Goal: Task Accomplishment & Management: Manage account settings

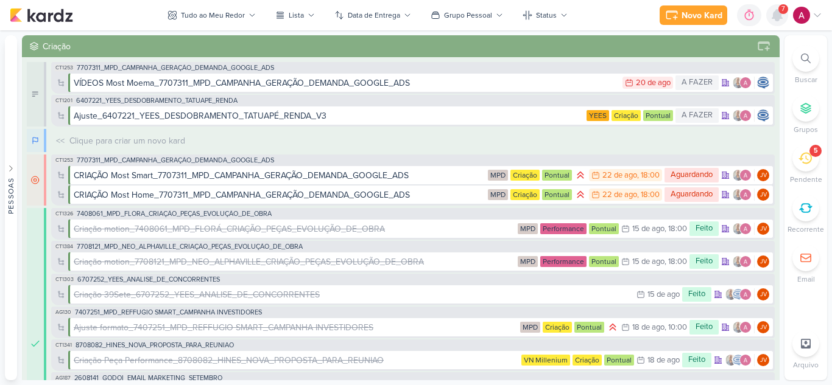
click at [781, 25] on div at bounding box center [777, 15] width 22 height 22
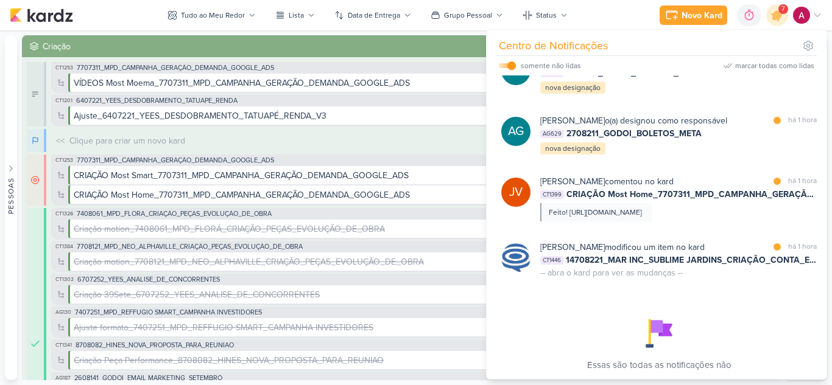
scroll to position [183, 0]
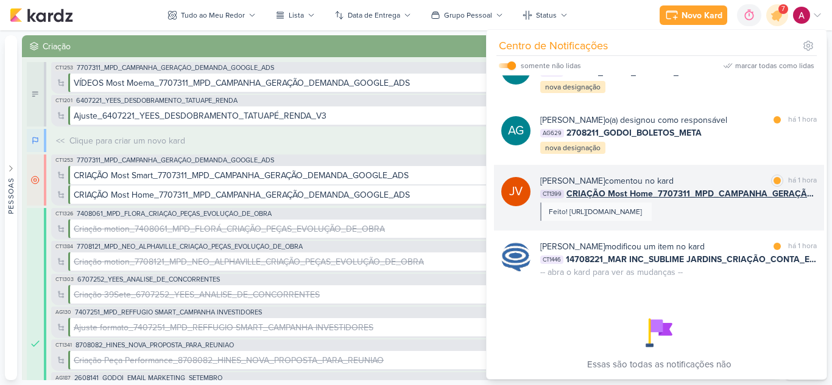
drag, startPoint x: 702, startPoint y: 204, endPoint x: 743, endPoint y: 201, distance: 40.9
click at [743, 187] on div "Joney Viana comentou no kard marcar como lida há 1 hora" at bounding box center [678, 181] width 276 height 13
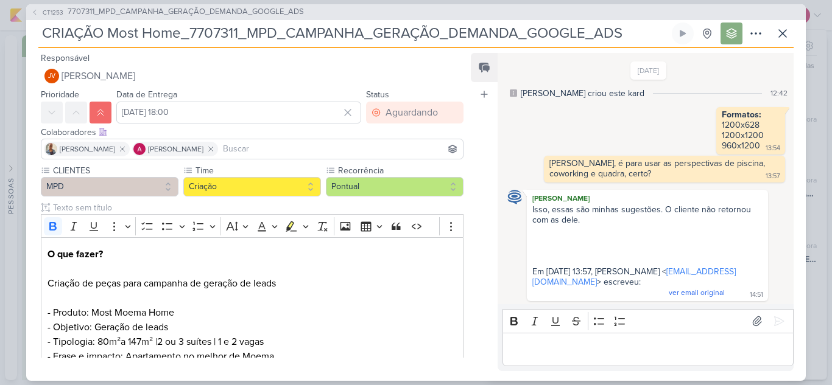
scroll to position [340, 0]
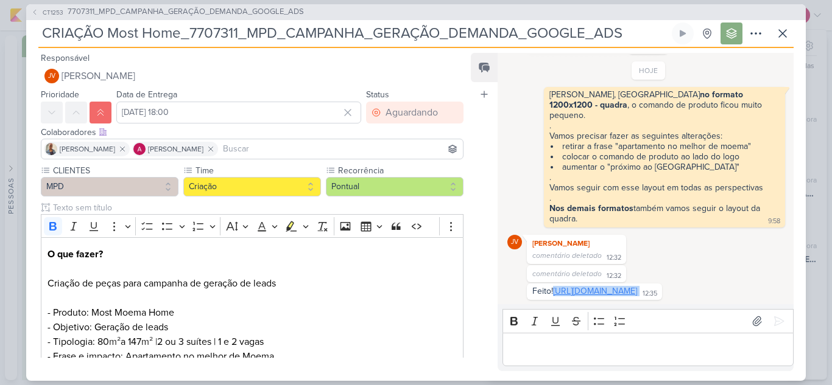
drag, startPoint x: 682, startPoint y: 288, endPoint x: 532, endPoint y: 282, distance: 150.5
click at [532, 286] on div "Feito! https://drive.google.com/drive/folders/1gb0OHU0egI_CLXShTJunNFemmPbat7kE…" at bounding box center [594, 292] width 130 height 12
copy div "https://drive.google.com/drive/folders/1gb0OHU0egI_CLXShTJunNFemmPbat7kE?usp=sh…"
click at [780, 38] on icon at bounding box center [782, 33] width 15 height 15
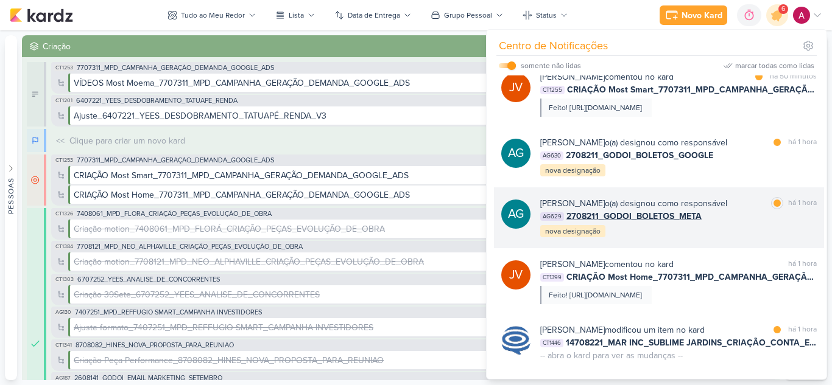
scroll to position [0, 0]
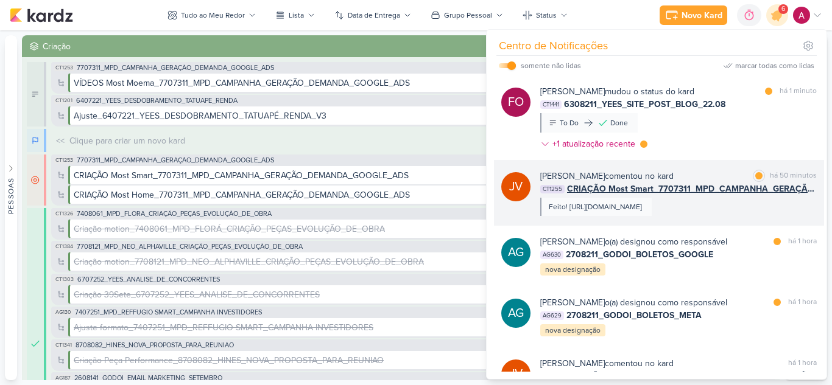
click at [656, 197] on div "Joney Viana comentou no kard marcar como lida há 50 minutos CT1255 CRIAÇÃO Most…" at bounding box center [678, 193] width 276 height 46
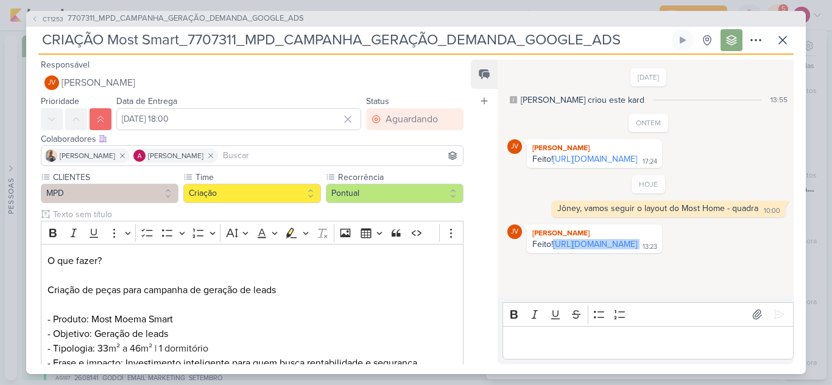
drag, startPoint x: 671, startPoint y: 284, endPoint x: 529, endPoint y: 278, distance: 142.6
click at [529, 251] on div "Feito! https://drive.google.com/drive/folders/1acov2aQqgGz9zoQcFsRnjQ9Nt151tc8N…" at bounding box center [594, 245] width 130 height 12
copy div "https://drive.google.com/drive/folders/1acov2aQqgGz9zoQcFsRnjQ9Nt151tc8N?usp=sh…"
click at [785, 41] on icon at bounding box center [782, 40] width 15 height 15
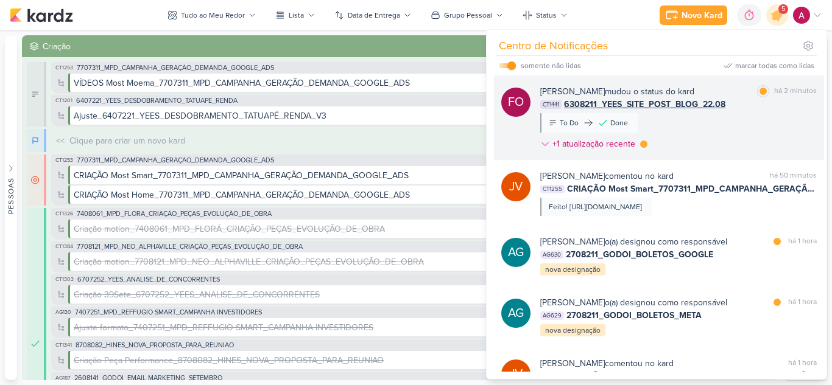
click at [755, 117] on div "Fabio Oliveira mudou o status do kard marcar como lida há 2 minutos CT1441 6308…" at bounding box center [678, 120] width 276 height 70
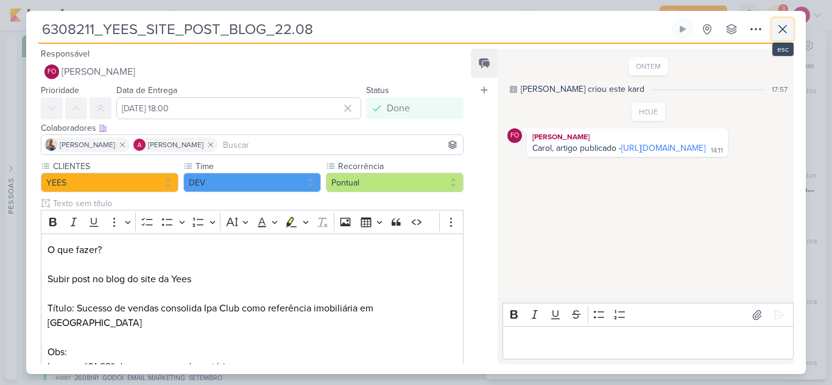
click at [790, 31] on button at bounding box center [782, 29] width 22 height 22
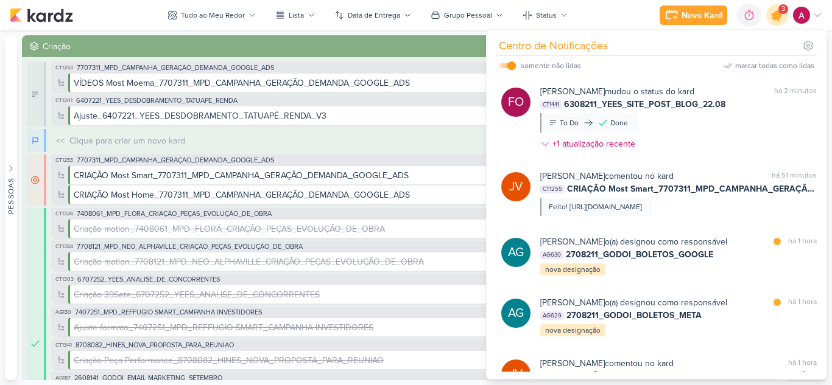
click at [776, 24] on icon at bounding box center [776, 15] width 21 height 21
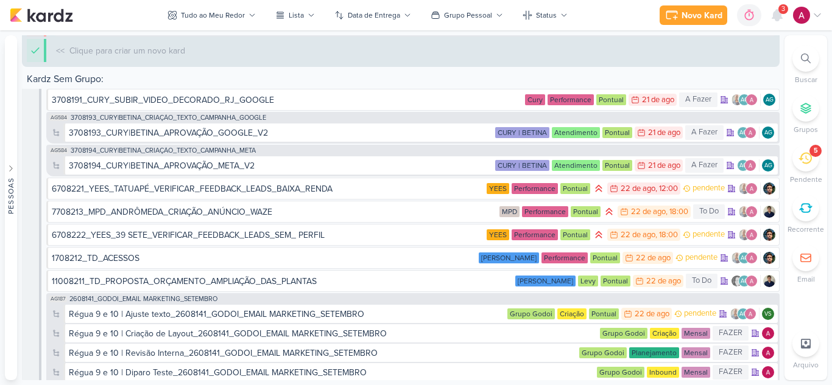
scroll to position [4748, 0]
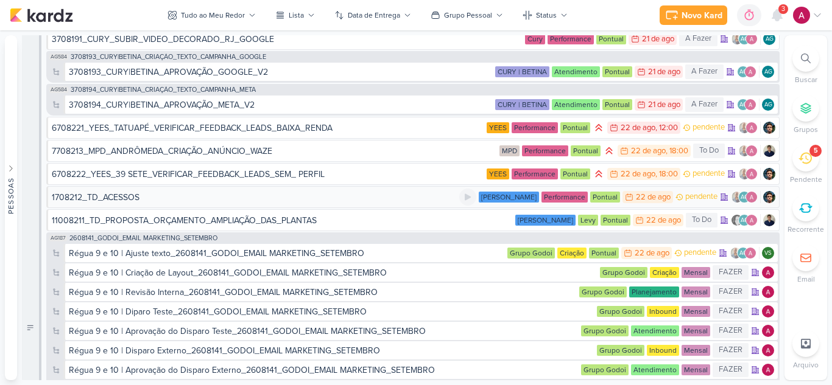
click at [253, 199] on div "1708212_TD_ACESSOS" at bounding box center [255, 197] width 407 height 13
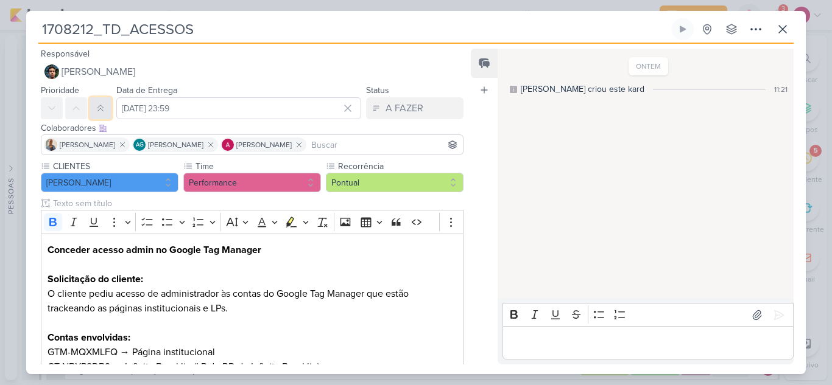
click at [103, 108] on icon at bounding box center [101, 108] width 10 height 10
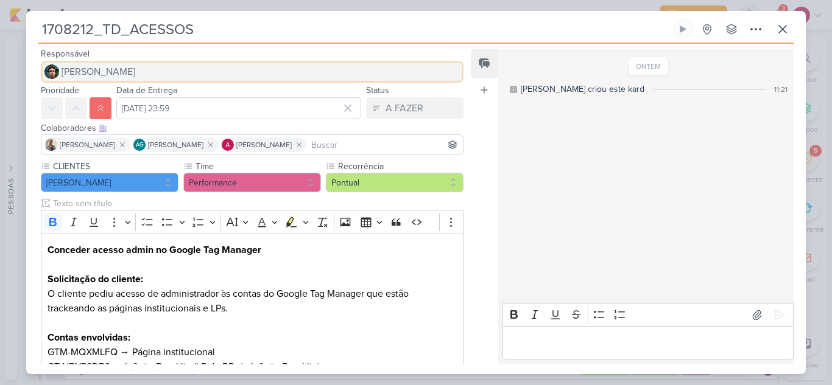
click at [128, 66] on button "[PERSON_NAME]" at bounding box center [252, 72] width 422 height 22
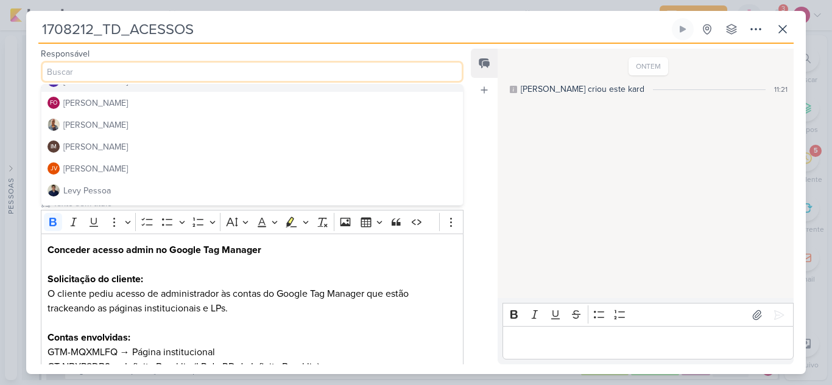
scroll to position [122, 0]
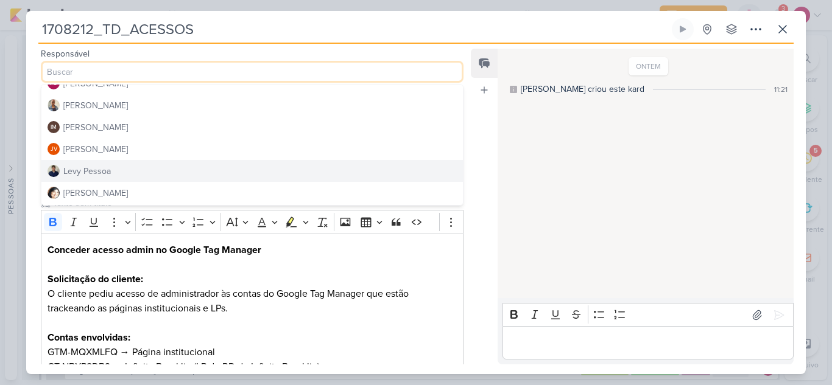
click at [114, 171] on button "Levy Pessoa" at bounding box center [251, 171] width 421 height 22
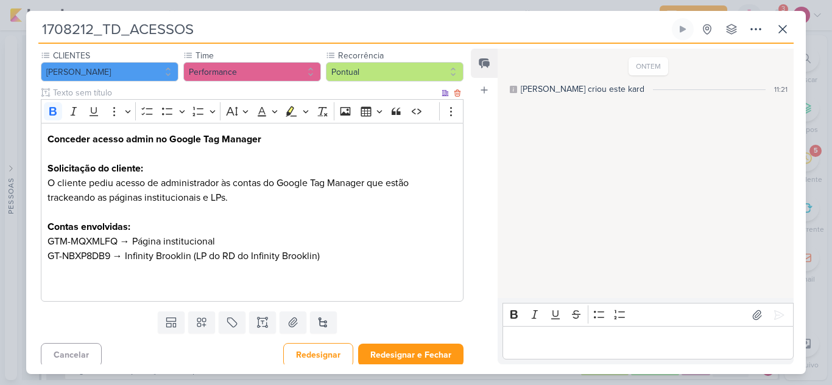
scroll to position [116, 0]
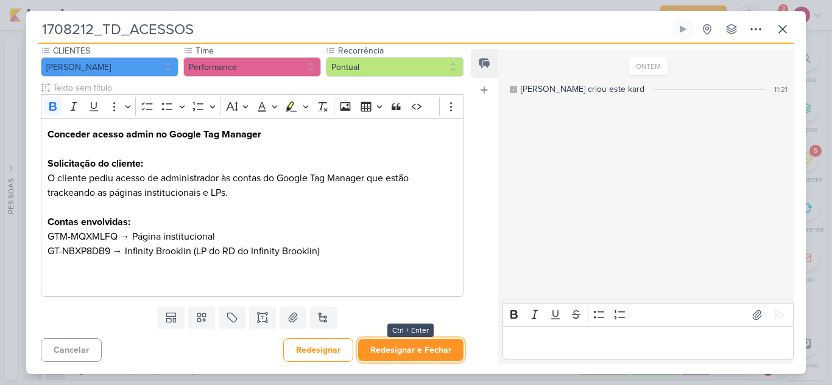
click at [393, 349] on button "Redesignar e Fechar" at bounding box center [410, 350] width 105 height 23
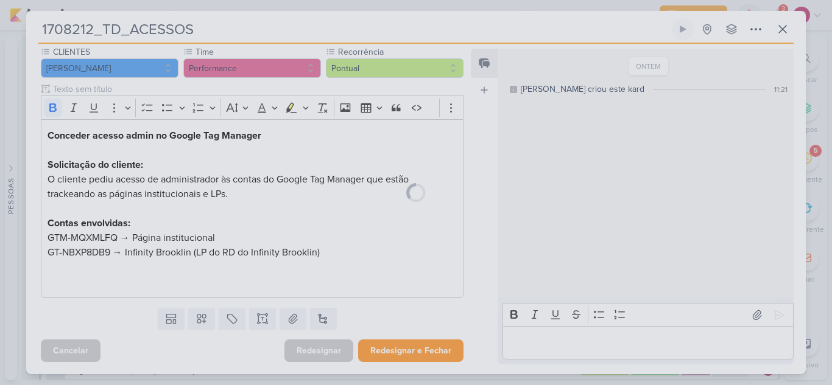
scroll to position [114, 0]
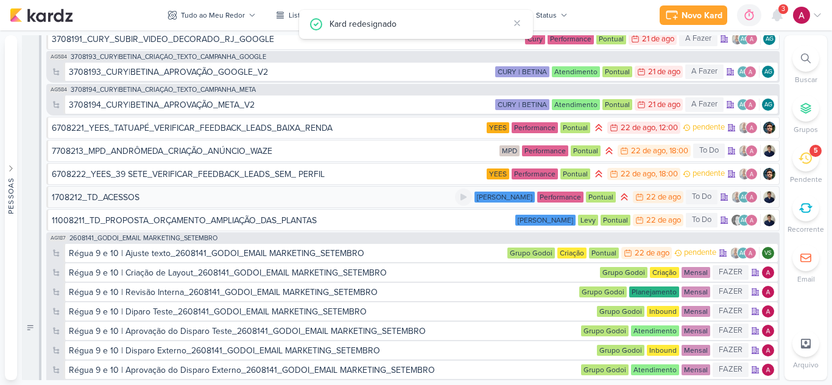
click at [402, 194] on div "1708212_TD_ACESSOS" at bounding box center [253, 197] width 403 height 13
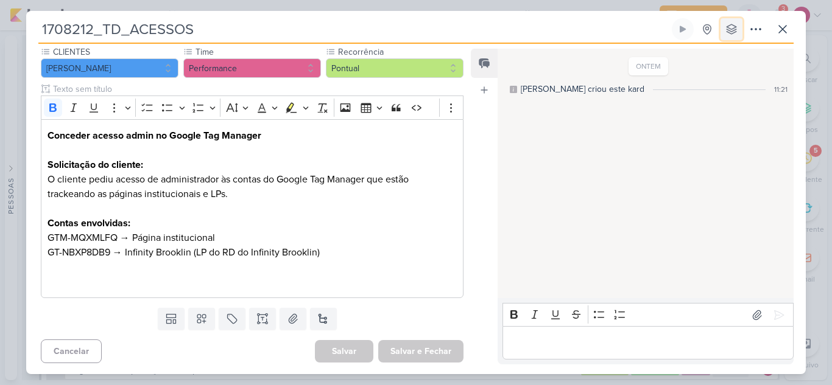
click at [731, 36] on button at bounding box center [731, 29] width 22 height 22
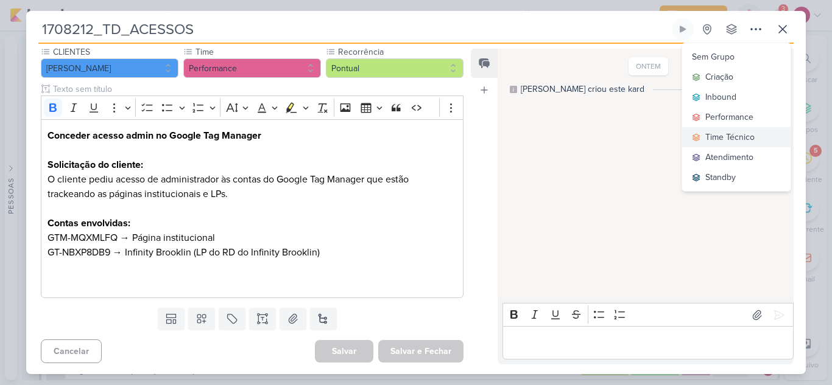
click at [737, 133] on div "Time Técnico" at bounding box center [729, 137] width 49 height 13
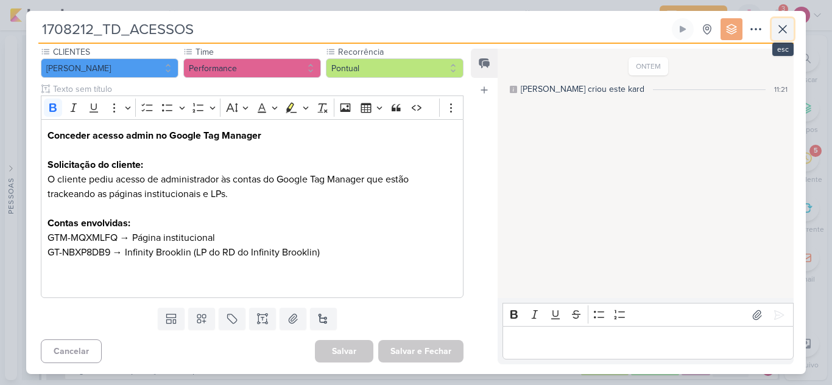
click at [780, 34] on icon at bounding box center [782, 29] width 15 height 15
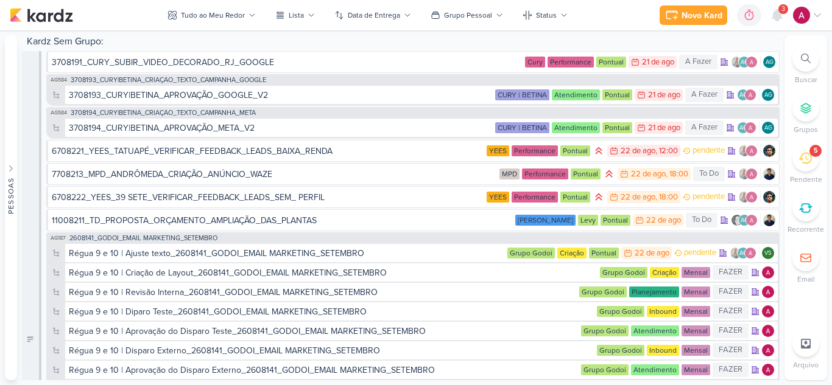
scroll to position [4760, 0]
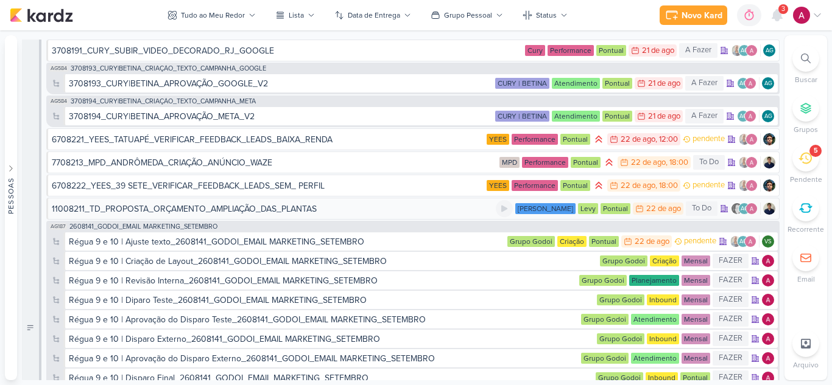
click at [253, 211] on div "11008211_TD_PROPOSTA_ORÇAMENTO_AMPLIAÇÃO_DAS_PLANTAS" at bounding box center [184, 209] width 265 height 13
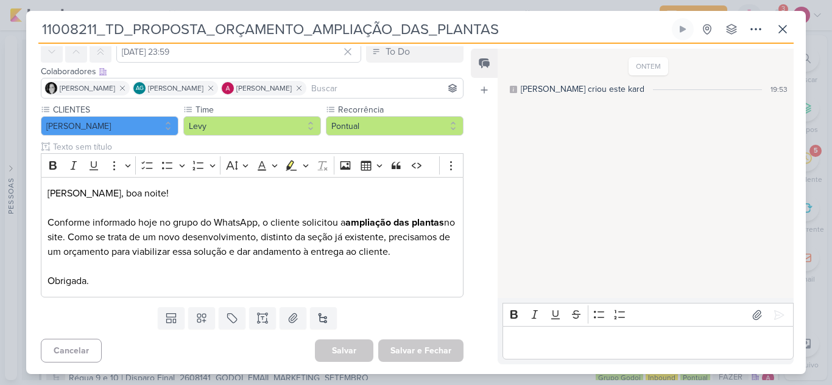
scroll to position [57, 0]
click at [730, 30] on icon at bounding box center [731, 29] width 12 height 12
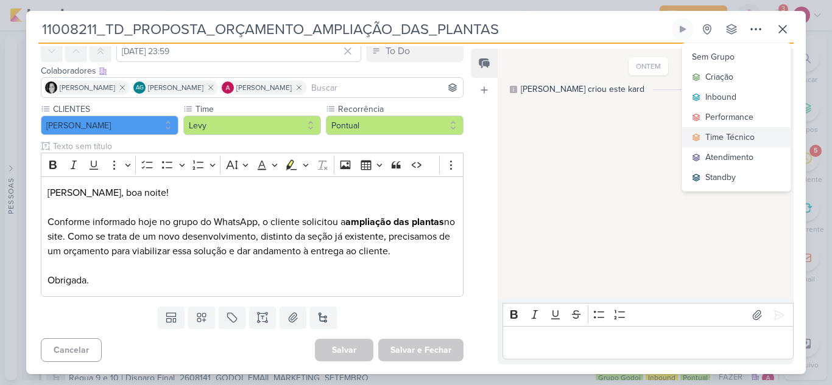
click at [737, 134] on div "Time Técnico" at bounding box center [729, 137] width 49 height 13
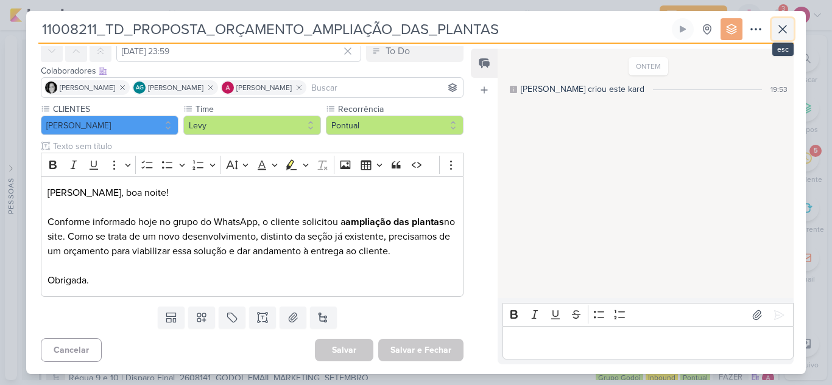
click at [779, 37] on button at bounding box center [782, 29] width 22 height 22
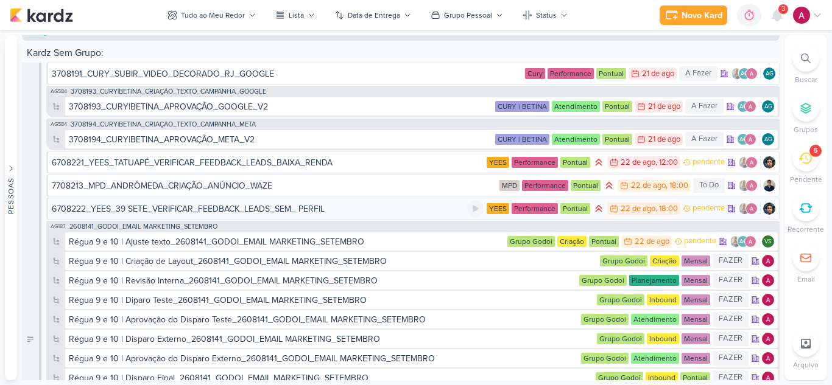
scroll to position [4771, 0]
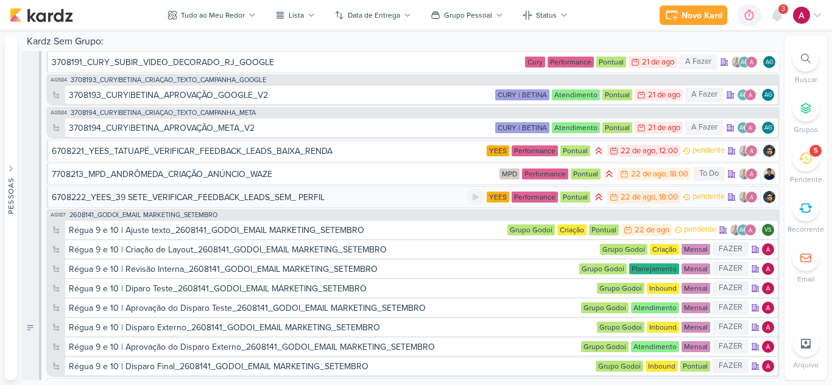
click at [215, 197] on div "6708222_YEES_39 SETE_VERIFICAR_FEEDBACK_LEADS_SEM_ PERFIL" at bounding box center [188, 197] width 273 height 13
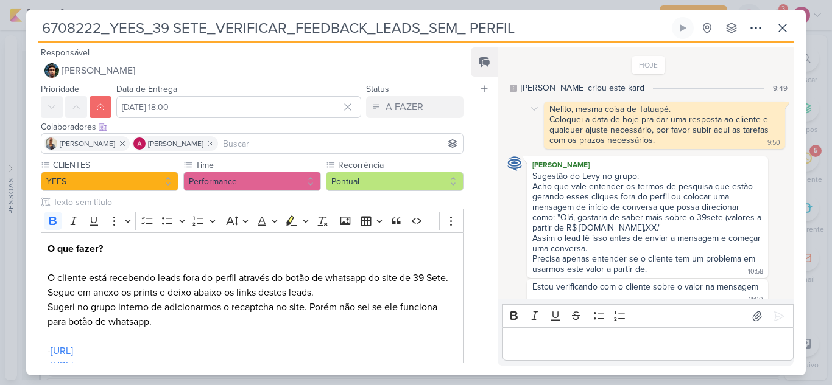
scroll to position [12, 0]
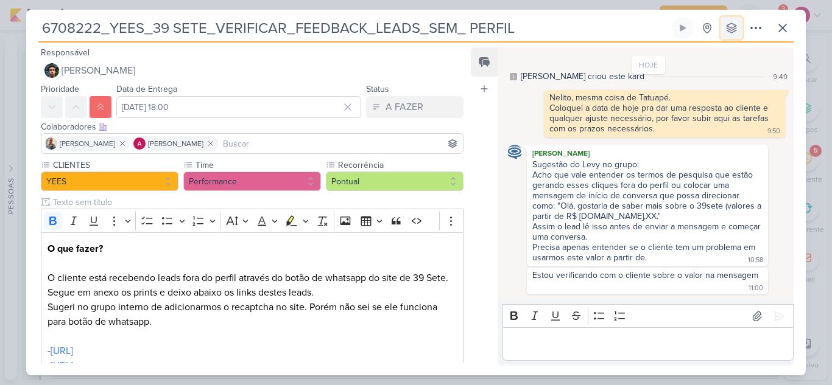
click at [735, 31] on icon at bounding box center [731, 28] width 10 height 10
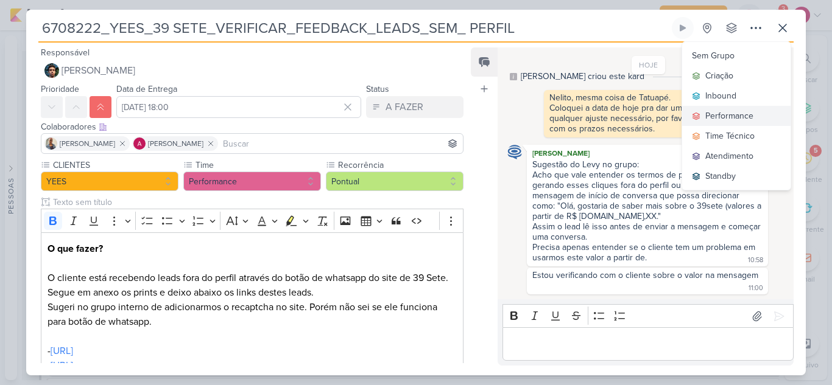
click at [735, 113] on div "Performance" at bounding box center [729, 116] width 48 height 13
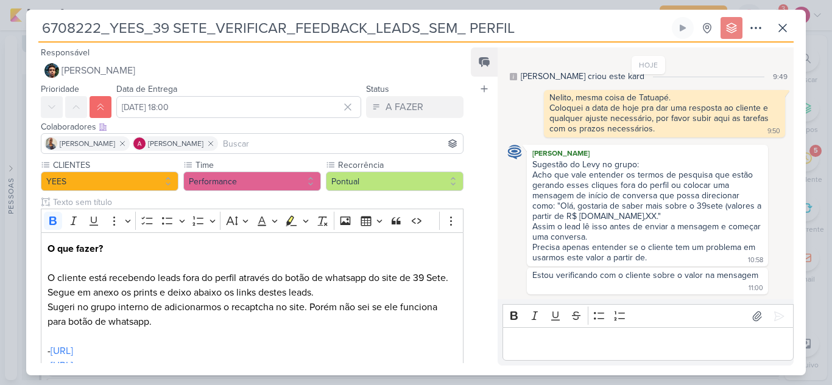
scroll to position [4783, 0]
click at [782, 30] on icon at bounding box center [782, 28] width 15 height 15
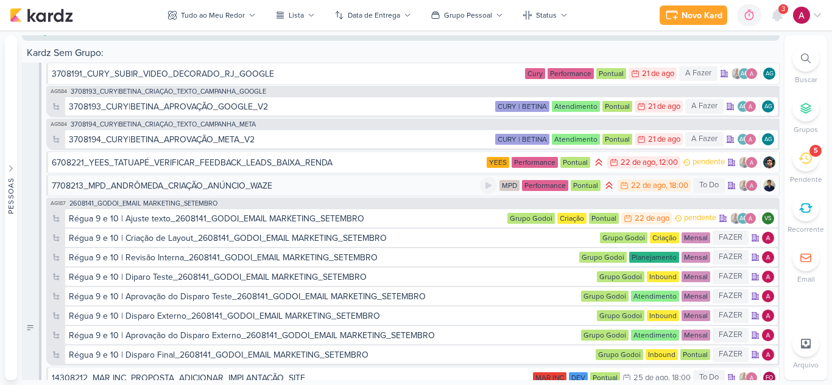
click at [211, 184] on div "7708213_MPD_ANDRÔMEDA_CRIAÇÃO_ANÚNCIO_WAZE" at bounding box center [162, 186] width 220 height 13
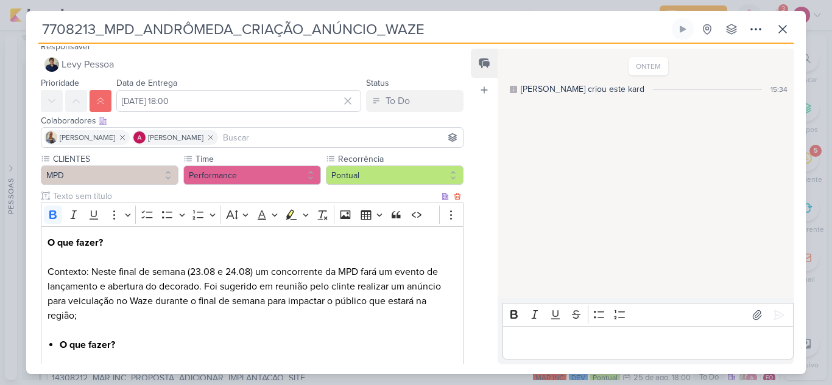
scroll to position [0, 0]
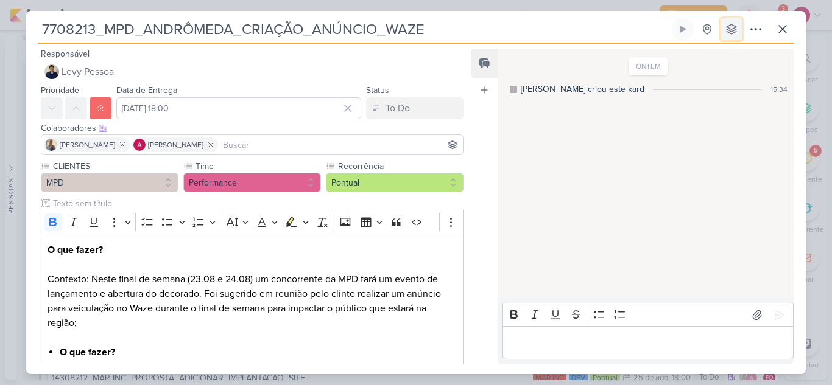
click at [734, 35] on icon at bounding box center [731, 29] width 12 height 12
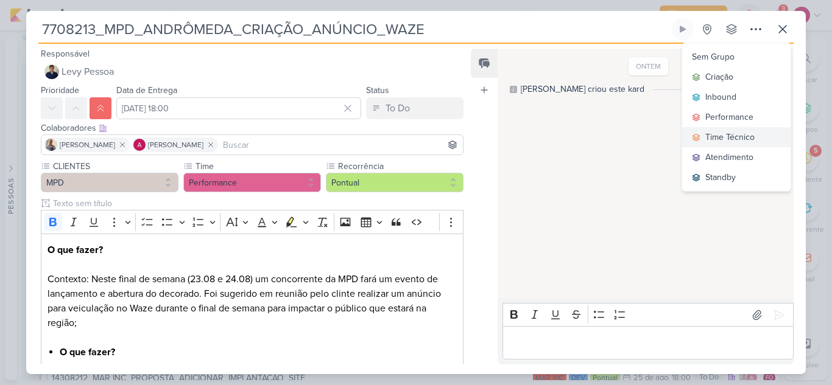
click at [729, 141] on div "Time Técnico" at bounding box center [729, 137] width 49 height 13
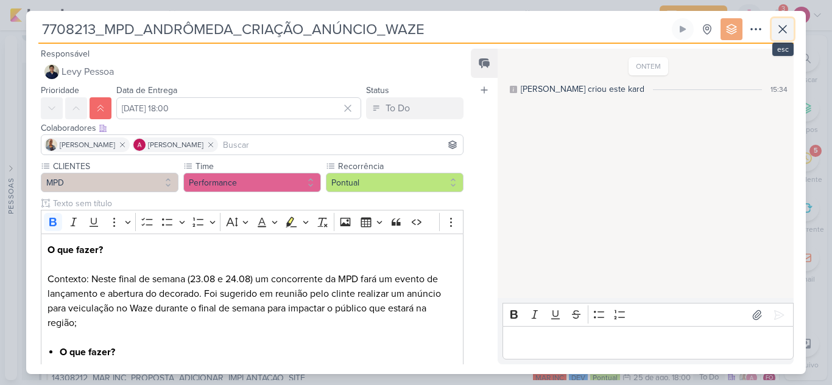
click at [779, 33] on icon at bounding box center [782, 29] width 15 height 15
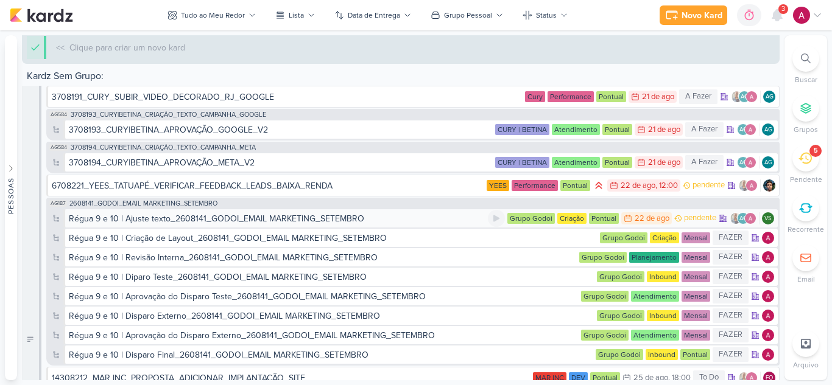
scroll to position [4794, 0]
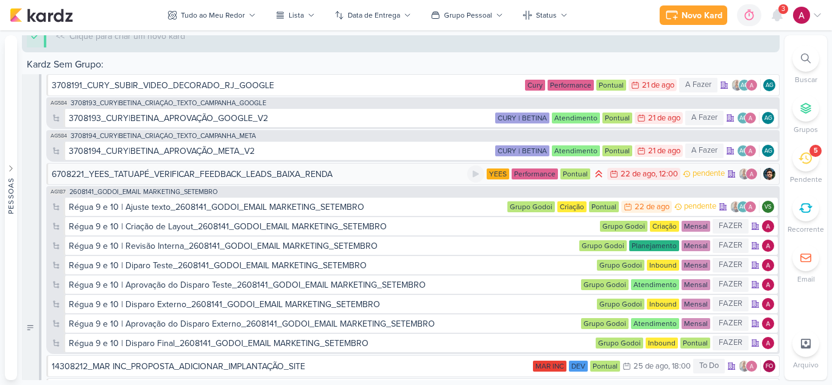
click at [291, 176] on div "6708221_YEES_TATUAPÉ_VERIFICAR_FEEDBACK_LEADS_BAIXA_RENDA" at bounding box center [192, 174] width 281 height 13
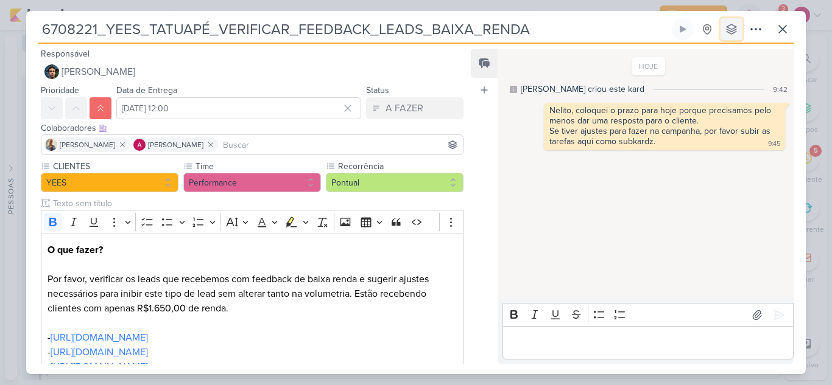
click at [726, 34] on icon at bounding box center [731, 29] width 12 height 12
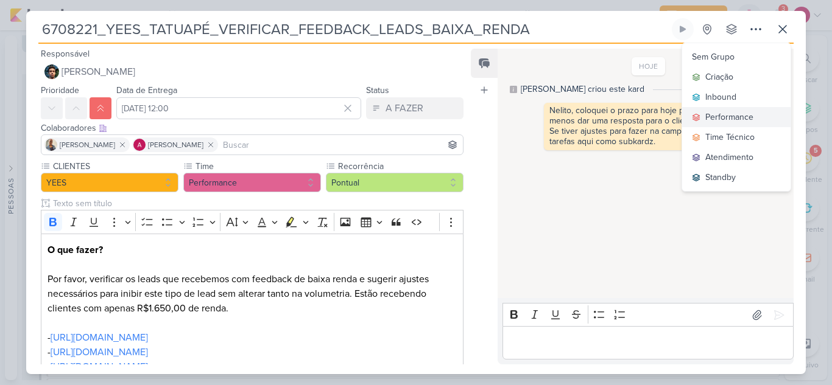
click at [707, 119] on div "Performance" at bounding box center [729, 117] width 48 height 13
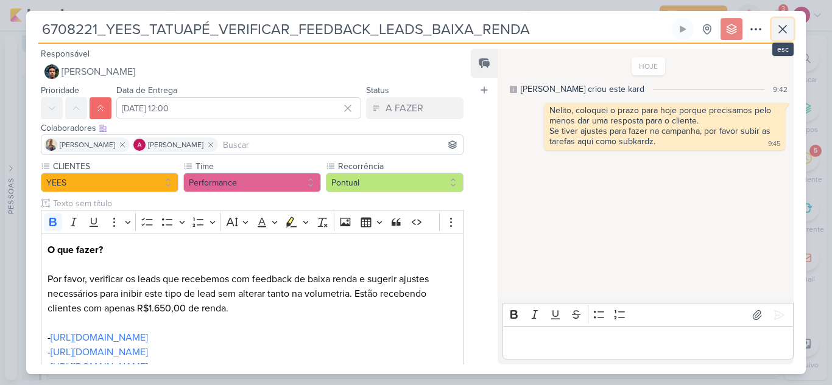
click at [784, 32] on icon at bounding box center [782, 29] width 7 height 7
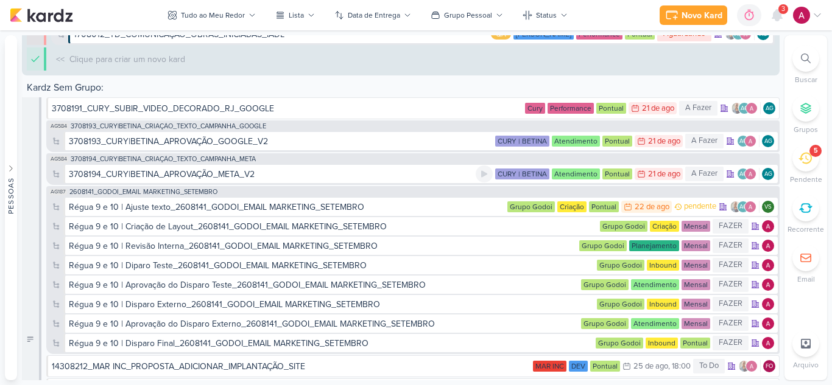
scroll to position [4806, 0]
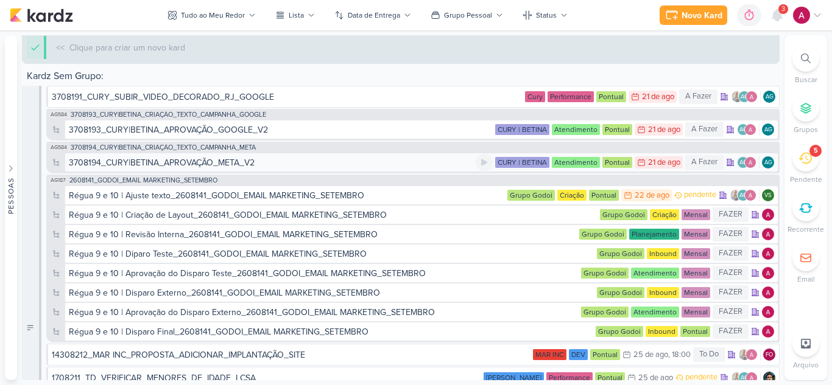
click at [261, 163] on div "3708194_CURY|BETINA_APROVAÇÃO_META_V2" at bounding box center [272, 162] width 407 height 13
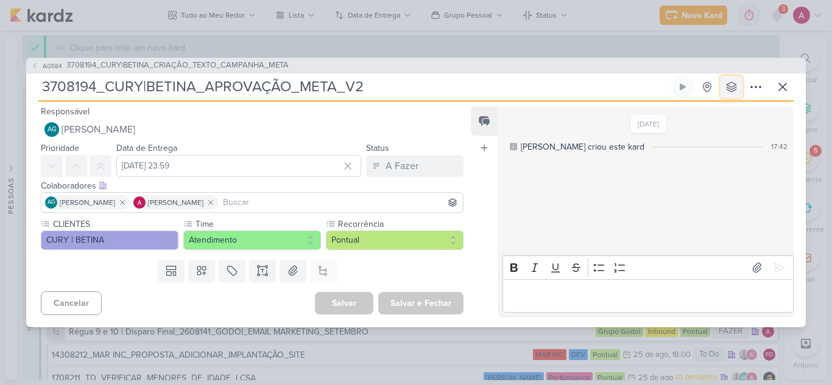
click at [737, 90] on icon at bounding box center [731, 87] width 12 height 12
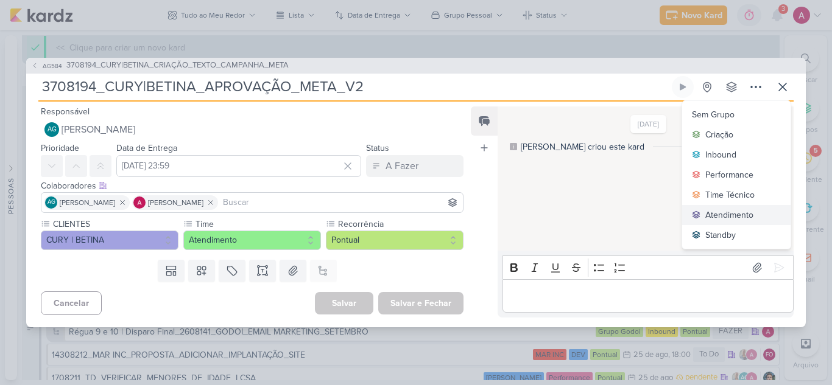
click at [726, 215] on div "Atendimento" at bounding box center [729, 215] width 48 height 13
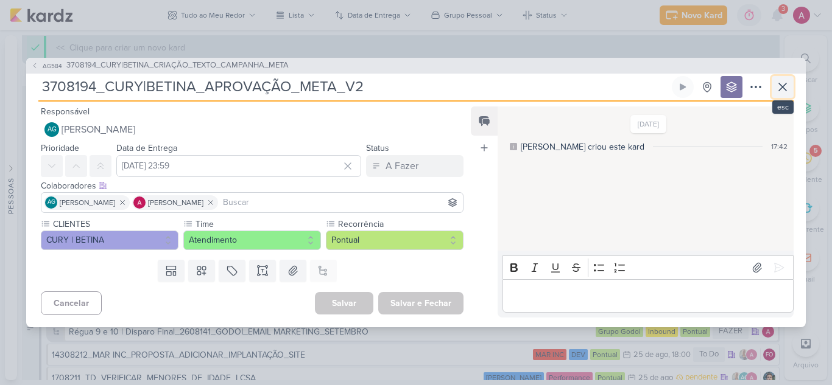
click at [779, 83] on icon at bounding box center [782, 87] width 15 height 15
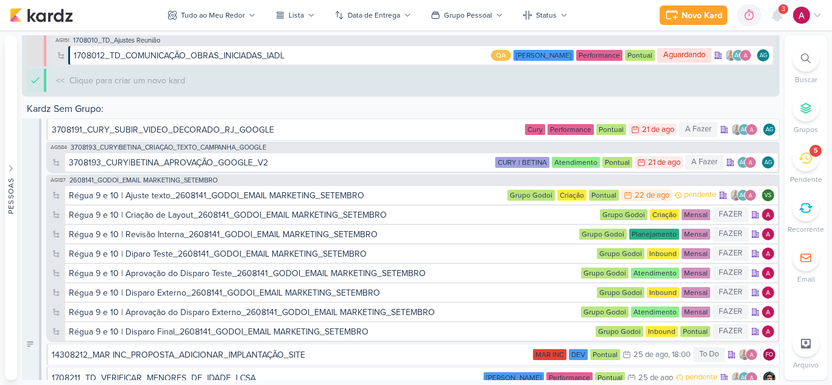
scroll to position [4822, 0]
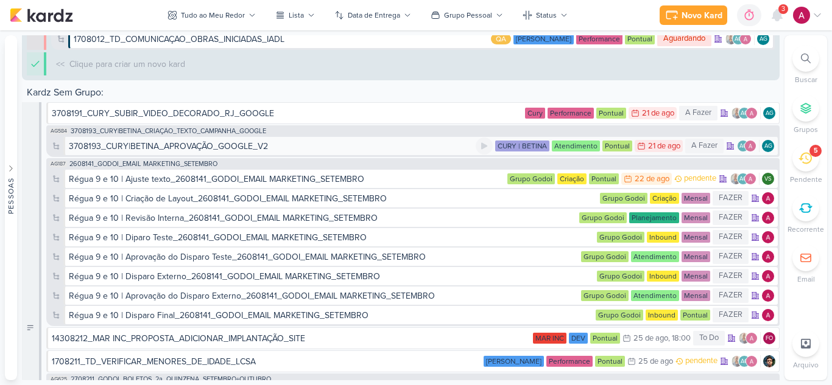
click at [340, 144] on div "3708193_CURY|BETINA_APROVAÇÃO_GOOGLE_V2" at bounding box center [272, 146] width 407 height 13
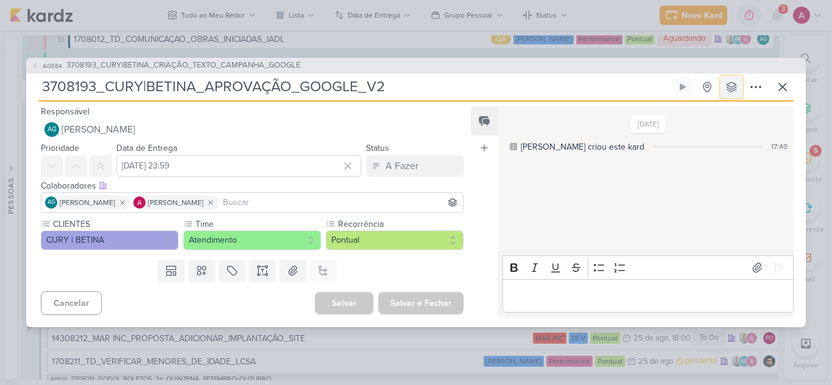
click at [727, 87] on icon at bounding box center [731, 87] width 10 height 10
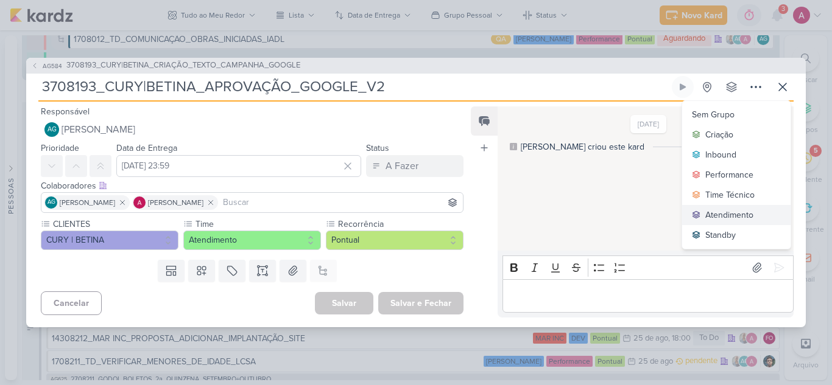
click at [740, 214] on div "Atendimento" at bounding box center [729, 215] width 48 height 13
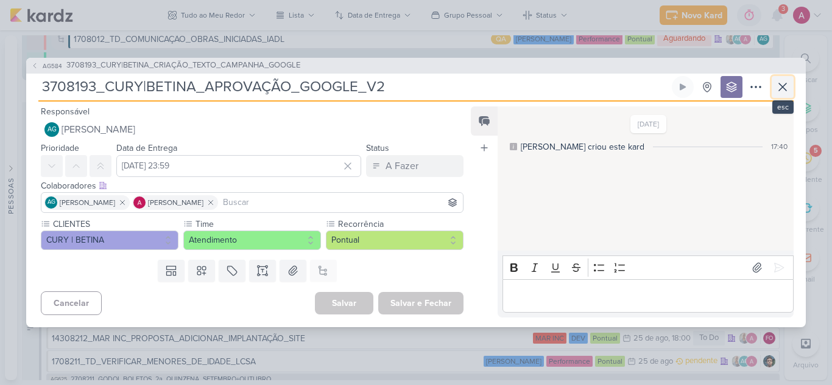
click at [782, 91] on icon at bounding box center [782, 87] width 15 height 15
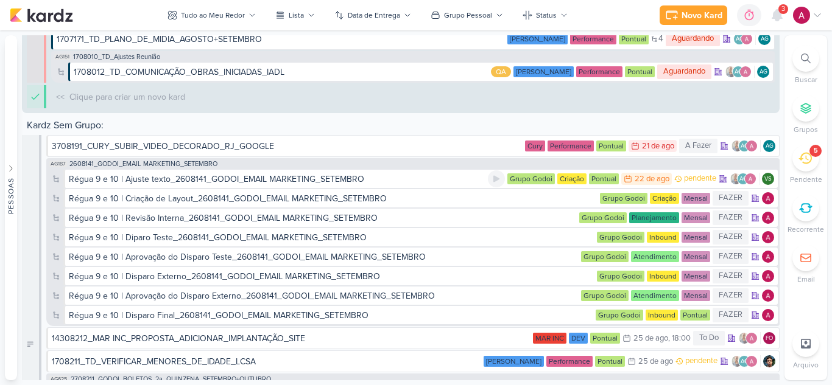
scroll to position [4839, 0]
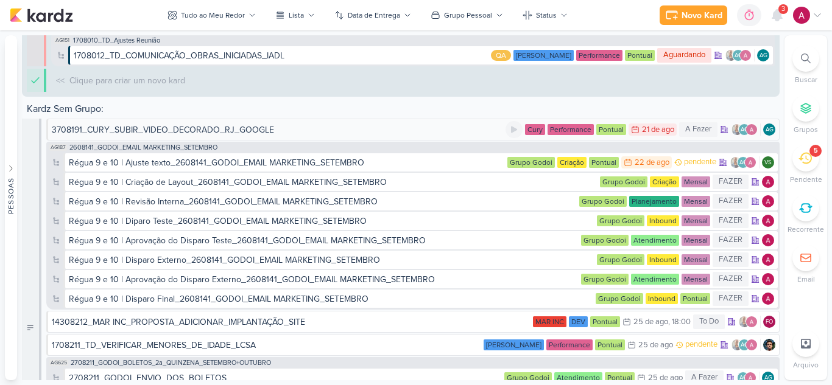
click at [313, 127] on div "3708191_CURY_SUBIR_VIDEO_DECORADO_RJ_GOOGLE" at bounding box center [278, 130] width 453 height 13
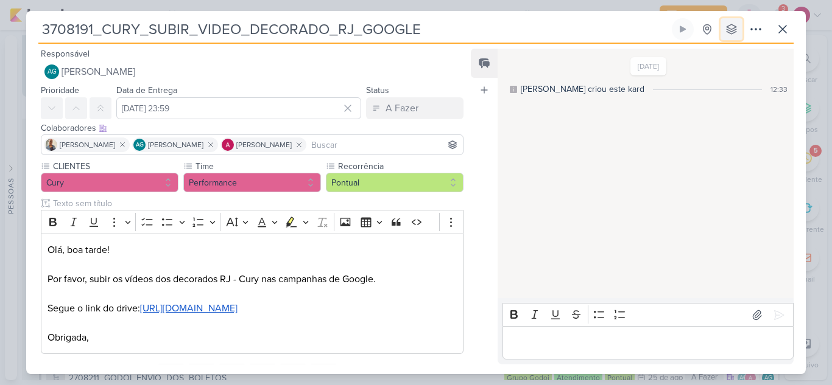
click at [730, 24] on icon at bounding box center [731, 29] width 12 height 12
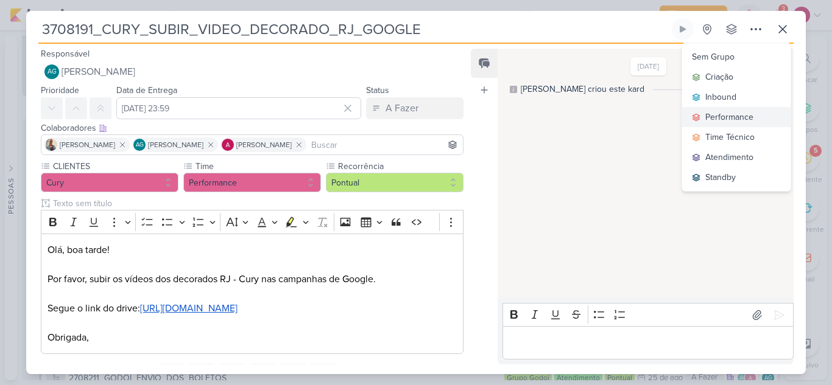
click at [751, 114] on div "Performance" at bounding box center [729, 117] width 48 height 13
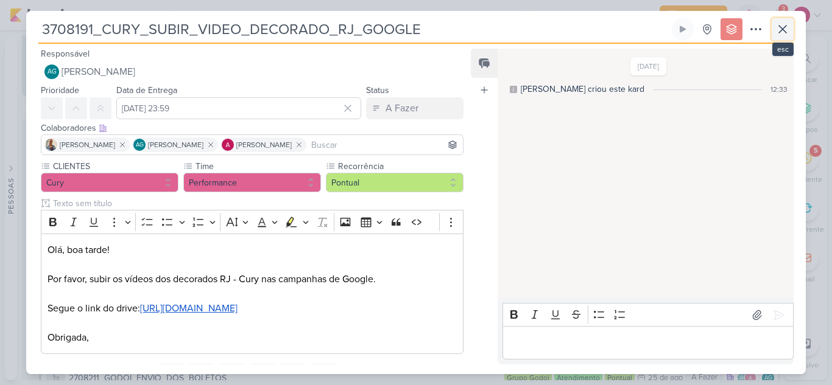
click at [786, 33] on icon at bounding box center [782, 29] width 15 height 15
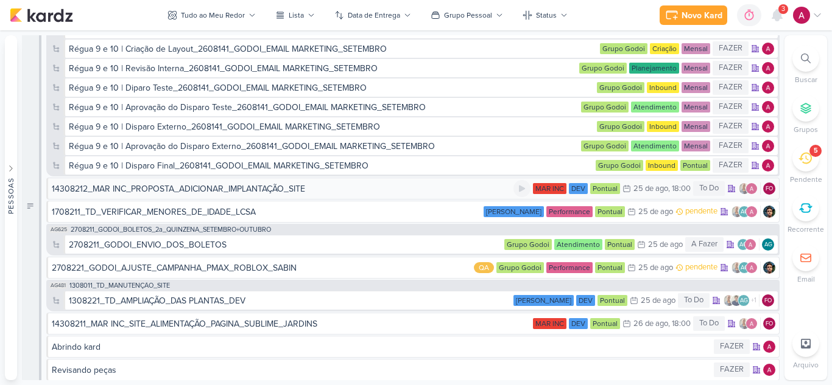
scroll to position [5033, 0]
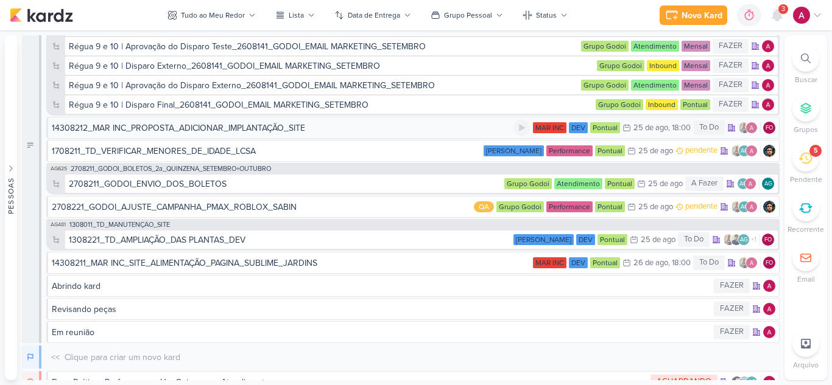
click at [324, 127] on div "14308212_MAR INC_PROPOSTA_ADICIONAR_IMPLANTAÇÃO_SITE" at bounding box center [282, 128] width 461 height 13
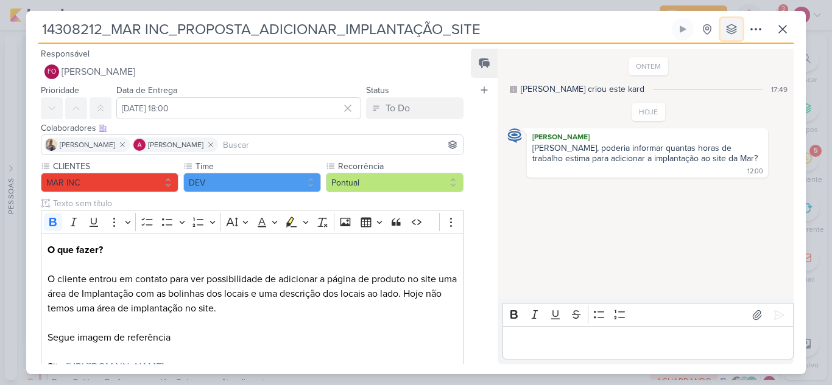
click at [731, 32] on icon at bounding box center [731, 29] width 10 height 10
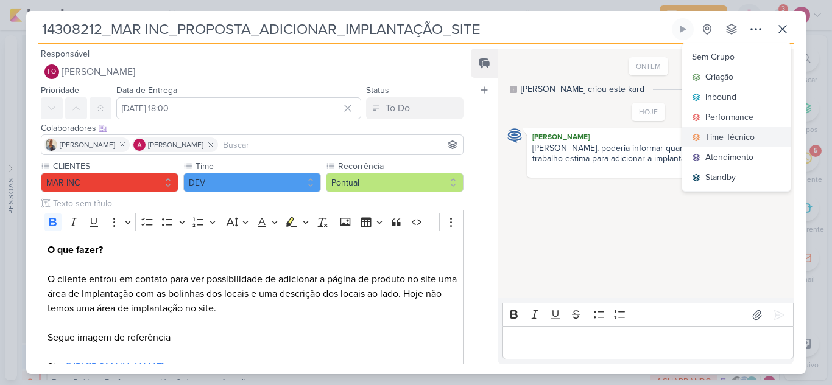
click at [725, 132] on div "Time Técnico" at bounding box center [729, 137] width 49 height 13
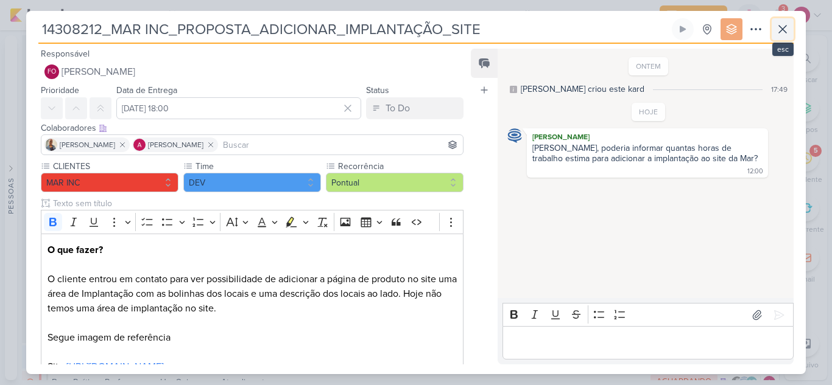
click at [786, 35] on icon at bounding box center [782, 29] width 15 height 15
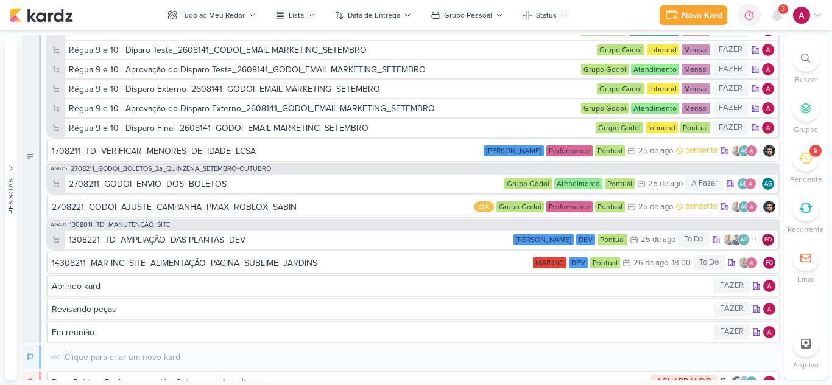
scroll to position [5044, 0]
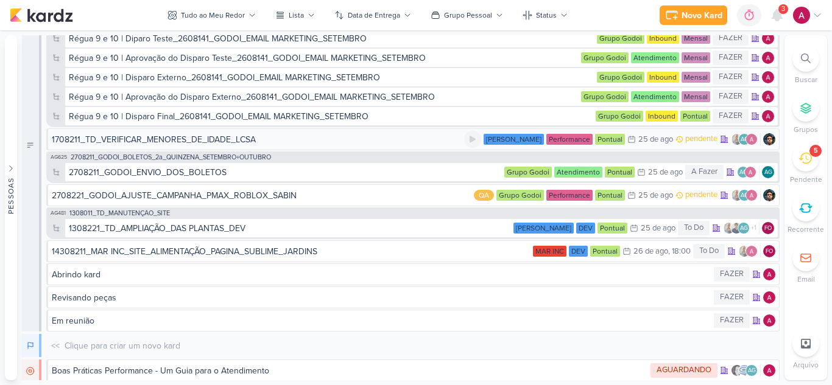
click at [229, 142] on div "1708211_TD_VERIFICAR_MENORES_DE_IDADE_LCSA" at bounding box center [154, 139] width 204 height 13
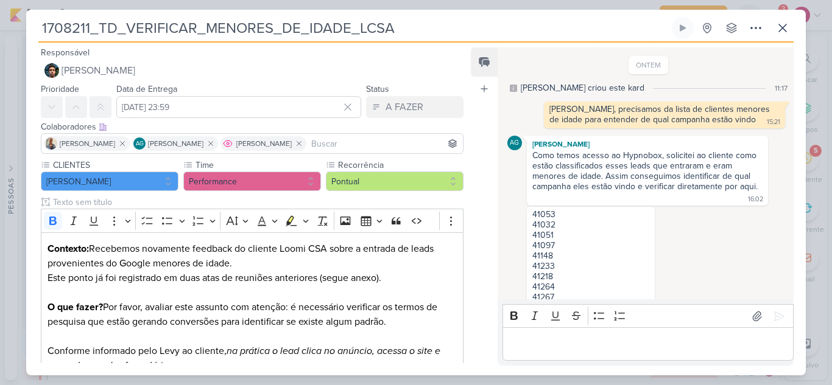
scroll to position [243, 0]
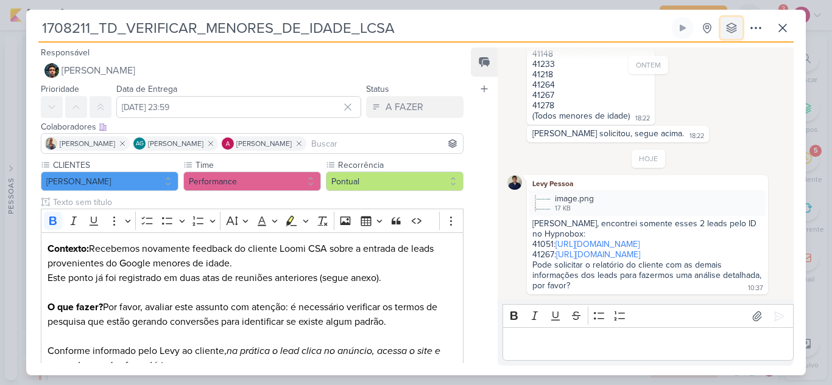
click at [734, 27] on icon at bounding box center [731, 28] width 10 height 10
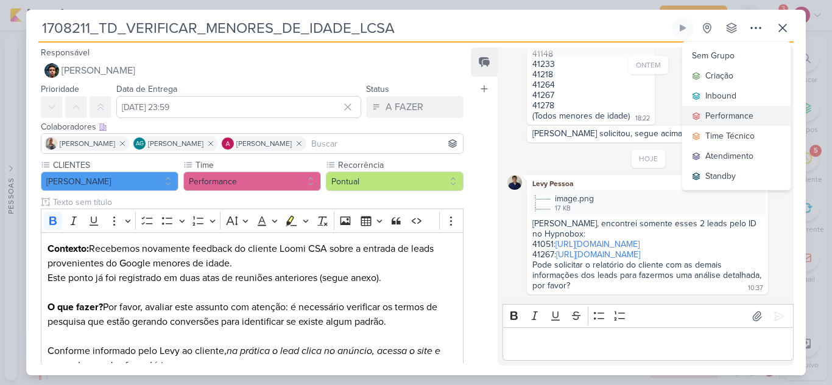
click at [726, 114] on div "Performance" at bounding box center [729, 116] width 48 height 13
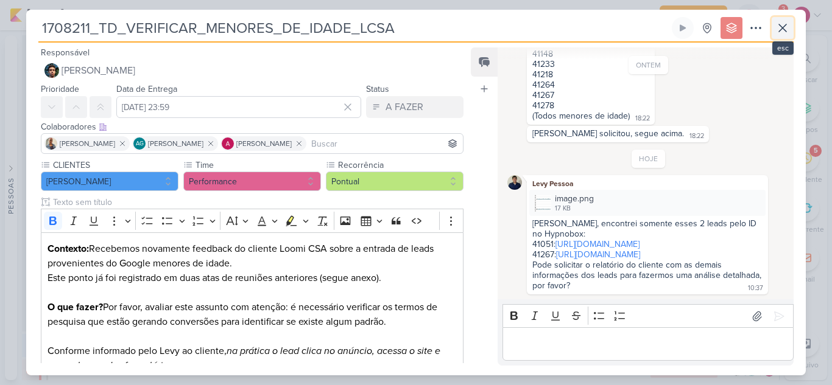
click at [785, 33] on icon at bounding box center [782, 28] width 15 height 15
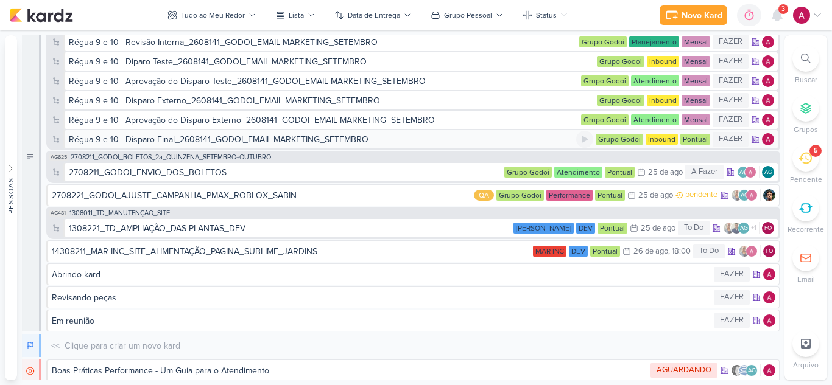
scroll to position [5056, 0]
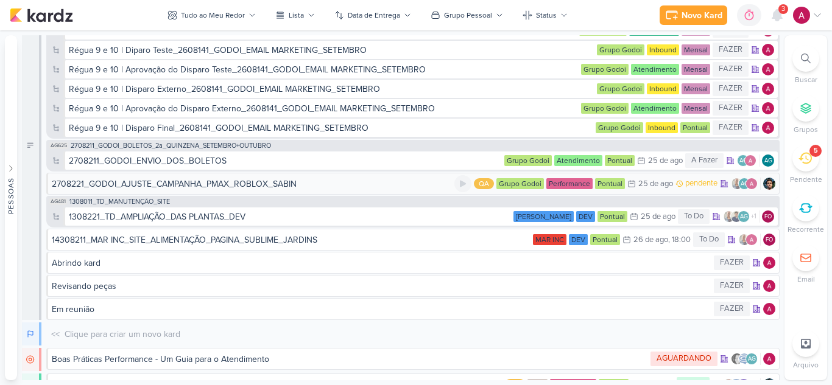
click at [348, 183] on div "2708221_GODOI_AJUSTE_CAMPANHA_PMAX_ROBLOX_SABIN" at bounding box center [253, 184] width 402 height 13
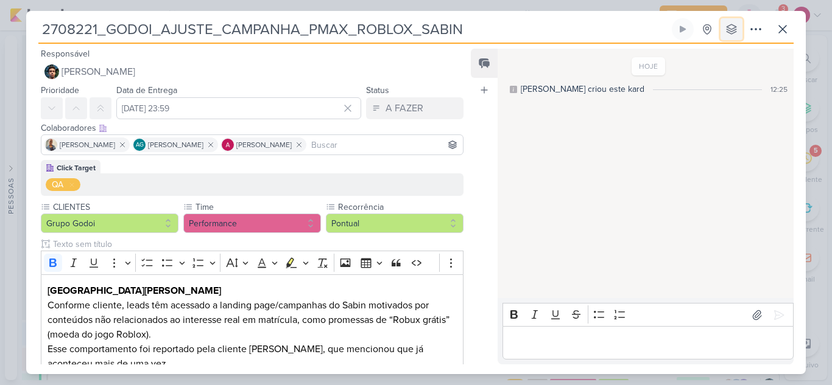
click at [734, 24] on icon at bounding box center [731, 29] width 12 height 12
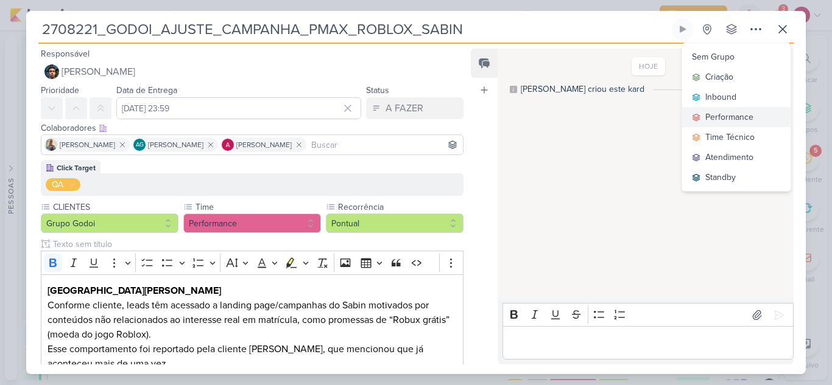
click at [726, 116] on div "Performance" at bounding box center [729, 117] width 48 height 13
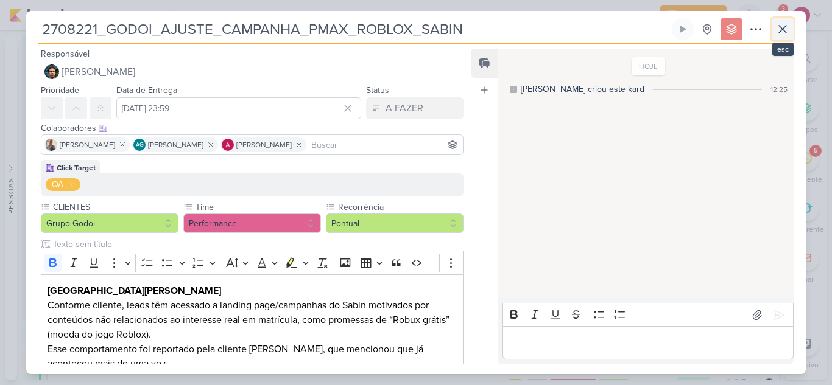
click at [788, 36] on icon at bounding box center [782, 29] width 15 height 15
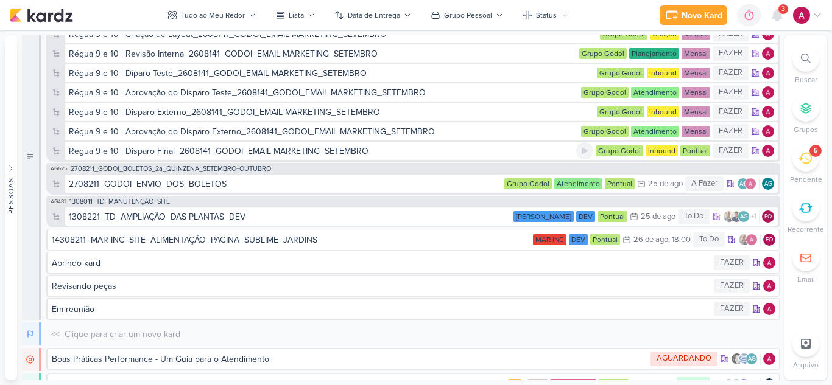
scroll to position [5068, 0]
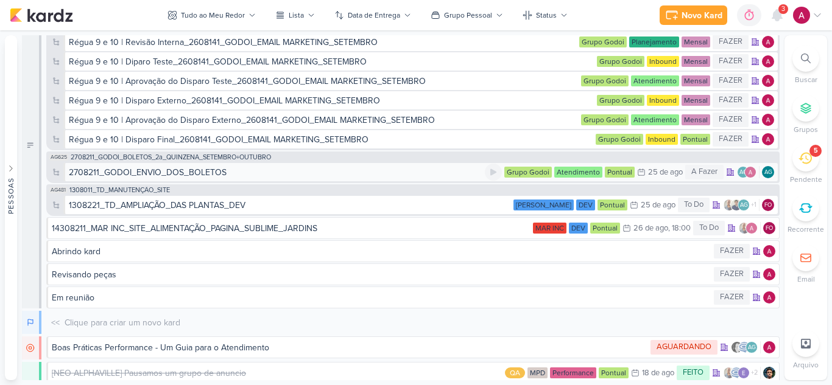
click at [362, 175] on div "2708211_GODOI_ENVIO_DOS_BOLETOS" at bounding box center [277, 172] width 416 height 13
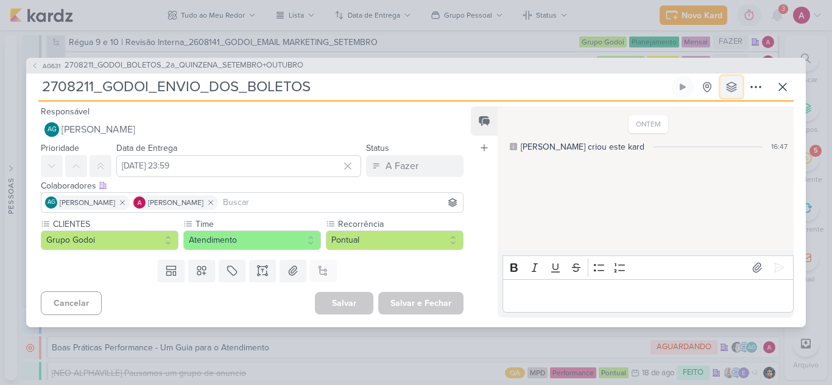
click at [735, 82] on icon at bounding box center [731, 87] width 12 height 12
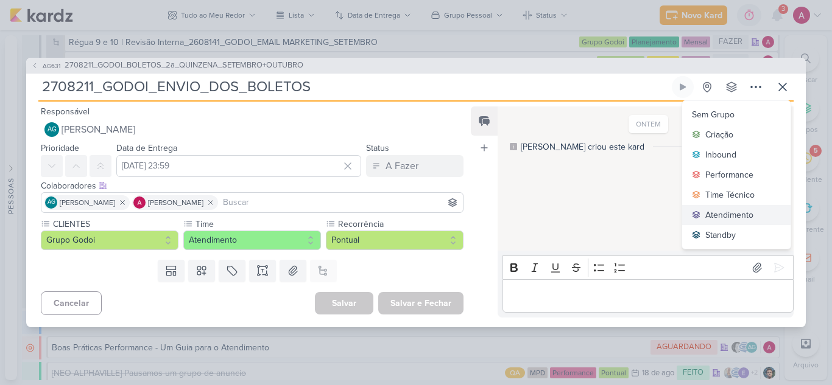
click at [730, 215] on div "Atendimento" at bounding box center [729, 215] width 48 height 13
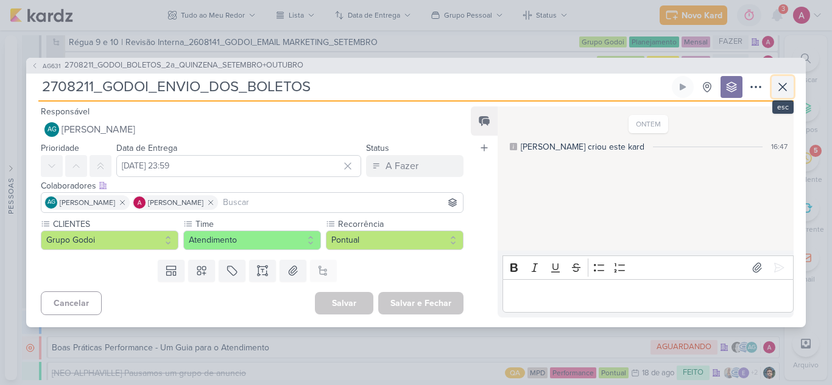
click at [786, 94] on button at bounding box center [782, 87] width 22 height 22
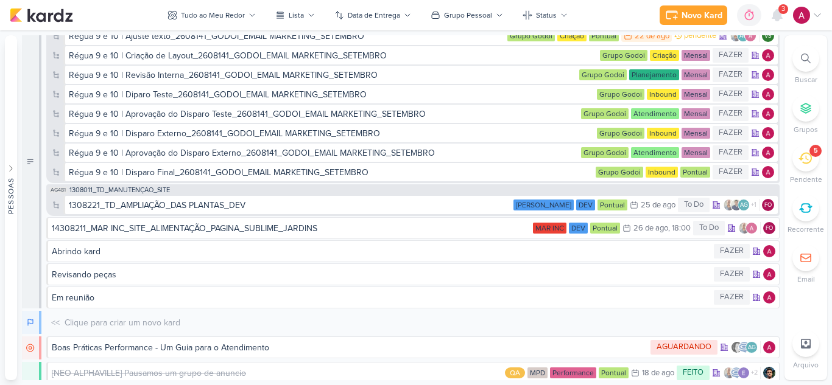
scroll to position [5084, 0]
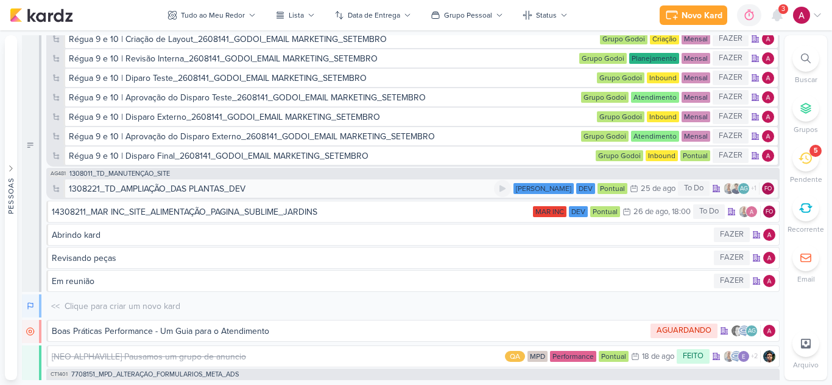
click at [357, 187] on div "1308221_TD_AMPLIAÇÃO_DAS PLANTAS_DEV" at bounding box center [281, 189] width 425 height 13
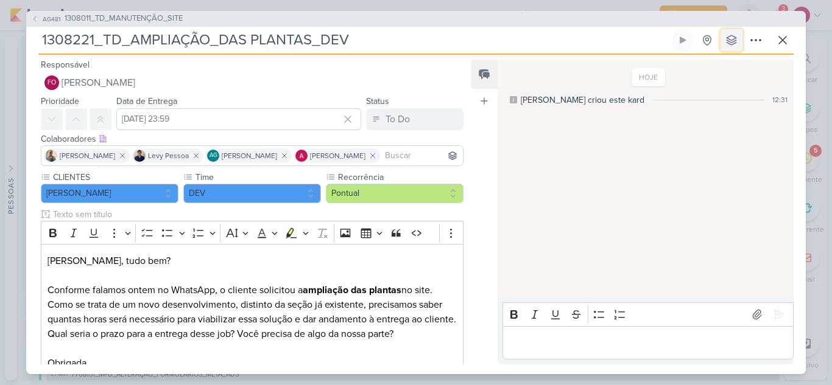
click at [732, 49] on button at bounding box center [731, 40] width 22 height 22
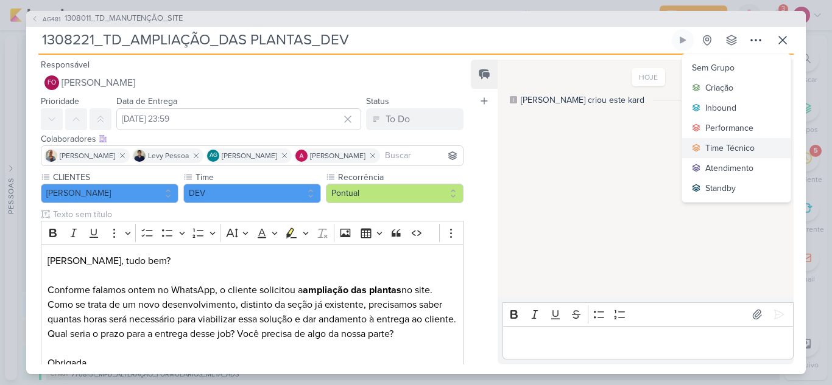
click at [730, 148] on div "Time Técnico" at bounding box center [729, 148] width 49 height 13
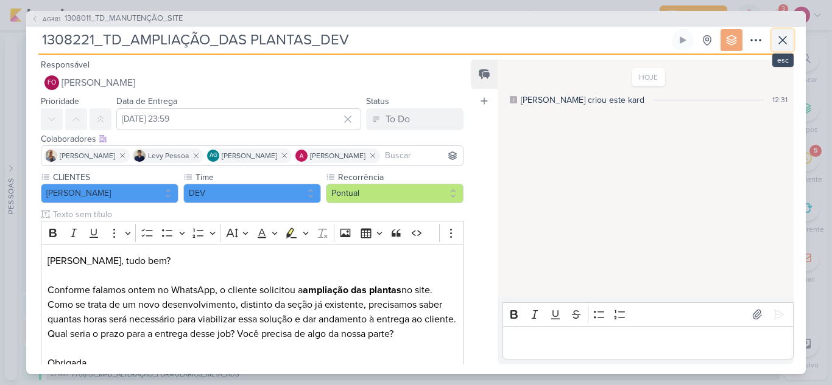
click at [783, 44] on icon at bounding box center [782, 40] width 15 height 15
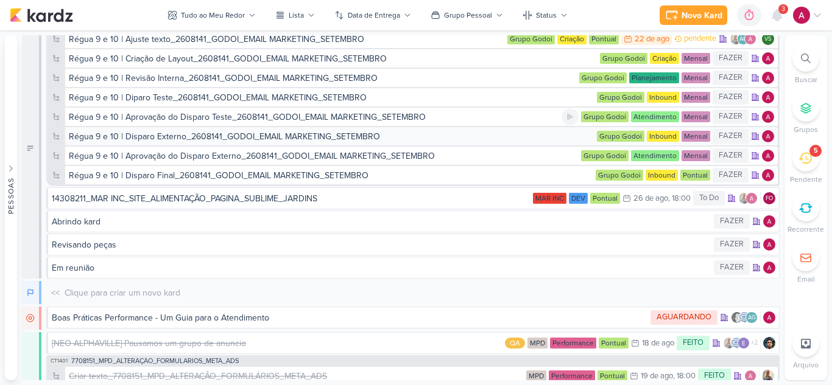
scroll to position [5087, 0]
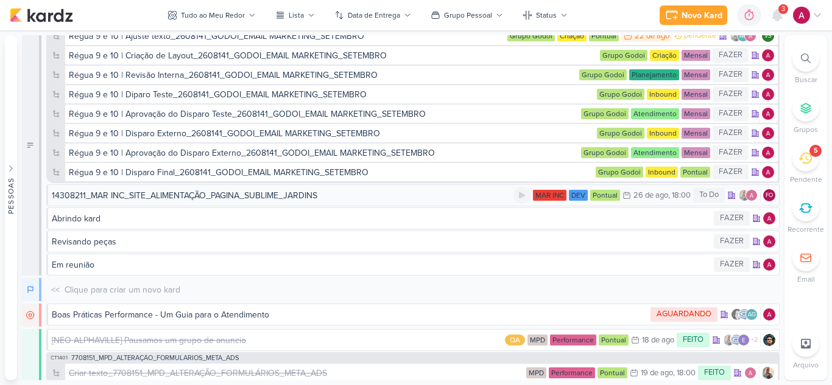
click at [357, 201] on div "14308211_MAR INC_SITE_ALIMENTAÇÃO_PAGINA_SUBLIME_JARDINS" at bounding box center [282, 195] width 461 height 13
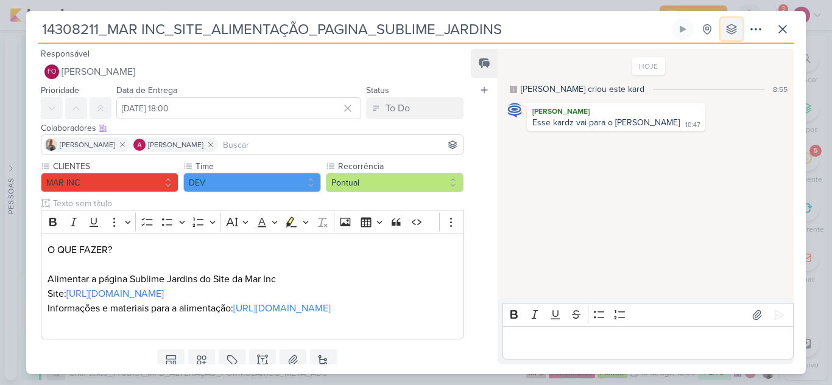
click at [725, 28] on icon at bounding box center [731, 29] width 12 height 12
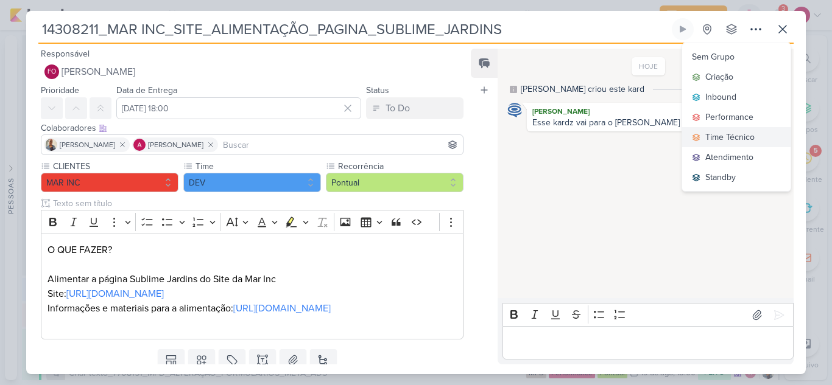
click at [704, 138] on button "Time Técnico" at bounding box center [736, 137] width 108 height 20
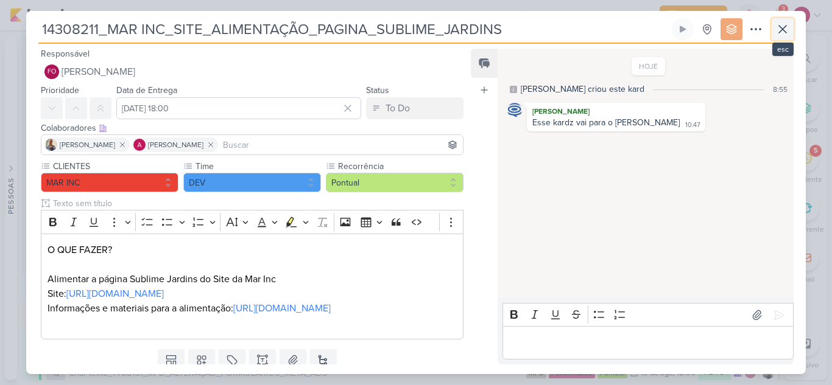
click at [785, 35] on icon at bounding box center [782, 29] width 15 height 15
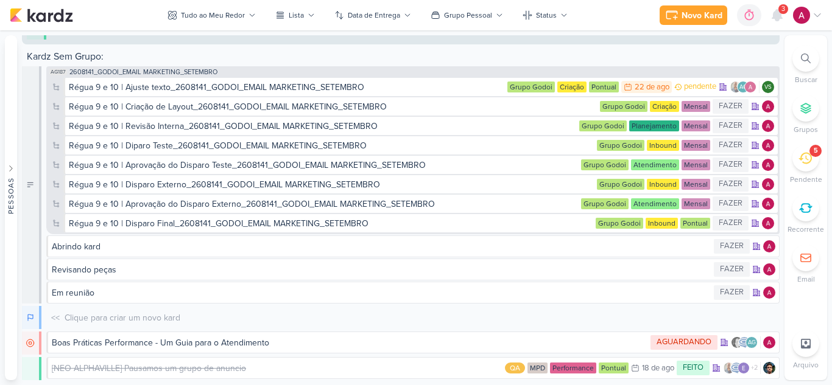
scroll to position [5038, 0]
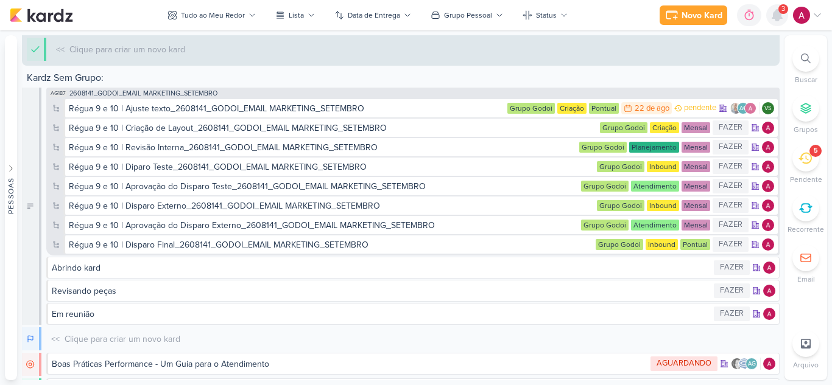
click at [776, 18] on icon at bounding box center [777, 15] width 10 height 11
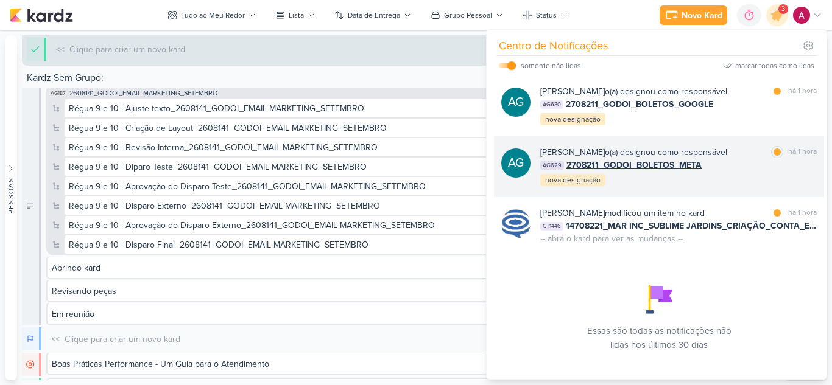
click at [741, 167] on div "AG629 2708211_GODOI_BOLETOS_META" at bounding box center [678, 165] width 276 height 13
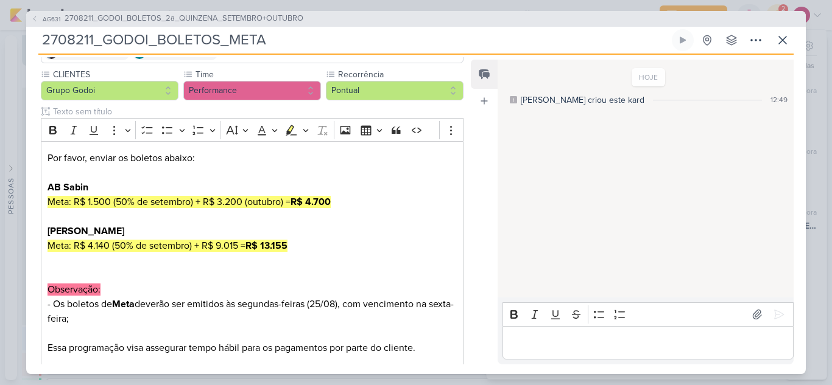
scroll to position [0, 0]
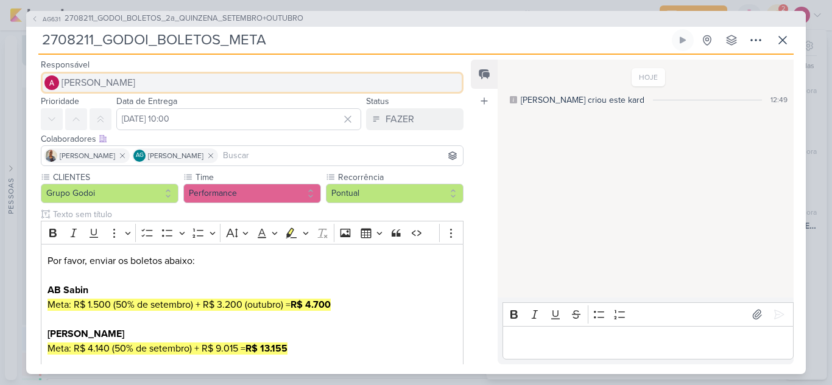
click at [116, 83] on span "[PERSON_NAME]" at bounding box center [98, 82] width 74 height 15
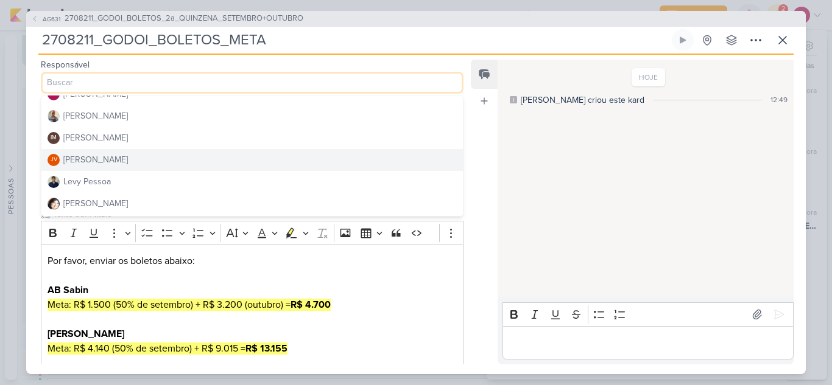
scroll to position [183, 0]
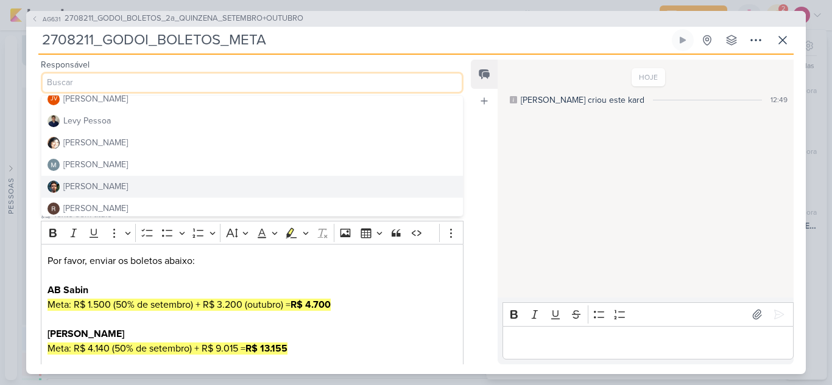
click at [103, 184] on div "[PERSON_NAME]" at bounding box center [95, 186] width 65 height 13
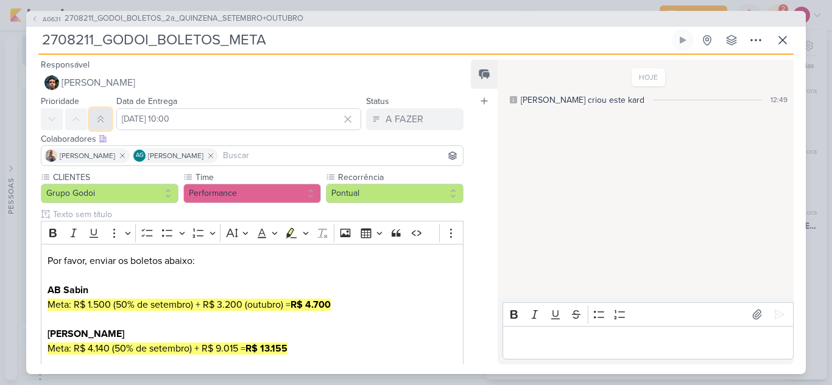
click at [99, 122] on icon at bounding box center [101, 119] width 10 height 10
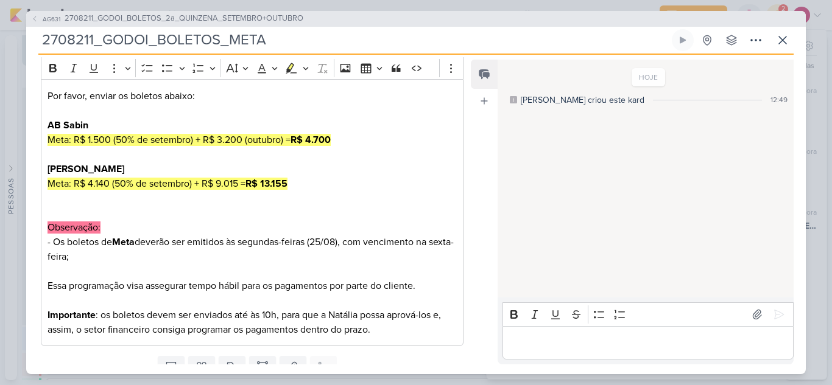
scroll to position [214, 0]
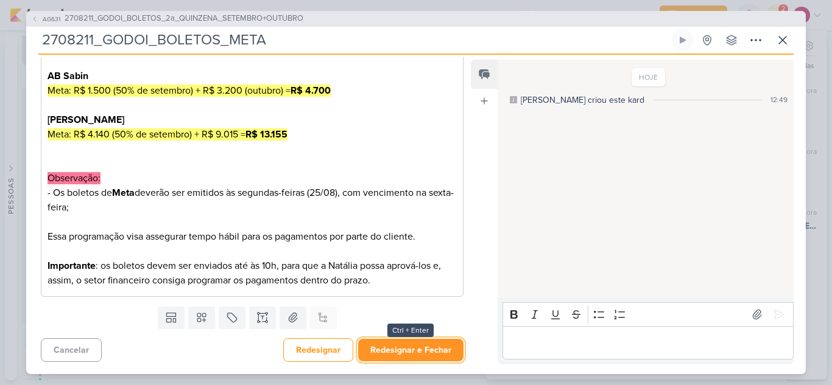
click at [415, 347] on button "Redesignar e Fechar" at bounding box center [410, 350] width 105 height 23
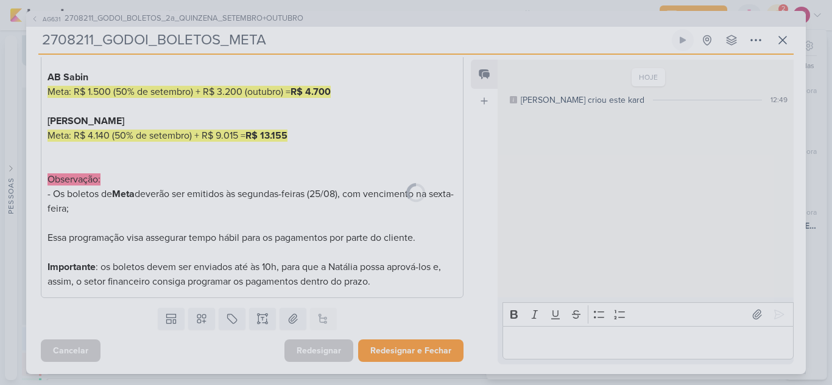
scroll to position [213, 0]
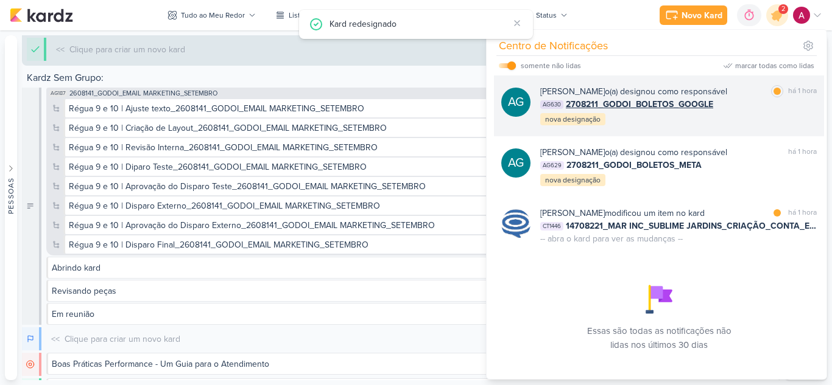
click at [731, 128] on div "AG Aline Gimenez Graciano o(a) designou como responsável marcar como lida há 1 …" at bounding box center [659, 105] width 330 height 61
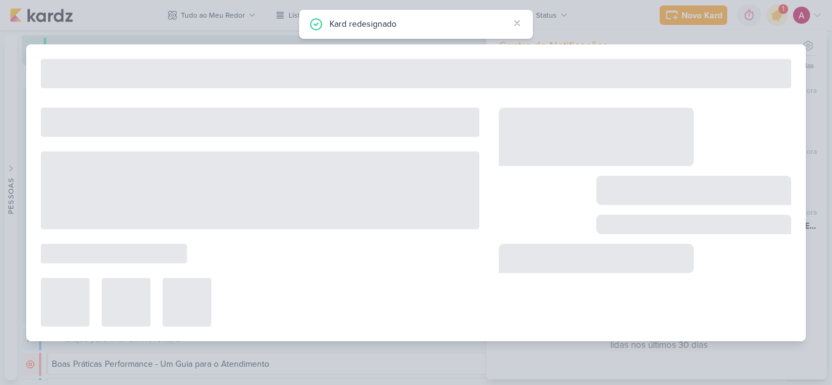
type input "2708211_GODOI_BOLETOS_GOOGLE"
type input "26 de agosto de 2025 às 09:00"
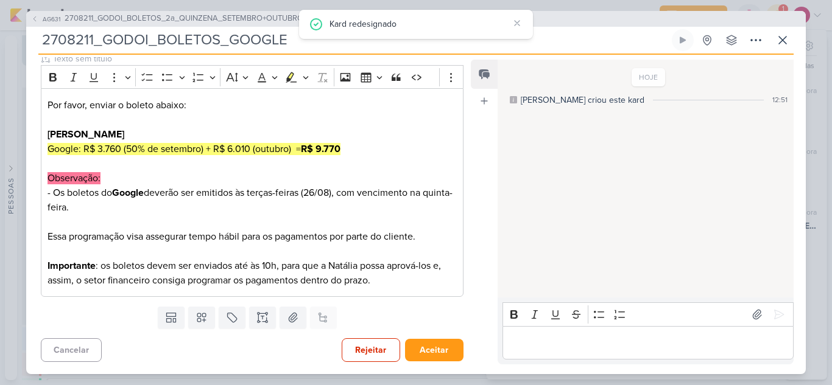
scroll to position [0, 0]
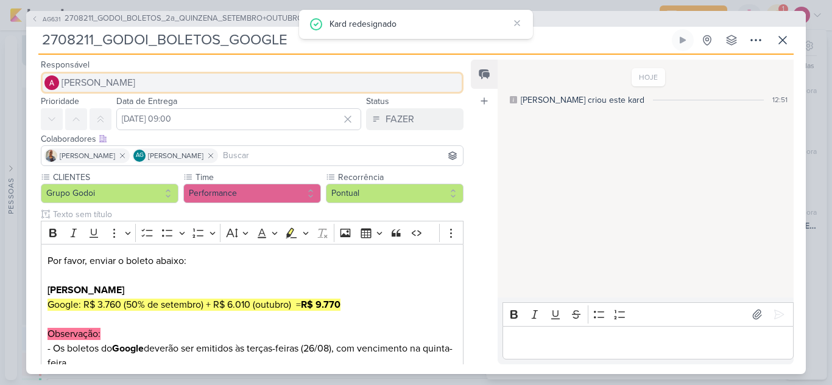
click at [103, 80] on span "[PERSON_NAME]" at bounding box center [98, 82] width 74 height 15
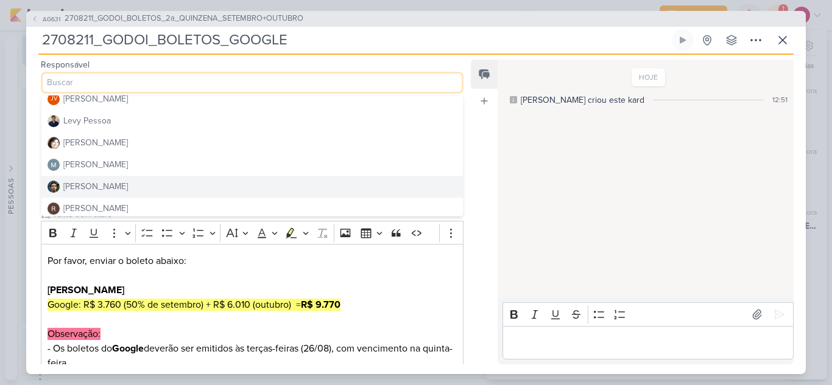
click at [113, 186] on button "[PERSON_NAME]" at bounding box center [251, 187] width 421 height 22
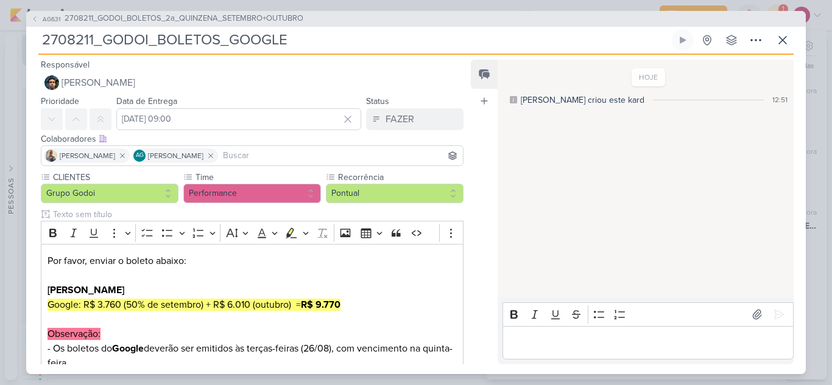
click at [243, 152] on input at bounding box center [340, 156] width 240 height 15
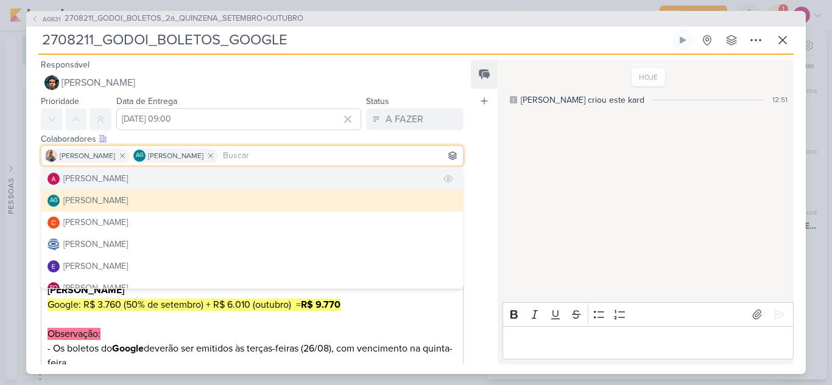
click at [121, 180] on div "[PERSON_NAME]" at bounding box center [95, 178] width 65 height 13
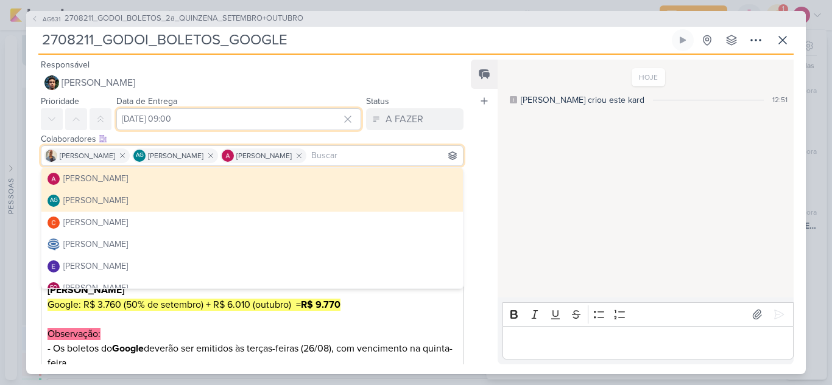
click at [229, 114] on input "26 de agosto de 2025 às 09:00" at bounding box center [238, 119] width 245 height 22
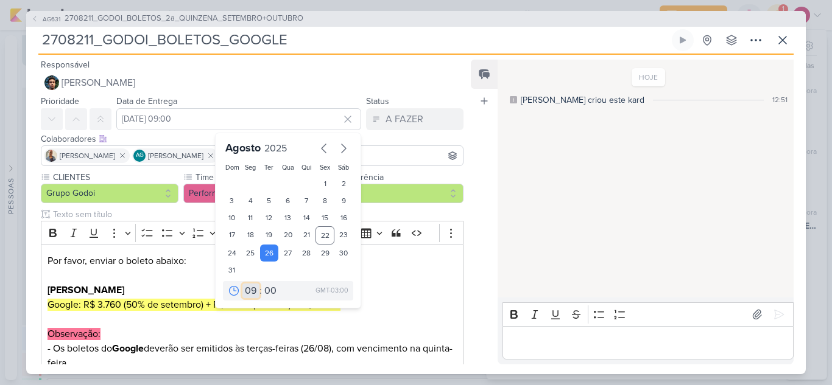
click at [249, 287] on select "00 01 02 03 04 05 06 07 08 09 10 11 12 13 14 15 16 17 18 19 20 21 22 23" at bounding box center [250, 291] width 17 height 15
select select "10"
click at [242, 284] on select "00 01 02 03 04 05 06 07 08 09 10 11 12 13 14 15 16 17 18 19 20 21 22 23" at bounding box center [250, 291] width 17 height 15
type input "26 de agosto de 2025 às 10:00"
click at [103, 117] on icon at bounding box center [101, 119] width 10 height 10
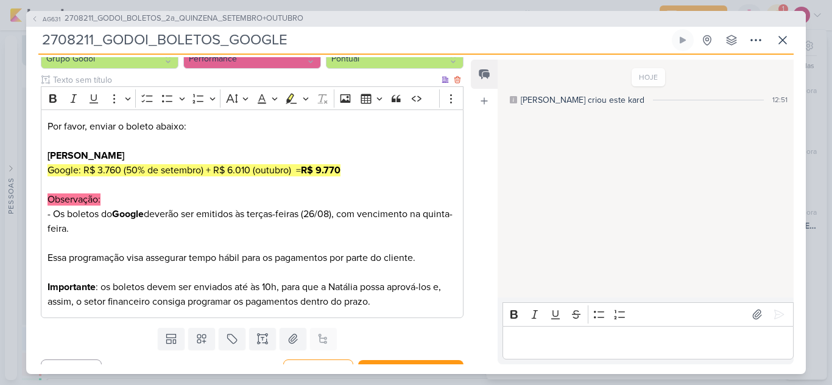
scroll to position [156, 0]
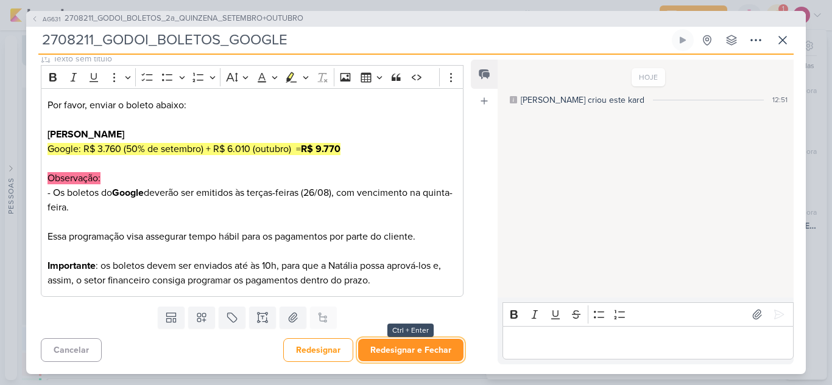
click at [418, 352] on button "Redesignar e Fechar" at bounding box center [410, 350] width 105 height 23
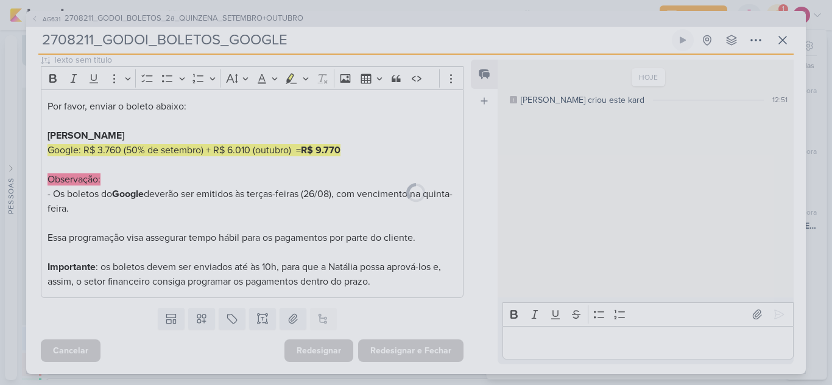
scroll to position [155, 0]
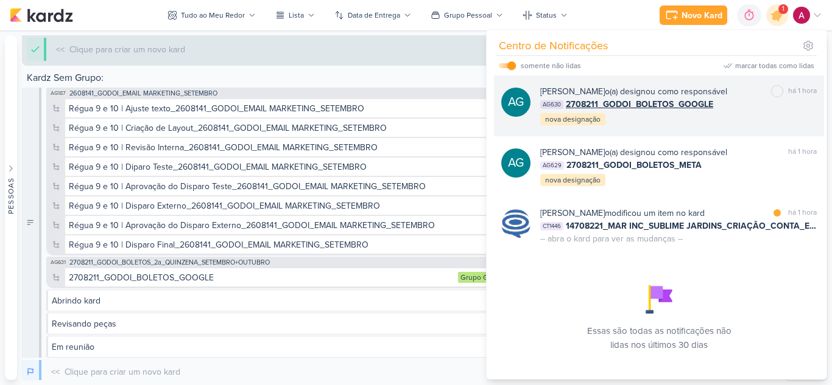
click at [737, 110] on div "AG630 2708211_GODOI_BOLETOS_GOOGLE" at bounding box center [678, 104] width 276 height 13
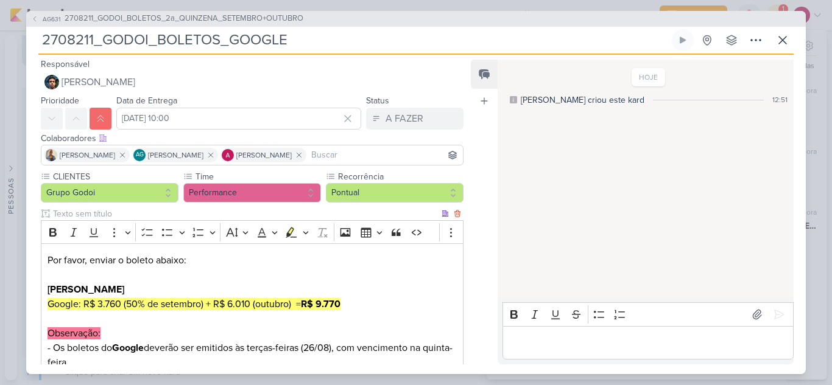
scroll to position [0, 0]
drag, startPoint x: 784, startPoint y: 43, endPoint x: 758, endPoint y: 65, distance: 34.1
click at [783, 43] on icon at bounding box center [782, 40] width 15 height 15
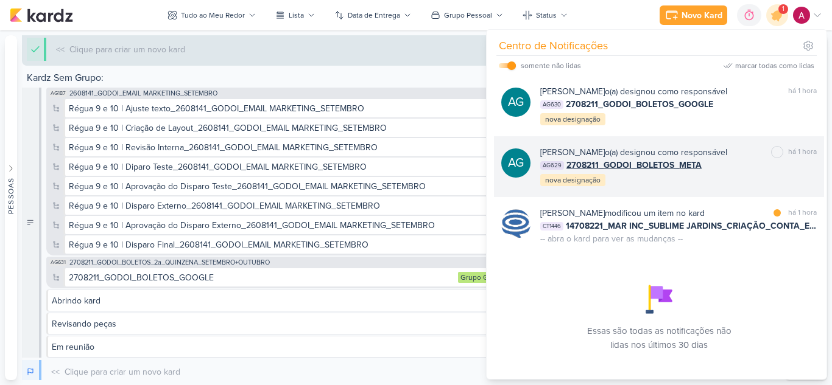
click at [721, 177] on div "Aline Gimenez Graciano o(a) designou como responsável marcar como não lida há 1…" at bounding box center [678, 166] width 276 height 41
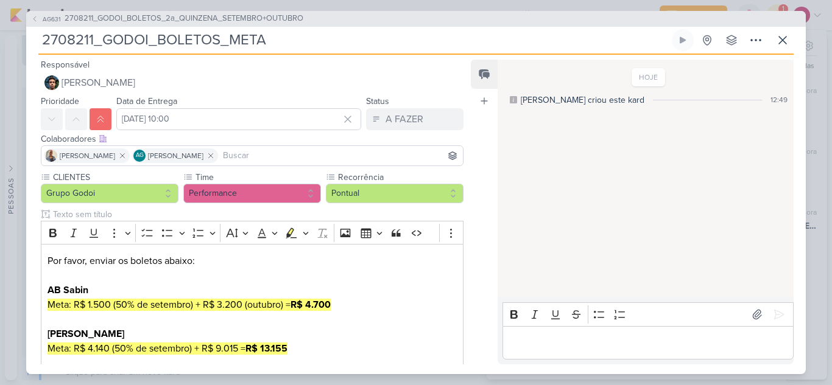
click at [276, 160] on input at bounding box center [340, 156] width 240 height 15
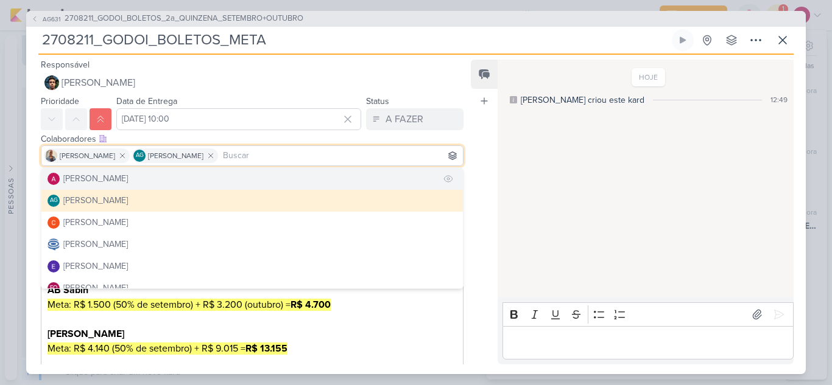
click at [183, 175] on button "[PERSON_NAME]" at bounding box center [251, 179] width 421 height 22
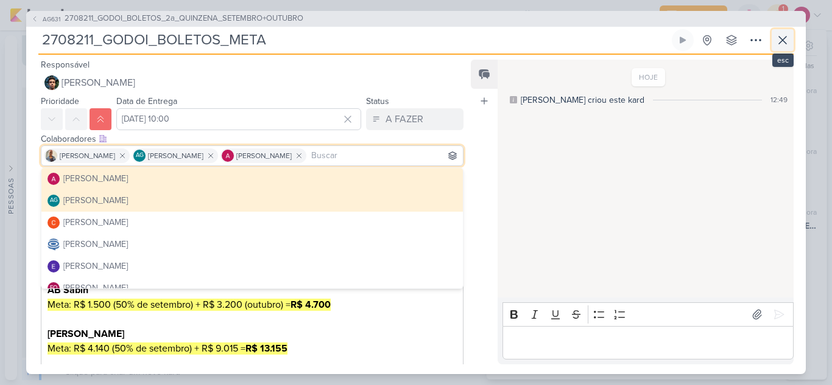
click at [791, 46] on button at bounding box center [782, 40] width 22 height 22
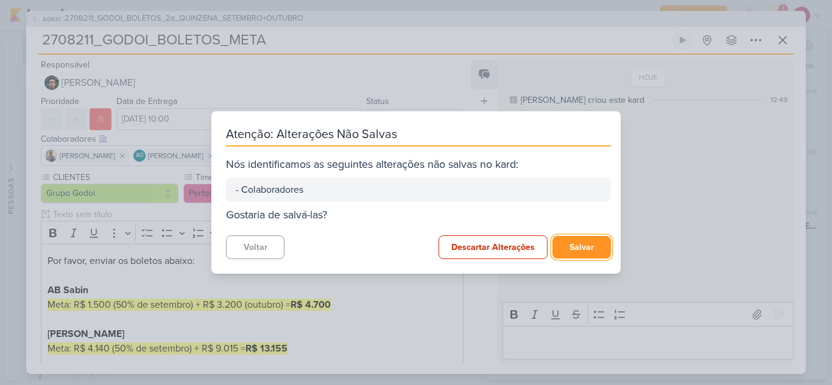
click at [578, 240] on button "Salvar" at bounding box center [581, 247] width 58 height 23
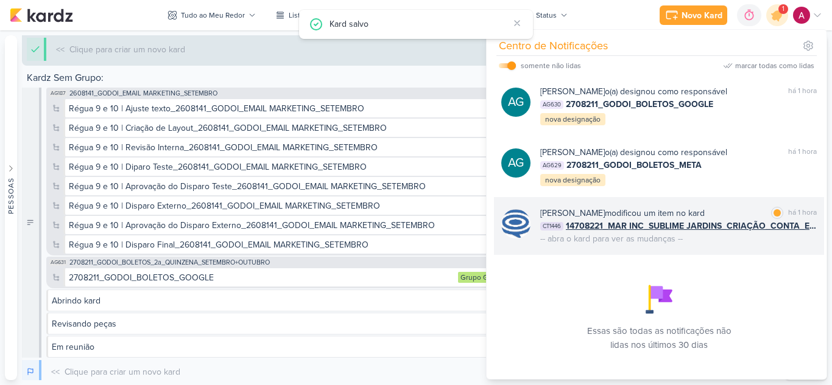
click at [702, 208] on div "Caroline Traven De Andrade modificou um item no kard" at bounding box center [622, 213] width 164 height 13
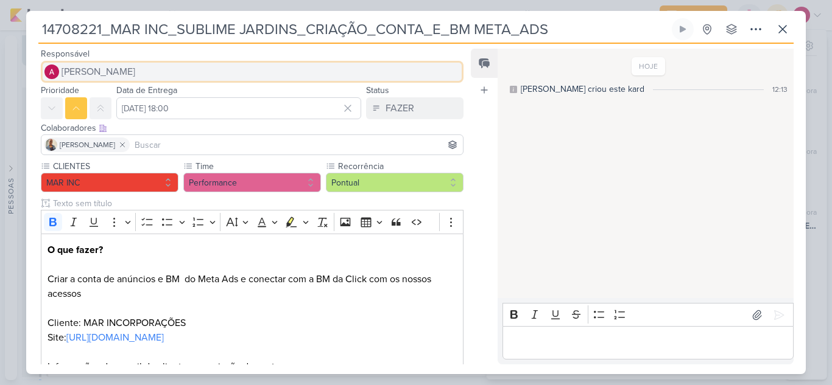
click at [172, 70] on button "[PERSON_NAME]" at bounding box center [252, 72] width 422 height 22
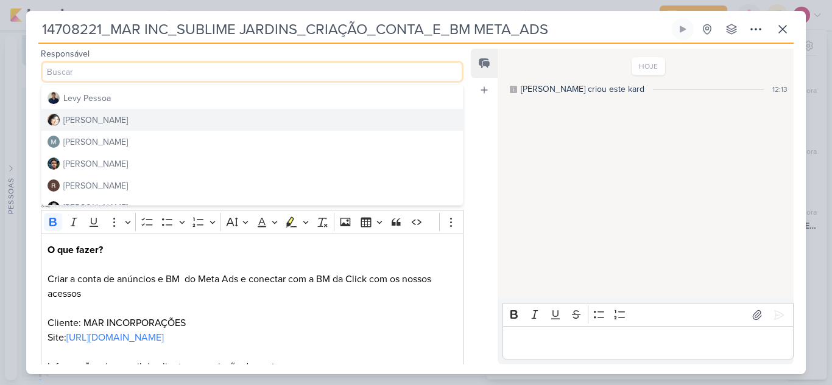
scroll to position [230, 0]
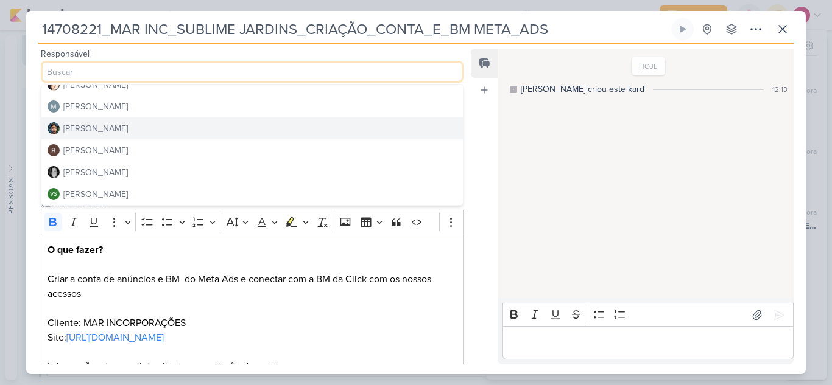
click at [131, 128] on button "[PERSON_NAME]" at bounding box center [251, 128] width 421 height 22
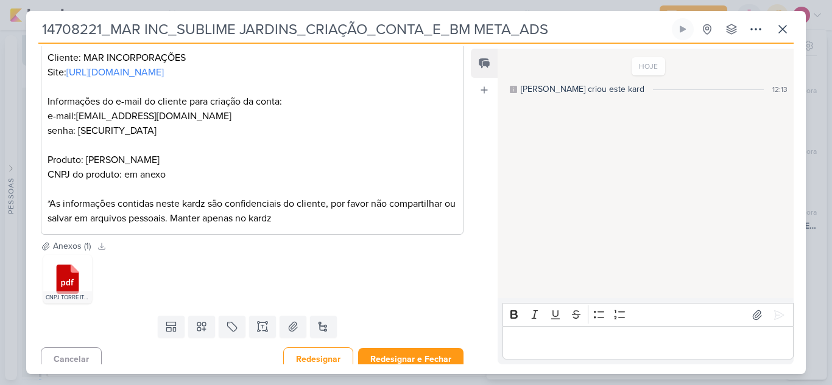
scroll to position [275, 0]
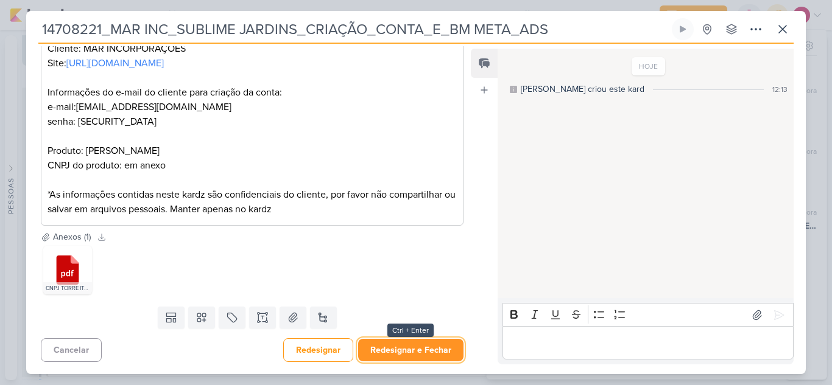
click at [422, 353] on button "Redesignar e Fechar" at bounding box center [410, 350] width 105 height 23
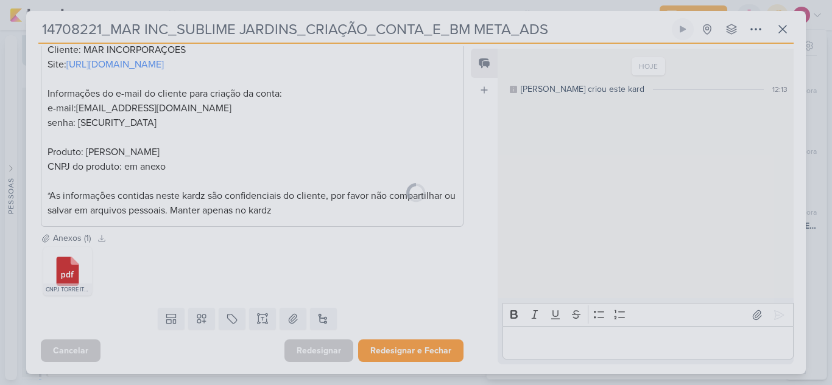
scroll to position [273, 0]
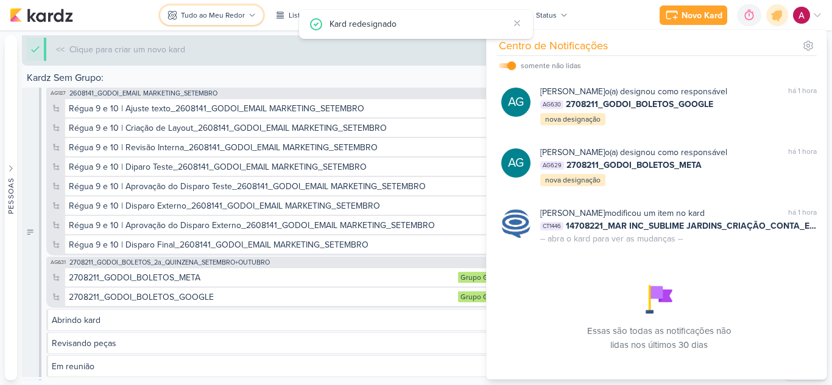
click at [219, 21] on button "Tudo ao Meu Redor" at bounding box center [211, 14] width 103 height 19
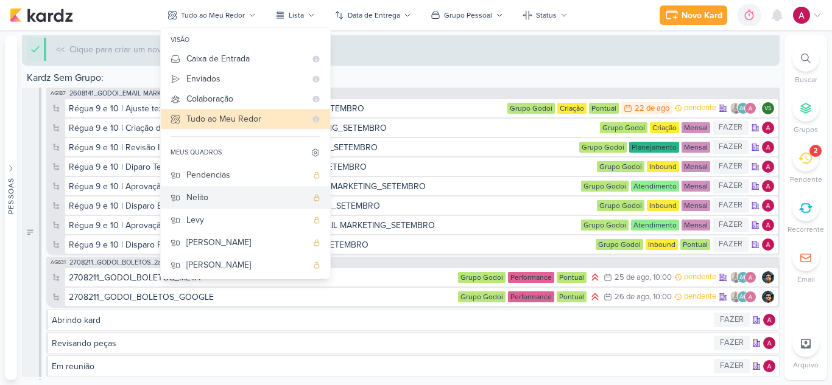
click at [215, 196] on div "Nelito" at bounding box center [246, 197] width 121 height 13
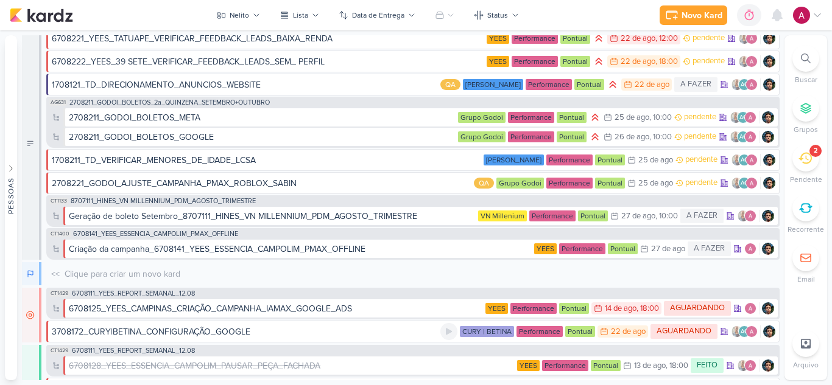
scroll to position [0, 0]
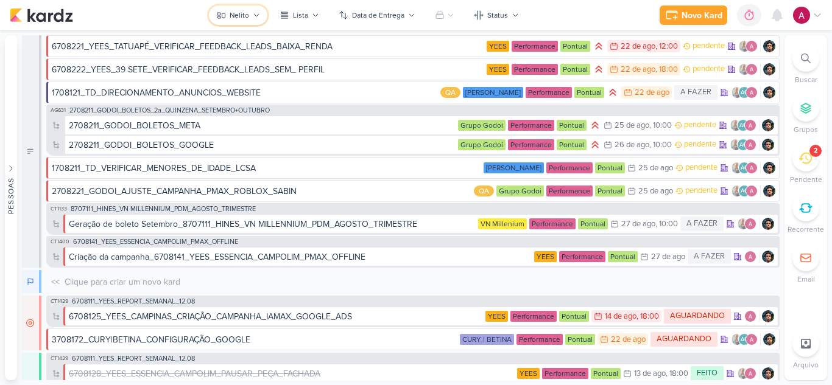
click at [237, 16] on div "Nelito" at bounding box center [238, 15] width 19 height 11
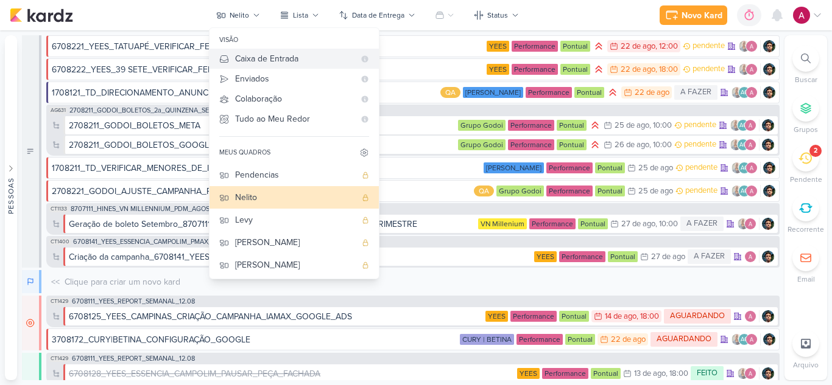
click at [242, 55] on div "Caixa de Entrada" at bounding box center [294, 58] width 119 height 13
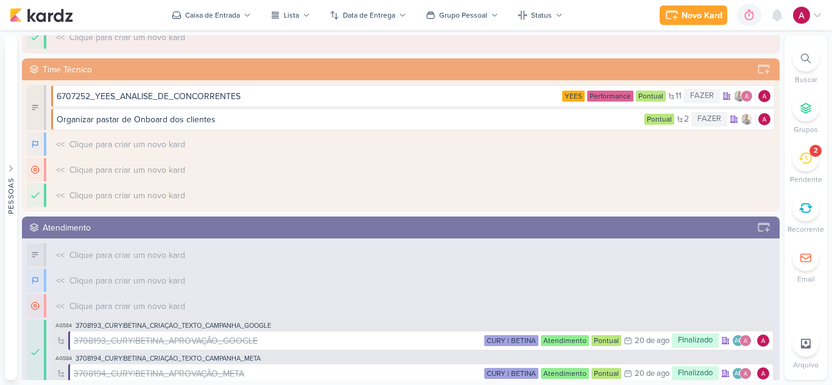
scroll to position [183, 0]
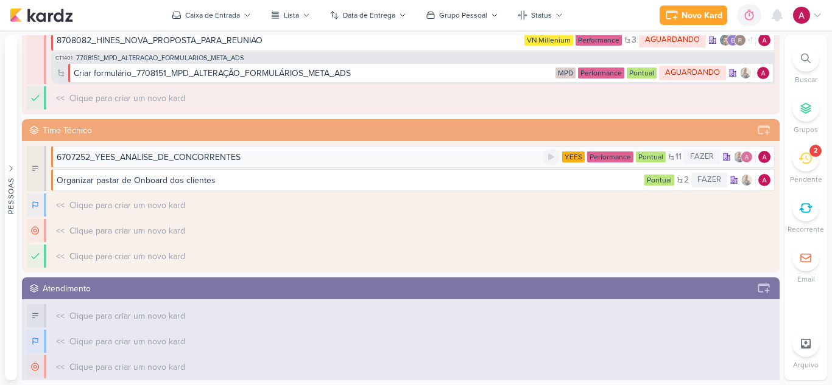
click at [299, 157] on div "6707252_YEES_ANALISE_DE_CONCORRENTES" at bounding box center [300, 157] width 486 height 13
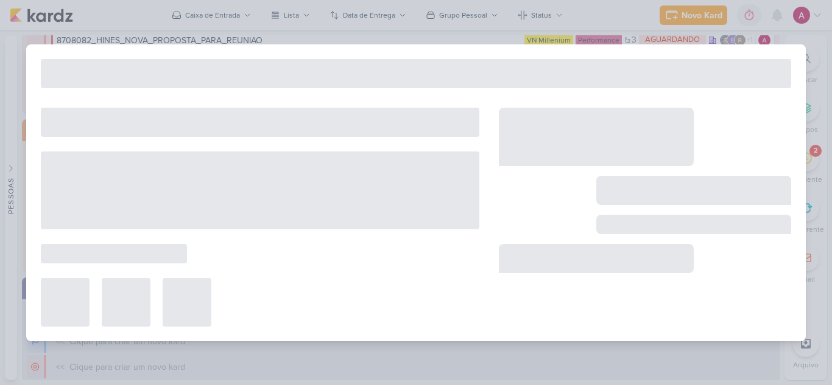
type input "6707252_YEES_ANALISE_DE_CONCORRENTES"
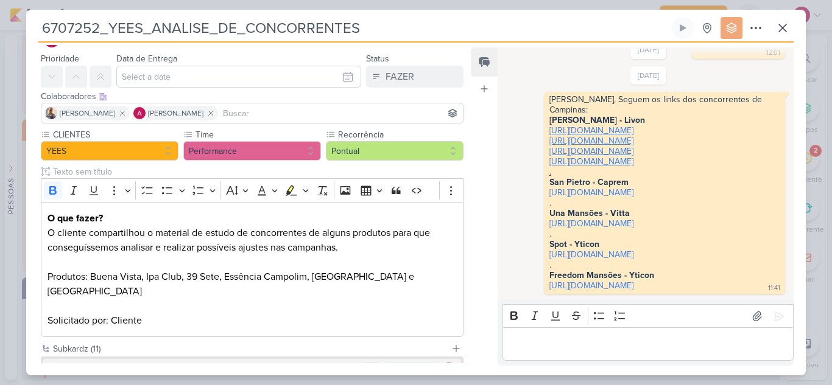
scroll to position [0, 0]
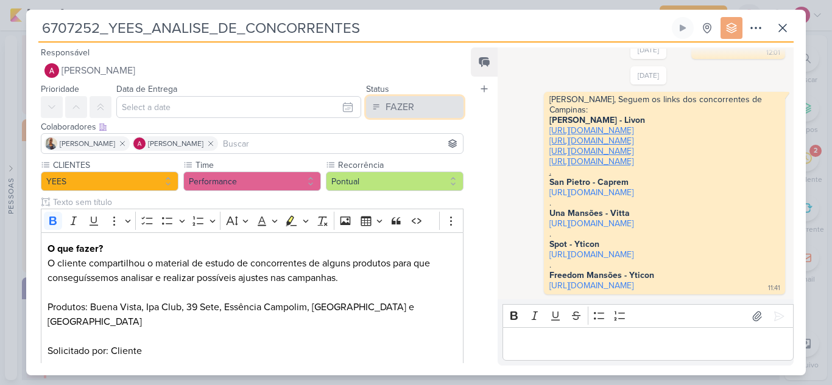
click at [376, 111] on button "FAZER" at bounding box center [414, 107] width 97 height 22
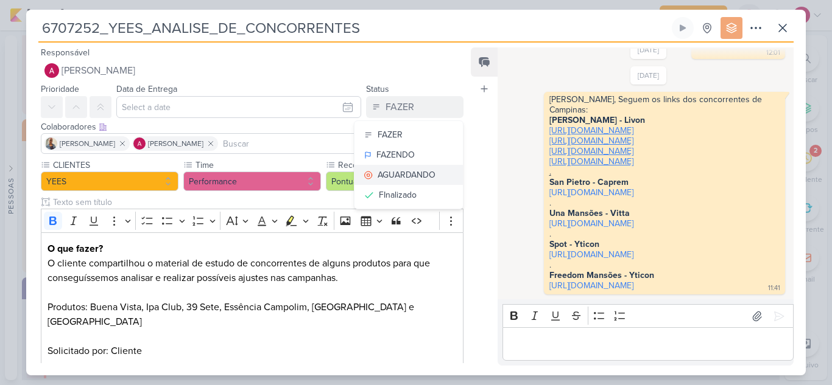
click at [365, 173] on icon at bounding box center [369, 175] width 10 height 10
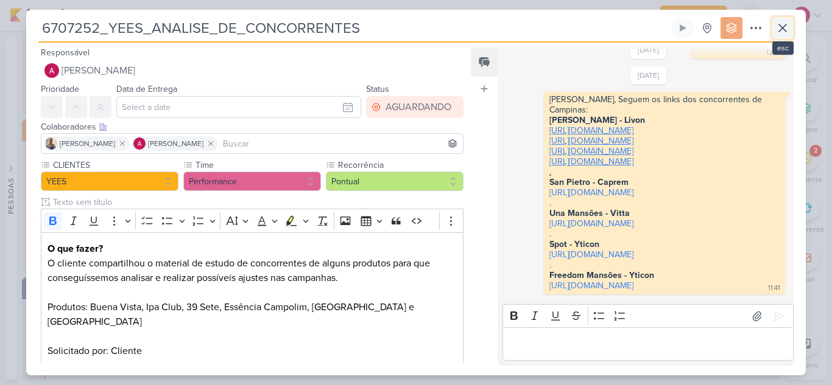
click at [779, 30] on icon at bounding box center [782, 27] width 7 height 7
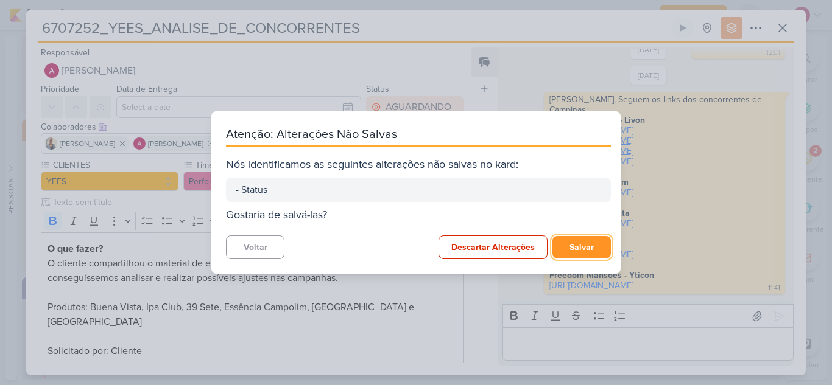
click at [584, 252] on button "Salvar" at bounding box center [581, 247] width 58 height 23
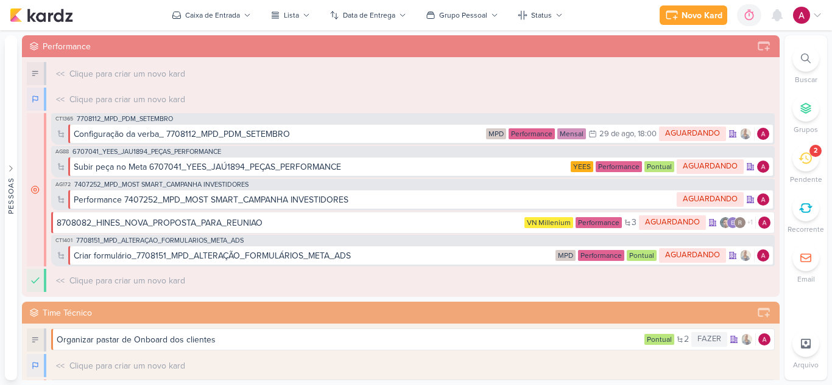
click at [804, 167] on div "2" at bounding box center [805, 158] width 27 height 27
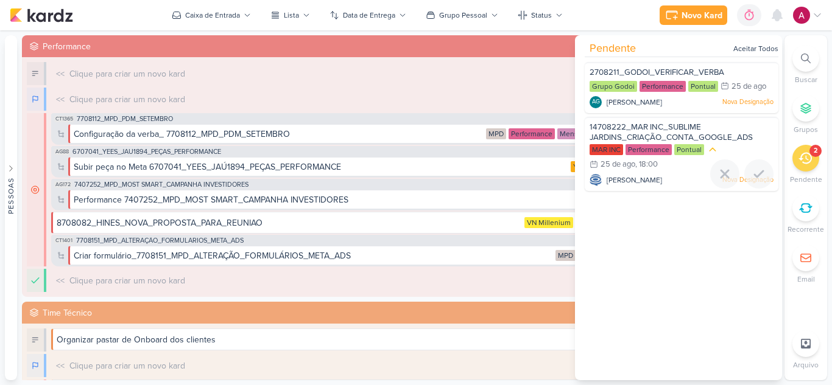
click at [659, 125] on span "14708222_MAR INC_SUBLIME JARDINS_CRIAÇÃO_CONTA_GOOGLE_ADS" at bounding box center [670, 132] width 163 height 21
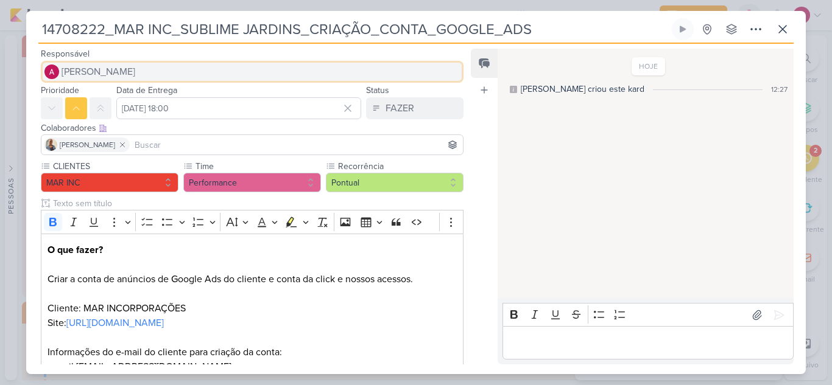
click at [125, 72] on span "[PERSON_NAME]" at bounding box center [98, 72] width 74 height 15
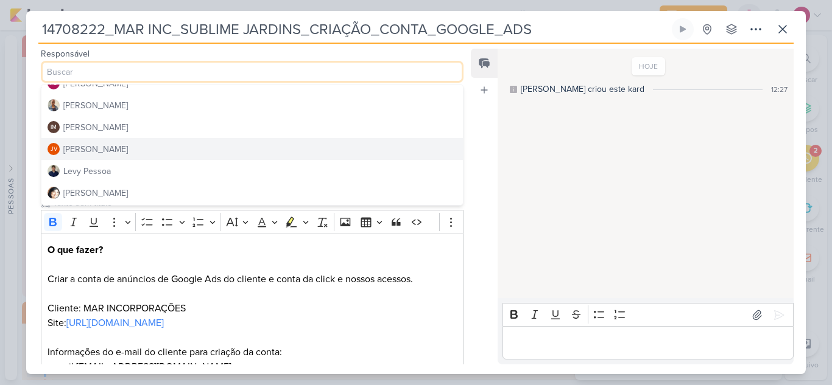
scroll to position [183, 0]
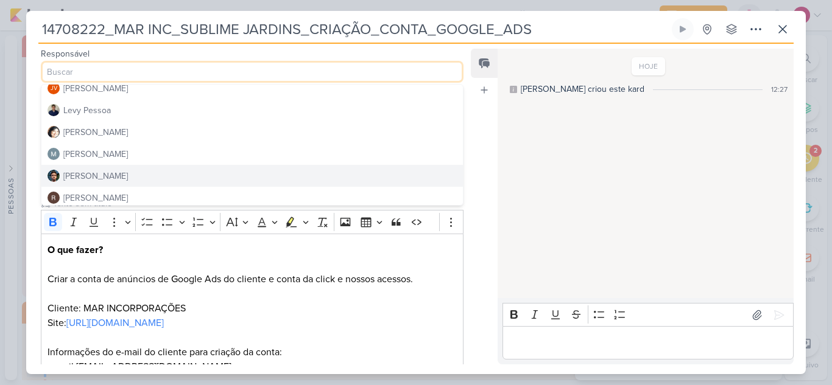
click at [116, 170] on button "[PERSON_NAME]" at bounding box center [251, 176] width 421 height 22
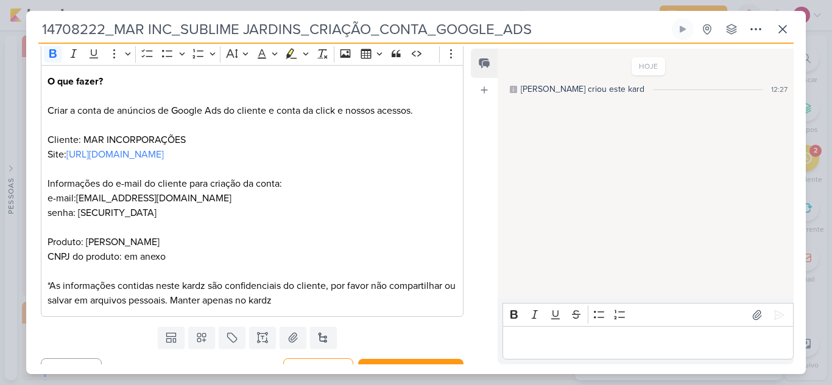
scroll to position [189, 0]
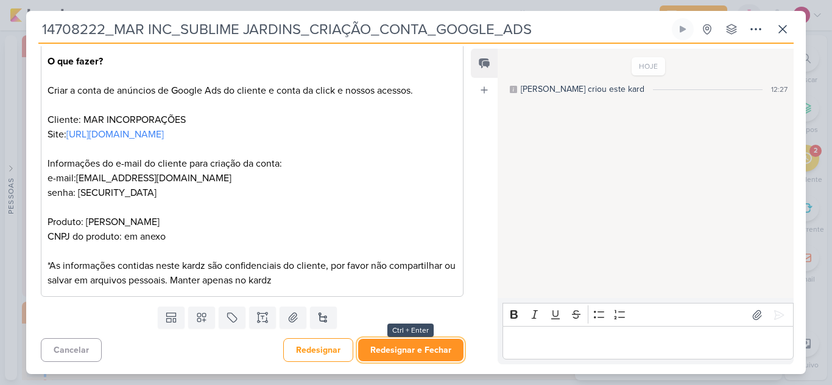
click at [430, 347] on button "Redesignar e Fechar" at bounding box center [410, 350] width 105 height 23
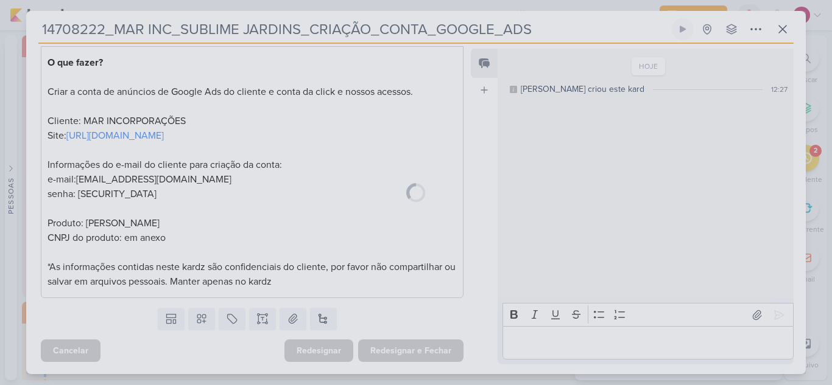
scroll to position [187, 0]
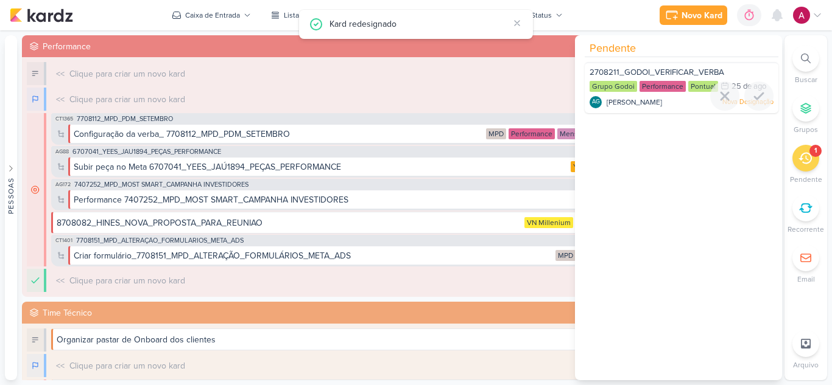
click at [640, 67] on div "2708211_GODOI_VERIFICAR_VERBA" at bounding box center [681, 73] width 184 height 13
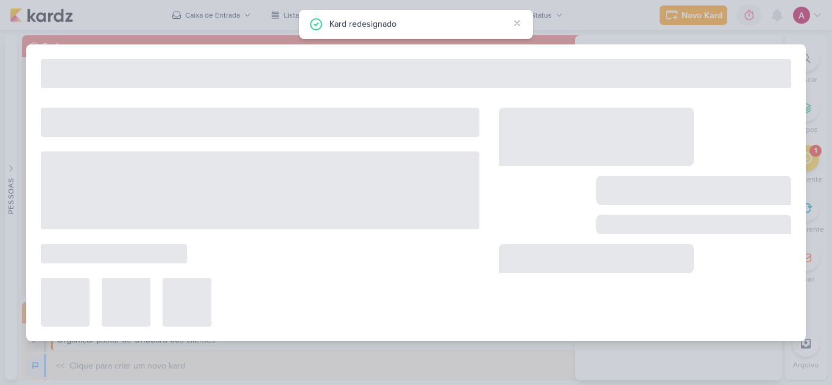
type input "2708211_GODOI_VERIFICAR_VERBA"
type input "[DATE] 23:59"
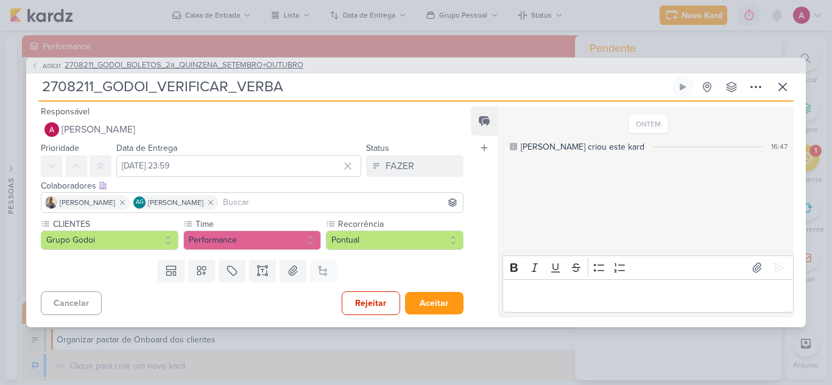
click at [131, 68] on span "2708211_GODOI_BOLETOS_2a_QUINZENA_SETEMBRO+OUTUBRO" at bounding box center [184, 66] width 239 height 12
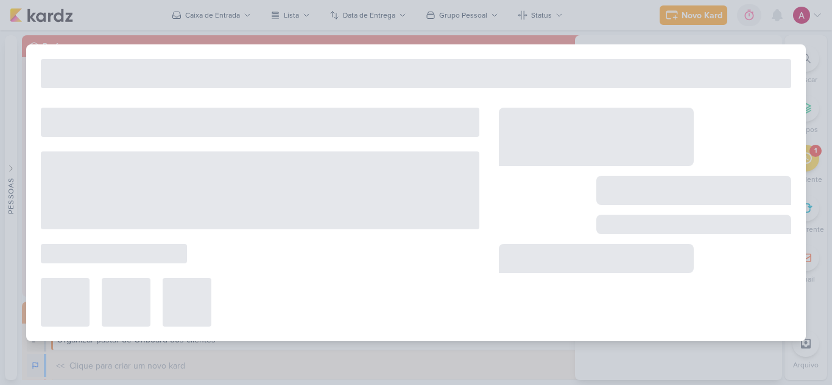
type input "2708211_GODOI_BOLETOS_2a_QUINZENA_SETEMBRO+OUTUBRO"
type input "26 de agosto de 2025 às 09:00"
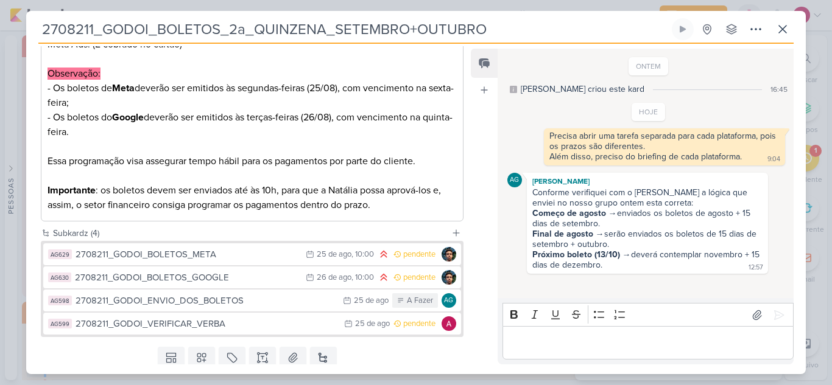
scroll to position [421, 0]
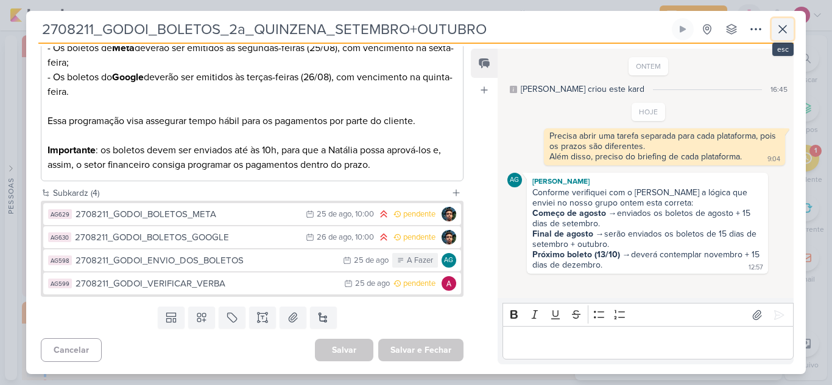
click at [782, 29] on icon at bounding box center [782, 29] width 7 height 7
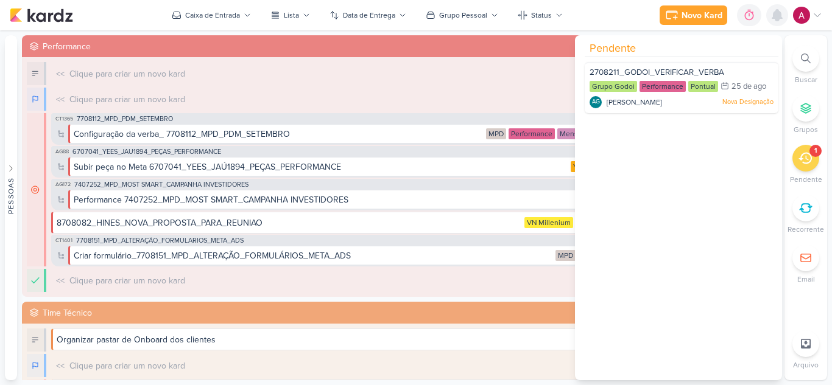
click at [780, 16] on icon at bounding box center [777, 15] width 10 height 11
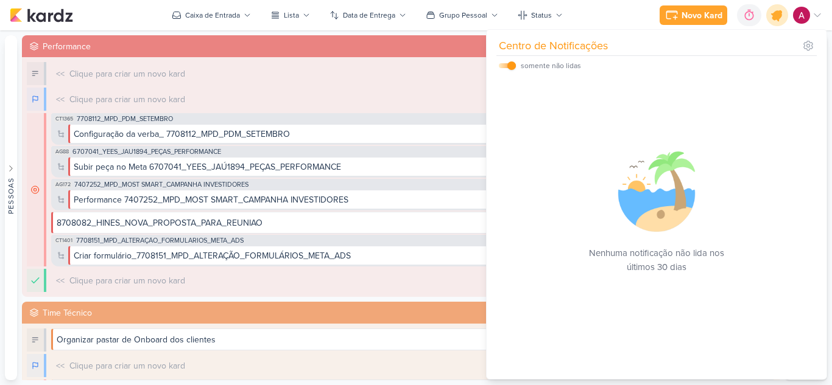
click at [780, 16] on icon at bounding box center [776, 15] width 15 height 15
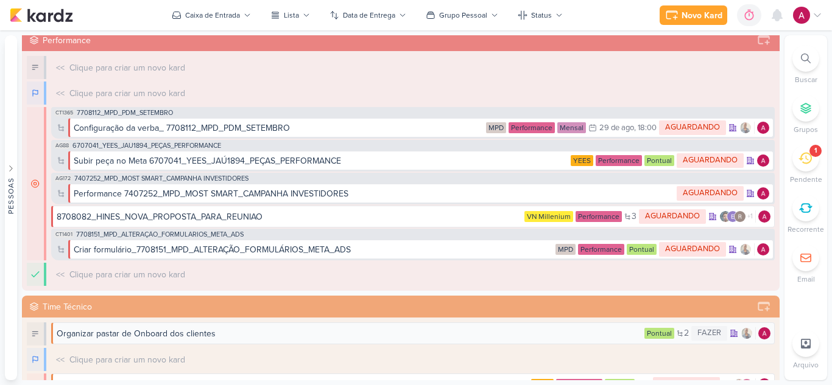
scroll to position [0, 0]
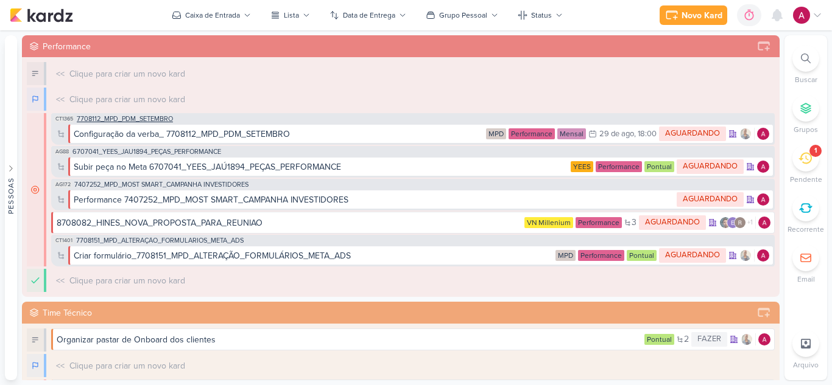
click at [158, 117] on span "7708112_MPD_PDM_SETEMBRO" at bounding box center [125, 119] width 96 height 7
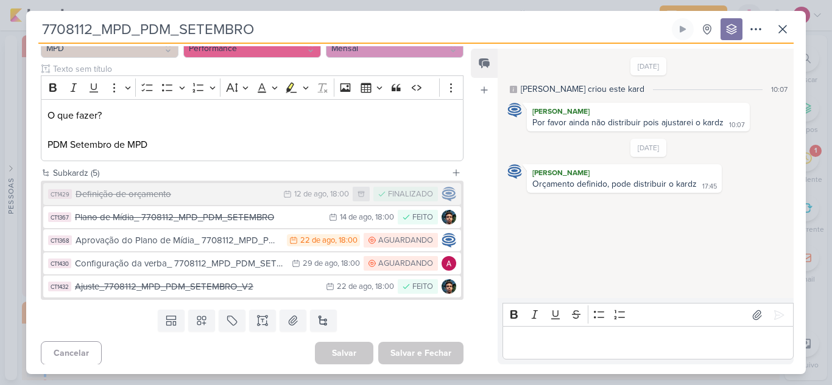
scroll to position [138, 0]
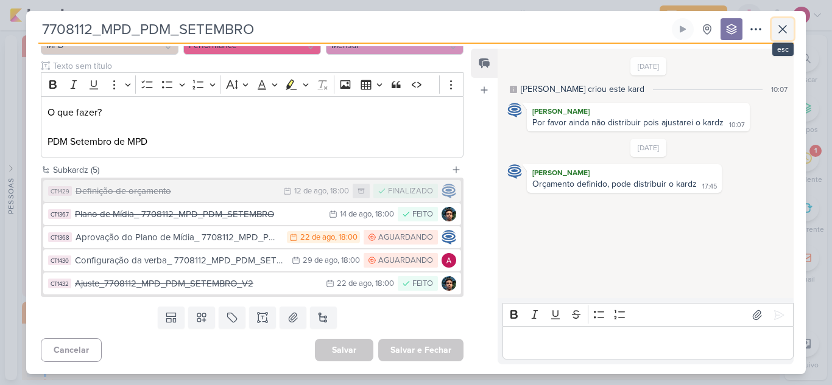
click at [783, 29] on icon at bounding box center [782, 29] width 7 height 7
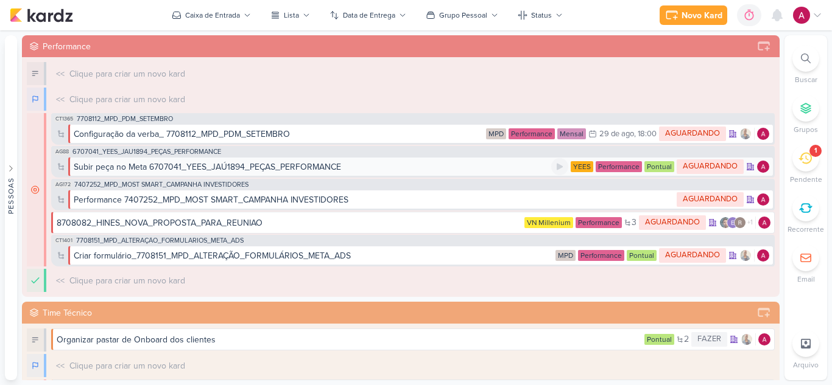
click at [262, 165] on div "Subir peça no Meta 6707041_YEES_JAÚ1894_PEÇAS_PERFORMANCE" at bounding box center [207, 167] width 267 height 13
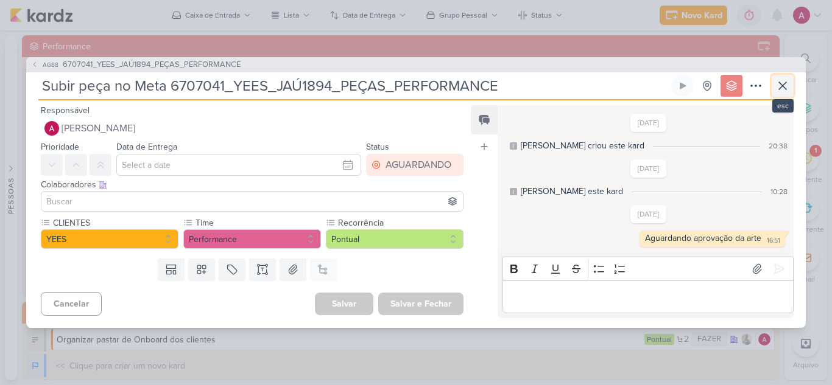
click at [782, 89] on icon at bounding box center [782, 86] width 15 height 15
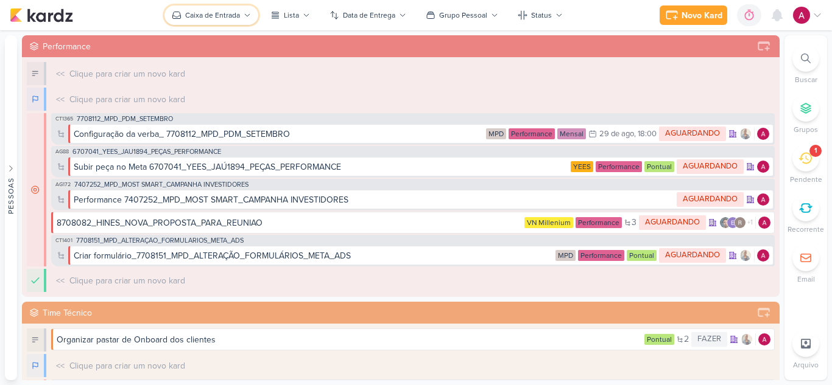
click at [242, 7] on button "Caixa de Entrada" at bounding box center [211, 14] width 94 height 19
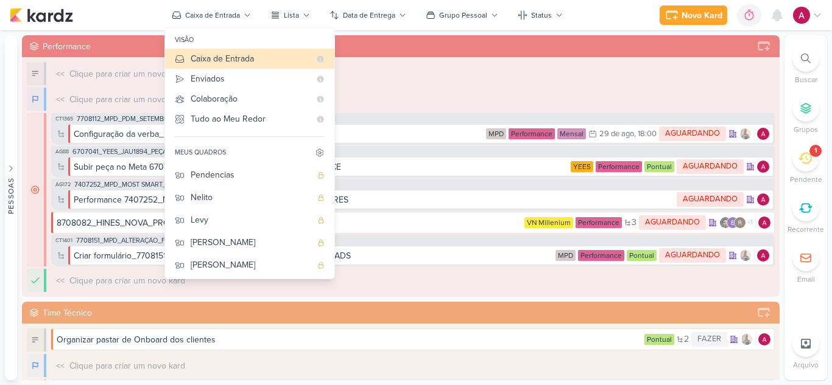
click at [617, 17] on div "Novo Kard Ctrl + k 0h0m Sessão desligada... Hoje 0h0m Semana 0h0m Mês 0h0m" at bounding box center [416, 15] width 812 height 30
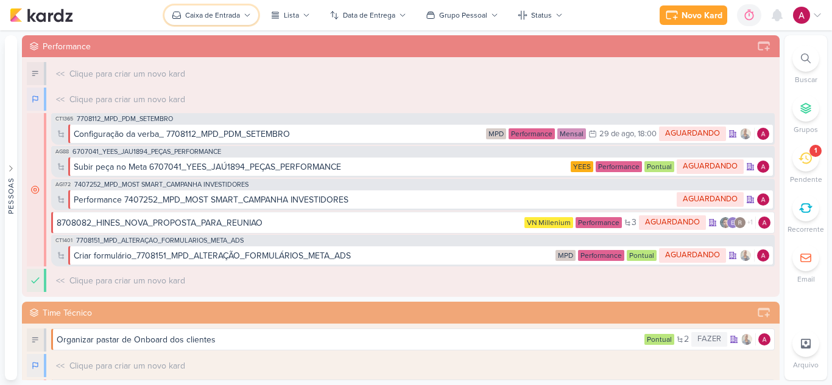
click at [225, 19] on div "Caixa de Entrada" at bounding box center [212, 15] width 55 height 11
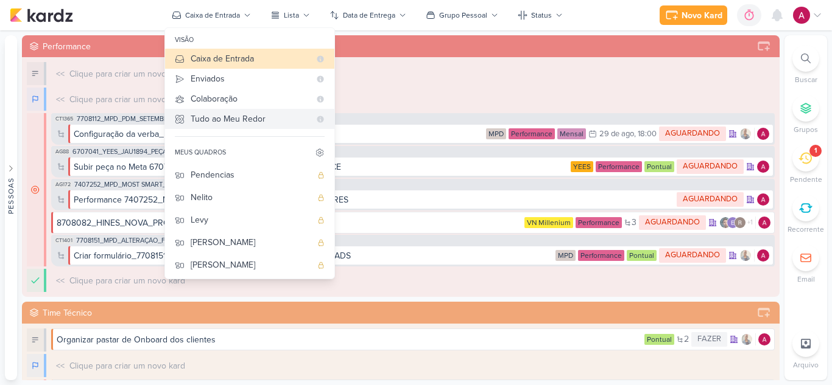
click at [227, 119] on div "Tudo ao Meu Redor" at bounding box center [250, 119] width 119 height 13
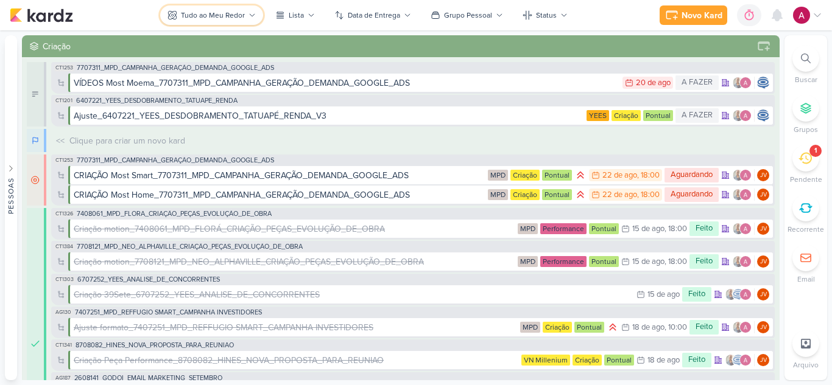
click at [228, 8] on button "Tudo ao Meu Redor" at bounding box center [211, 14] width 103 height 19
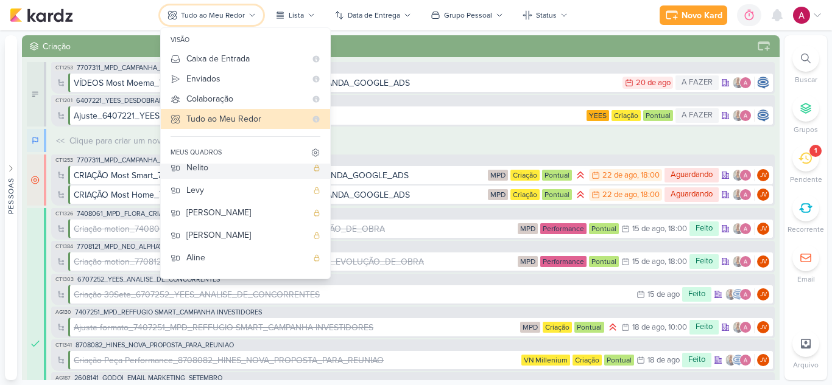
scroll to position [46, 0]
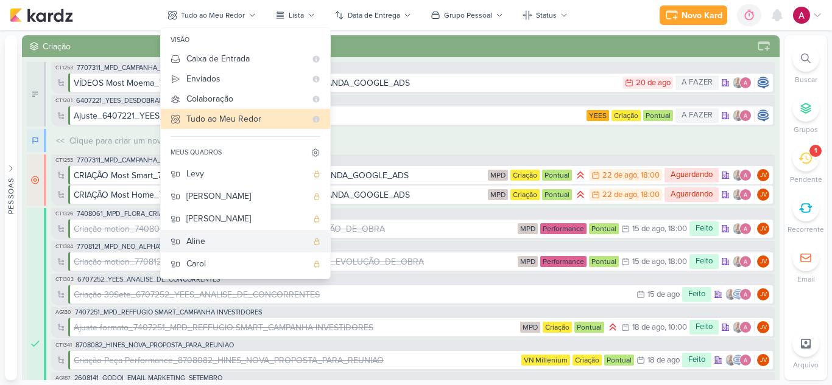
click at [239, 234] on button "Aline" at bounding box center [245, 241] width 169 height 23
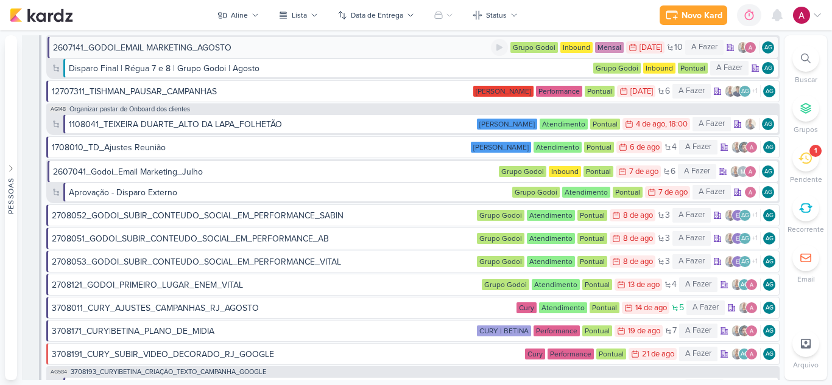
click at [283, 49] on div "2607141_GODOI_EMAIL MARKETING_AGOSTO" at bounding box center [272, 47] width 438 height 13
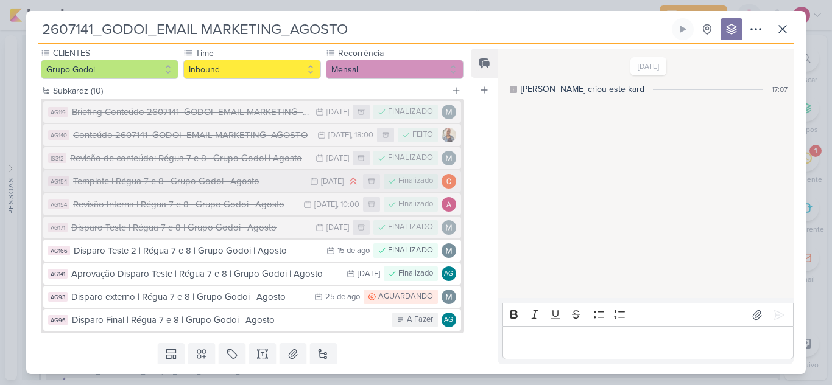
scroll to position [150, 0]
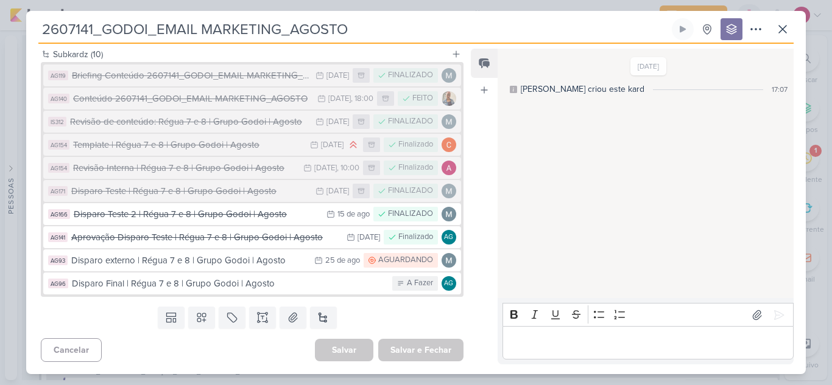
click at [574, 181] on div "14/7/25 Alessandra criou este kard 17:07" at bounding box center [644, 174] width 295 height 248
click at [775, 32] on icon at bounding box center [782, 29] width 15 height 15
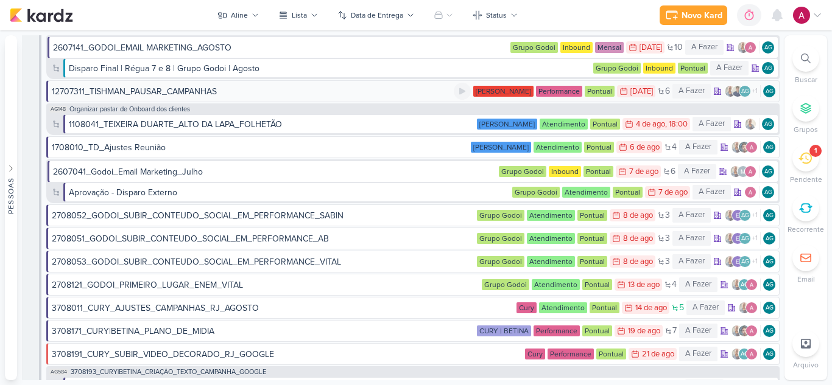
click at [328, 93] on div "12707311_TISHMAN_PAUSAR_CAMPANHAS" at bounding box center [253, 91] width 402 height 13
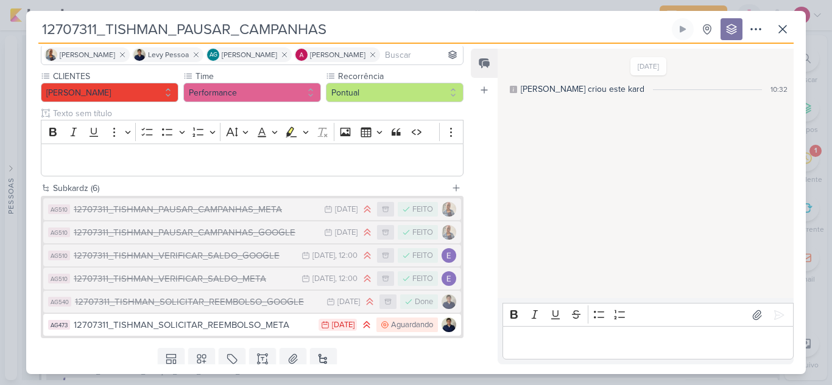
scroll to position [131, 0]
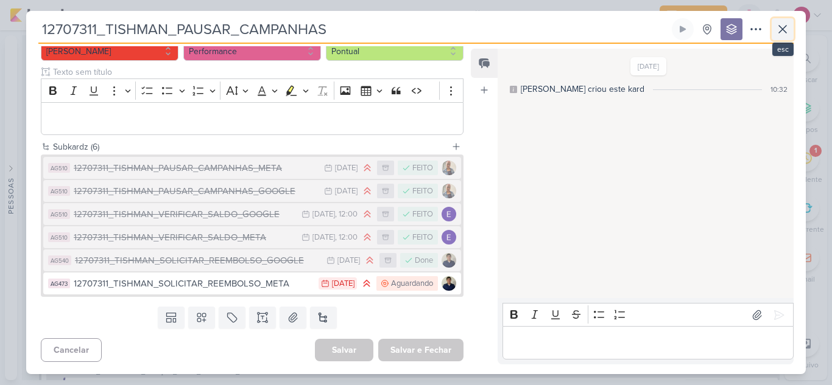
click at [790, 30] on button at bounding box center [782, 29] width 22 height 22
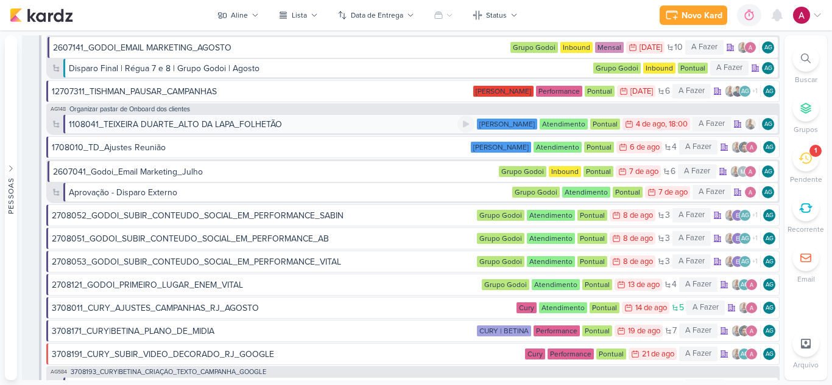
click at [290, 125] on div "1108041_TEIXEIRA DUARTE_ALTO DA LAPA_FOLHETÃO" at bounding box center [263, 124] width 388 height 13
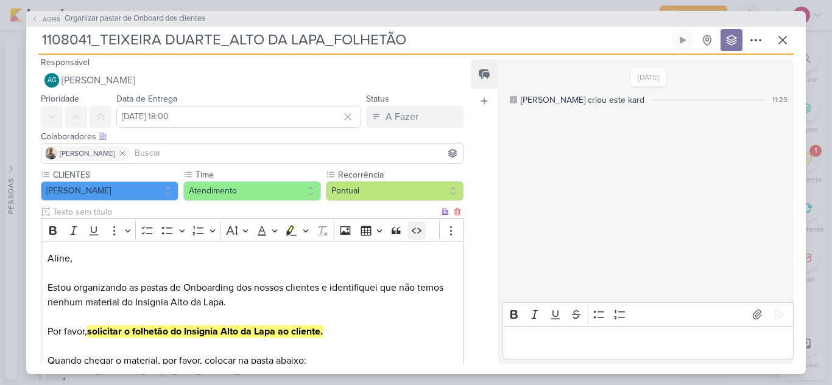
scroll to position [0, 0]
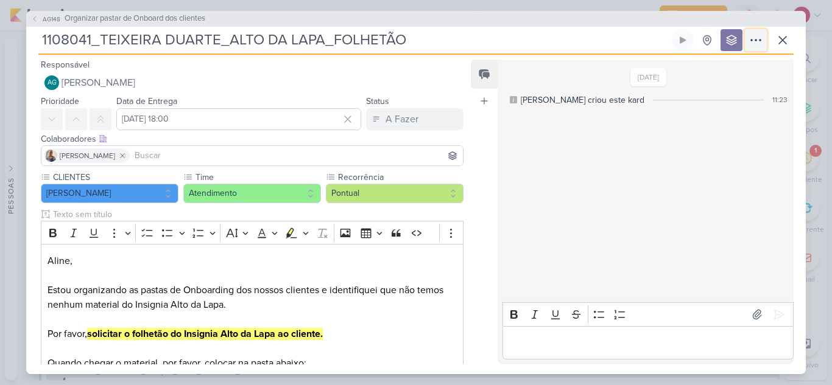
click at [752, 38] on icon at bounding box center [755, 40] width 15 height 15
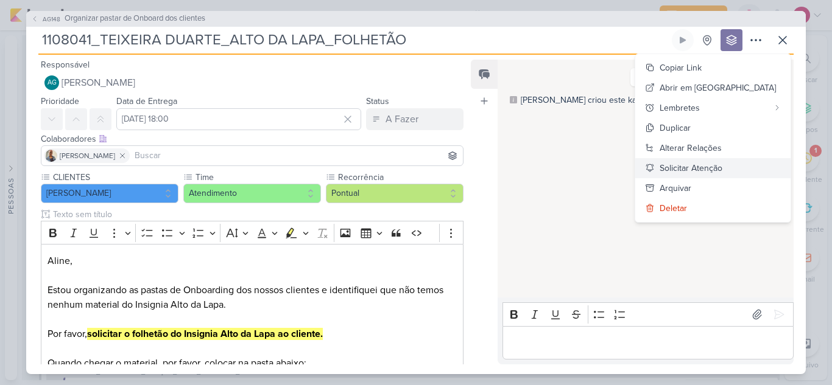
click at [654, 169] on icon at bounding box center [650, 168] width 10 height 10
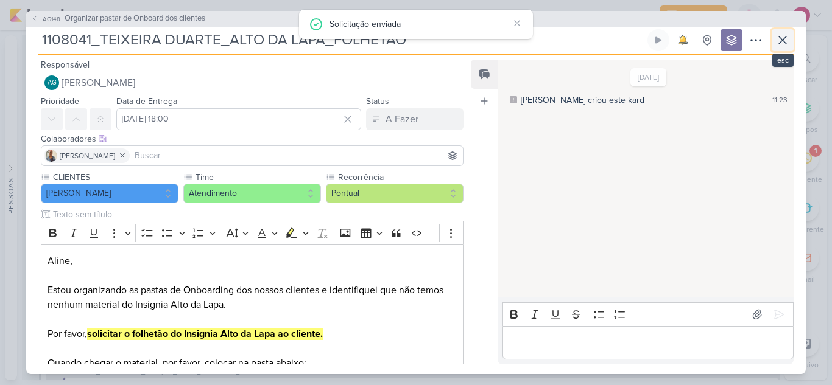
click at [785, 39] on icon at bounding box center [782, 40] width 15 height 15
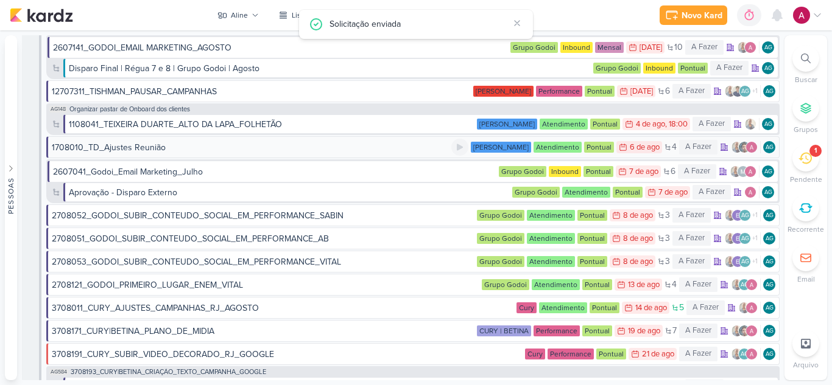
click at [167, 149] on div "1708010_TD_Ajustes Reunião" at bounding box center [251, 147] width 399 height 13
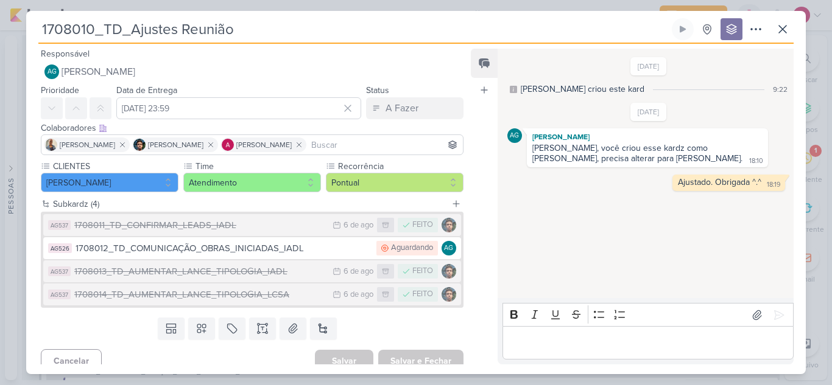
scroll to position [11, 0]
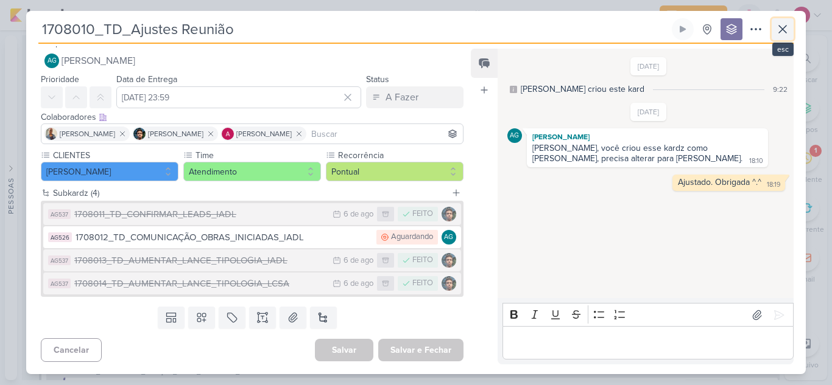
click at [785, 33] on icon at bounding box center [782, 29] width 7 height 7
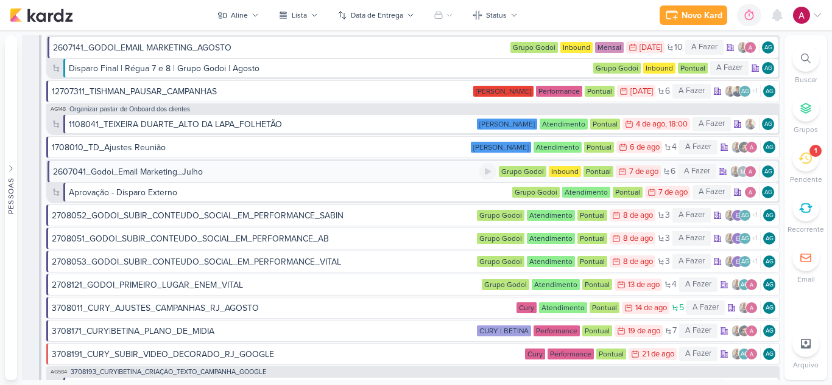
click at [191, 172] on div "2607041_Godoi_Email Marketing_Julho" at bounding box center [128, 172] width 150 height 13
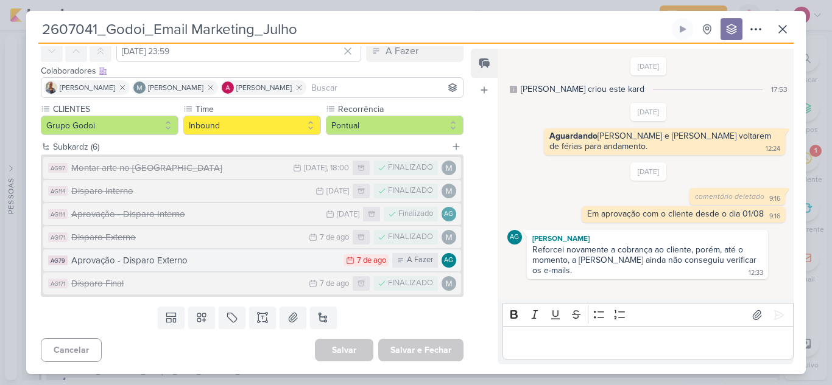
scroll to position [0, 0]
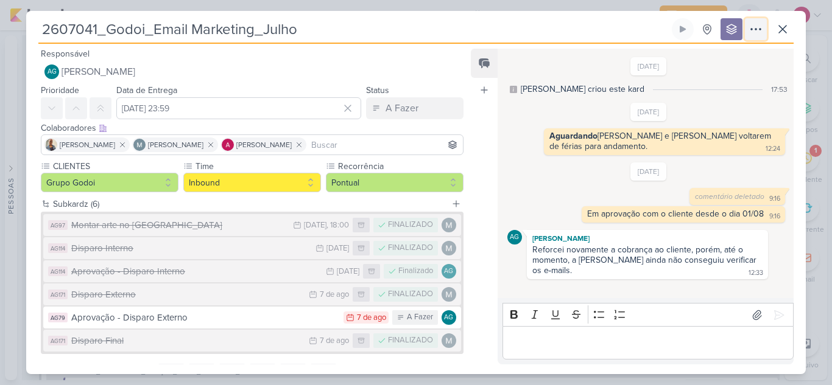
click at [753, 27] on icon at bounding box center [755, 29] width 15 height 15
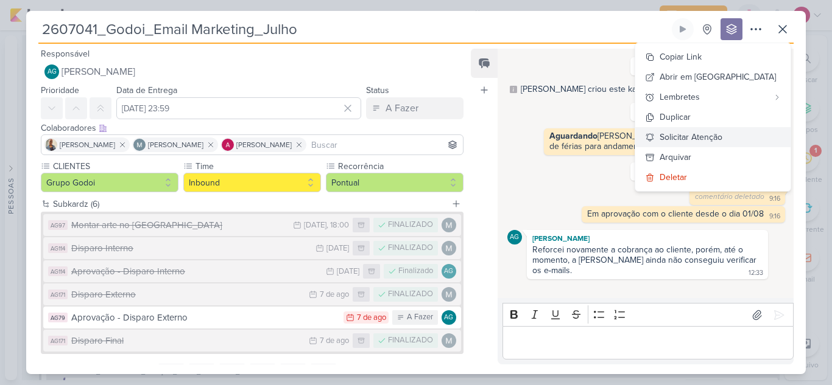
click at [722, 139] on div "Solicitar Atenção" at bounding box center [690, 137] width 63 height 13
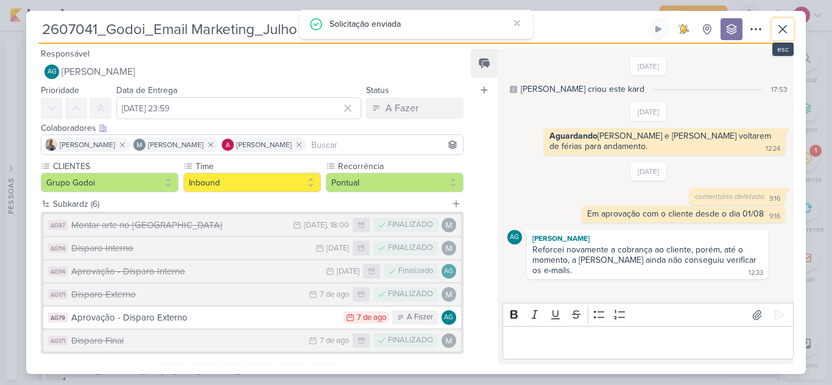
click at [780, 35] on icon at bounding box center [782, 29] width 15 height 15
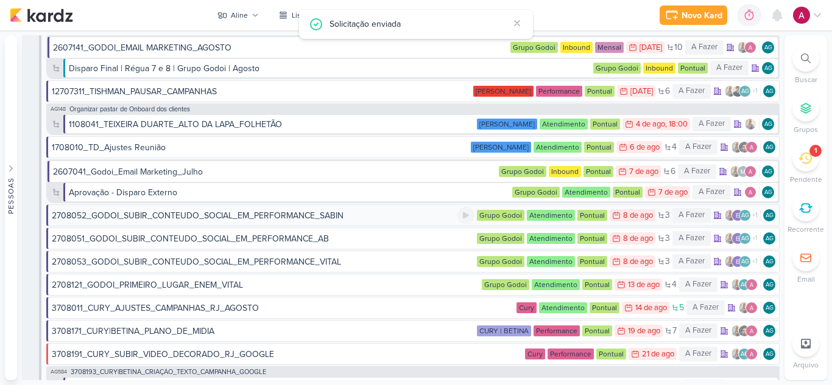
click at [278, 217] on div "2708052_GODOI_SUBIR_CONTEUDO_SOCIAL_EM_PERFORMANCE_SABIN" at bounding box center [198, 215] width 292 height 13
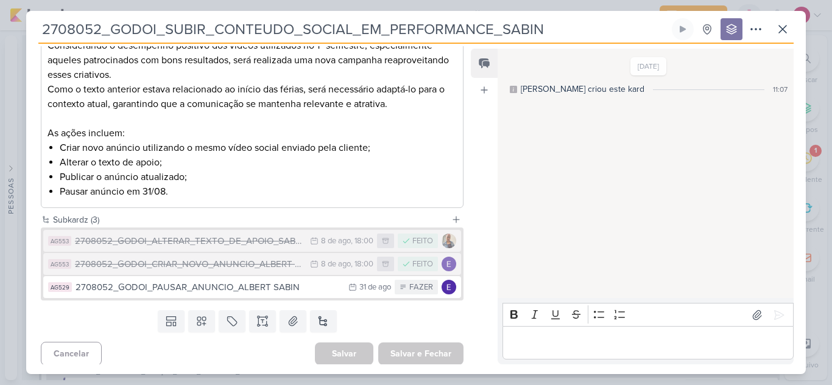
scroll to position [237, 0]
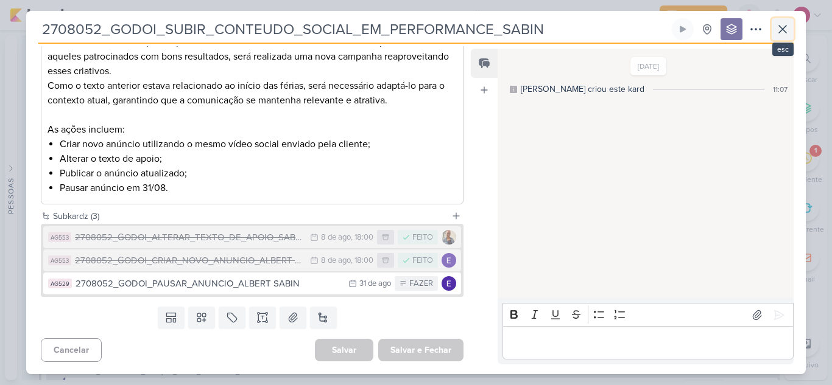
click at [779, 30] on icon at bounding box center [782, 29] width 15 height 15
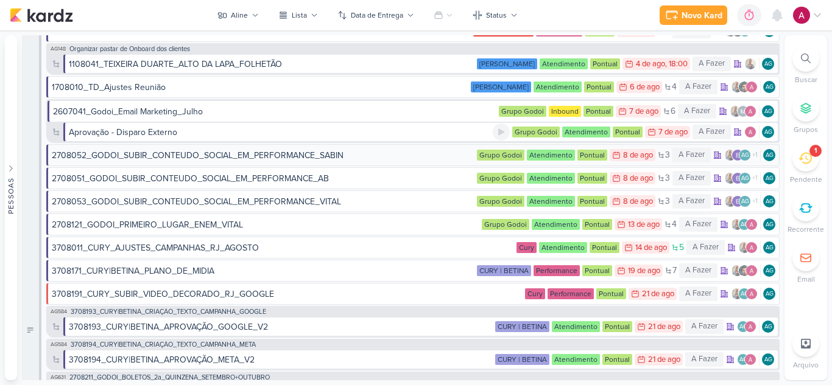
scroll to position [61, 0]
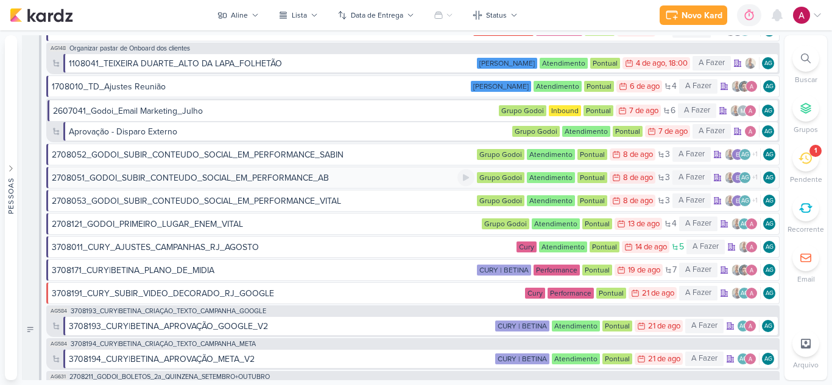
click at [329, 183] on div "2708051_GODOI_SUBIR_CONTEUDO_SOCIAL_EM_PERFORMANCE_AB" at bounding box center [254, 178] width 405 height 13
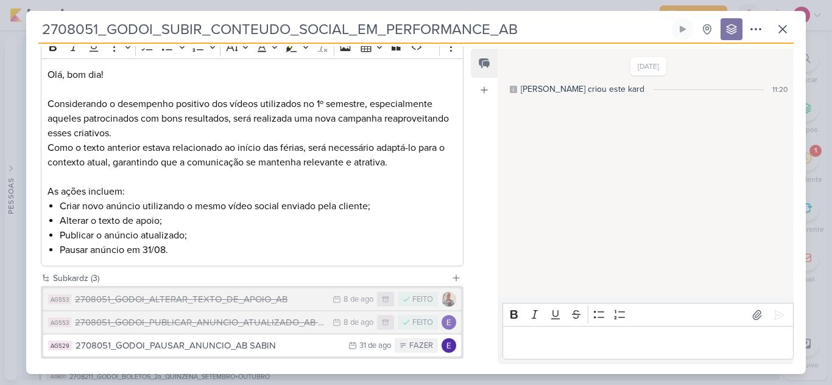
scroll to position [237, 0]
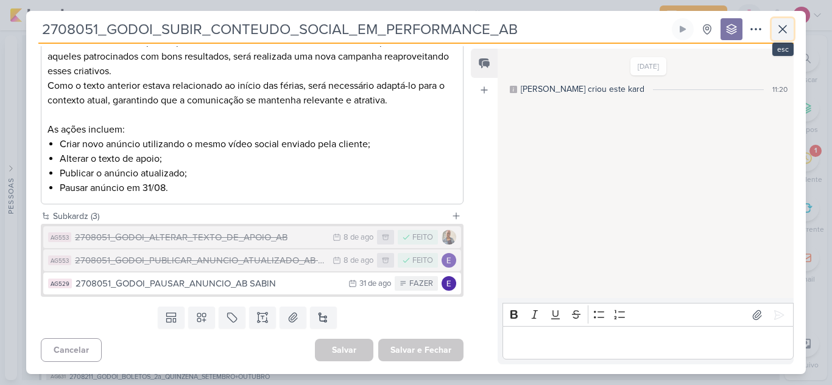
click at [785, 33] on icon at bounding box center [782, 29] width 15 height 15
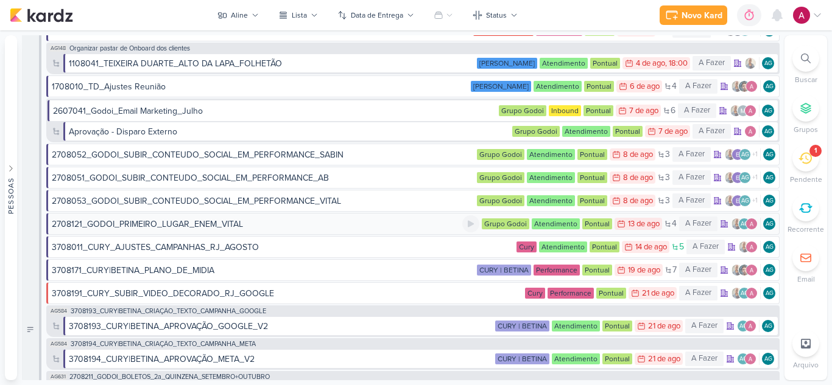
click at [223, 228] on div "2708121_GODOI_PRIMEIRO_LUGAR_ENEM_VITAL" at bounding box center [147, 224] width 191 height 13
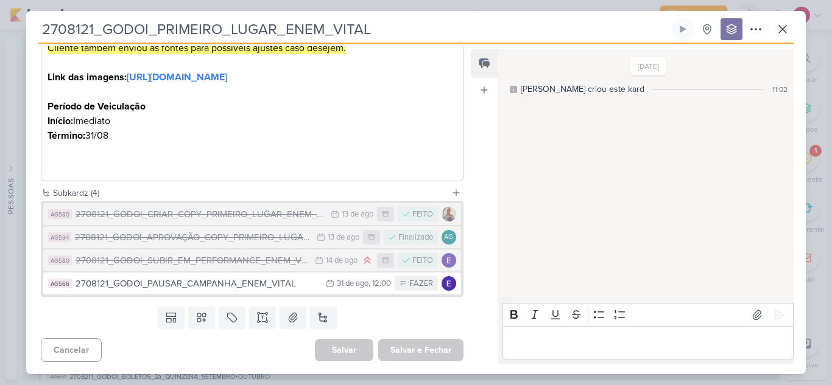
scroll to position [392, 0]
click at [789, 32] on icon at bounding box center [782, 29] width 15 height 15
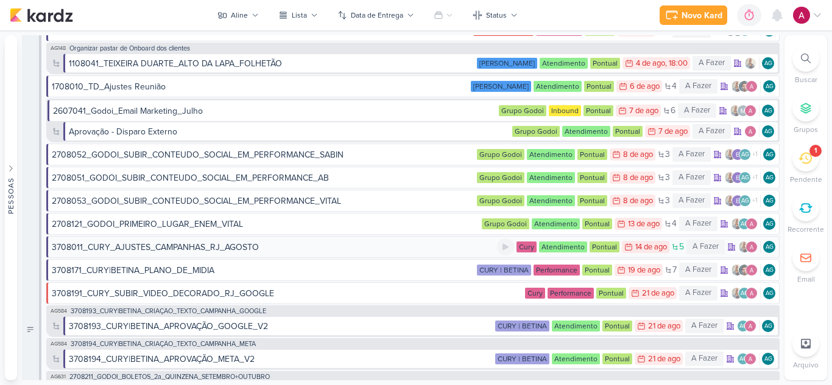
click at [242, 250] on div "3708011_CURY_AJUSTES_CAMPANHAS_RJ_AGOSTO" at bounding box center [155, 247] width 207 height 13
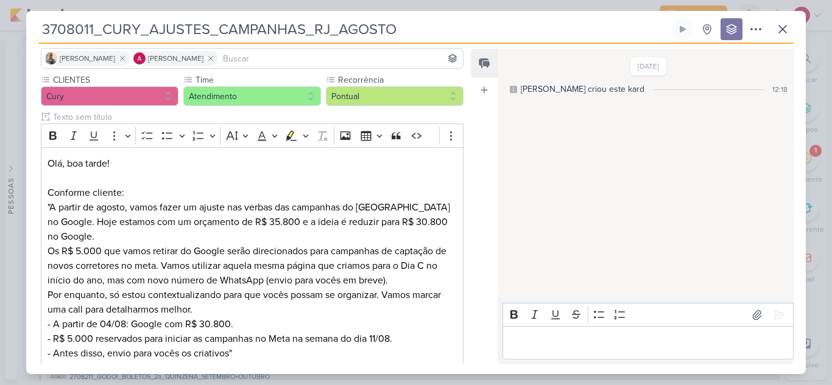
scroll to position [0, 0]
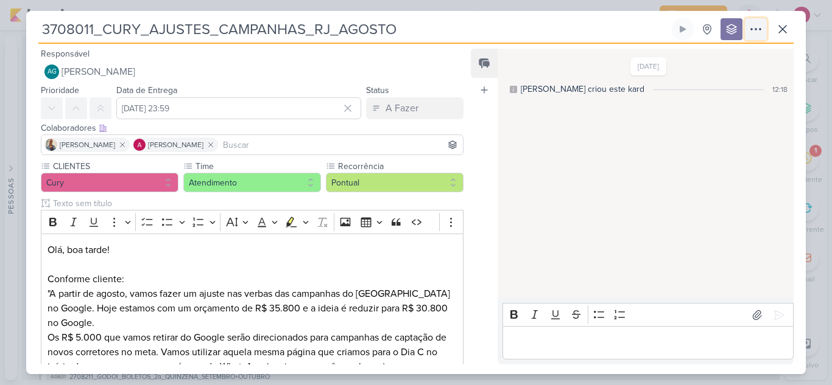
click at [760, 31] on icon at bounding box center [755, 29] width 15 height 15
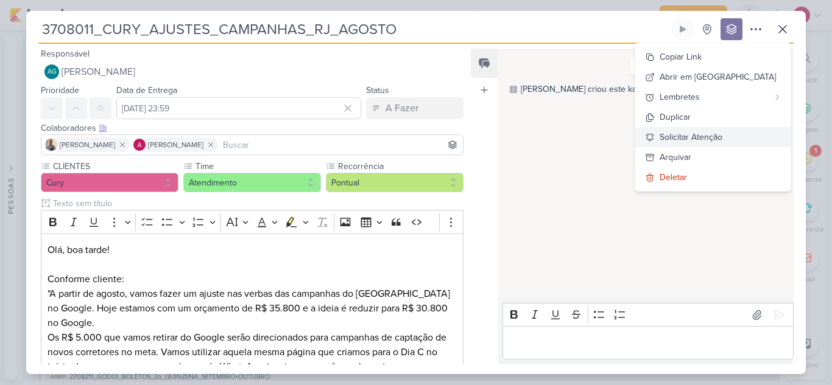
click at [722, 135] on div "Solicitar Atenção" at bounding box center [690, 137] width 63 height 13
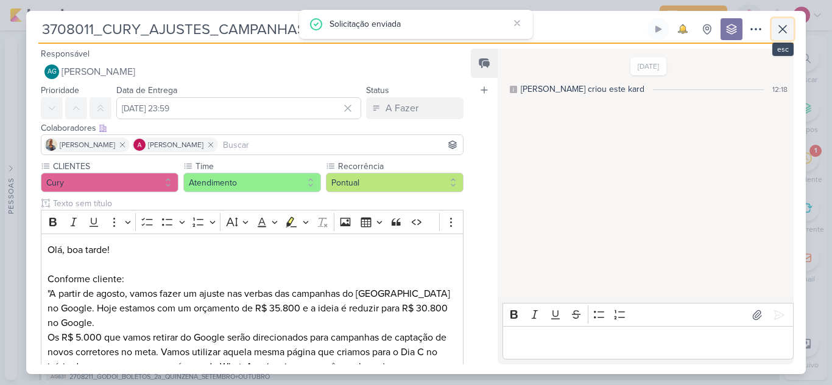
click at [780, 33] on icon at bounding box center [782, 29] width 15 height 15
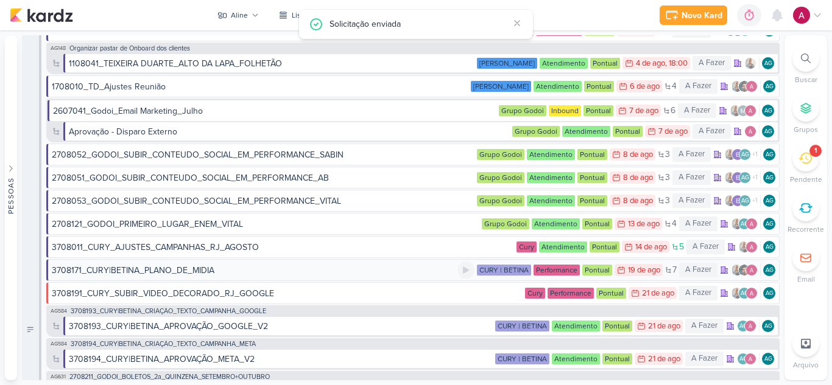
click at [192, 270] on div "3708171_CURY|BETINA_PLANO_DE_MIDIA" at bounding box center [133, 270] width 163 height 13
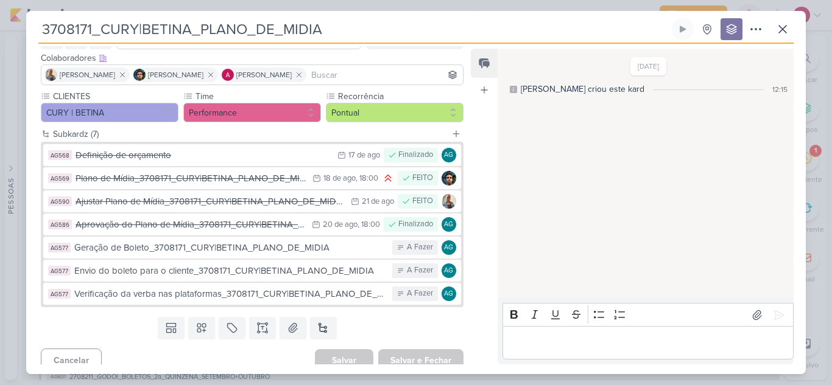
scroll to position [80, 0]
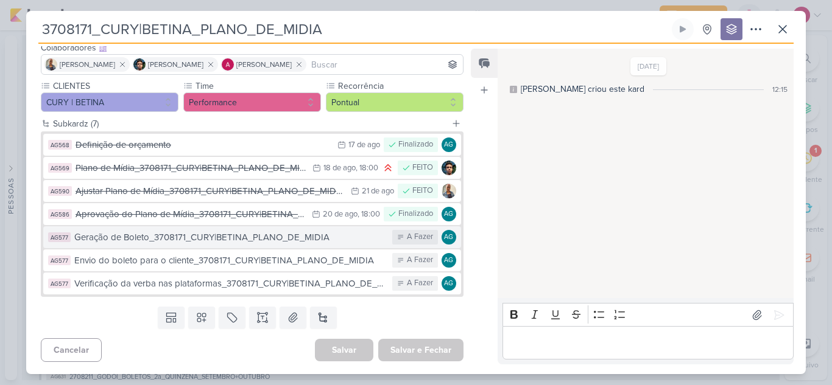
click at [262, 237] on div "Geração de Boleto_3708171_CURY|BETINA_PLANO_DE_MIDIA" at bounding box center [230, 238] width 312 height 14
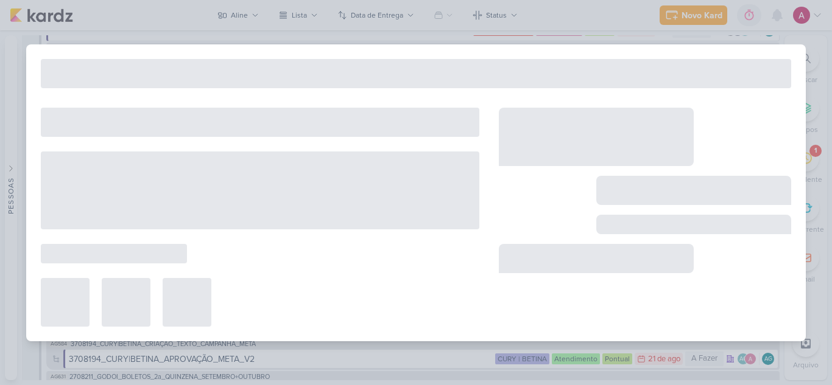
type input "Geração de Boleto_3708171_CURY|BETINA_PLANO_DE_MIDIA"
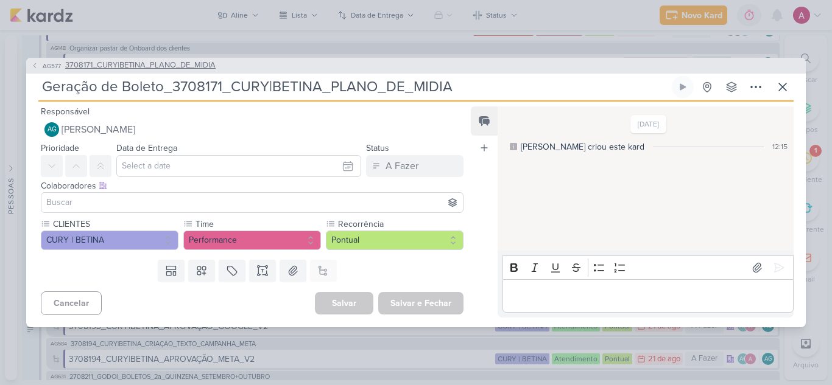
click at [55, 65] on span "AG577" at bounding box center [52, 65] width 22 height 9
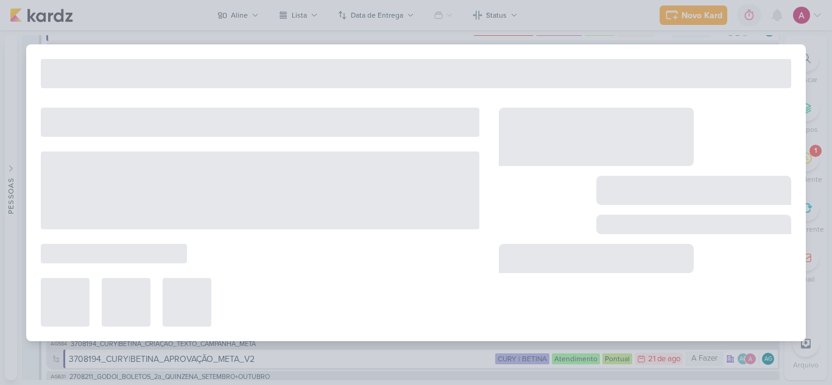
type input "3708171_CURY|BETINA_PLANO_DE_MIDIA"
type input "19 de agosto de 2025 às 23:59"
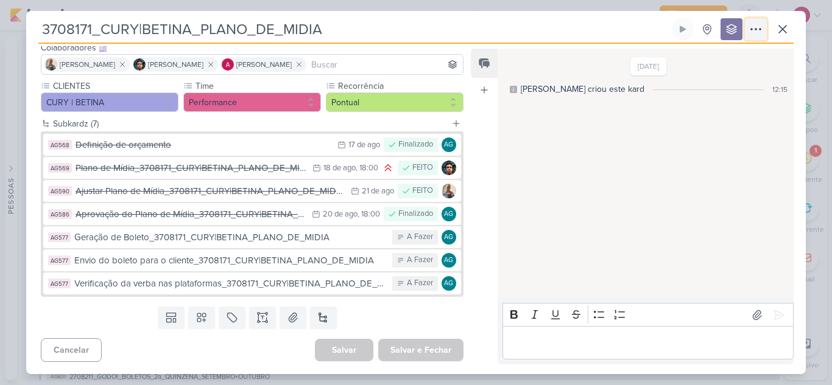
click at [760, 31] on icon at bounding box center [755, 29] width 15 height 15
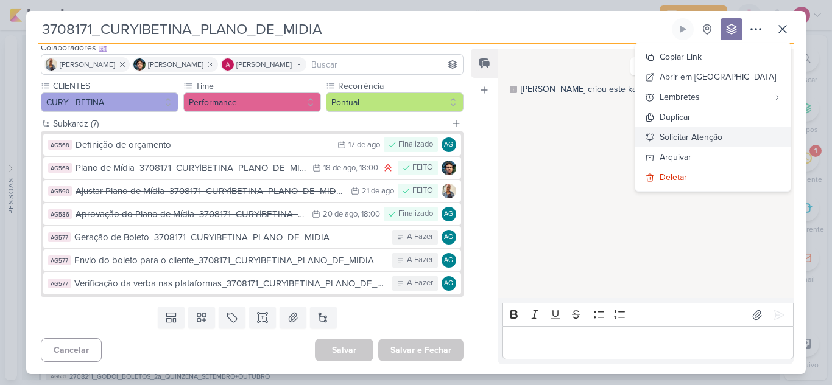
click at [722, 140] on div "Solicitar Atenção" at bounding box center [690, 137] width 63 height 13
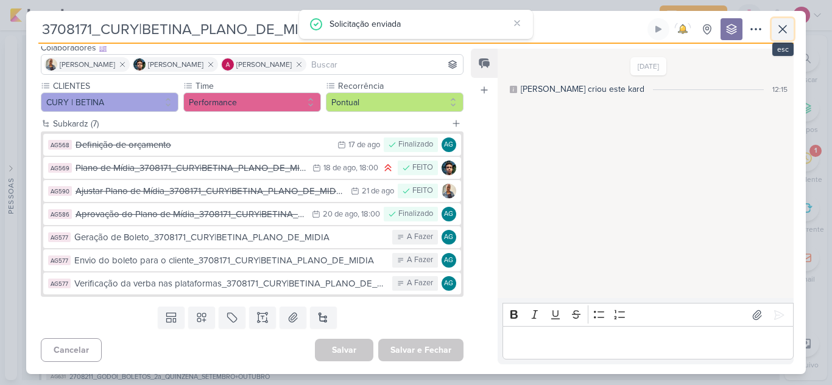
click at [780, 33] on icon at bounding box center [782, 29] width 15 height 15
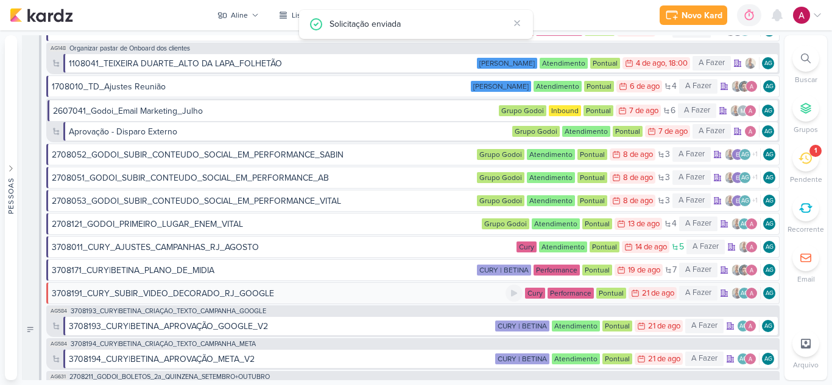
click at [183, 295] on div "3708191_CURY_SUBIR_VIDEO_DECORADO_RJ_GOOGLE" at bounding box center [163, 293] width 222 height 13
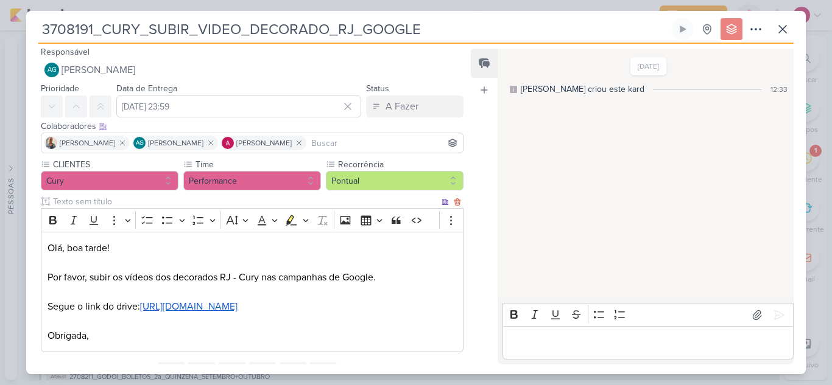
scroll to position [0, 0]
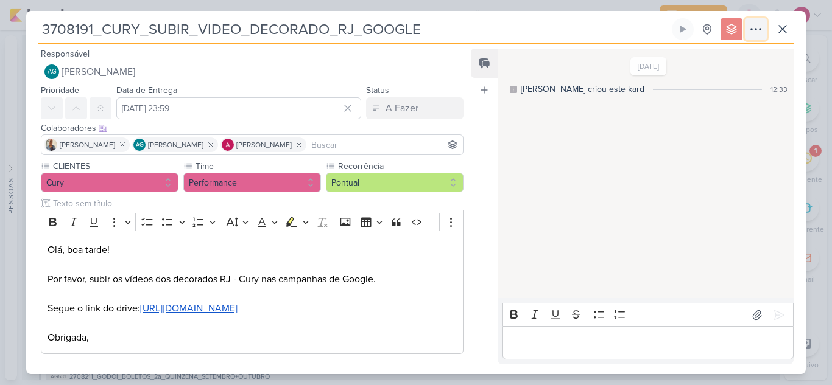
click at [759, 33] on icon at bounding box center [755, 29] width 15 height 15
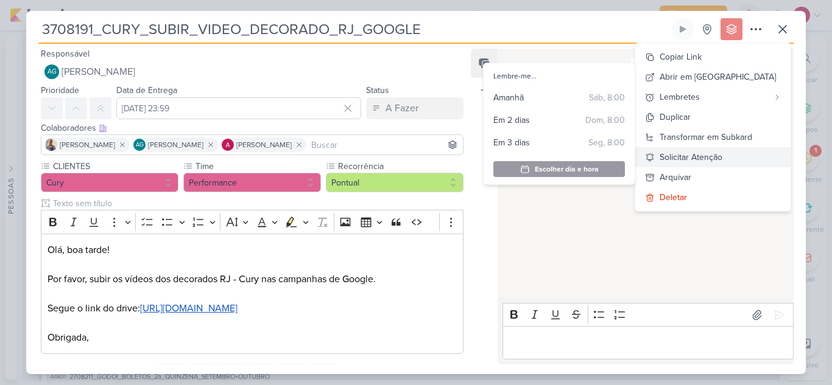
click at [695, 155] on div "Solicitar Atenção" at bounding box center [690, 157] width 63 height 13
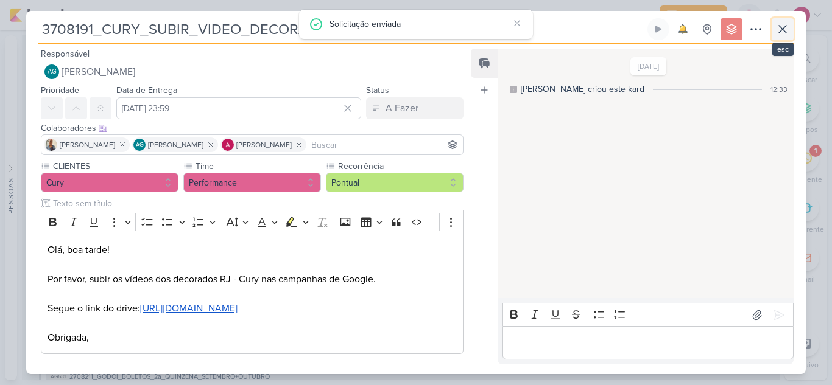
click at [780, 31] on icon at bounding box center [782, 29] width 7 height 7
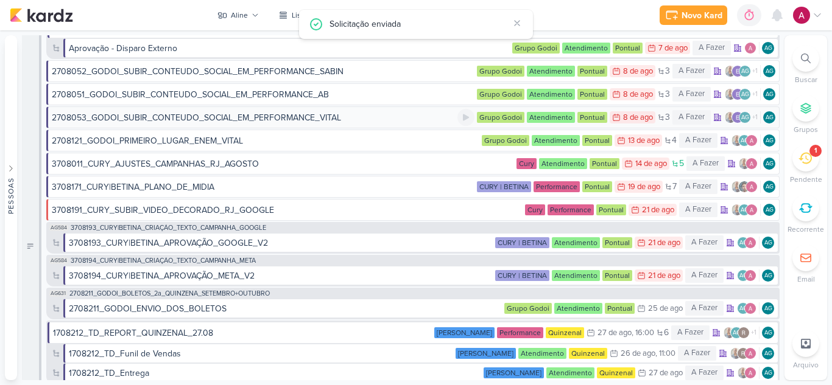
scroll to position [183, 0]
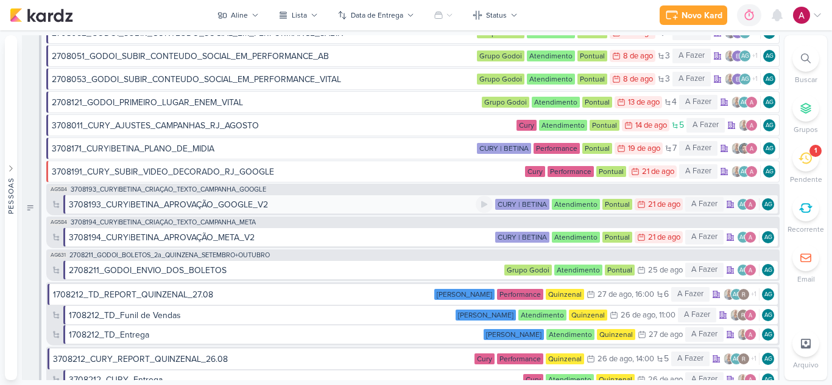
click at [362, 201] on div "3708193_CURY|BETINA_APROVAÇÃO_GOOGLE_V2" at bounding box center [272, 204] width 407 height 13
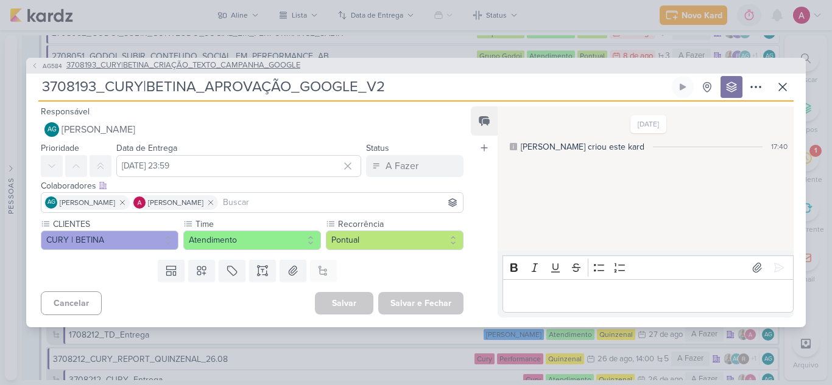
click at [51, 65] on span "AG584" at bounding box center [52, 65] width 23 height 9
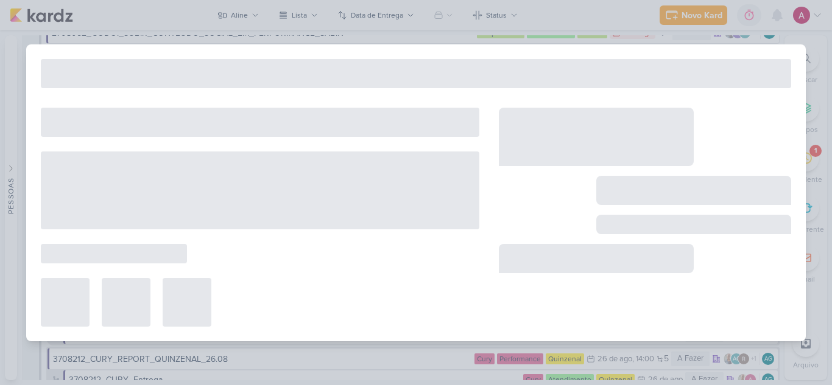
type input "3708193_CURY|BETINA_CRIAÇÃO_TEXTO_CAMPANHA_GOOGLE"
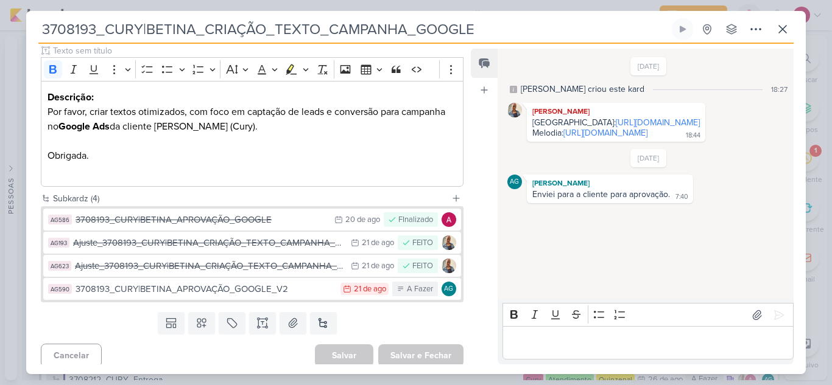
scroll to position [158, 0]
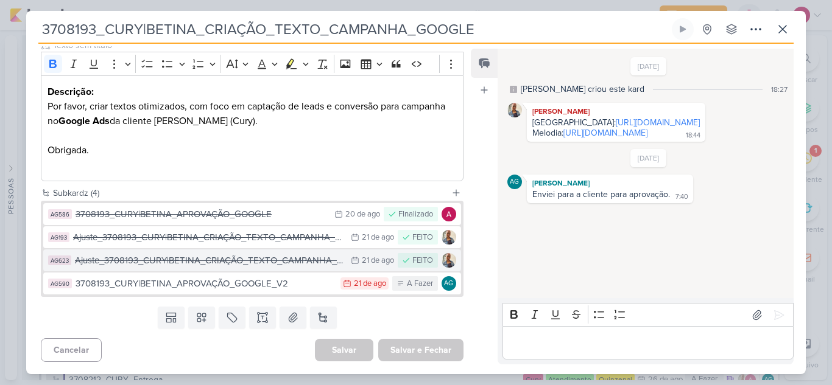
click at [319, 261] on div "Ajuste_3708193_CURY|BETINA_CRIAÇÃO_TEXTO_CAMPANHA_GOOGLE_V2" at bounding box center [210, 261] width 270 height 14
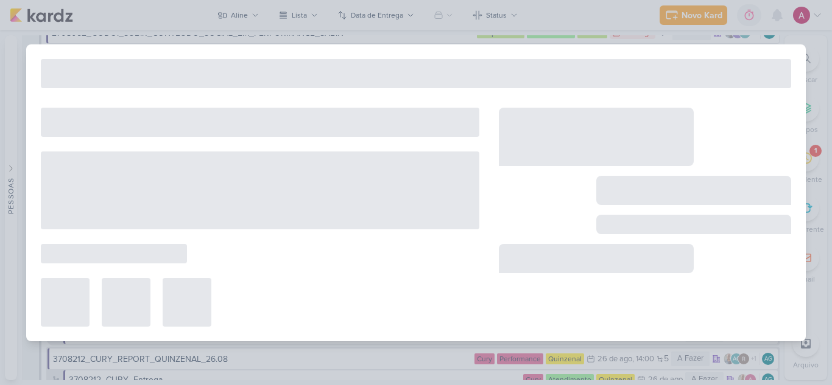
type input "Ajuste_3708193_CURY|BETINA_CRIAÇÃO_TEXTO_CAMPANHA_GOOGLE_V2"
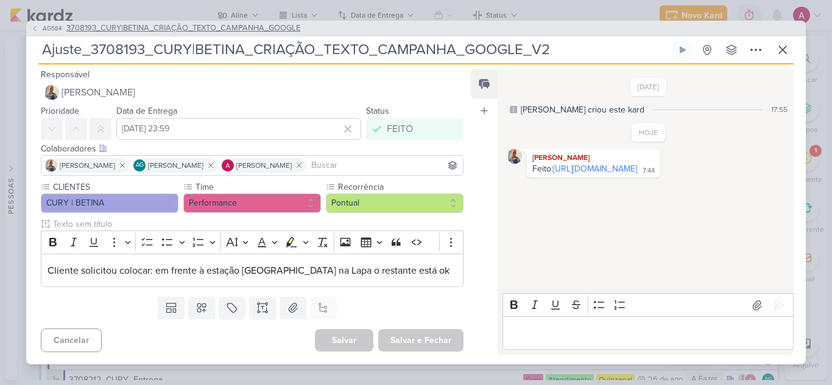
click at [38, 31] on button "AG584 3708193_CURY|BETINA_CRIAÇÃO_TEXTO_CAMPANHA_GOOGLE" at bounding box center [165, 29] width 269 height 12
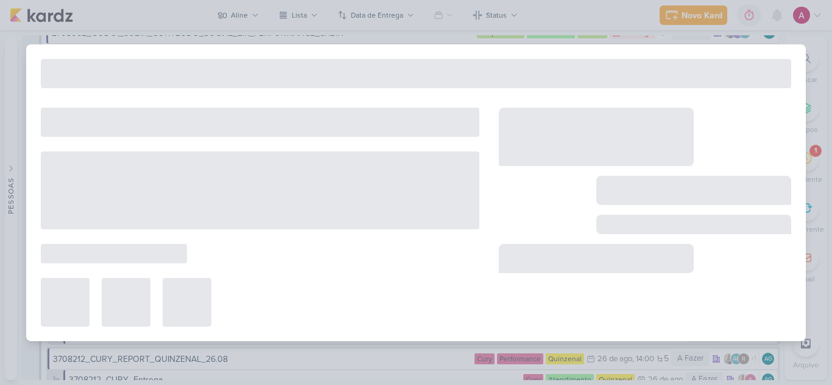
type input "3708193_CURY|BETINA_CRIAÇÃO_TEXTO_CAMPANHA_GOOGLE"
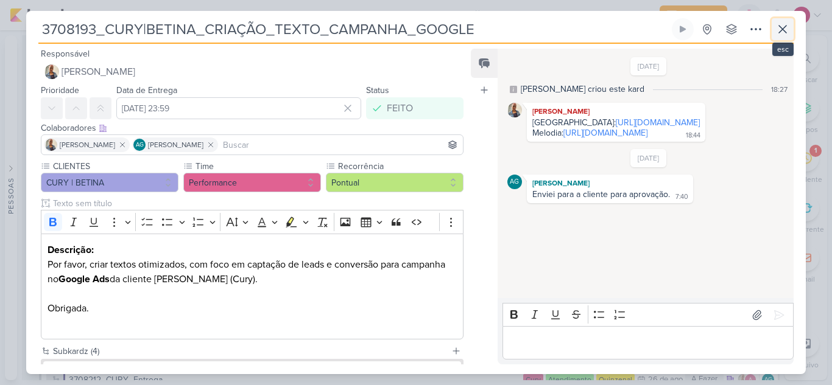
click at [782, 35] on icon at bounding box center [782, 29] width 15 height 15
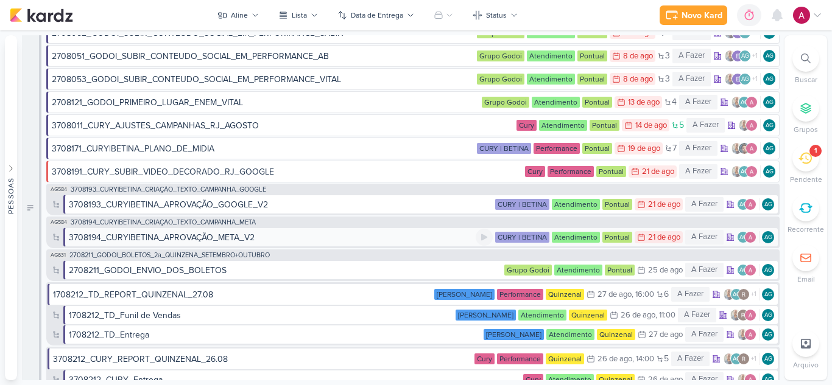
click at [241, 239] on div "3708194_CURY|BETINA_APROVAÇÃO_META_V2" at bounding box center [162, 237] width 186 height 13
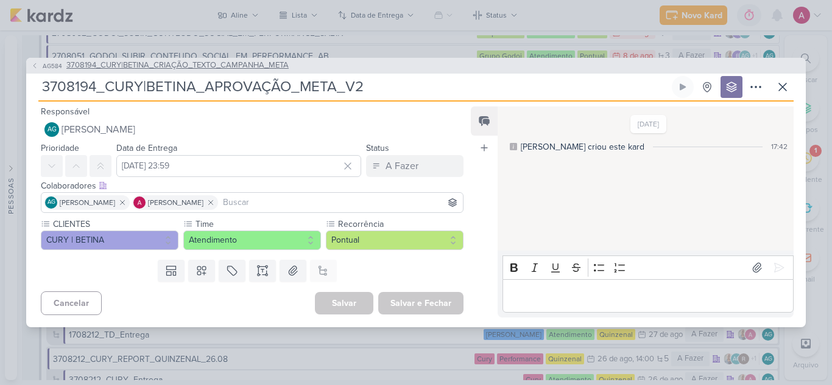
click at [38, 63] on button "AG584 3708194_CURY|BETINA_CRIAÇÃO_TEXTO_CAMPANHA_META" at bounding box center [159, 66] width 257 height 12
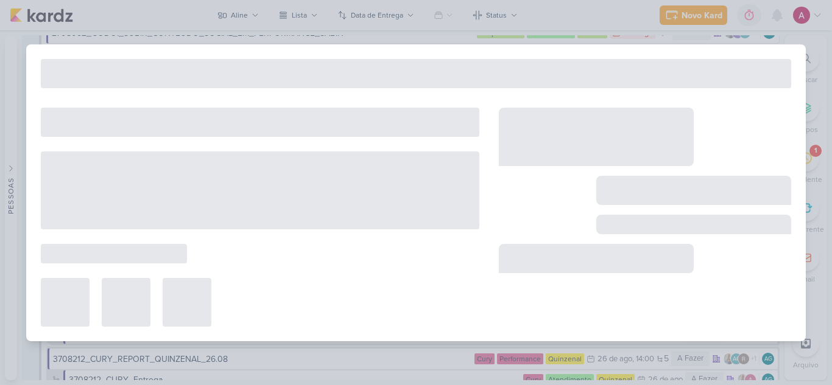
type input "3708194_CURY|BETINA_CRIAÇÃO_TEXTO_CAMPANHA_META"
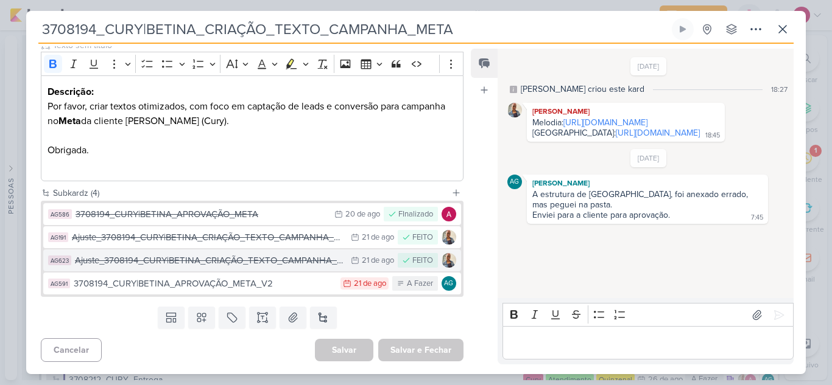
click at [298, 258] on div "Ajuste_3708194_CURY|BETINA_CRIAÇÃO_TEXTO_CAMPANHA_META_V2" at bounding box center [210, 261] width 270 height 14
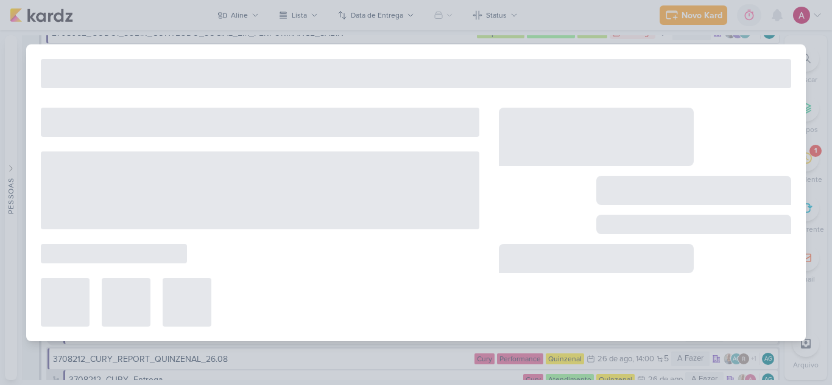
type input "Ajuste_3708194_CURY|BETINA_CRIAÇÃO_TEXTO_CAMPANHA_META_V2"
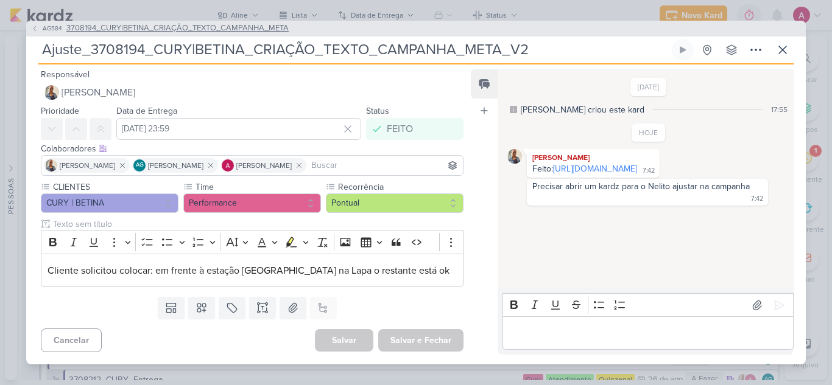
click at [50, 28] on span "AG584" at bounding box center [52, 28] width 23 height 9
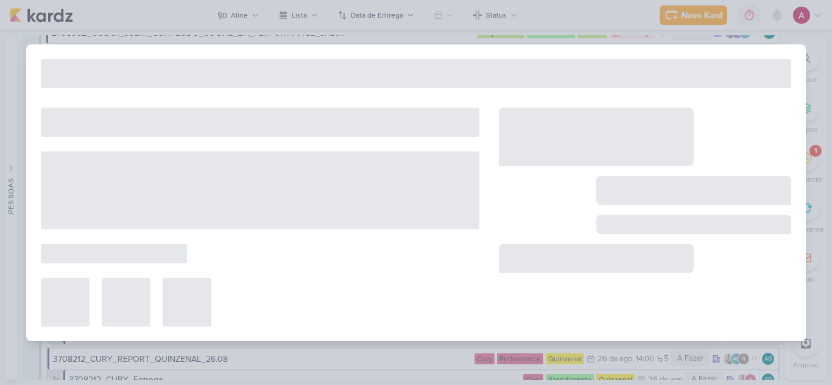
type input "3708194_CURY|BETINA_CRIAÇÃO_TEXTO_CAMPANHA_META"
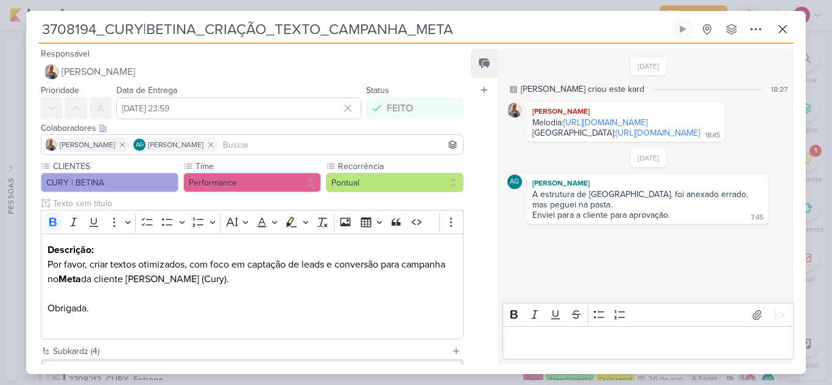
click at [569, 332] on div "Editor editing area: main" at bounding box center [647, 342] width 291 height 33
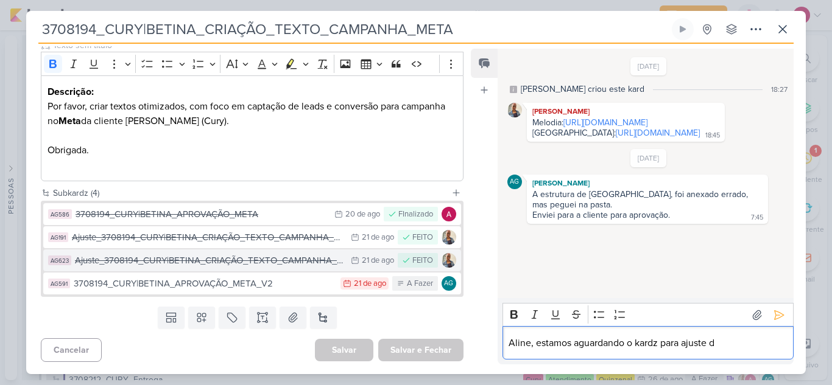
click at [309, 267] on div "Ajuste_3708194_CURY|BETINA_CRIAÇÃO_TEXTO_CAMPANHA_META_V2" at bounding box center [210, 261] width 270 height 14
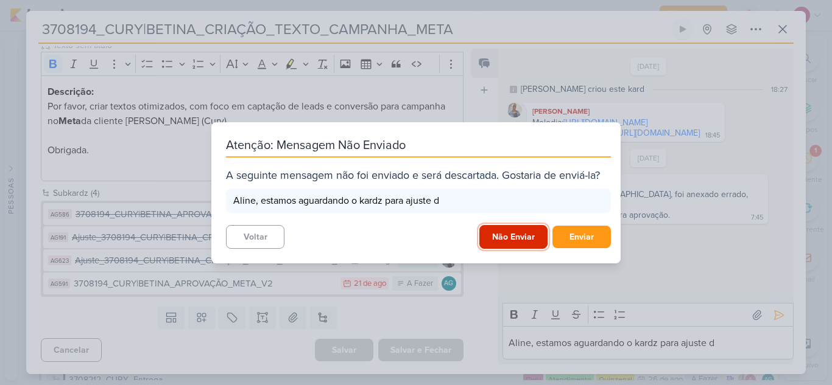
click at [521, 242] on button "Não Enviar" at bounding box center [513, 237] width 68 height 24
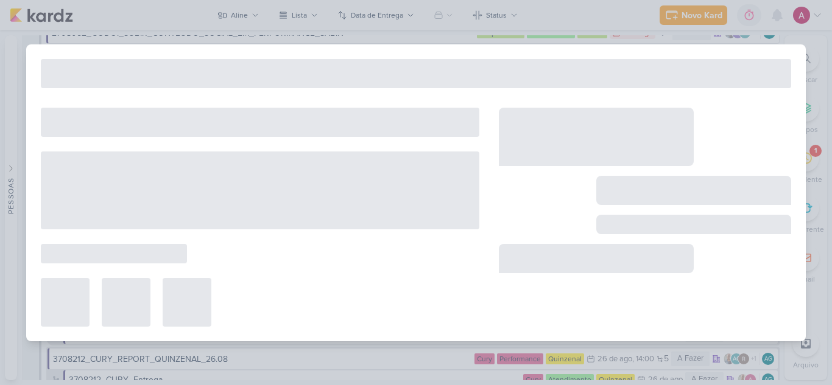
type input "Ajuste_3708194_CURY|BETINA_CRIAÇÃO_TEXTO_CAMPANHA_META_V2"
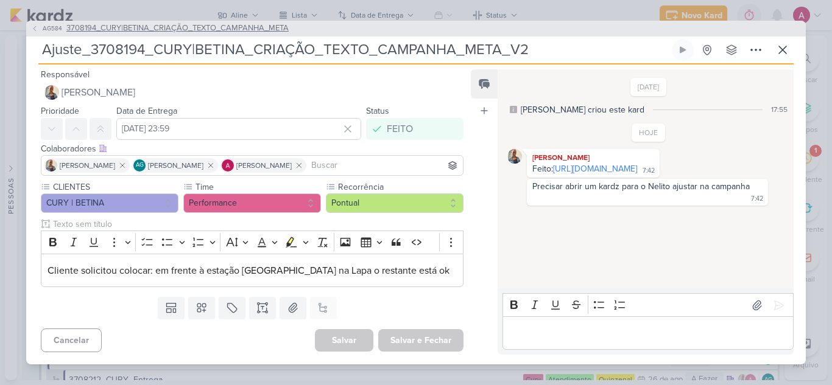
click at [39, 28] on button "AG584 3708194_CURY|BETINA_CRIAÇÃO_TEXTO_CAMPANHA_META" at bounding box center [159, 29] width 257 height 12
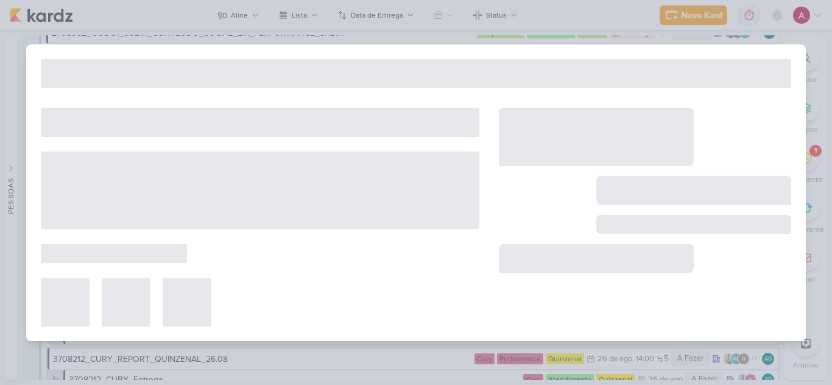
type input "3708194_CURY|BETINA_CRIAÇÃO_TEXTO_CAMPANHA_META"
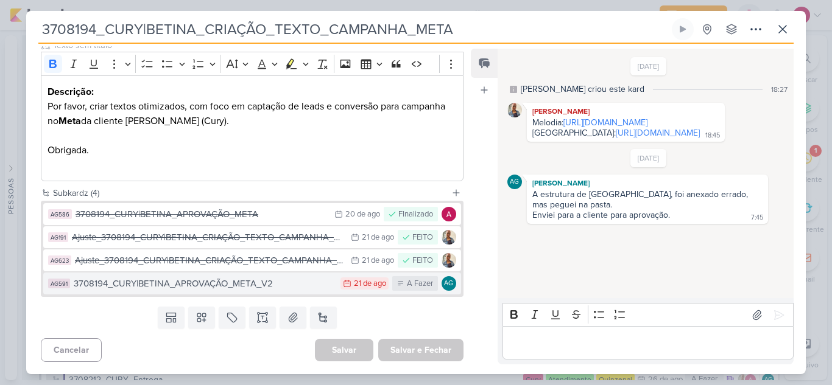
click at [289, 288] on div "3708194_CURY|BETINA_APROVAÇÃO_META_V2" at bounding box center [204, 284] width 261 height 14
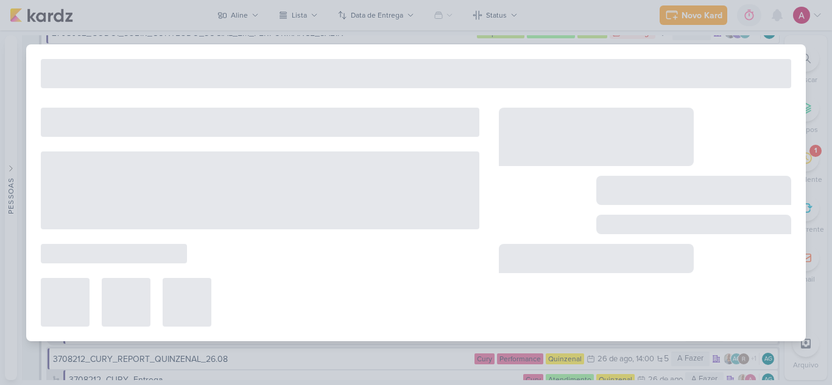
type input "3708194_CURY|BETINA_APROVAÇÃO_META_V2"
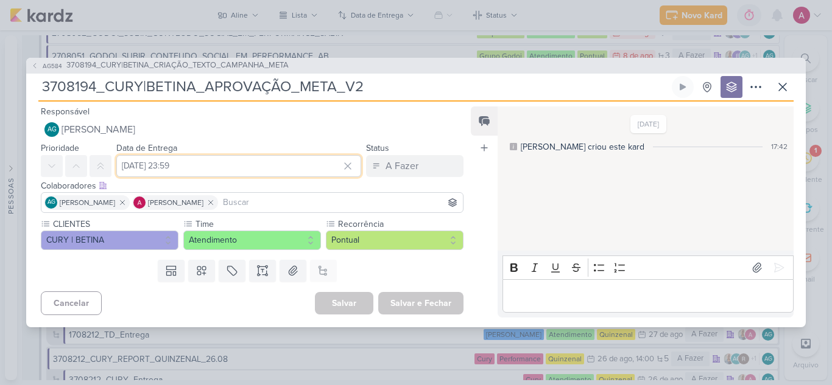
click at [253, 162] on input "21 de agosto de 2025 às 23:59" at bounding box center [238, 166] width 245 height 22
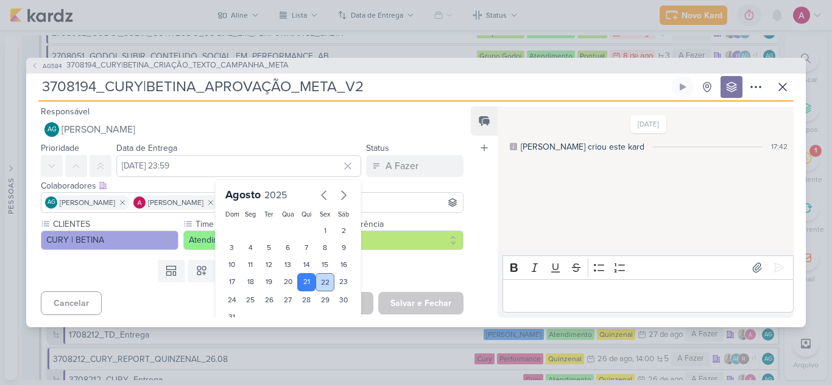
click at [319, 282] on div "22" at bounding box center [324, 282] width 19 height 18
type input "[DATE] 23:59"
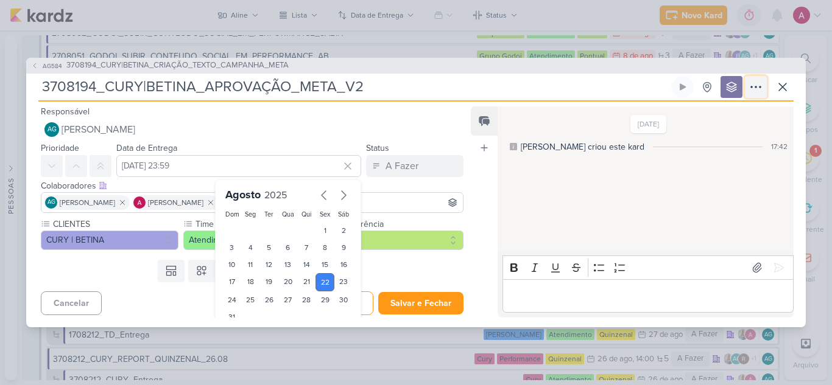
click at [754, 88] on icon at bounding box center [755, 87] width 15 height 15
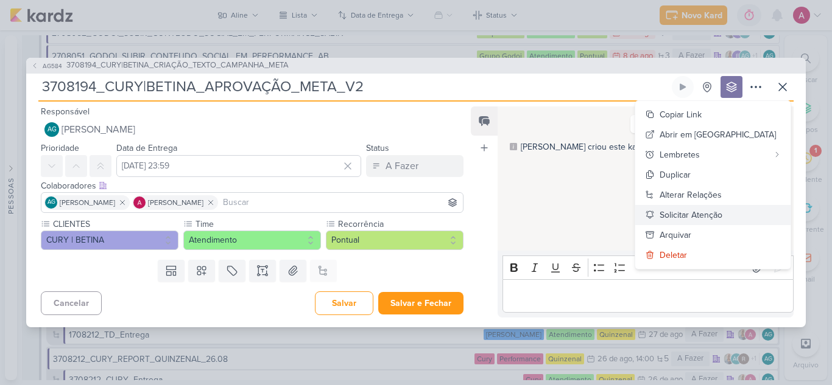
click at [722, 217] on div "Solicitar Atenção" at bounding box center [690, 215] width 63 height 13
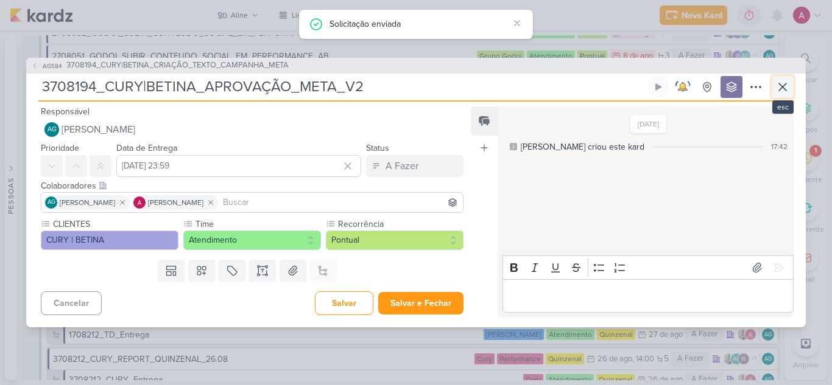
click at [782, 91] on icon at bounding box center [782, 87] width 15 height 15
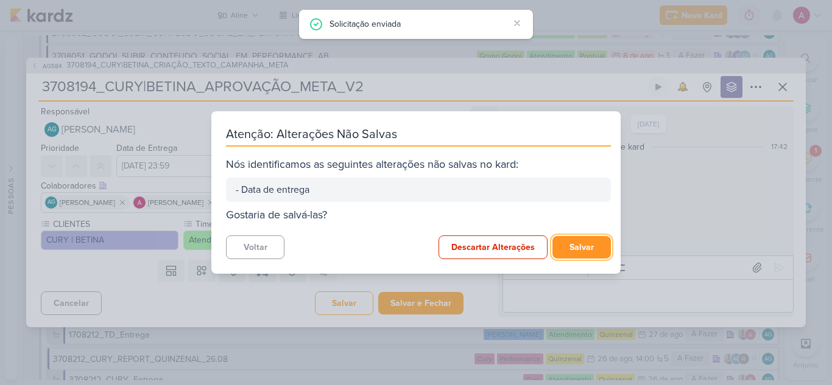
click at [572, 244] on button "Salvar" at bounding box center [581, 247] width 58 height 23
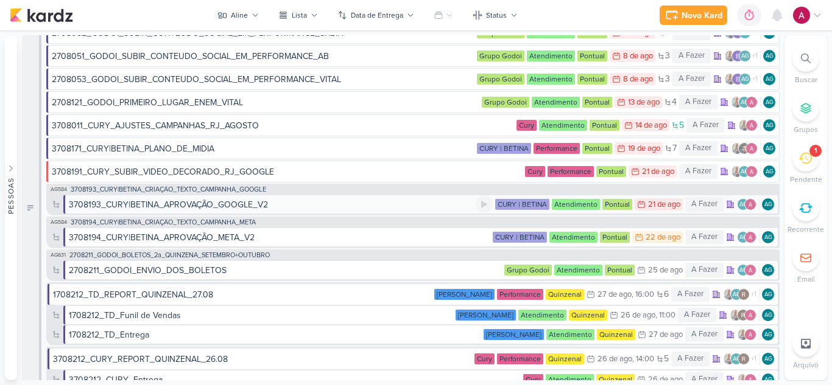
click at [245, 204] on div "3708193_CURY|BETINA_APROVAÇÃO_GOOGLE_V2" at bounding box center [168, 204] width 199 height 13
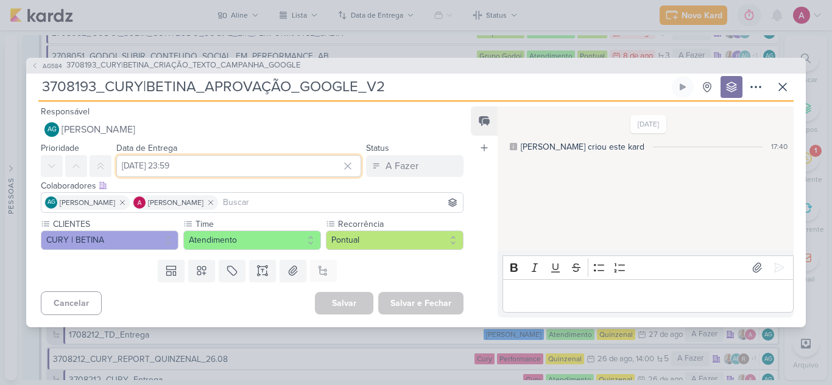
click at [222, 167] on input "21 de agosto de 2025 às 23:59" at bounding box center [238, 166] width 245 height 22
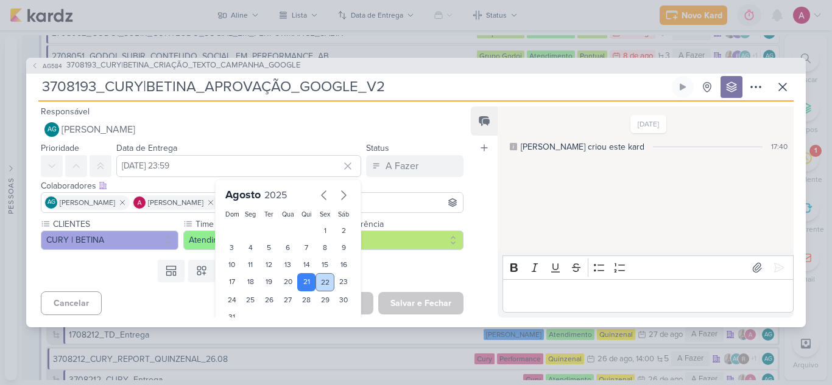
click at [317, 282] on div "22" at bounding box center [324, 282] width 19 height 18
type input "[DATE] 23:59"
click at [422, 274] on div "Templates Campos Personalizados Marcadores Caixa De Texto Anexo Este kard já é …" at bounding box center [247, 271] width 442 height 32
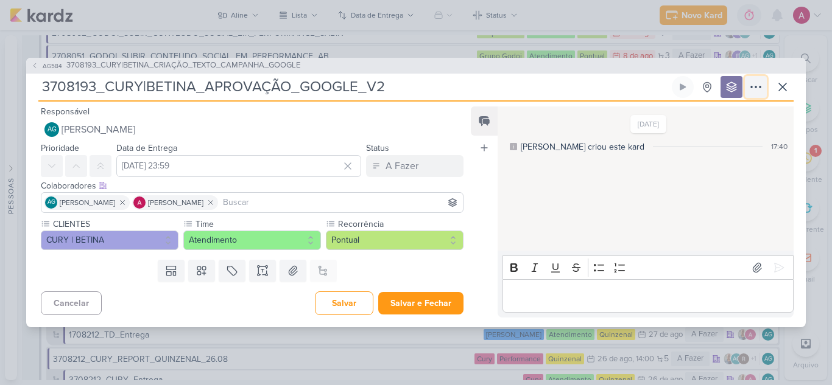
click at [754, 90] on icon at bounding box center [755, 87] width 15 height 15
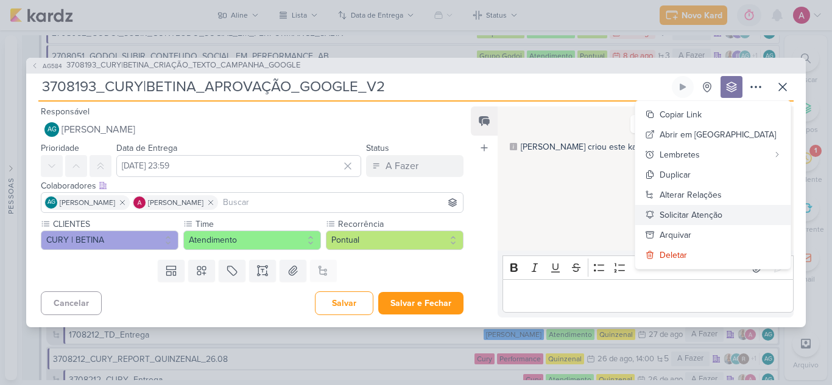
click at [722, 211] on div "Solicitar Atenção" at bounding box center [690, 215] width 63 height 13
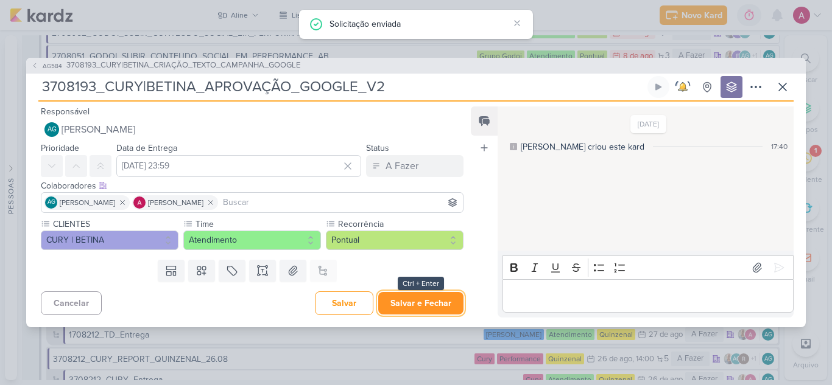
click at [413, 307] on button "Salvar e Fechar" at bounding box center [420, 303] width 85 height 23
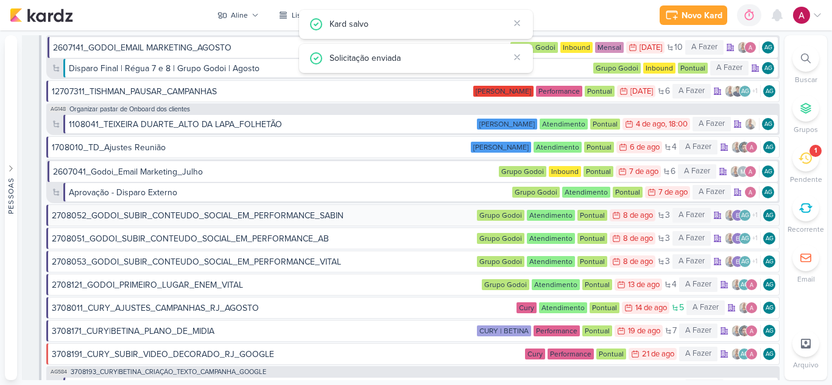
scroll to position [183, 0]
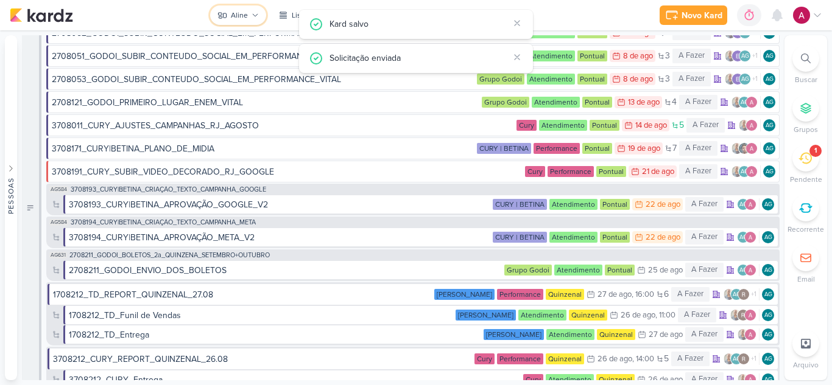
click at [243, 18] on div "Aline" at bounding box center [239, 15] width 17 height 11
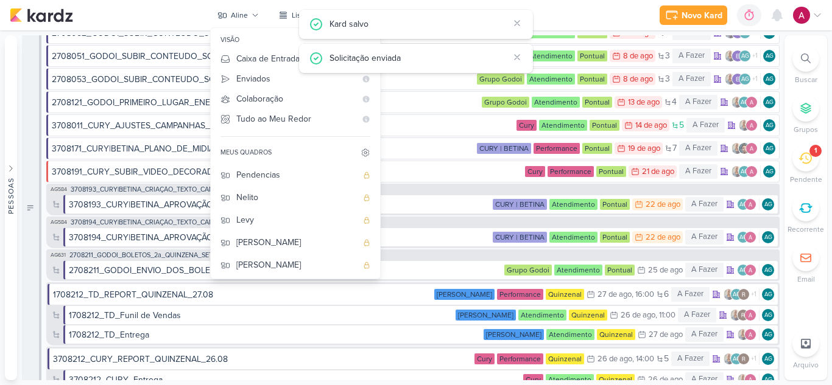
click at [275, 304] on div "Carol" at bounding box center [296, 310] width 121 height 13
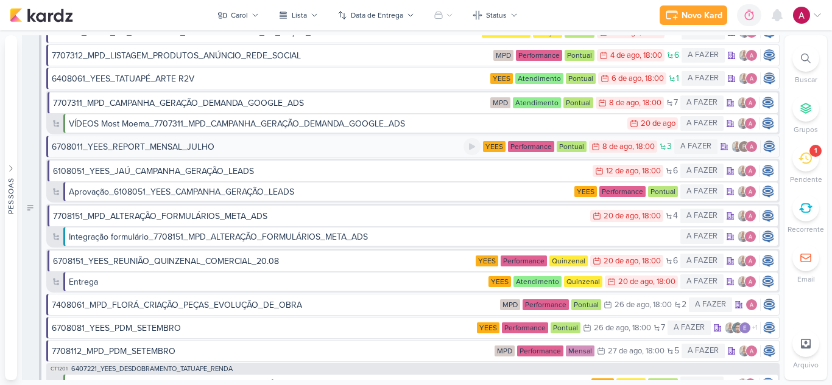
scroll to position [0, 0]
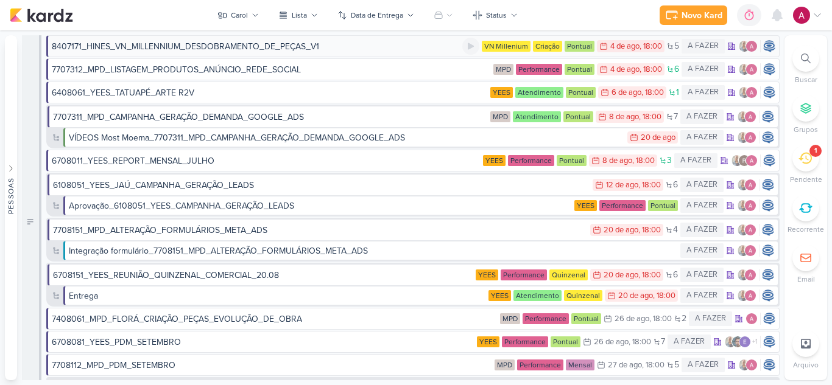
click at [260, 49] on div "8407171_HINES_VN_MILLENNIUM_DESDOBRAMENTO_DE_PEÇAS_V1" at bounding box center [185, 46] width 267 height 13
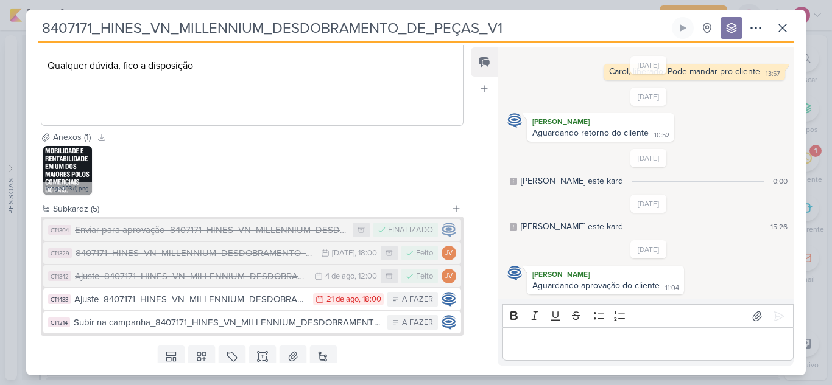
scroll to position [413, 0]
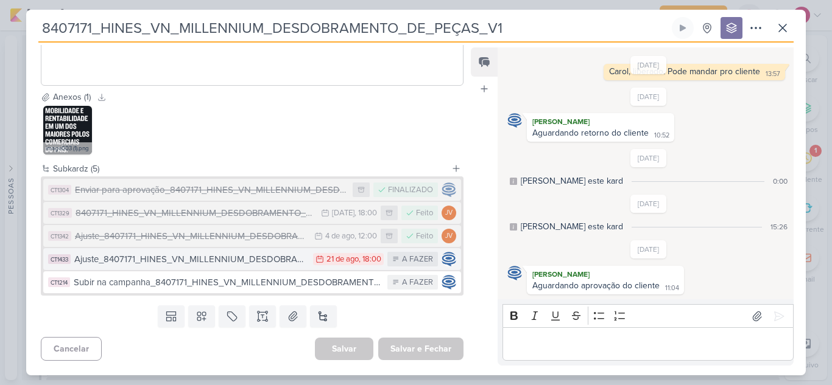
click at [256, 261] on div "Ajuste_8407171_HINES_VN_MILLENNIUM_DESDOBRAMENTO_DE_PEÇAS_V3" at bounding box center [190, 260] width 233 height 14
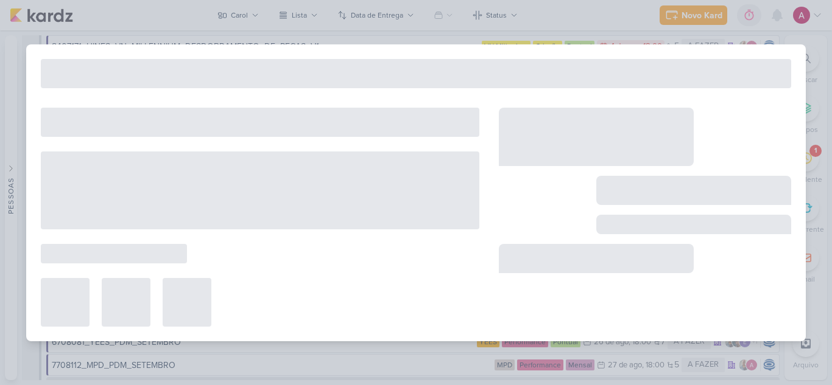
type input "Ajuste_8407171_HINES_VN_MILLENNIUM_DESDOBRAMENTO_DE_PEÇAS_V3"
type input "21 de agosto de 2025 às 18:00"
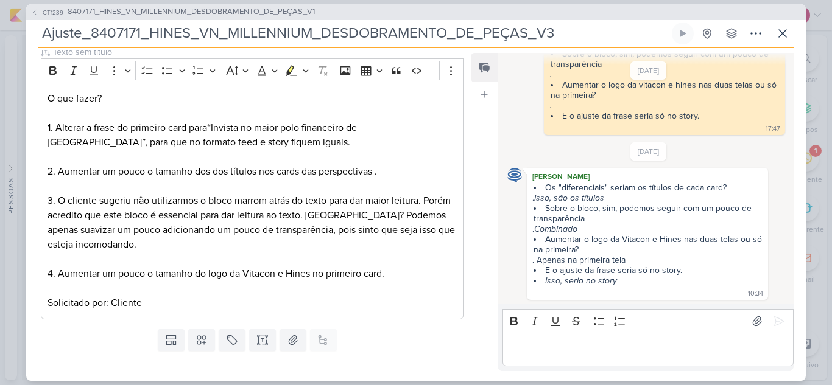
scroll to position [183, 0]
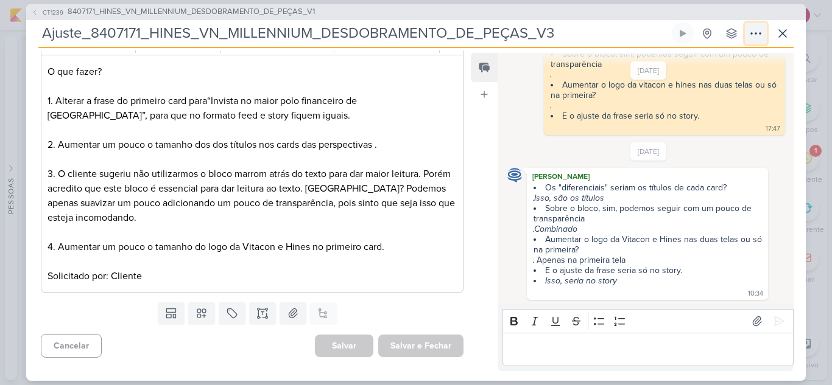
click at [757, 35] on icon at bounding box center [755, 33] width 15 height 15
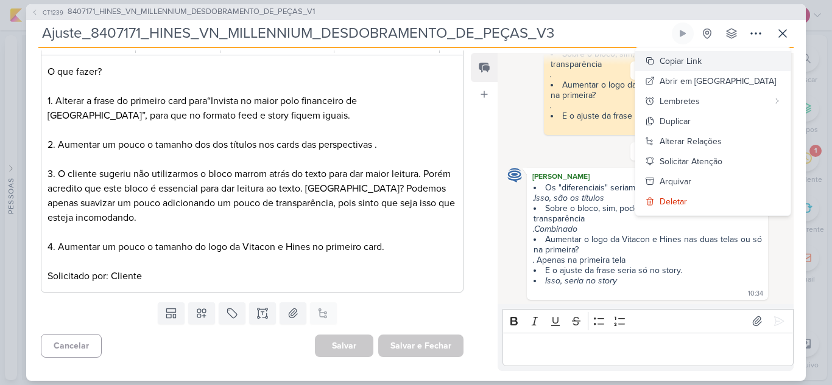
click at [701, 63] on div "Copiar Link" at bounding box center [680, 61] width 42 height 13
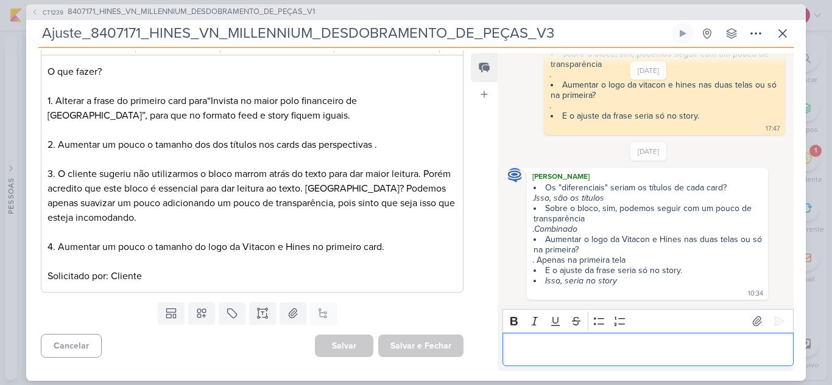
click at [587, 341] on div "Editor editing area: main" at bounding box center [647, 349] width 291 height 33
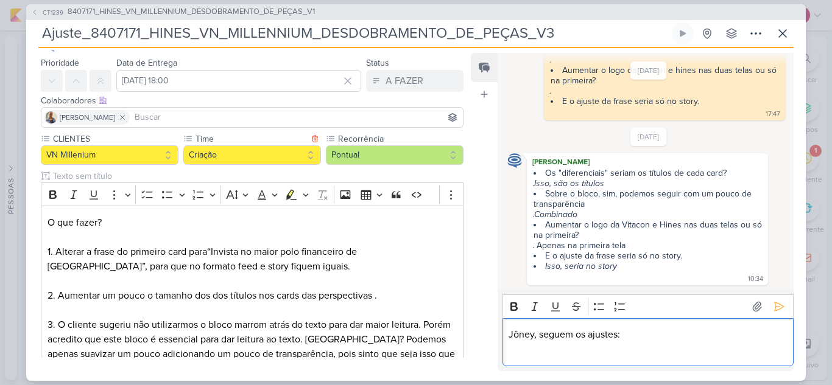
scroll to position [0, 0]
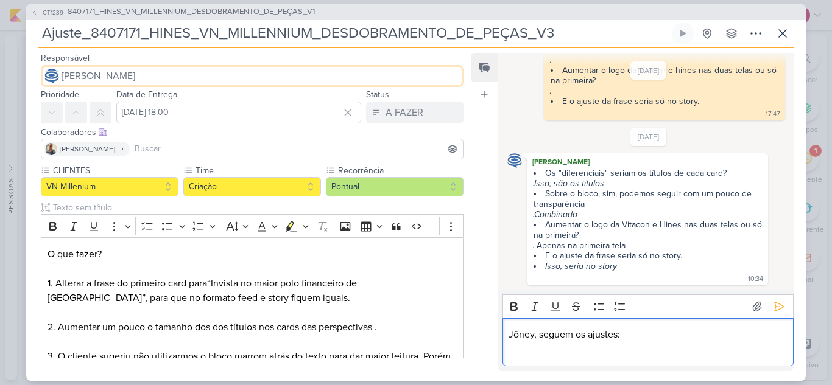
click at [122, 82] on span "[PERSON_NAME]" at bounding box center [98, 76] width 74 height 15
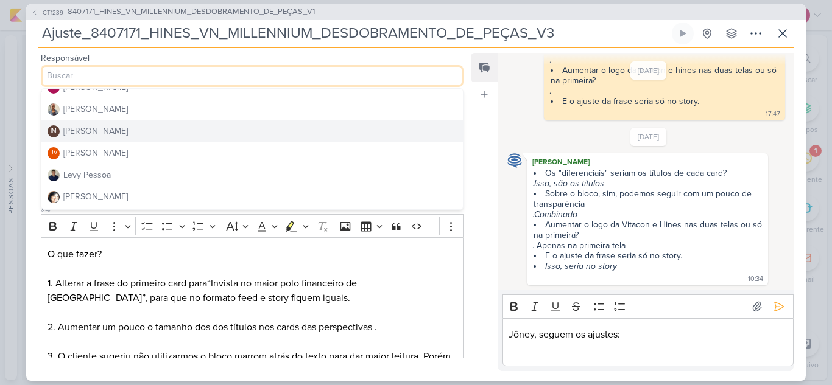
scroll to position [183, 0]
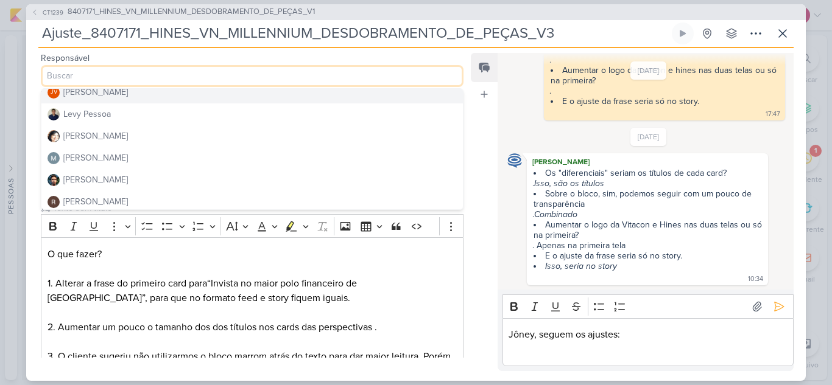
click at [110, 94] on button "JV Joney Viana" at bounding box center [251, 93] width 421 height 22
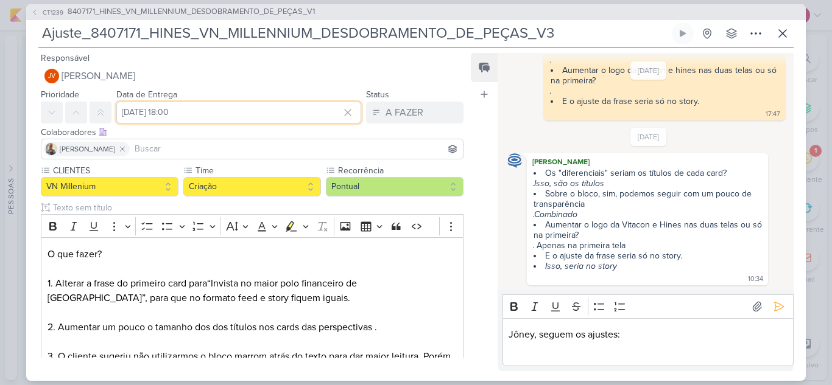
click at [216, 110] on input "21 de agosto de 2025 às 18:00" at bounding box center [238, 113] width 245 height 22
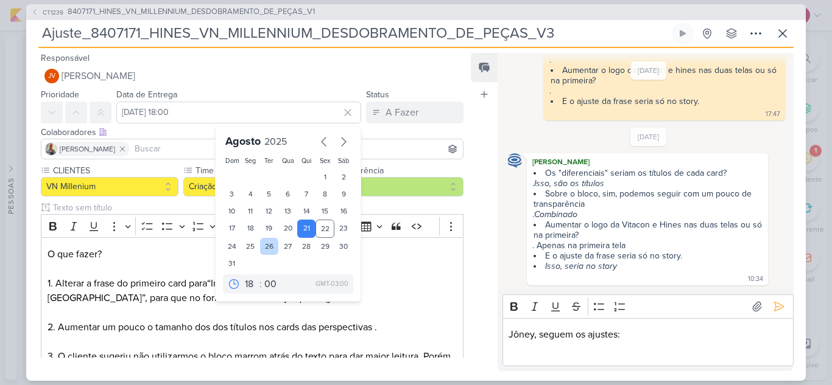
click at [267, 246] on div "26" at bounding box center [269, 246] width 19 height 17
type input "[DATE] 18:00"
click at [167, 151] on input at bounding box center [296, 149] width 328 height 15
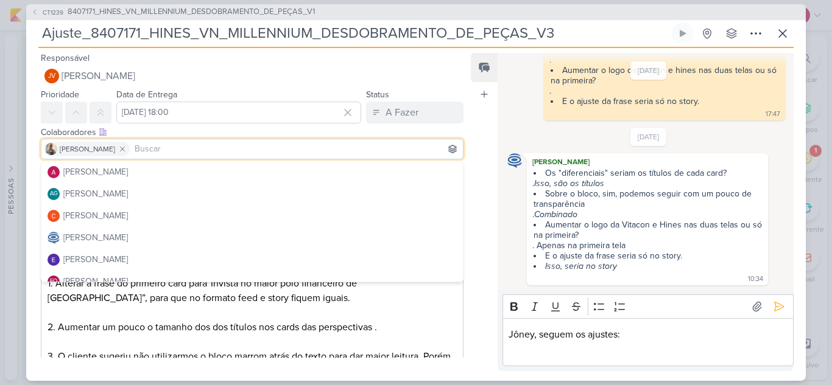
click at [244, 127] on div "Colaboradores Este kard pode ser visível a usuários da sua organização Este kar…" at bounding box center [252, 132] width 422 height 13
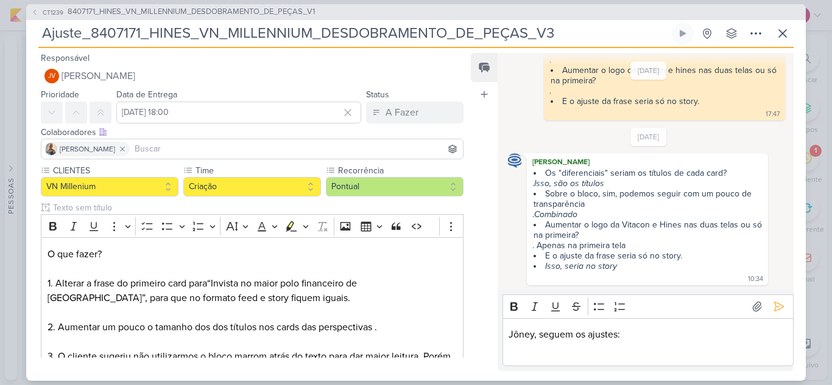
click at [562, 352] on p "Editor editing area: main" at bounding box center [647, 349] width 278 height 15
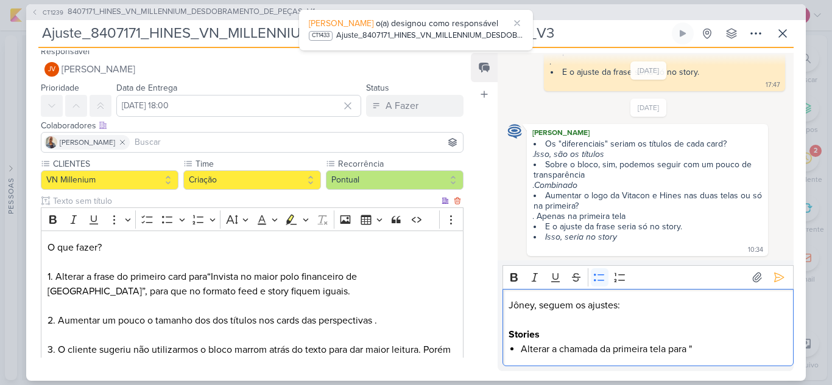
scroll to position [0, 0]
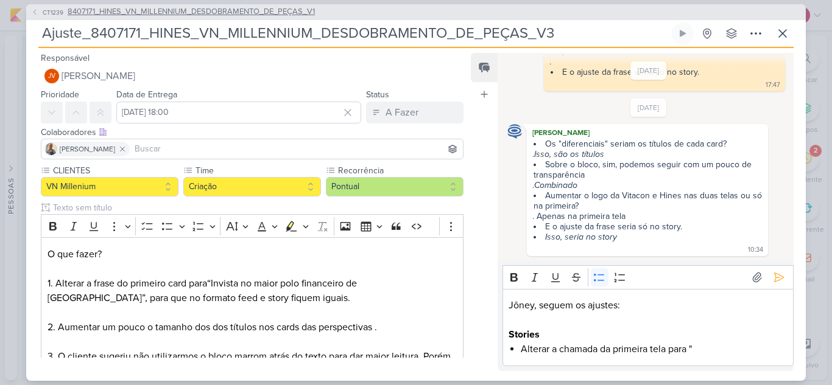
click at [185, 10] on span "8407171_HINES_VN_MILLENNIUM_DESDOBRAMENTO_DE_PEÇAS_V1" at bounding box center [191, 12] width 247 height 12
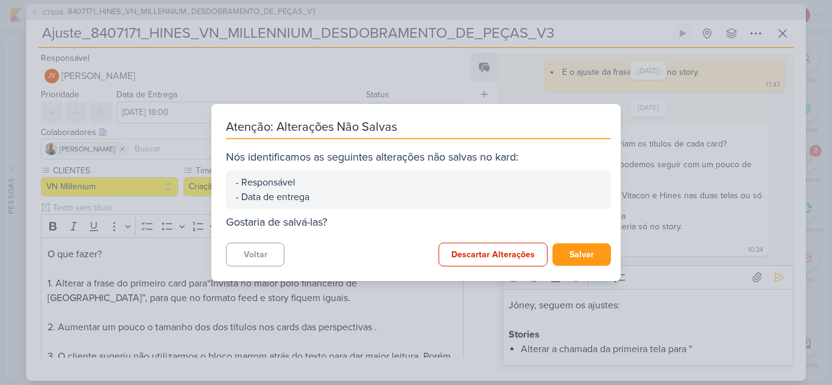
click at [709, 348] on div "Atenção: Alterações Não Salvas Nós identificamos as seguintes alterações não sa…" at bounding box center [416, 192] width 832 height 385
click at [252, 254] on button "Voltar" at bounding box center [255, 255] width 58 height 24
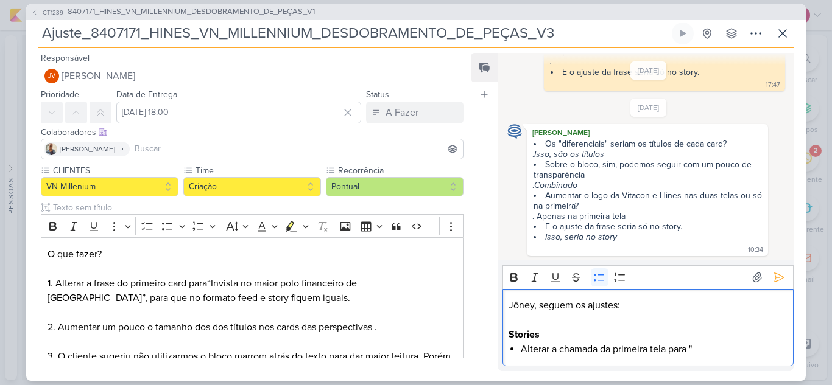
click at [715, 347] on li "Alterar a chamada da primeira tela para "" at bounding box center [653, 349] width 266 height 15
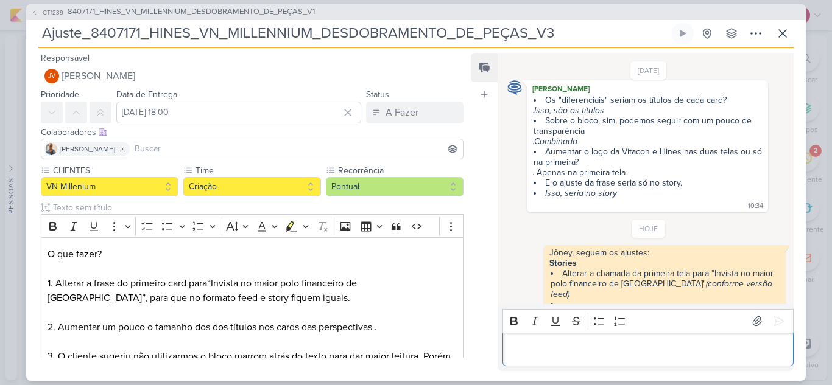
scroll to position [203, 0]
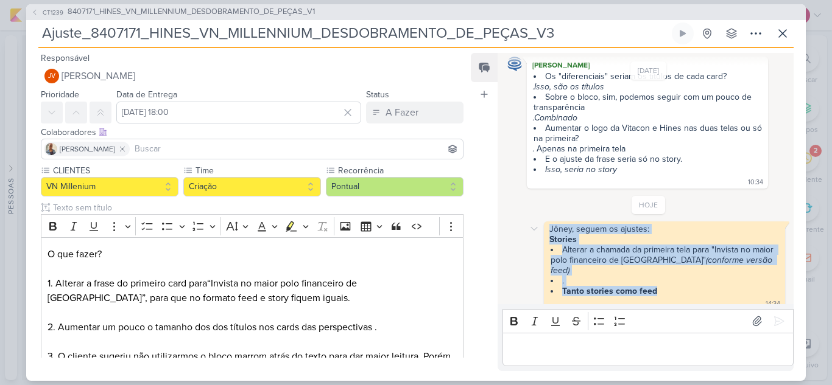
drag, startPoint x: 668, startPoint y: 278, endPoint x: 548, endPoint y: 232, distance: 128.5
click at [549, 232] on span "Jôney, seguem os ajustes: Stories Alterar a chamada da primeira tela para "Invi…" at bounding box center [664, 260] width 230 height 72
copy span "Jôney, seguem os ajustes: Stories Alterar a chamada da primeira tela para "Invi…"
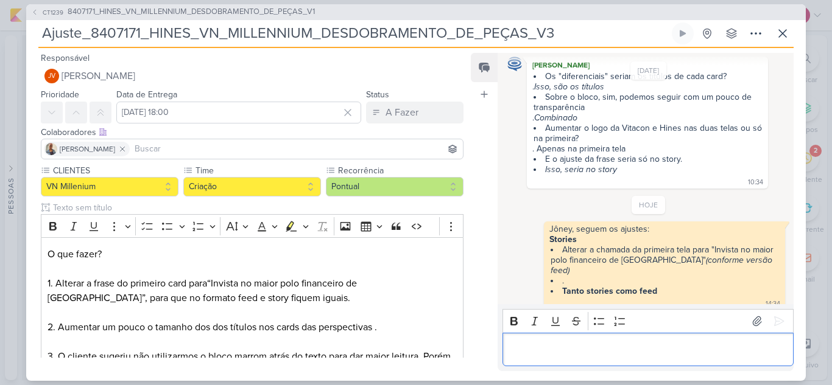
click at [552, 351] on p "Editor editing area: main" at bounding box center [647, 349] width 278 height 15
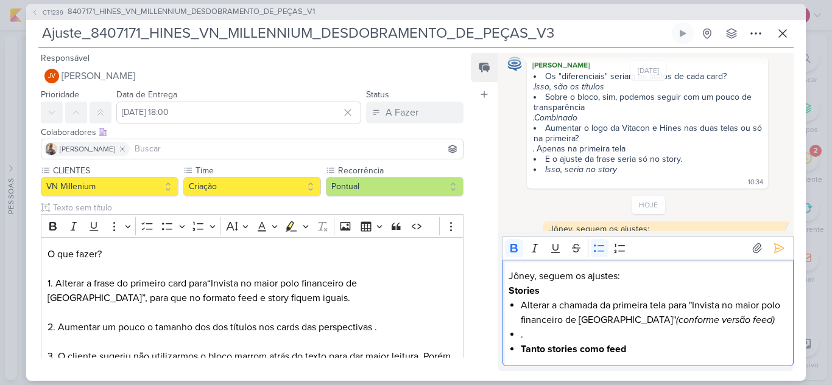
scroll to position [276, 0]
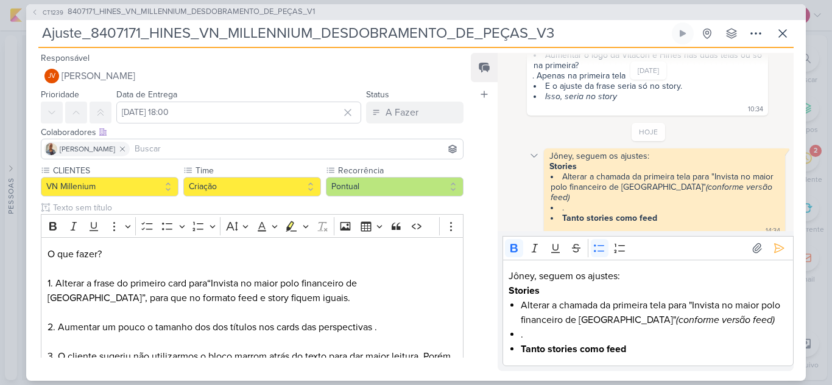
click at [533, 157] on icon at bounding box center [534, 155] width 6 height 3
click at [549, 178] on button "Deletar" at bounding box center [560, 177] width 66 height 20
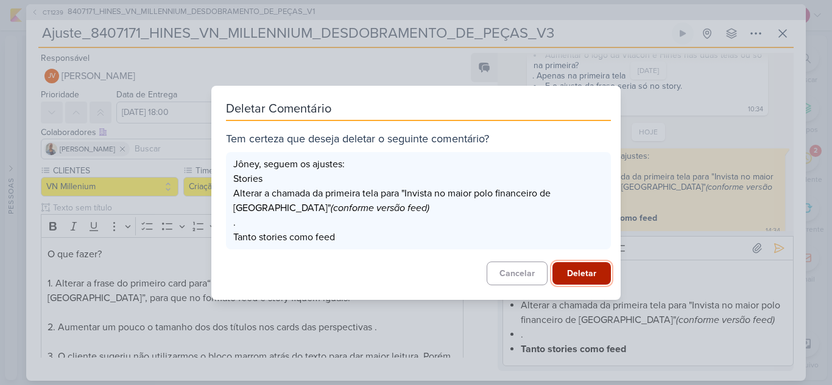
click at [572, 272] on button "Deletar" at bounding box center [581, 273] width 58 height 23
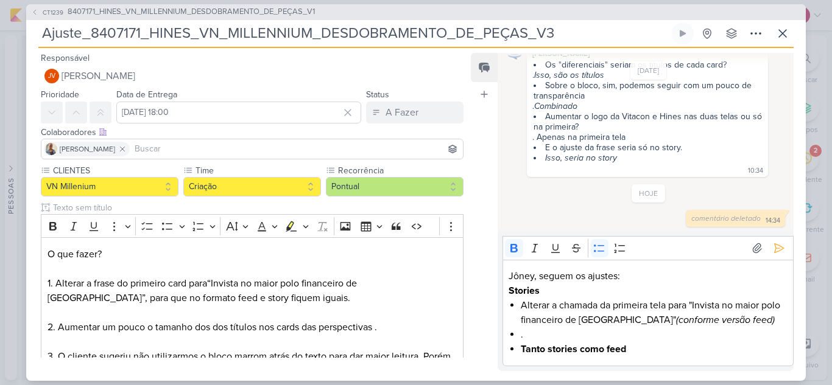
scroll to position [215, 0]
click at [640, 348] on li "Tanto stories como feed" at bounding box center [653, 349] width 266 height 15
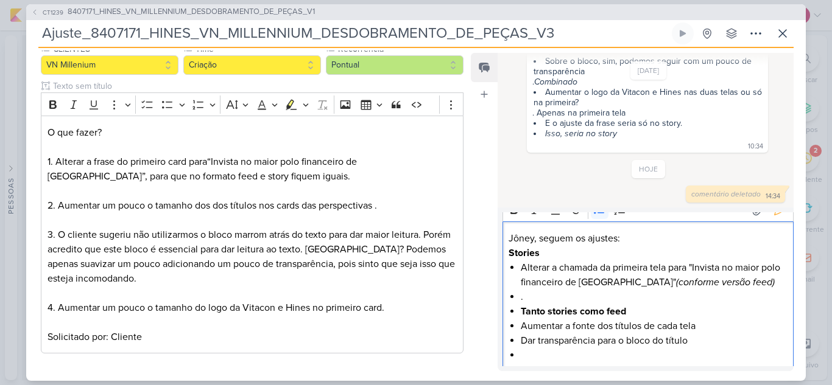
scroll to position [19, 0]
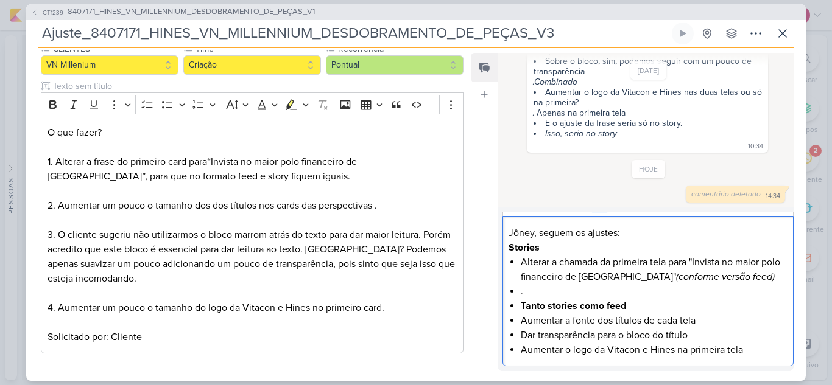
click at [699, 320] on li "Aumentar a fonte dos títulos de cada tela" at bounding box center [653, 320] width 266 height 15
drag, startPoint x: 644, startPoint y: 322, endPoint x: 780, endPoint y: 318, distance: 136.4
click at [780, 318] on li "Aumentar a fonte dos títulos de cada tela de perspectiva" at bounding box center [653, 320] width 266 height 15
copy li "de cada tela de perspectiva"
click at [718, 334] on li "Dar transparência para o bloco do título" at bounding box center [653, 335] width 266 height 15
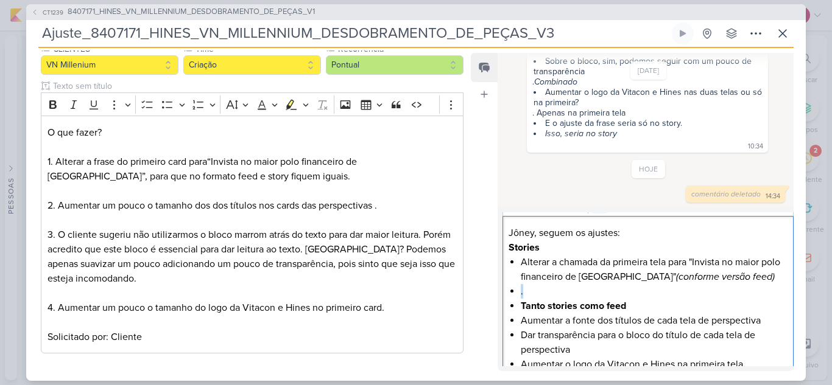
drag, startPoint x: 522, startPoint y: 307, endPoint x: 510, endPoint y: 293, distance: 18.6
click at [520, 293] on ul "Alterar a chamada da primeira tela para "Invista no maior polo financeiro de Sã…" at bounding box center [653, 313] width 266 height 117
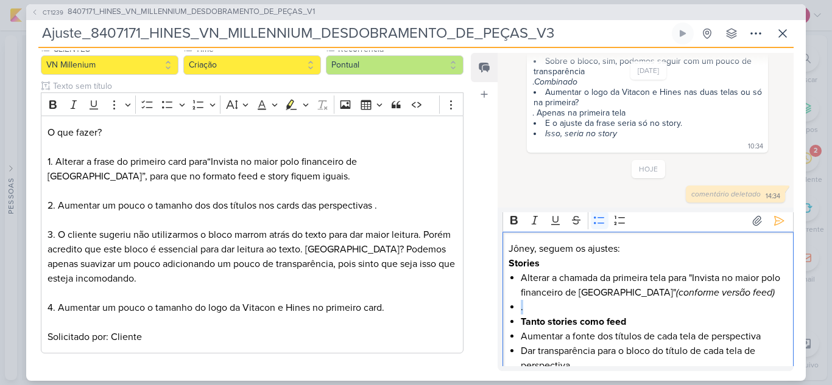
scroll to position [0, 0]
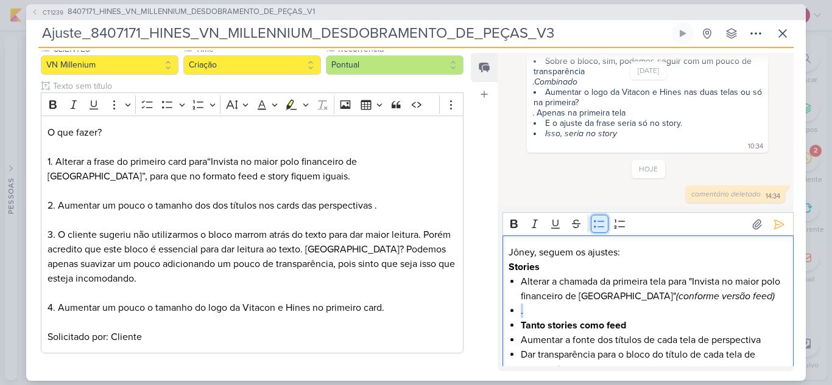
click at [602, 226] on icon "Editor toolbar" at bounding box center [599, 224] width 12 height 12
click at [553, 326] on strong "Tanto stories como feed" at bounding box center [572, 326] width 105 height 12
click at [592, 223] on button "Bulleted List" at bounding box center [599, 224] width 18 height 18
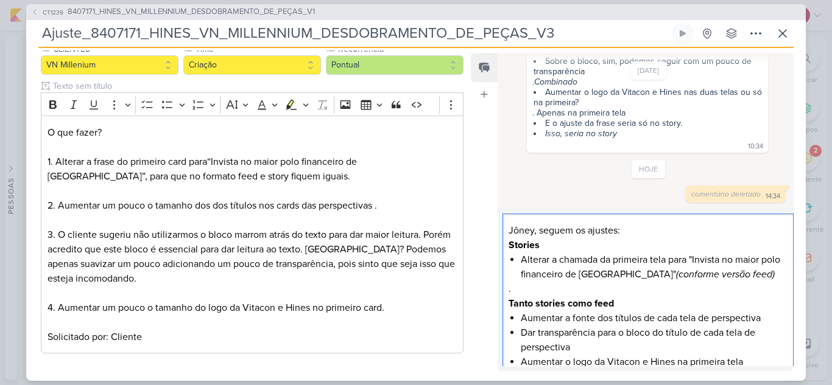
scroll to position [34, 0]
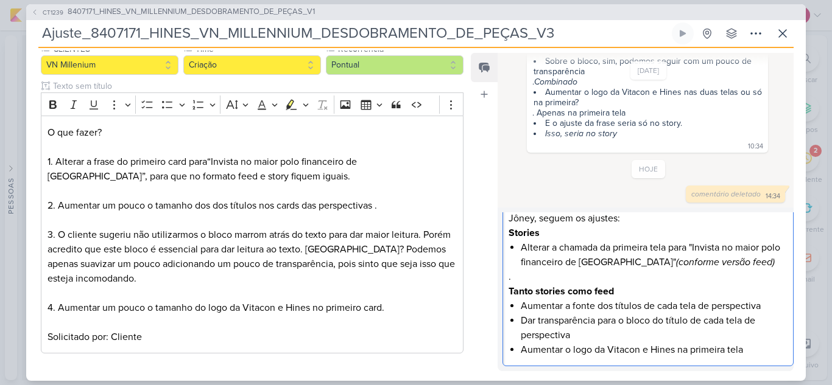
click at [752, 349] on li "Aumentar o logo da Vitacon e Hines na primeira tela" at bounding box center [653, 350] width 266 height 15
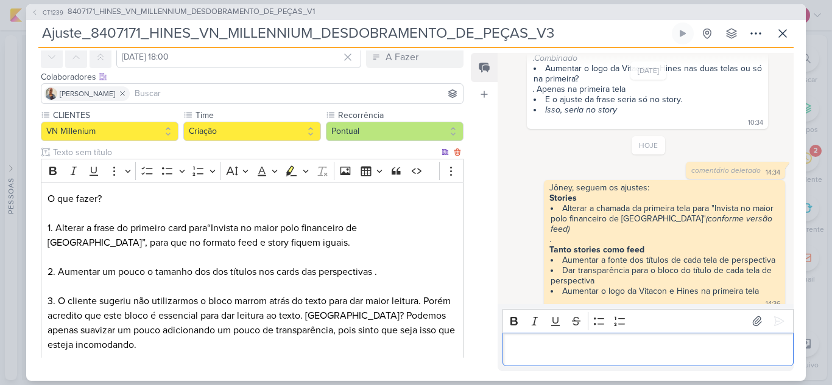
scroll to position [0, 0]
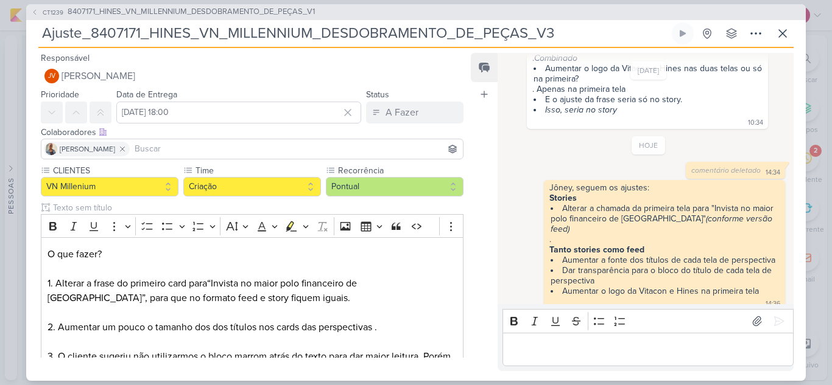
click at [134, 157] on div "[PERSON_NAME]" at bounding box center [252, 149] width 422 height 21
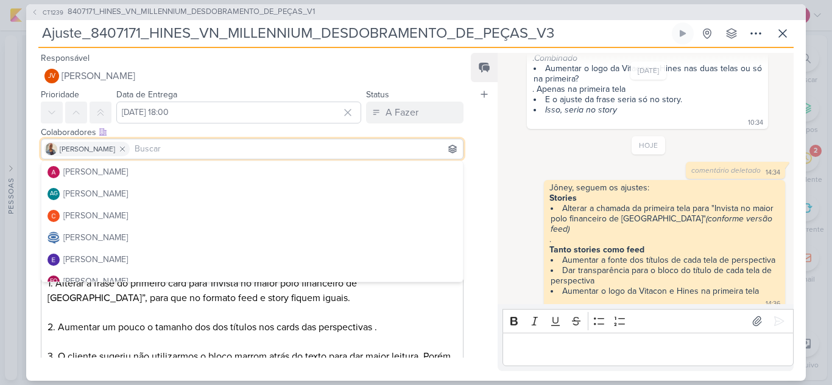
click at [135, 149] on input at bounding box center [296, 149] width 328 height 15
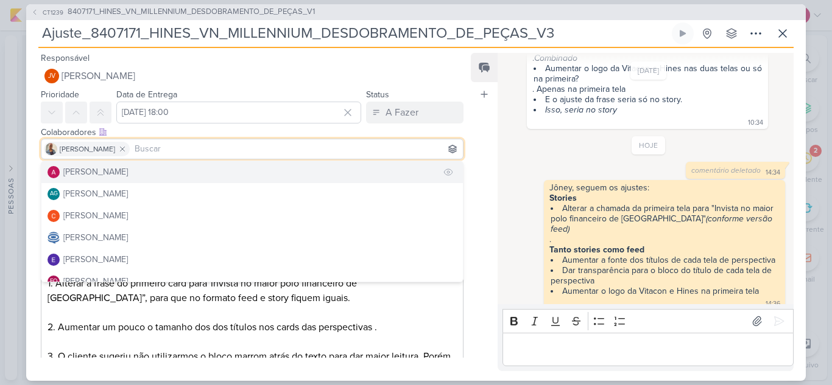
click at [128, 172] on div "[PERSON_NAME]" at bounding box center [95, 172] width 65 height 13
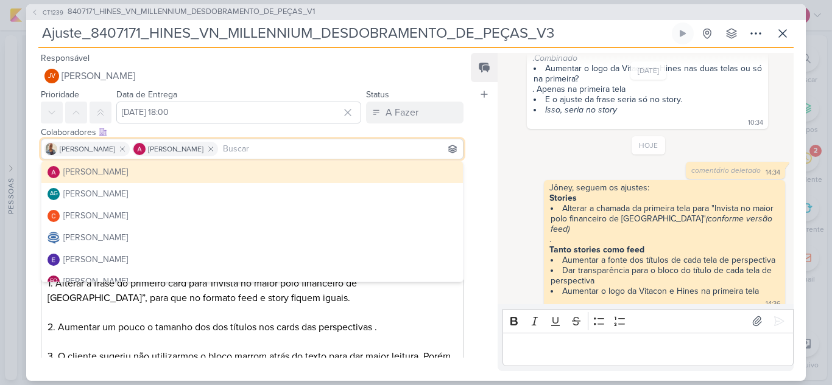
click at [460, 127] on div "Colaboradores Este kard pode ser visível a usuários da sua organização Este kar…" at bounding box center [247, 144] width 442 height 41
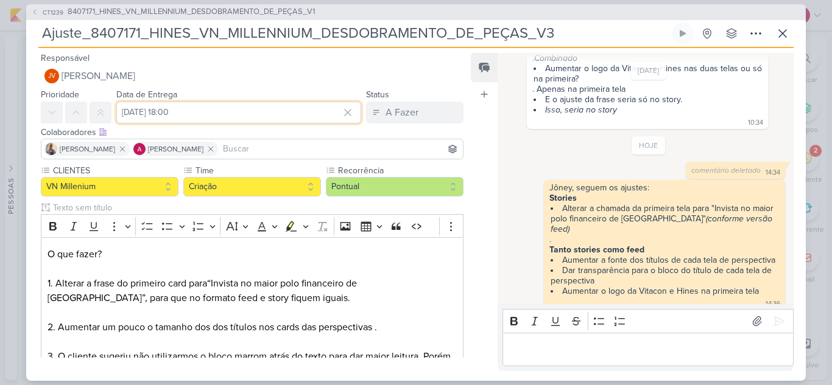
click at [229, 112] on input "[DATE] 18:00" at bounding box center [238, 113] width 245 height 22
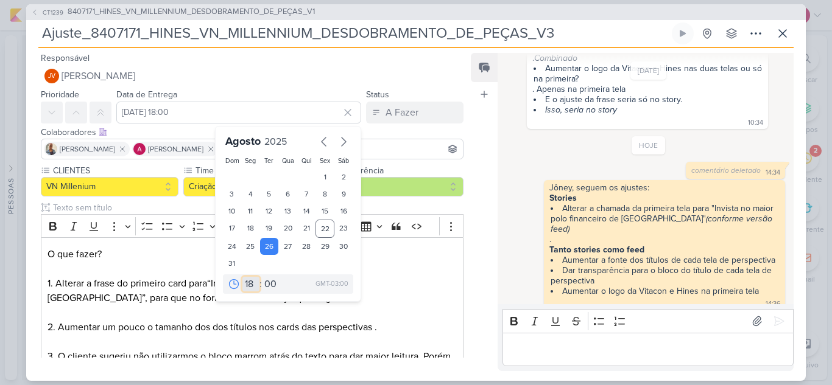
click at [243, 282] on select "00 01 02 03 04 05 06 07 08 09 10 11 12 13 14 15 16 17 18 19 20 21 22 23" at bounding box center [250, 284] width 17 height 15
select select "12"
click at [242, 277] on select "00 01 02 03 04 05 06 07 08 09 10 11 12 13 14 15 16 17 18 19 20 21 22 23" at bounding box center [250, 284] width 17 height 15
type input "26 de agosto de 2025 às 12:00"
click at [459, 128] on div "Colaboradores Este kard pode ser visível a usuários da sua organização Este kar…" at bounding box center [247, 144] width 442 height 41
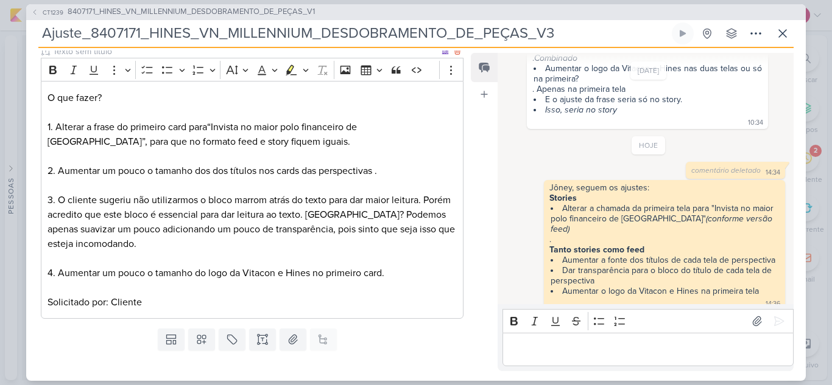
scroll to position [185, 0]
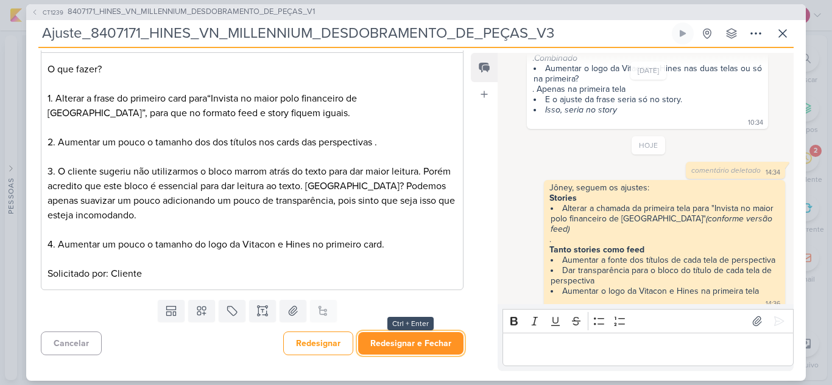
click at [424, 345] on button "Redesignar e Fechar" at bounding box center [410, 343] width 105 height 23
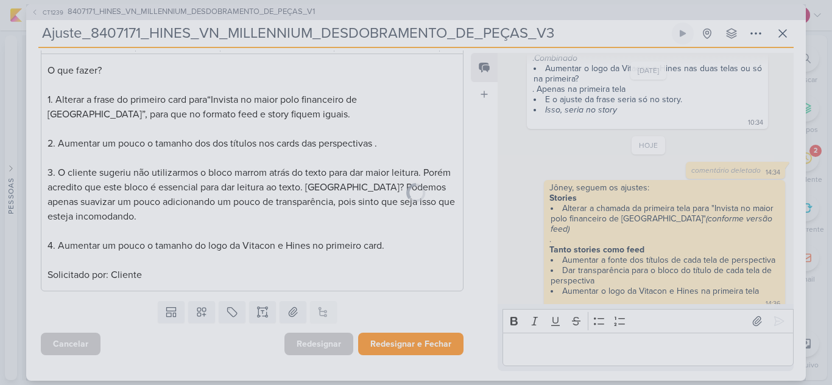
scroll to position [184, 0]
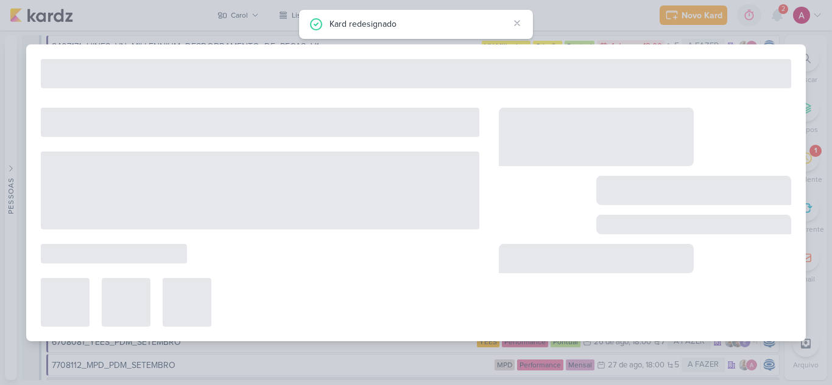
type input "8407171_HINES_VN_MILLENNIUM_DESDOBRAMENTO_DE_PEÇAS_V1"
type input "4 de agosto de 2025 às 18:00"
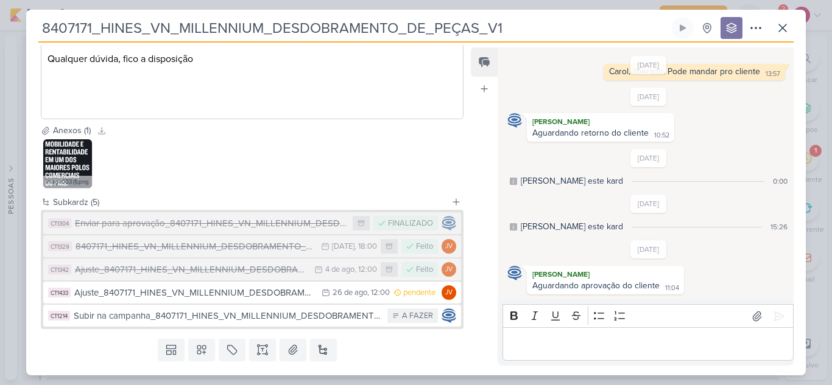
scroll to position [413, 0]
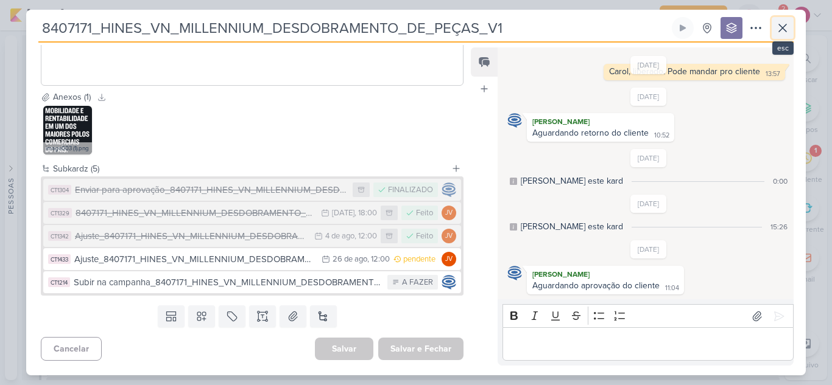
click at [784, 24] on icon at bounding box center [782, 28] width 15 height 15
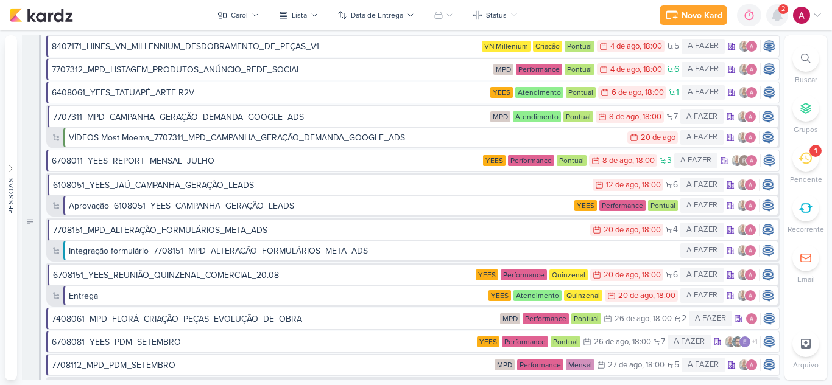
click at [780, 23] on div at bounding box center [777, 15] width 22 height 22
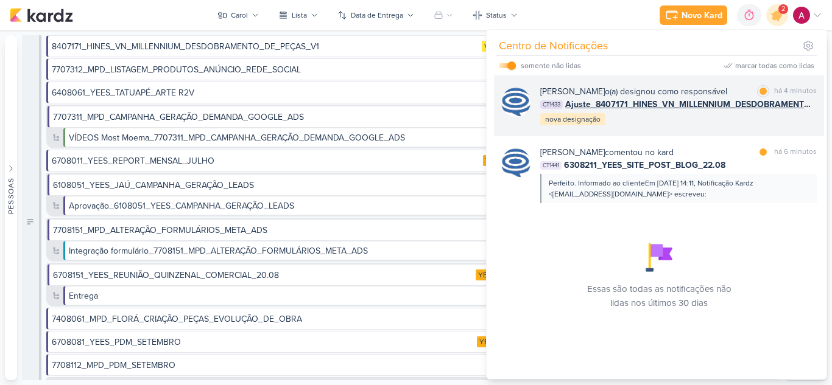
click at [715, 127] on div "Caroline Traven De Andrade o(a) designou como responsável marcar como lida há 4…" at bounding box center [678, 105] width 276 height 41
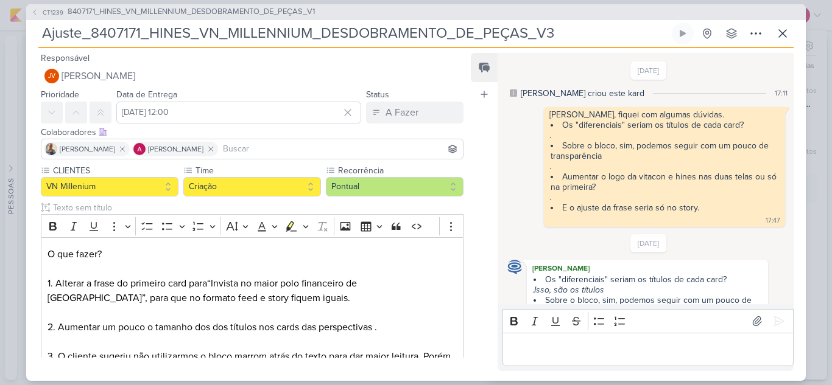
scroll to position [263, 0]
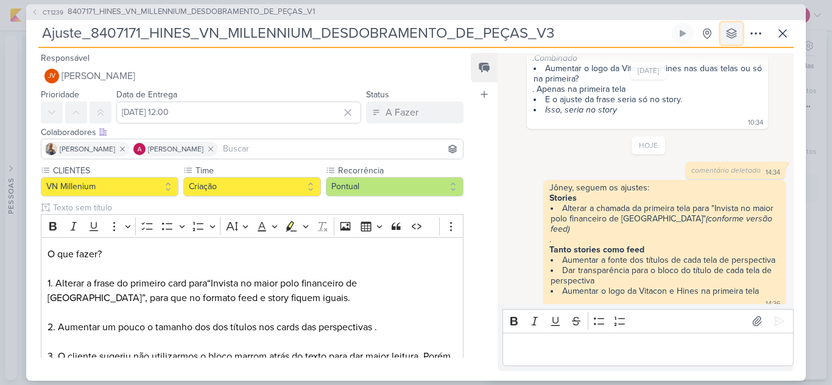
click at [726, 40] on button at bounding box center [731, 34] width 22 height 22
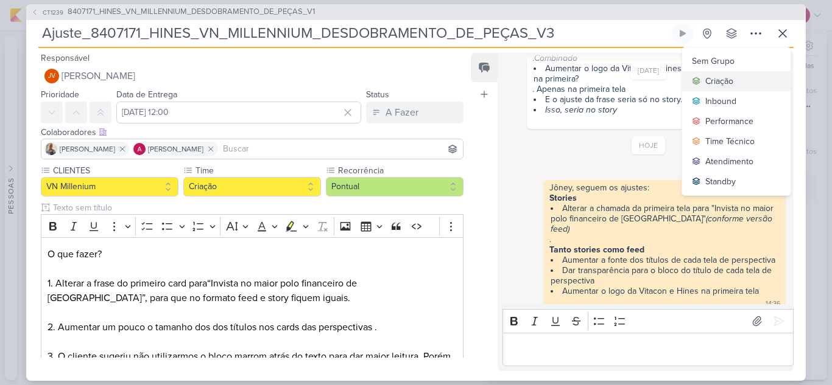
click at [721, 82] on div "Criação" at bounding box center [719, 81] width 28 height 13
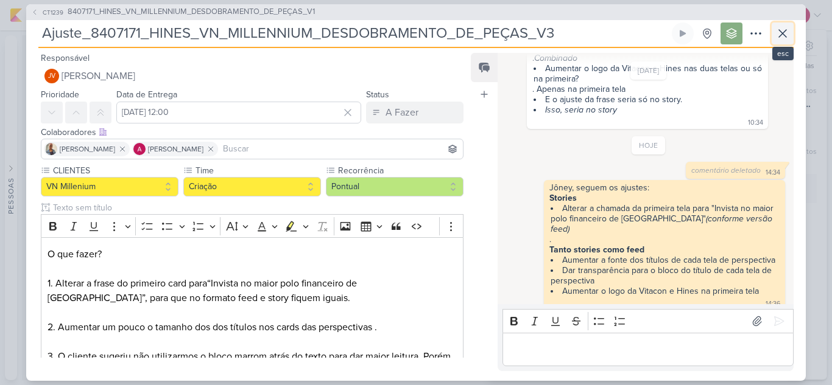
click at [789, 35] on icon at bounding box center [782, 33] width 15 height 15
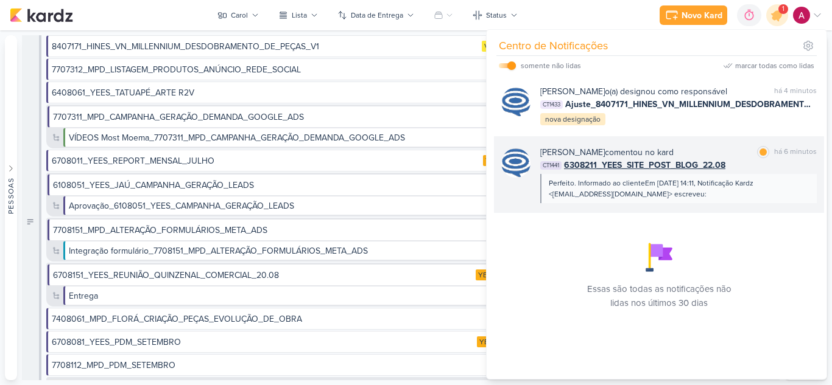
click at [734, 159] on div "Caroline Traven De Andrade comentou no kard marcar como lida há 6 minutos" at bounding box center [678, 152] width 276 height 13
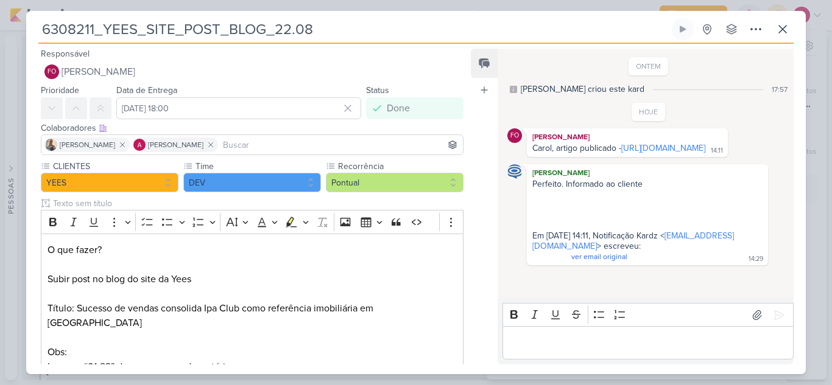
scroll to position [1, 0]
click at [787, 37] on button at bounding box center [782, 29] width 22 height 22
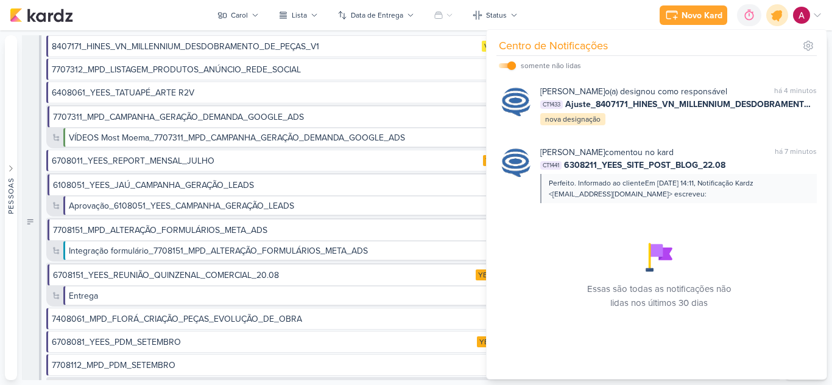
click at [771, 16] on icon at bounding box center [776, 15] width 21 height 21
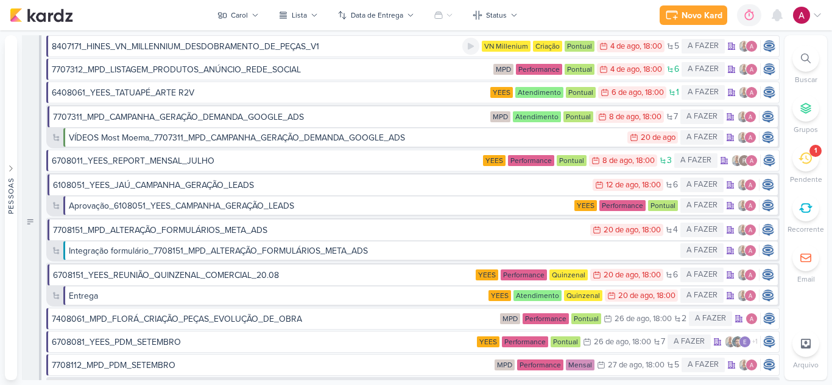
click at [403, 49] on div "8407171_HINES_VN_MILLENNIUM_DESDOBRAMENTO_DE_PEÇAS_V1" at bounding box center [257, 46] width 410 height 13
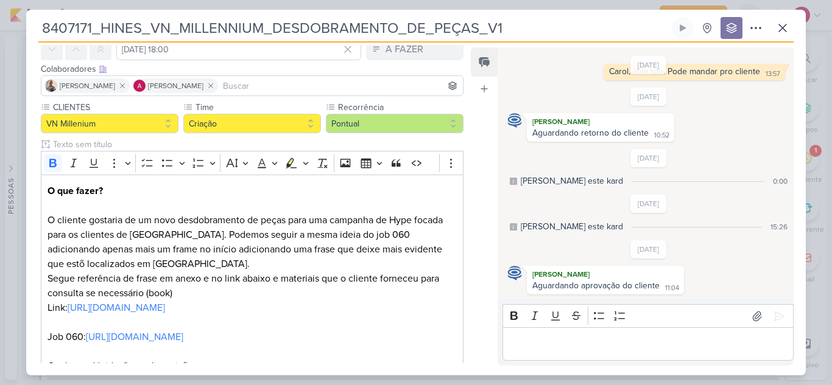
scroll to position [48, 0]
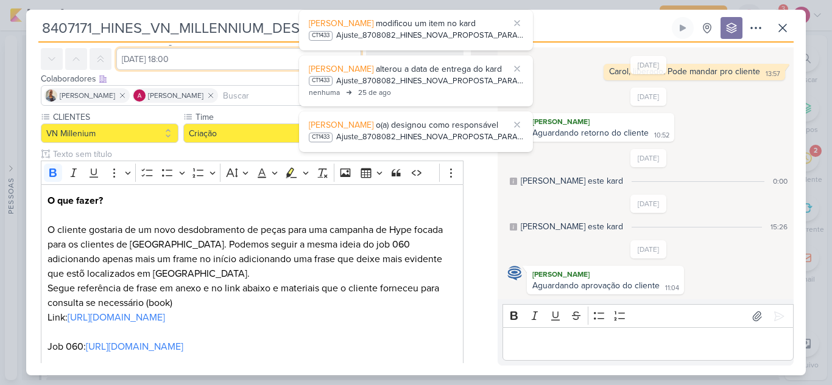
click at [170, 60] on input "4 de agosto de 2025 às 18:00" at bounding box center [238, 59] width 245 height 22
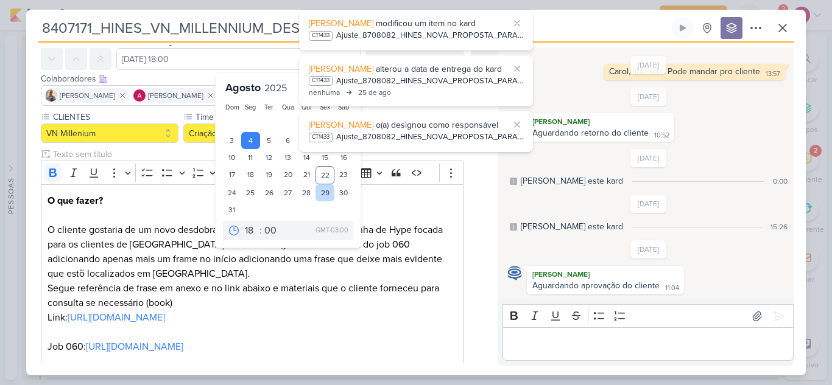
click at [321, 191] on div "29" at bounding box center [324, 192] width 19 height 17
type input "29 de agosto de 2025 às 18:00"
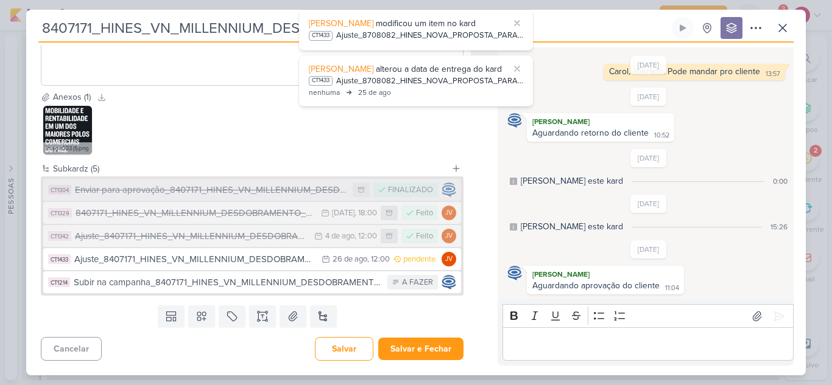
scroll to position [413, 0]
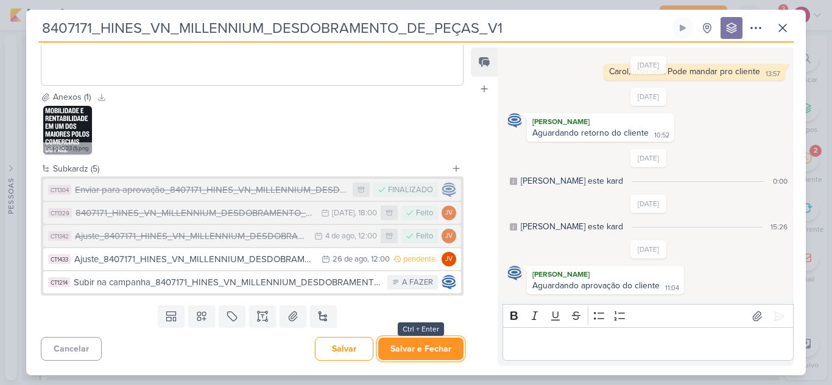
click at [416, 353] on button "Salvar e Fechar" at bounding box center [420, 349] width 85 height 23
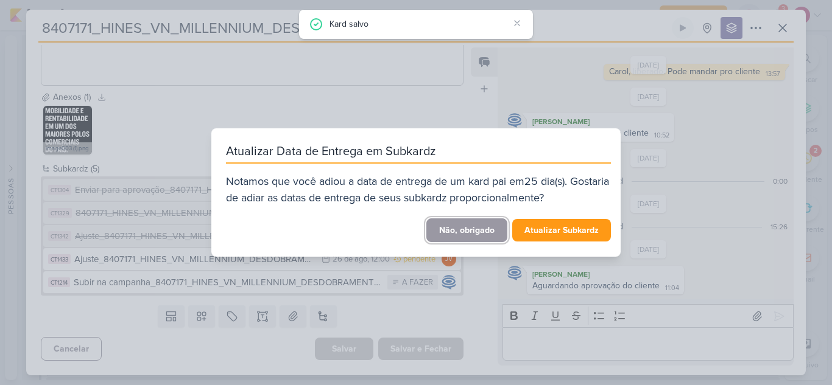
click at [468, 230] on button "Não, obrigado" at bounding box center [466, 231] width 81 height 24
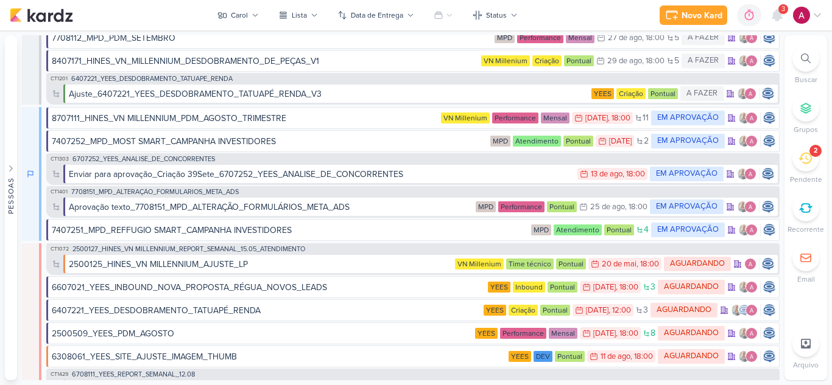
scroll to position [0, 0]
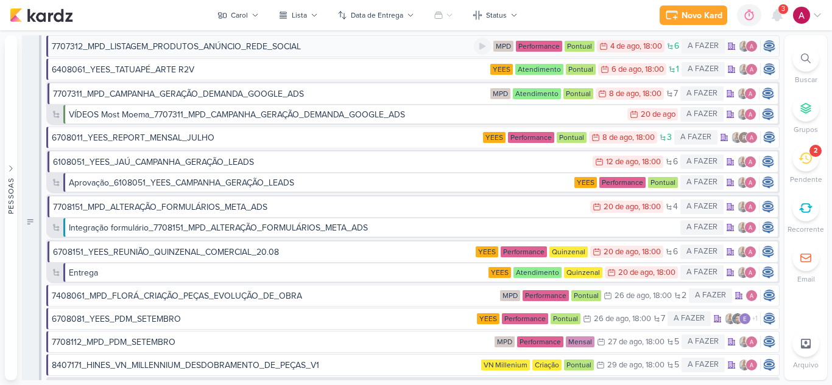
click at [337, 48] on div "7707312_MPD_LISTAGEM_PRODUTOS_ANÚNCIO_REDE_SOCIAL" at bounding box center [263, 46] width 422 height 13
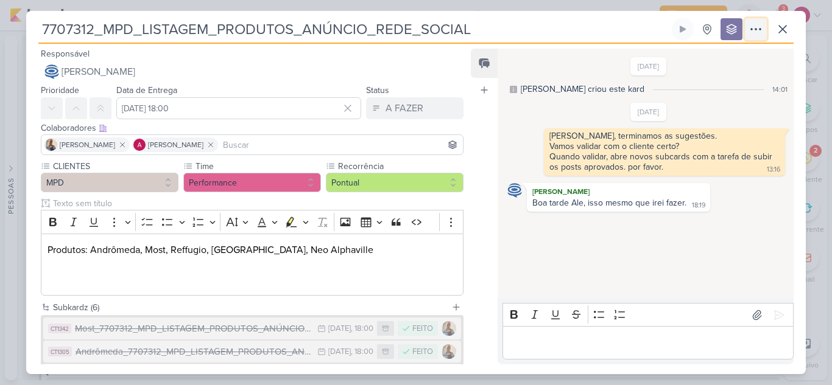
click at [759, 28] on icon at bounding box center [755, 29] width 15 height 15
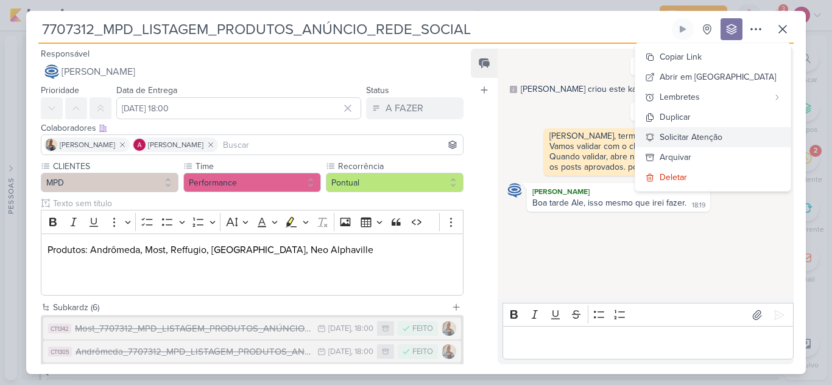
click at [653, 135] on icon at bounding box center [649, 137] width 7 height 7
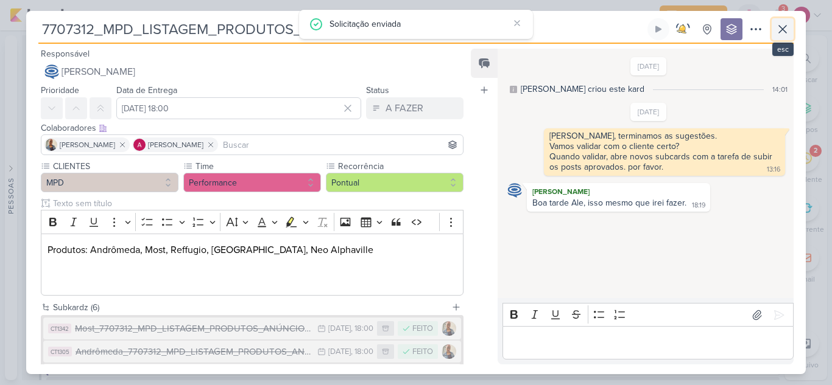
click at [780, 32] on icon at bounding box center [782, 29] width 7 height 7
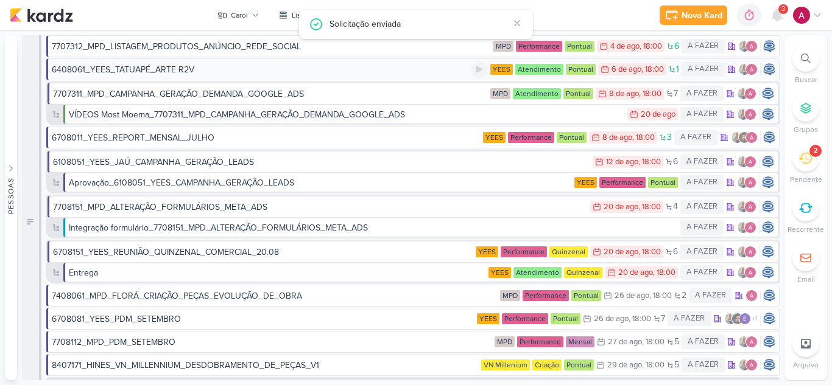
click at [380, 68] on div "6408061_YEES_TATUAPÉ_ARTE R2V" at bounding box center [261, 69] width 419 height 13
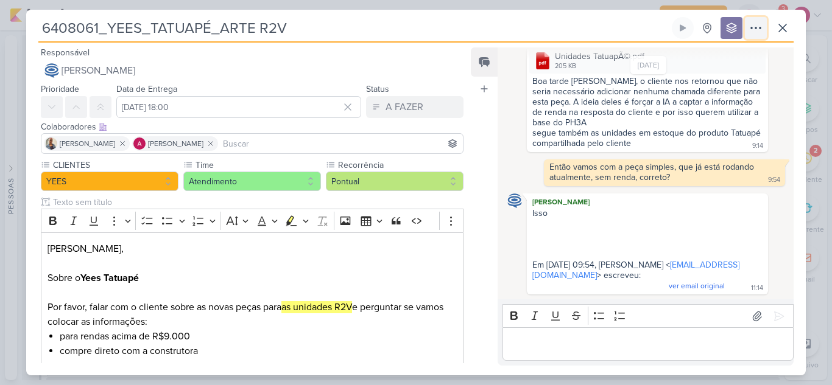
click at [754, 36] on button at bounding box center [755, 28] width 22 height 22
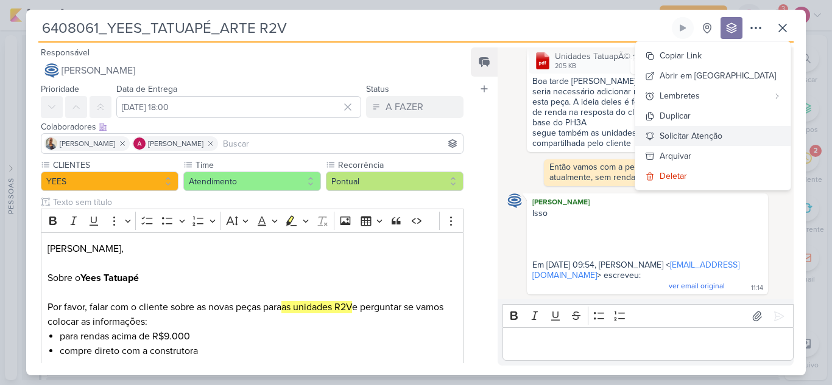
click at [722, 135] on div "Solicitar Atenção" at bounding box center [690, 136] width 63 height 13
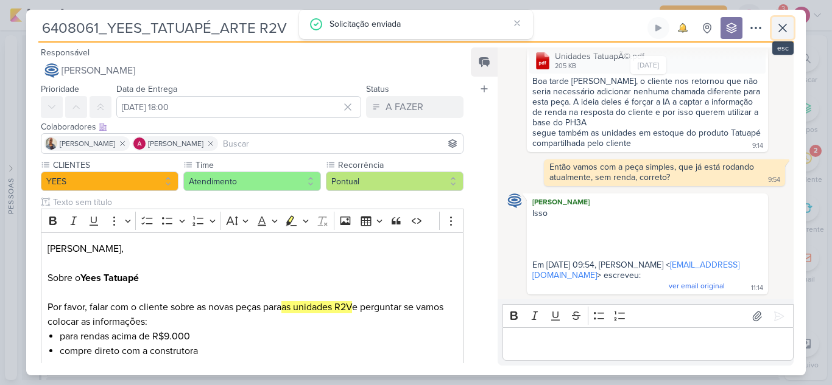
click at [785, 30] on icon at bounding box center [782, 27] width 7 height 7
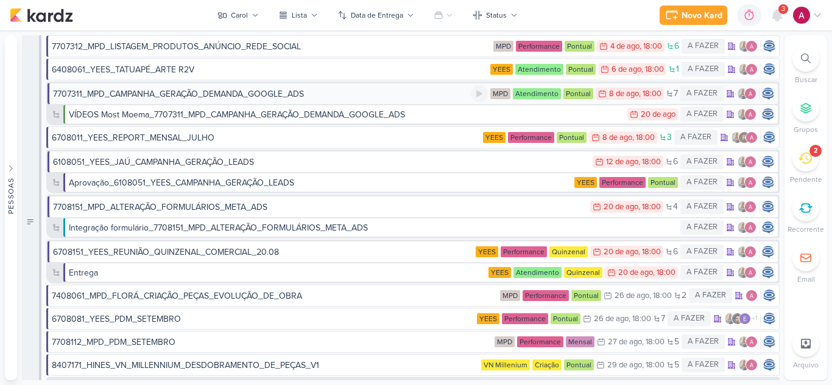
click at [331, 94] on div "7707311_MPD_CAMPANHA_GERAÇÃO_DEMANDA_GOOGLE_ADS" at bounding box center [262, 94] width 418 height 13
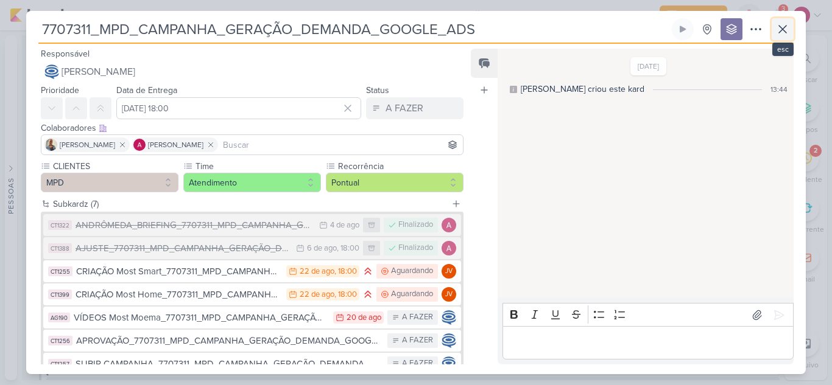
click at [780, 27] on icon at bounding box center [782, 29] width 7 height 7
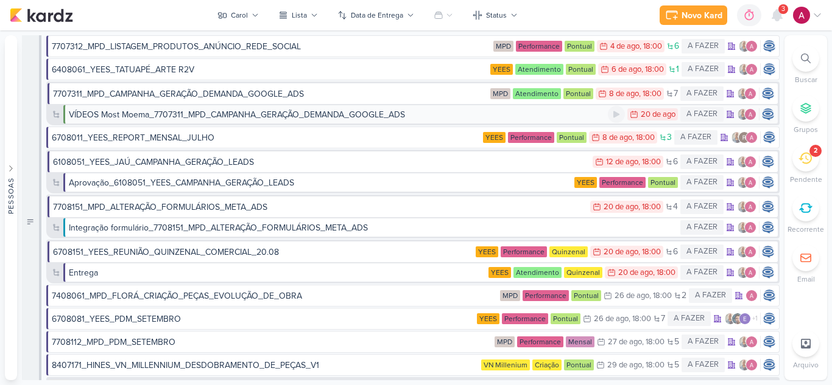
click at [399, 116] on div "VÍDEOS Most Moema_7707311_MPD_CAMPANHA_GERAÇÃO_DEMANDA_GOOGLE_ADS" at bounding box center [237, 114] width 336 height 13
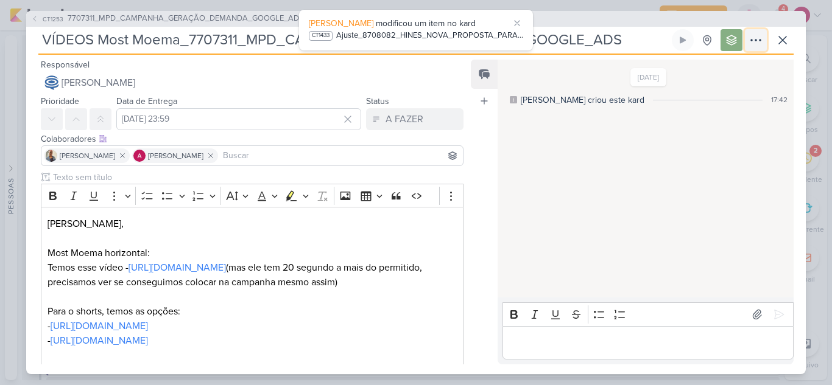
click at [752, 41] on icon at bounding box center [755, 40] width 15 height 15
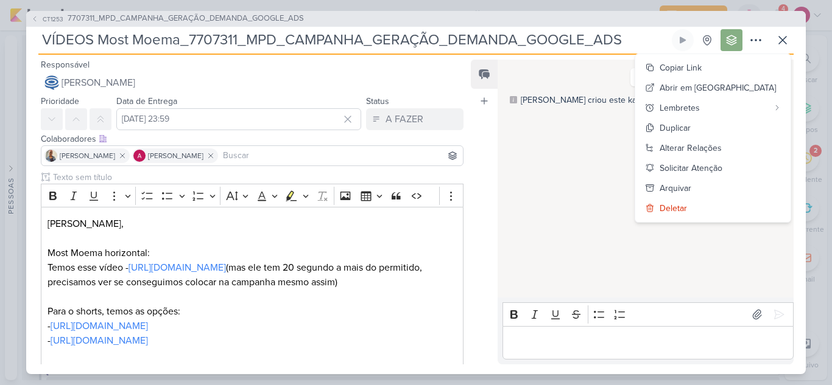
click at [612, 8] on div "CT1253 7707311_MPD_CAMPANHA_GERAÇÃO_DEMANDA_GOOGLE_ADS VÍDEOS Most Moema_770731…" at bounding box center [416, 192] width 832 height 385
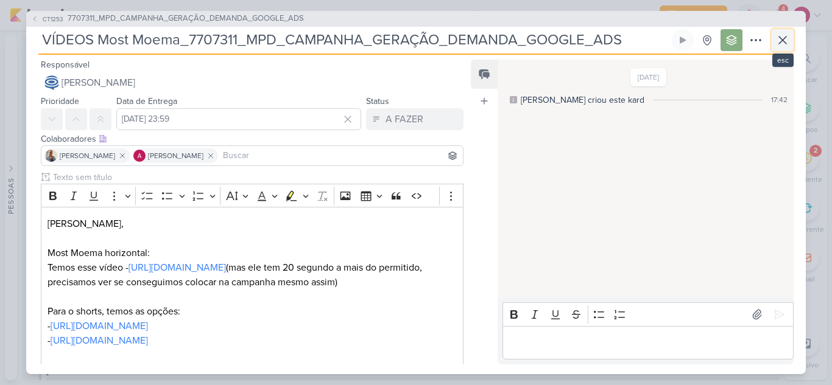
click at [778, 37] on icon at bounding box center [782, 40] width 15 height 15
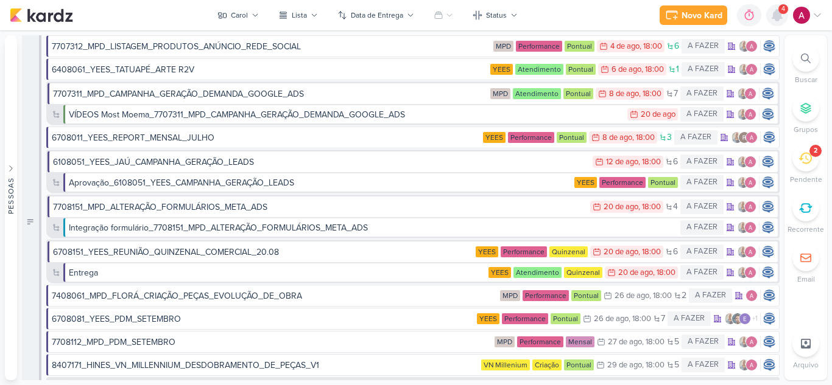
click at [782, 16] on icon at bounding box center [776, 15] width 15 height 15
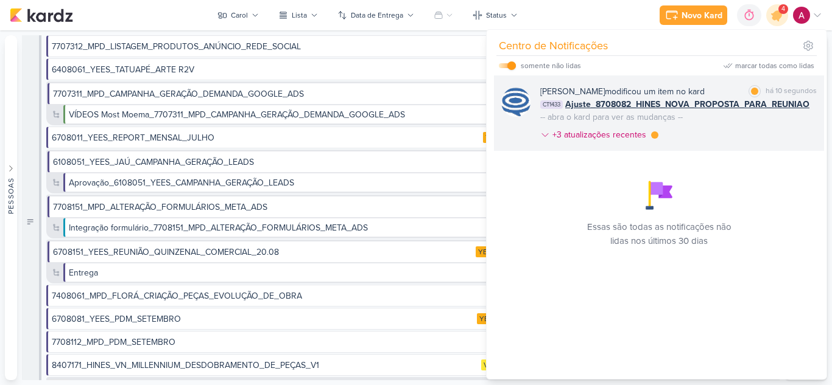
click at [741, 135] on div "Caroline Traven De Andrade modificou um item no kard marcar como lida há 10 seg…" at bounding box center [678, 115] width 276 height 61
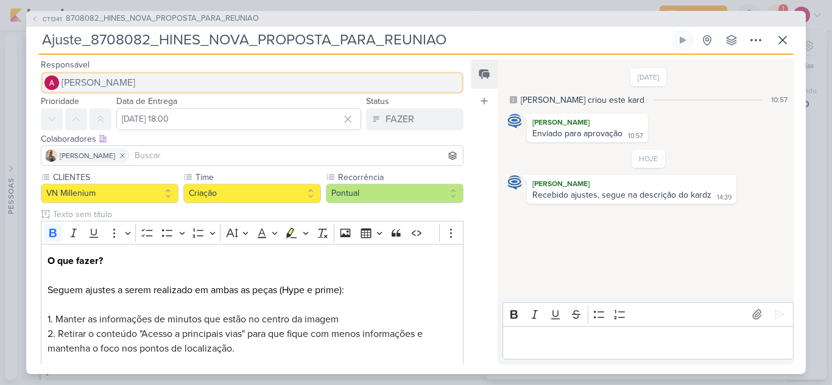
click at [114, 86] on span "[PERSON_NAME]" at bounding box center [98, 82] width 74 height 15
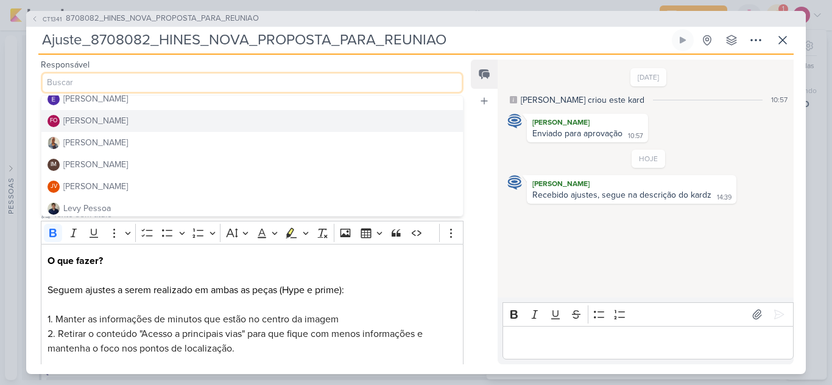
scroll to position [122, 0]
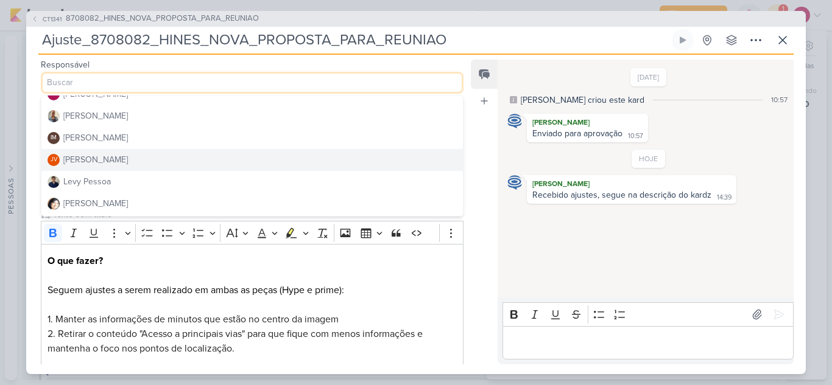
click at [101, 160] on div "Joney Viana" at bounding box center [95, 159] width 65 height 13
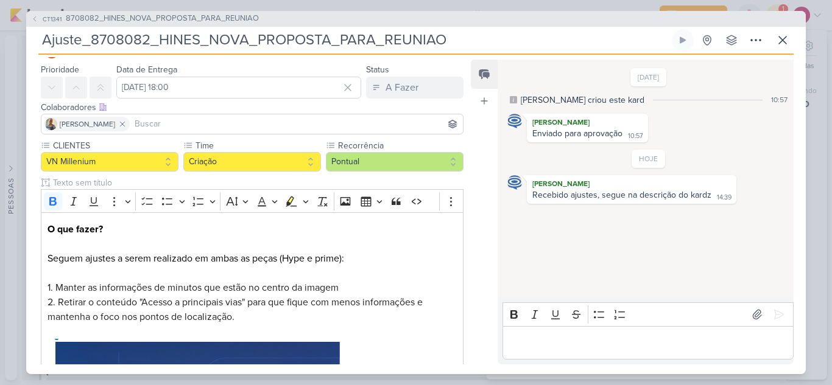
scroll to position [61, 0]
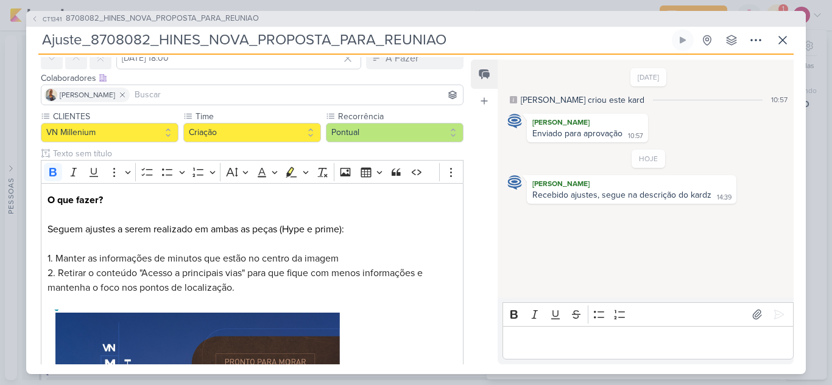
click at [169, 93] on input at bounding box center [296, 95] width 328 height 15
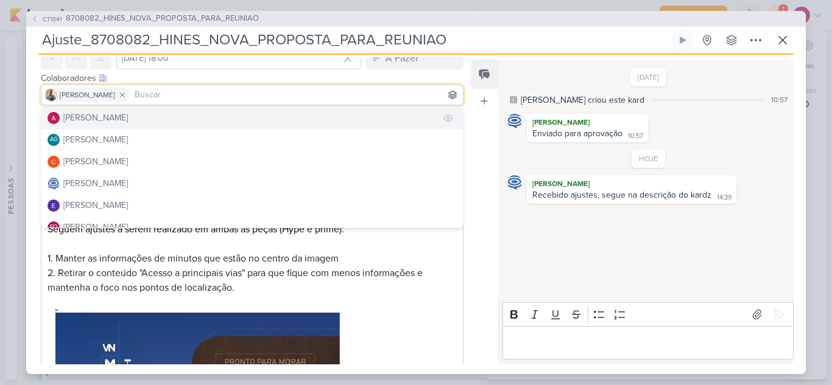
click at [149, 117] on button "[PERSON_NAME]" at bounding box center [251, 118] width 421 height 22
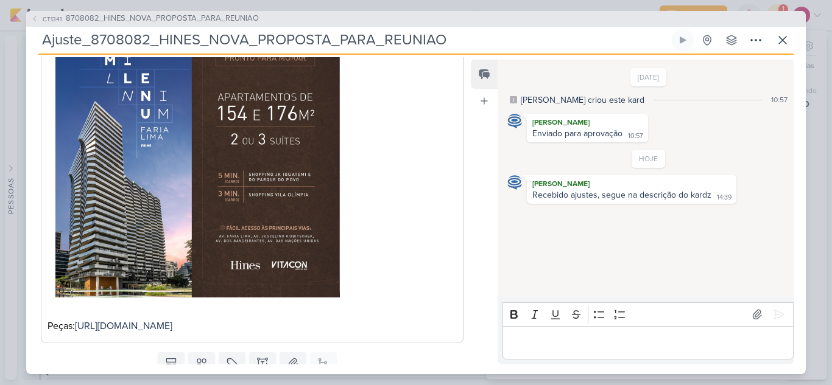
scroll to position [425, 0]
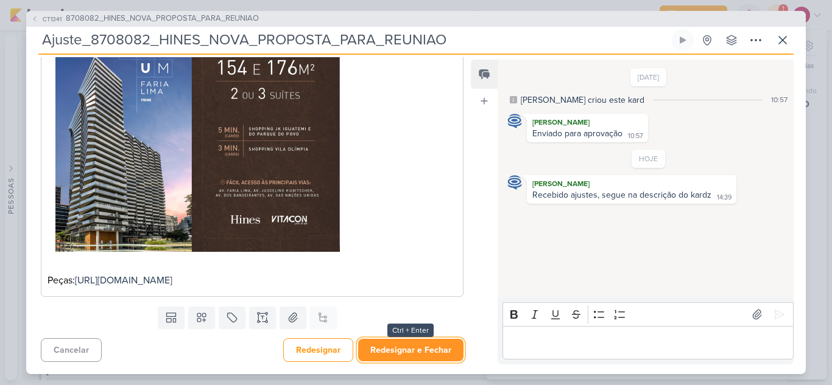
click at [388, 349] on button "Redesignar e Fechar" at bounding box center [410, 350] width 105 height 23
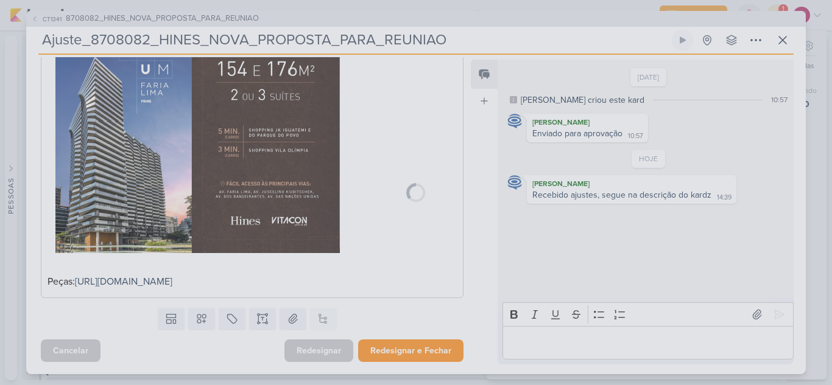
scroll to position [424, 0]
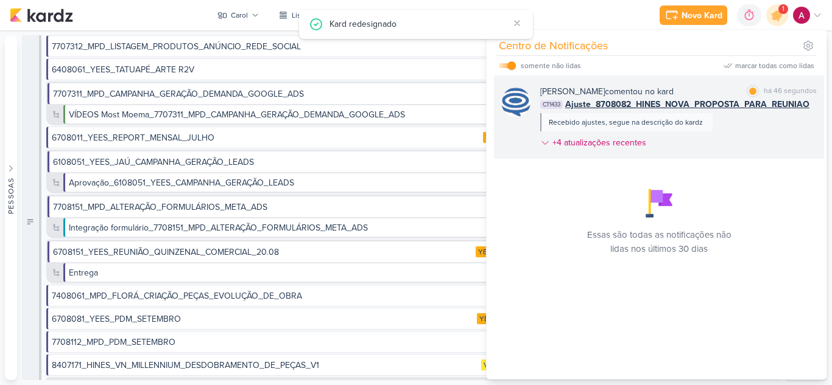
click at [744, 132] on div "Caroline Traven De Andrade comentou no kard marcar como lida há 46 segundos CT1…" at bounding box center [678, 119] width 276 height 69
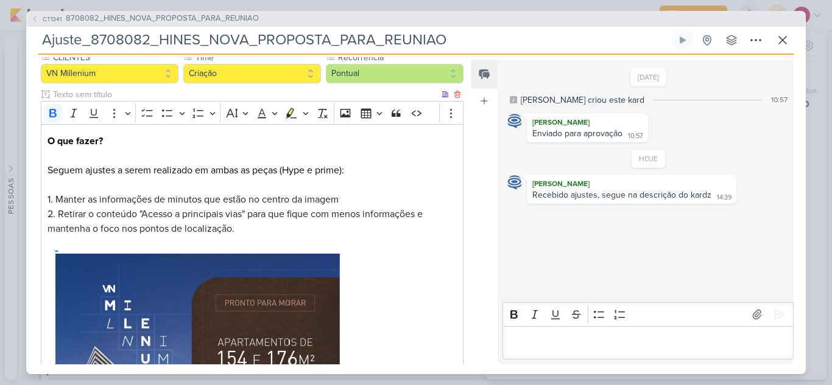
scroll to position [0, 0]
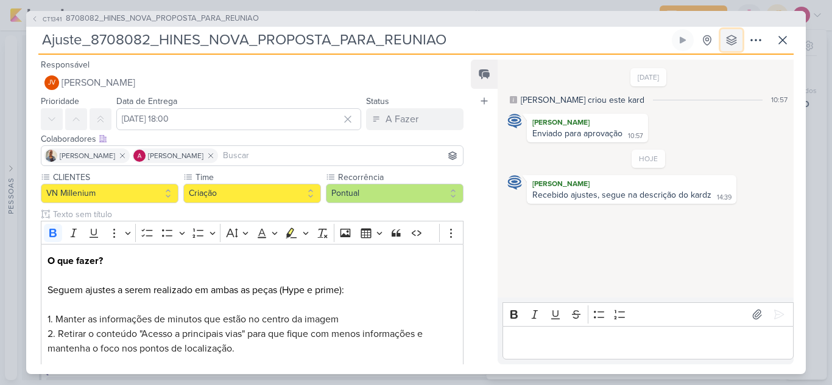
click at [724, 37] on button at bounding box center [731, 40] width 22 height 22
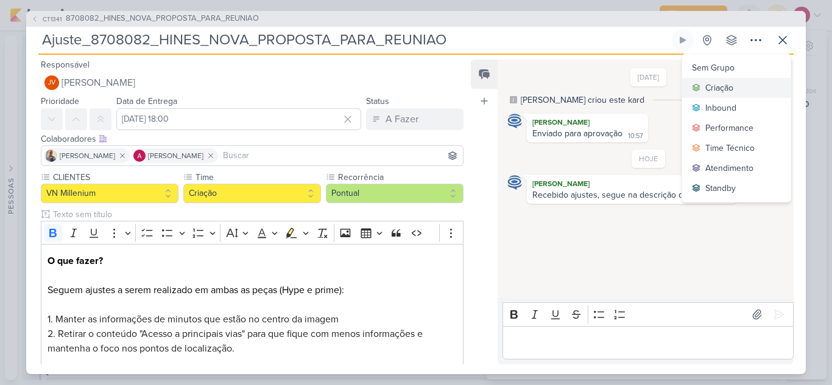
click at [715, 93] on div "Criação" at bounding box center [719, 88] width 28 height 13
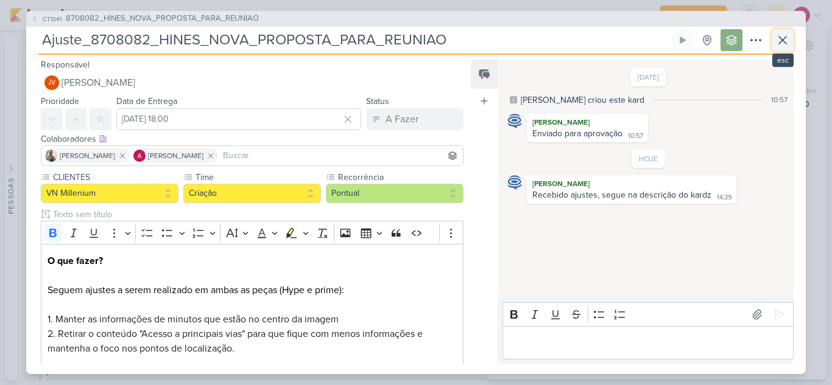
click at [776, 47] on icon at bounding box center [782, 40] width 15 height 15
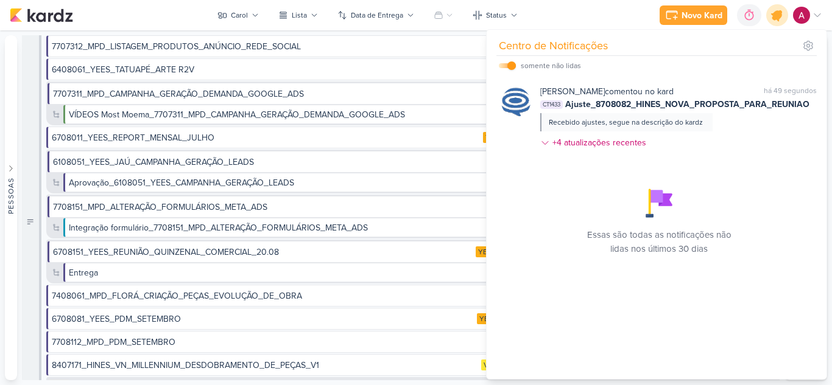
click at [781, 23] on div at bounding box center [777, 15] width 31 height 31
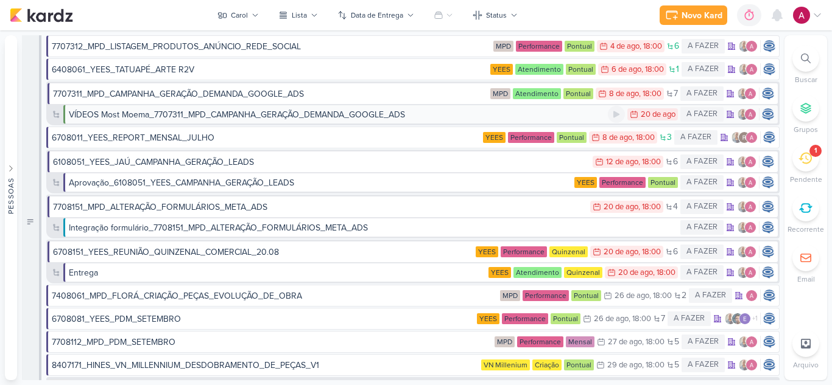
click at [324, 117] on div "VÍDEOS Most Moema_7707311_MPD_CAMPANHA_GERAÇÃO_DEMANDA_GOOGLE_ADS" at bounding box center [237, 114] width 336 height 13
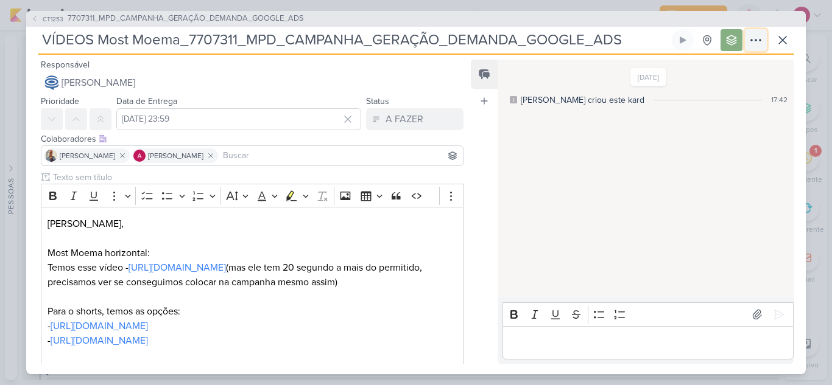
click at [751, 44] on icon at bounding box center [755, 40] width 15 height 15
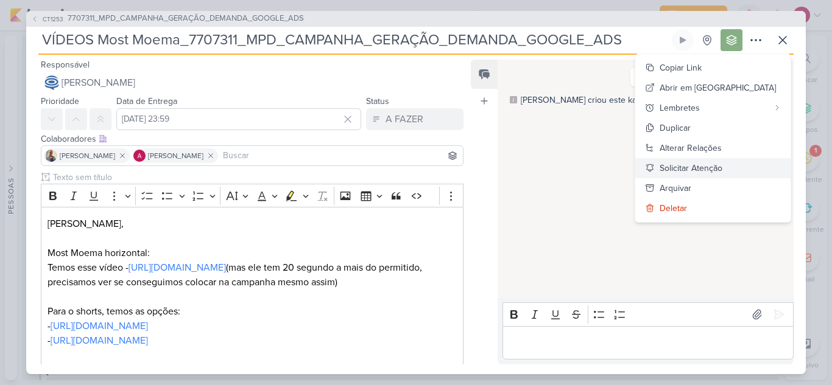
click at [716, 165] on div "Solicitar Atenção" at bounding box center [690, 168] width 63 height 13
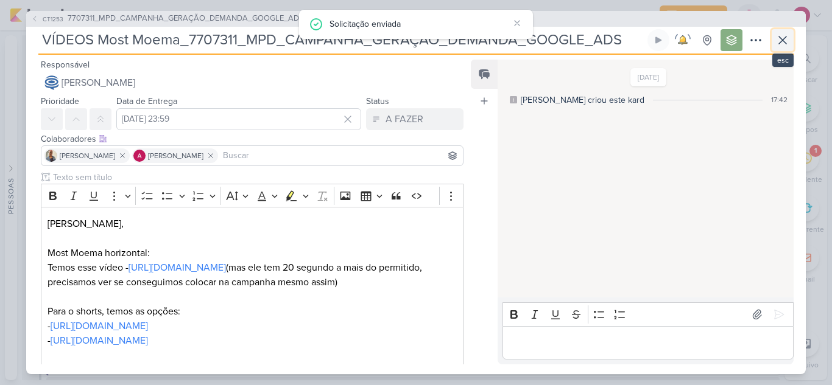
click at [781, 42] on icon at bounding box center [782, 40] width 15 height 15
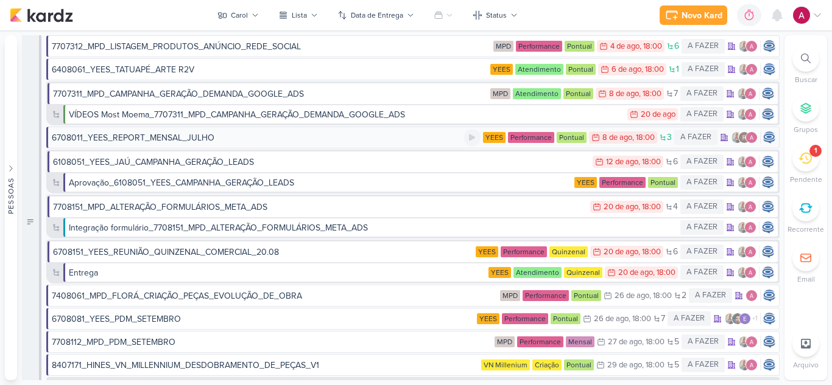
click at [362, 140] on div "6708011_YEES_REPORT_MENSAL_JULHO" at bounding box center [257, 137] width 411 height 13
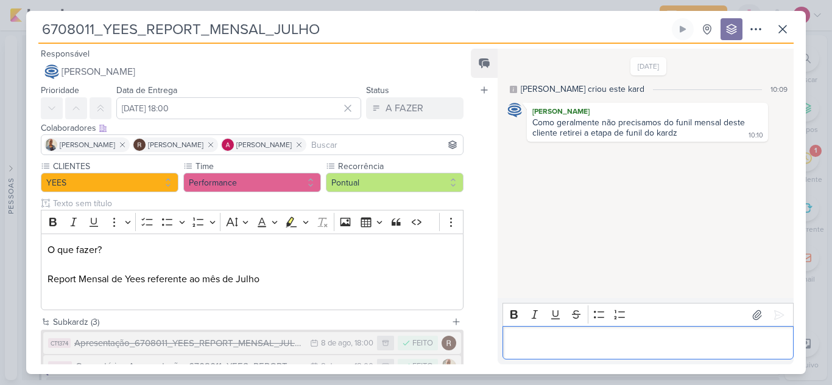
click at [547, 340] on p "Editor editing area: main" at bounding box center [647, 343] width 278 height 15
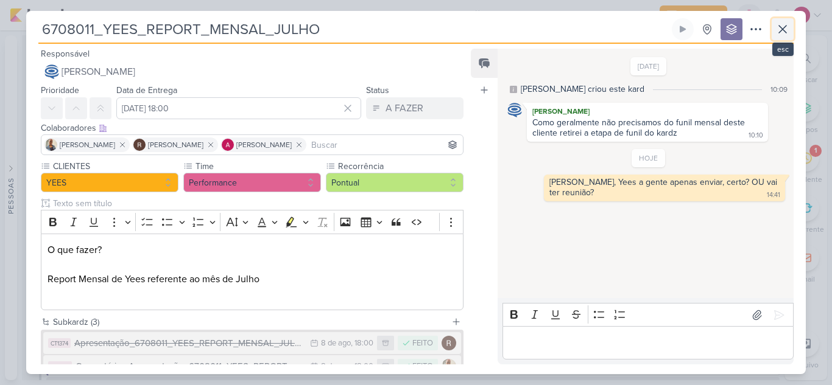
click at [780, 30] on icon at bounding box center [782, 29] width 7 height 7
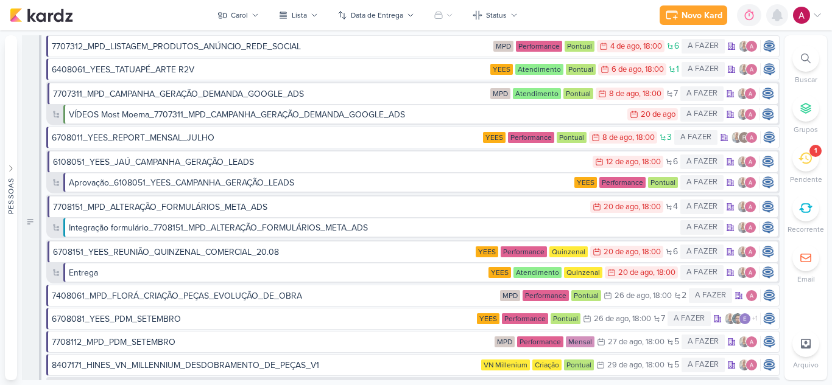
click at [773, 13] on icon at bounding box center [777, 15] width 10 height 11
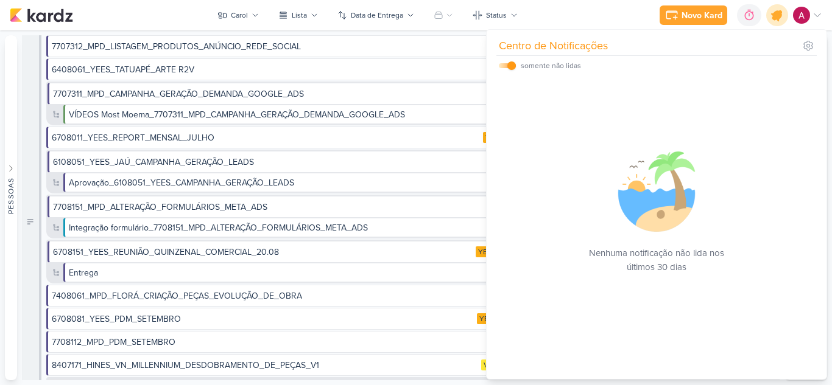
click at [778, 13] on icon at bounding box center [776, 15] width 15 height 15
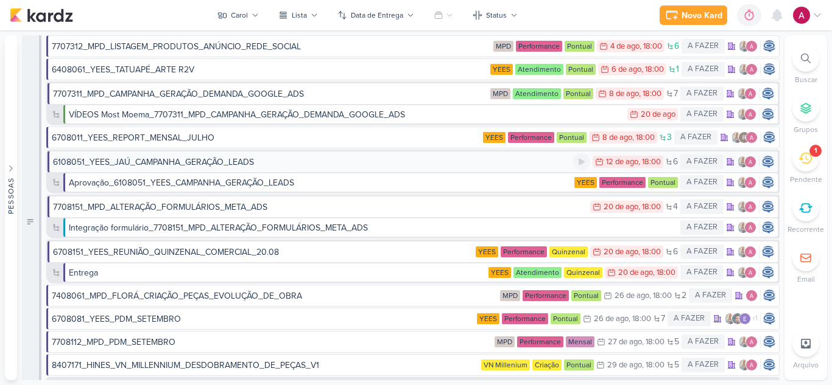
click at [261, 161] on div "6108051_YEES_JAÚ_CAMPANHA_GERAÇÃO_LEADS" at bounding box center [313, 162] width 520 height 13
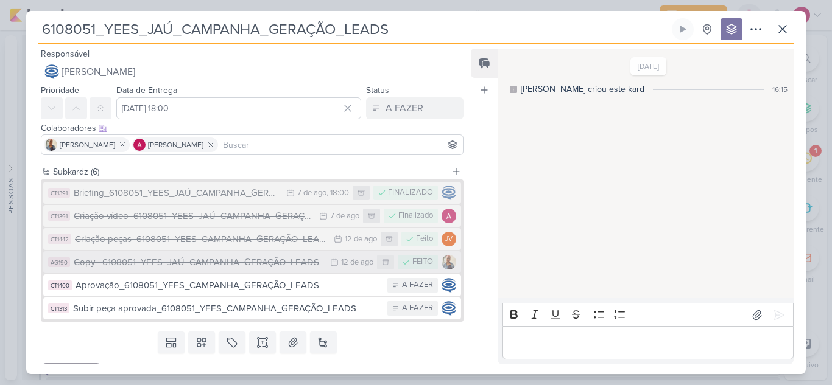
click at [281, 262] on div "Copy_ 6108051_YEES_JAÚ_CAMPANHA_GERAÇÃO_LEADS" at bounding box center [199, 263] width 250 height 14
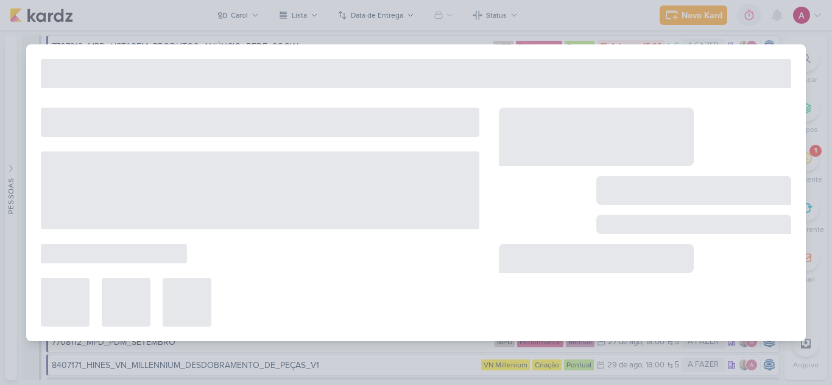
type input "Copy_ 6108051_YEES_JAÚ_CAMPANHA_GERAÇÃO_LEADS"
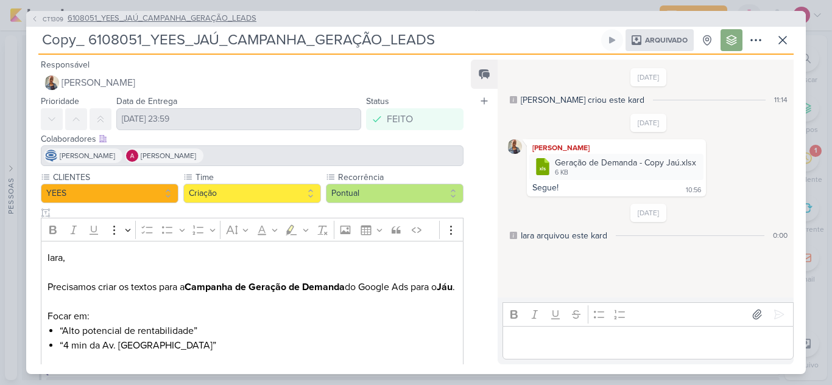
click at [35, 16] on icon at bounding box center [34, 18] width 7 height 7
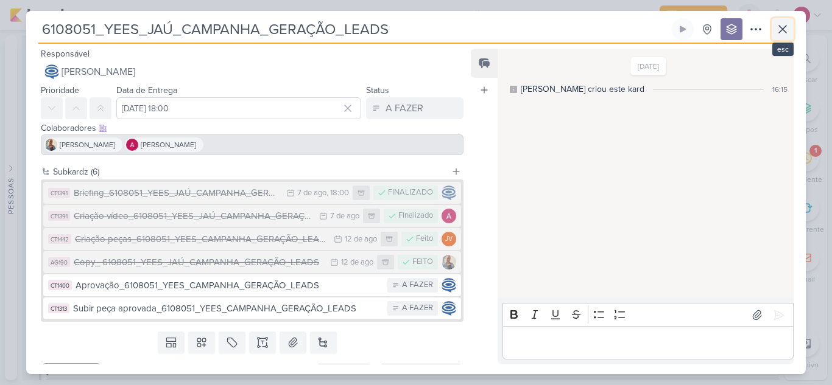
click at [779, 32] on icon at bounding box center [782, 29] width 7 height 7
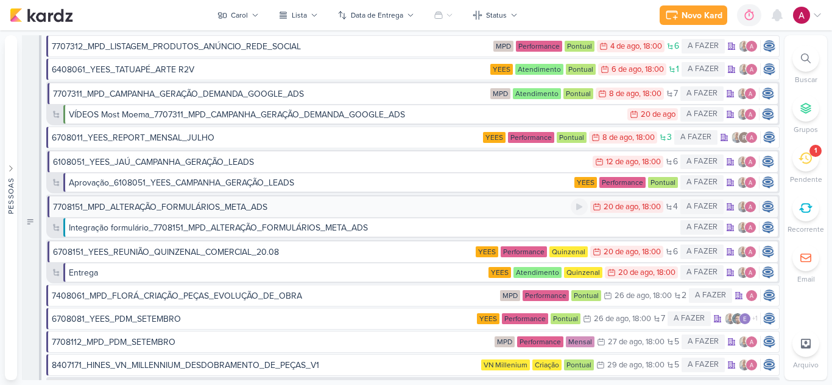
click at [292, 211] on div "7708151_MPD_ALTERAÇÃO_FORMULÁRIOS_META_ADS" at bounding box center [311, 207] width 517 height 13
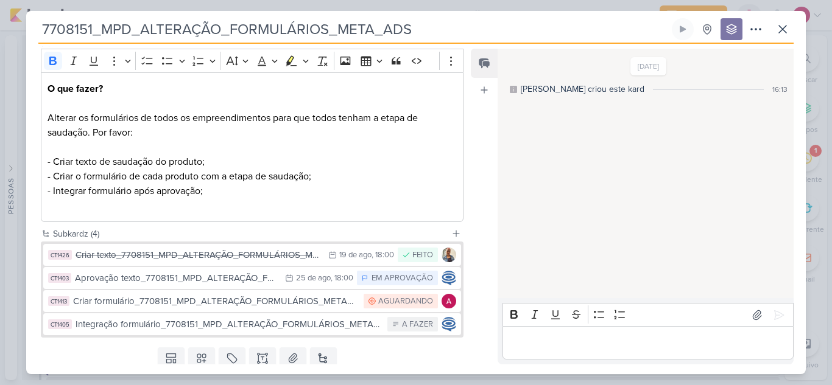
scroll to position [165, 0]
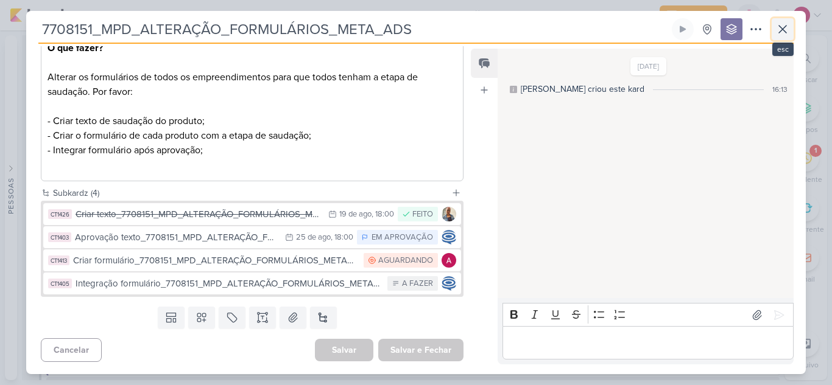
click at [791, 34] on button at bounding box center [782, 29] width 22 height 22
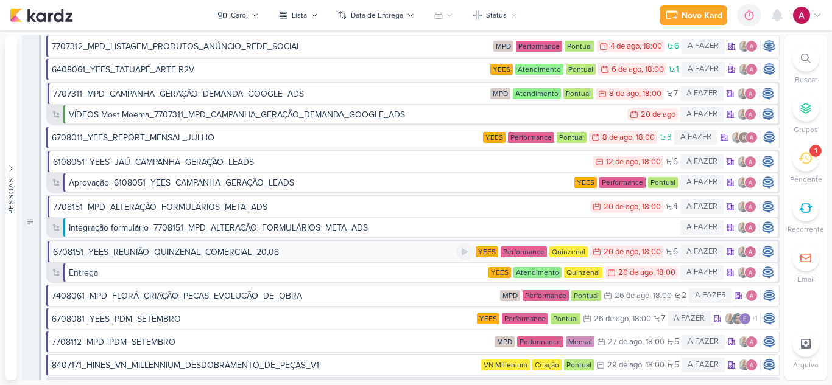
click at [283, 253] on div "6708151_YEES_REUNIÃO_QUINZENAL_COMERCIAL_20.08" at bounding box center [254, 252] width 403 height 13
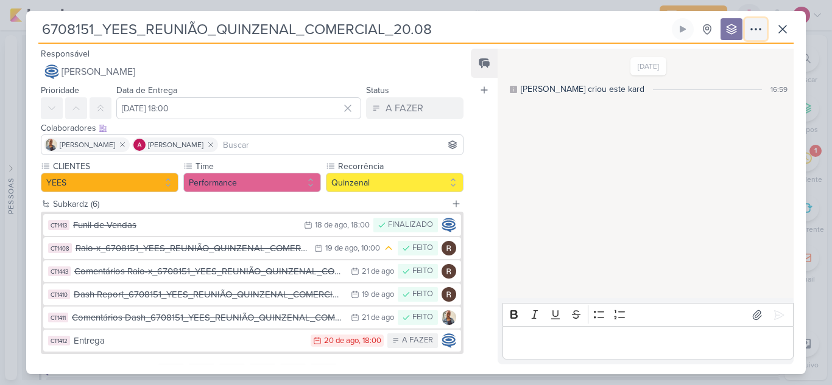
click at [753, 31] on icon at bounding box center [755, 29] width 15 height 15
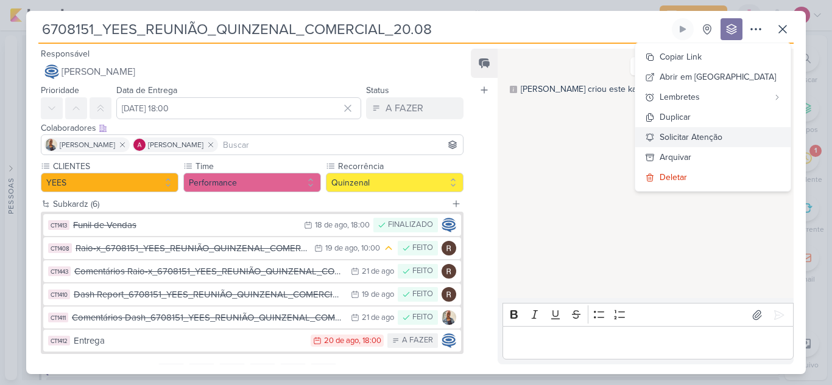
click at [654, 139] on icon at bounding box center [650, 138] width 10 height 10
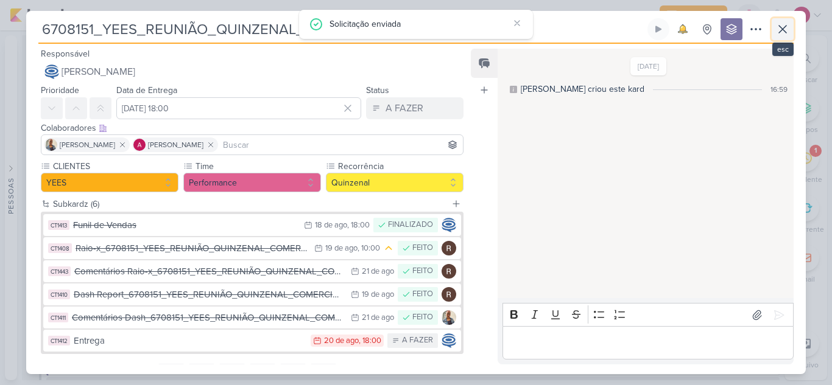
click at [786, 30] on icon at bounding box center [782, 29] width 15 height 15
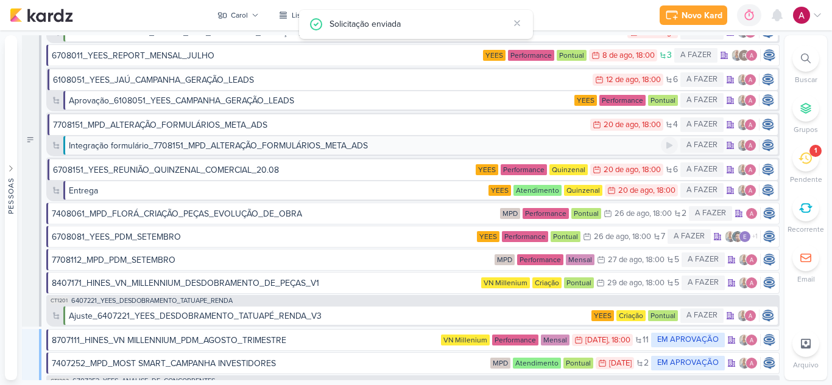
scroll to position [0, 0]
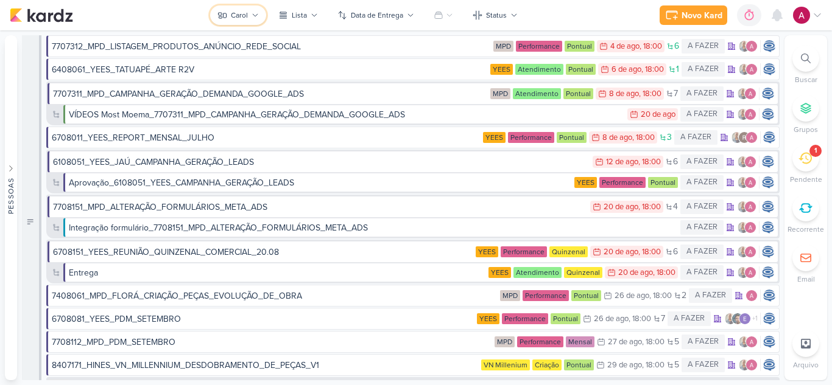
click at [243, 13] on div "Carol" at bounding box center [239, 15] width 17 height 11
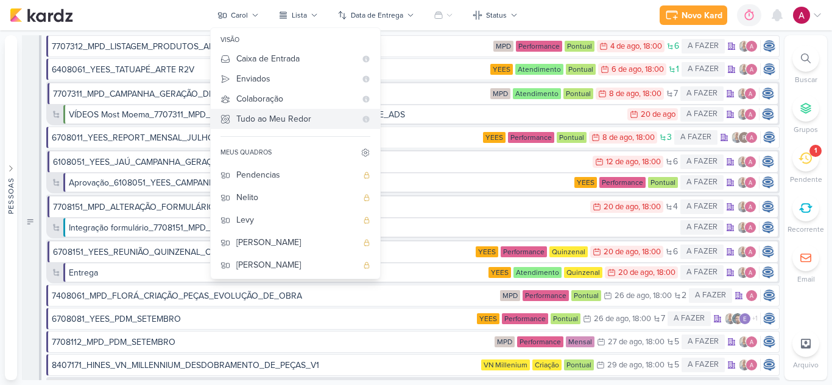
click at [284, 122] on div "Tudo ao Meu Redor" at bounding box center [295, 119] width 119 height 13
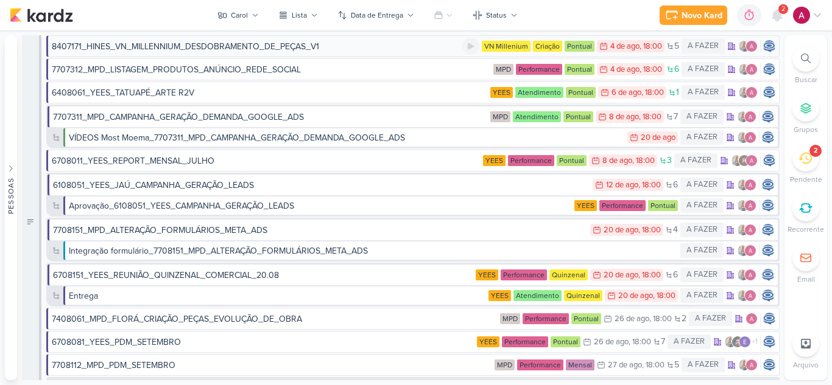
click at [242, 46] on div "8407171_HINES_VN_MILLENNIUM_DESDOBRAMENTO_DE_PEÇAS_V1" at bounding box center [185, 46] width 267 height 13
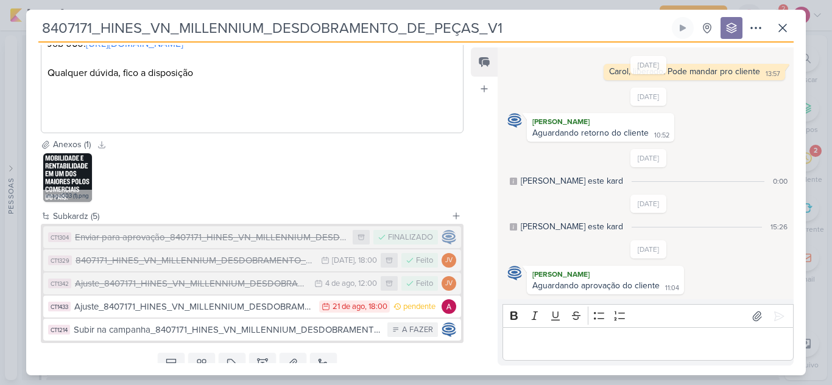
scroll to position [413, 0]
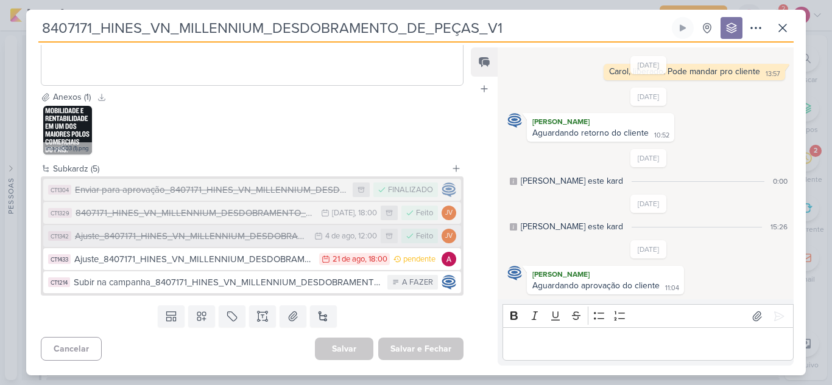
click at [219, 239] on div "Ajuste_8407171_HINES_VN_MILLENNIUM_DESDOBRAMENTO_DE_PEÇAS_V1" at bounding box center [191, 236] width 233 height 14
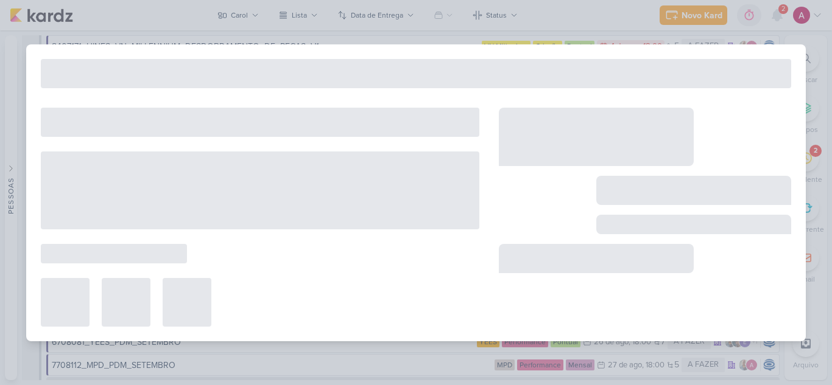
type input "Ajuste_8407171_HINES_VN_MILLENNIUM_DESDOBRAMENTO_DE_PEÇAS_V1"
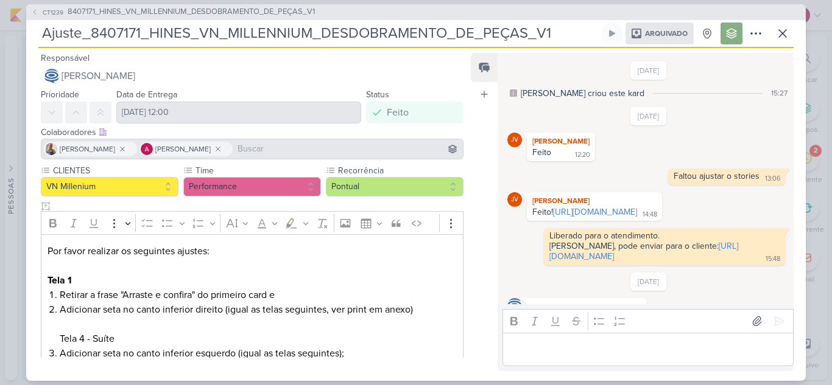
scroll to position [103, 0]
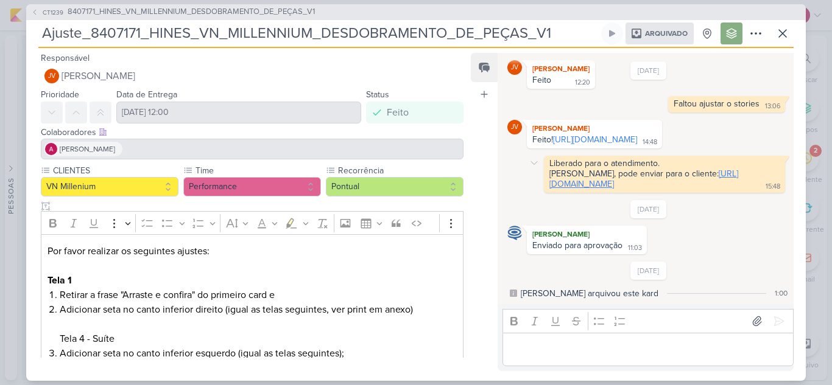
click at [601, 175] on link "https://drive.google.com/drive/folders/1SDYNgnZ5hglx8kVCnnbv5iHXez3-djBX" at bounding box center [643, 179] width 189 height 21
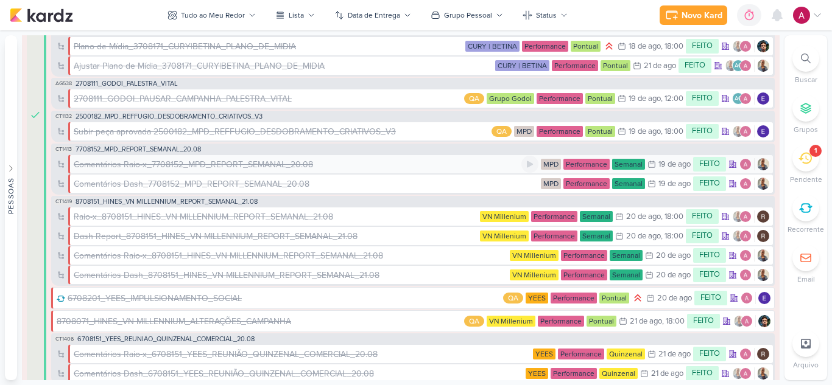
scroll to position [2252, 0]
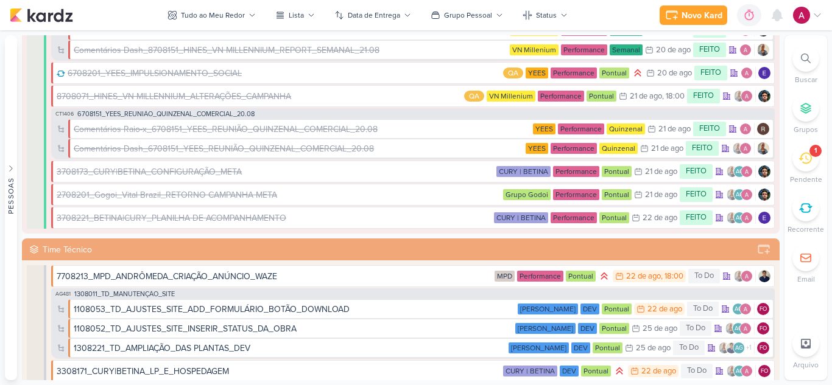
click at [807, 164] on icon at bounding box center [804, 158] width 13 height 13
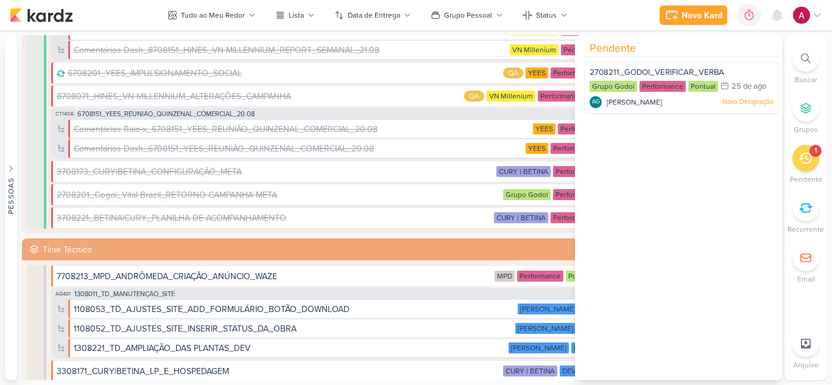
click at [807, 164] on icon at bounding box center [804, 158] width 13 height 13
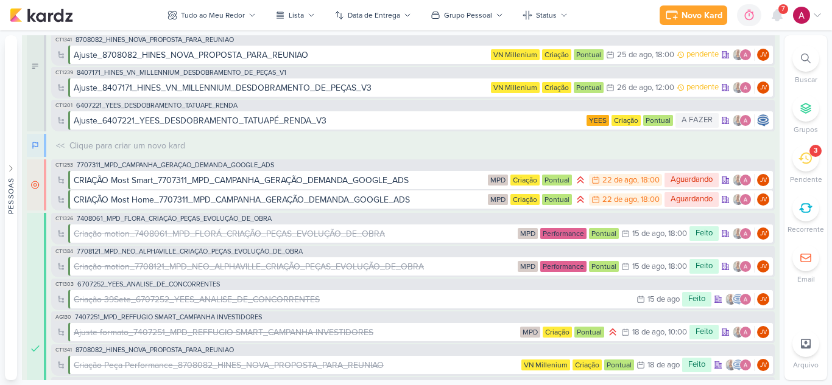
scroll to position [0, 0]
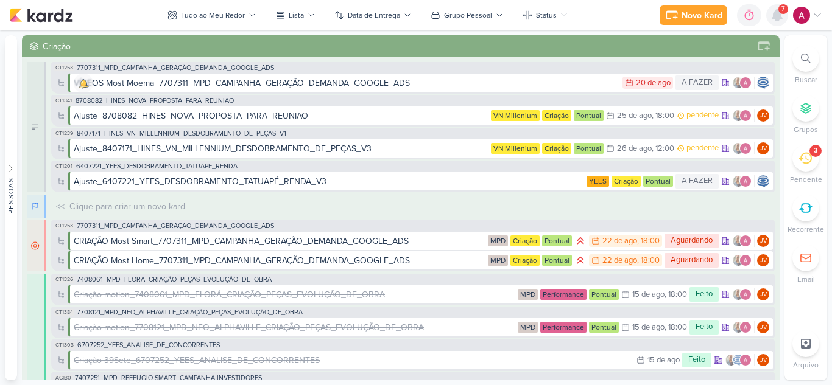
click at [776, 19] on icon at bounding box center [777, 15] width 10 height 11
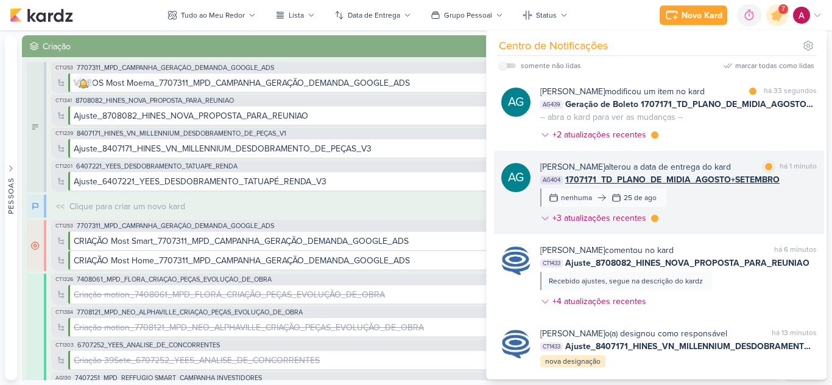
click at [700, 164] on div "Aline Gimenez Graciano alterou a data de entrega do kard" at bounding box center [635, 167] width 191 height 13
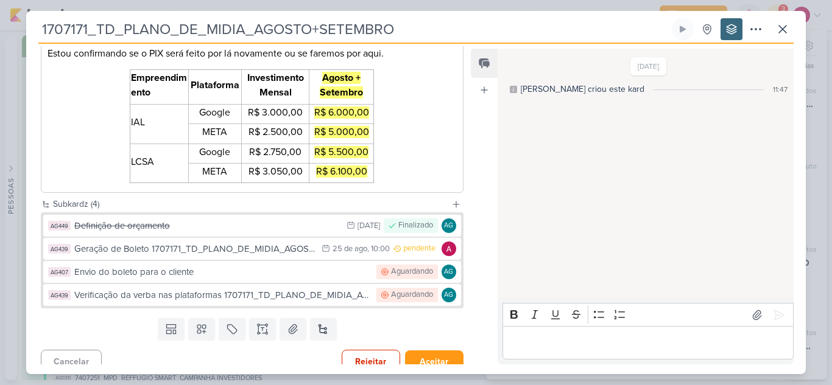
scroll to position [281, 0]
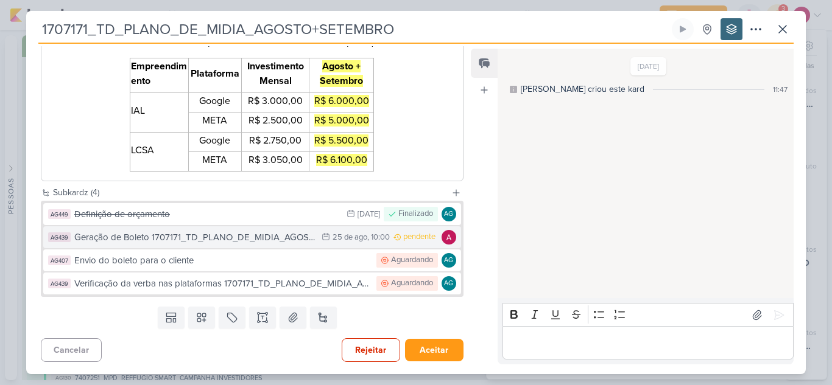
click at [189, 237] on div "Geração de Boleto 1707171_TD_PLANO_DE_MIDIA_AGOSTO+SETEMBRO" at bounding box center [194, 238] width 241 height 14
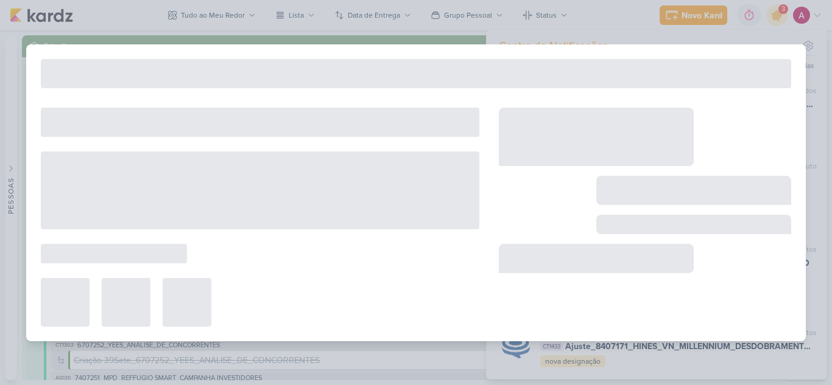
type input "Geração de Boleto 1707171_TD_PLANO_DE_MIDIA_AGOSTO+SETEMBRO"
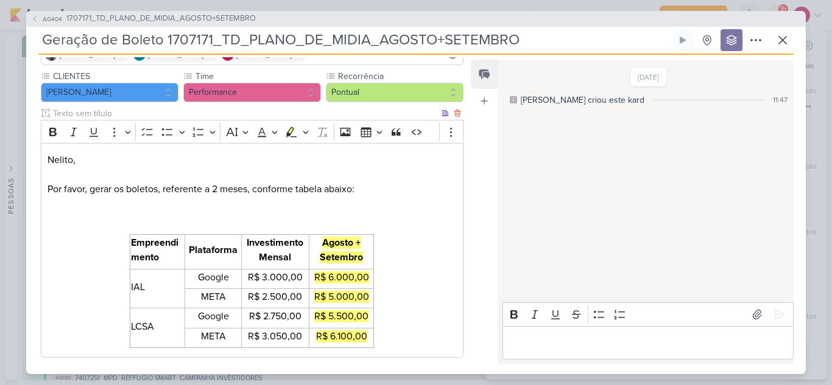
scroll to position [0, 0]
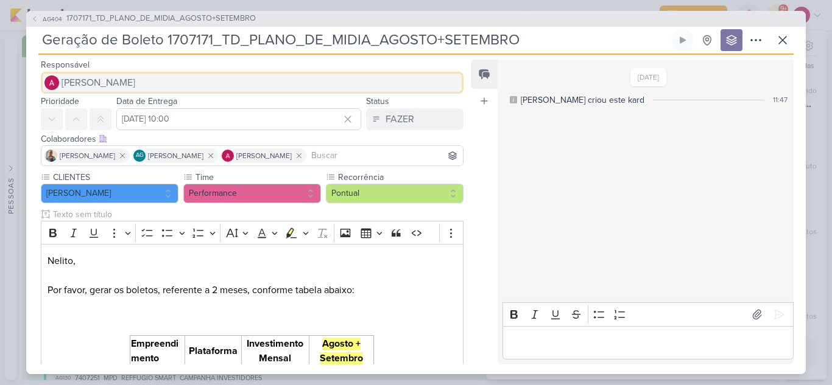
click at [103, 84] on span "[PERSON_NAME]" at bounding box center [98, 82] width 74 height 15
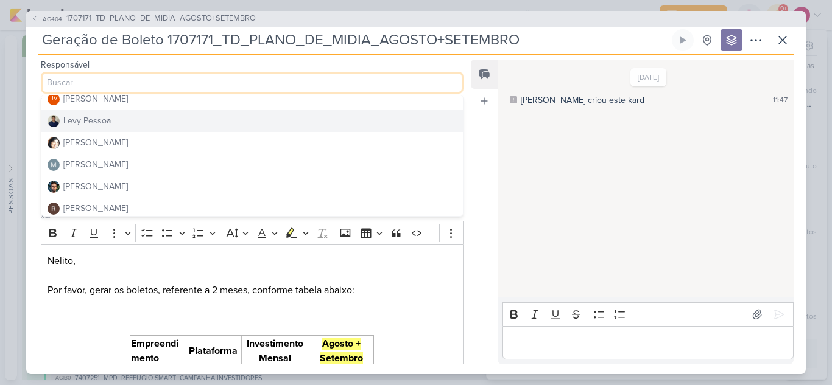
scroll to position [230, 0]
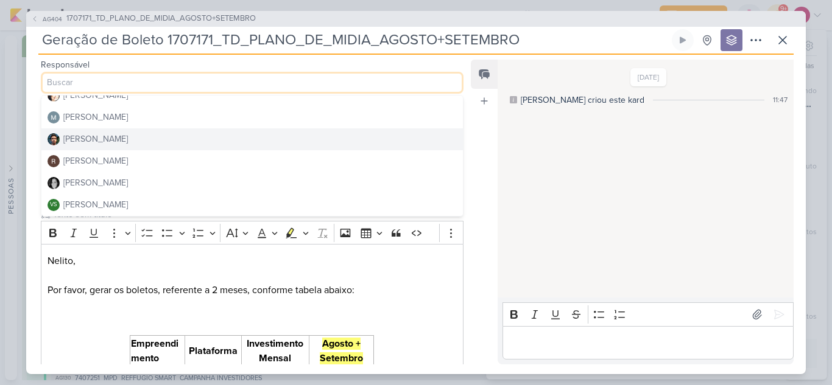
click at [124, 133] on button "[PERSON_NAME]" at bounding box center [251, 139] width 421 height 22
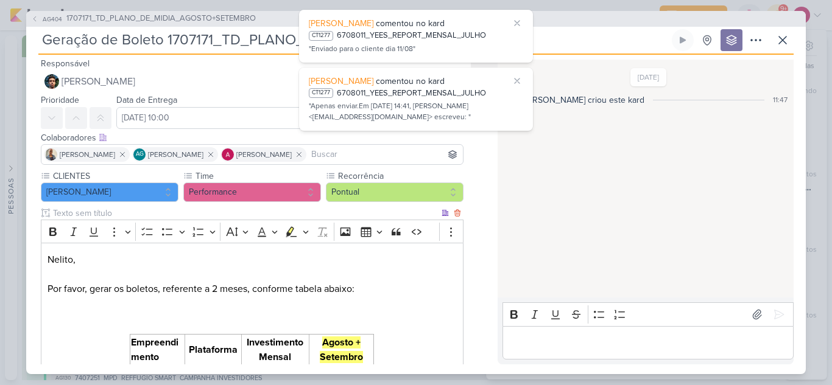
scroll to position [0, 0]
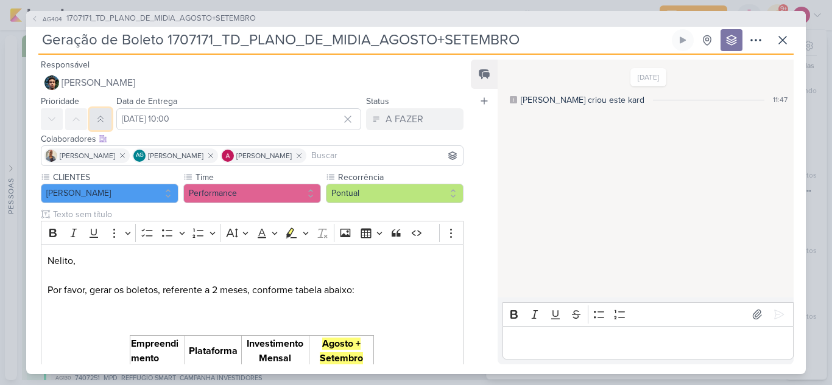
click at [100, 119] on icon at bounding box center [101, 119] width 10 height 10
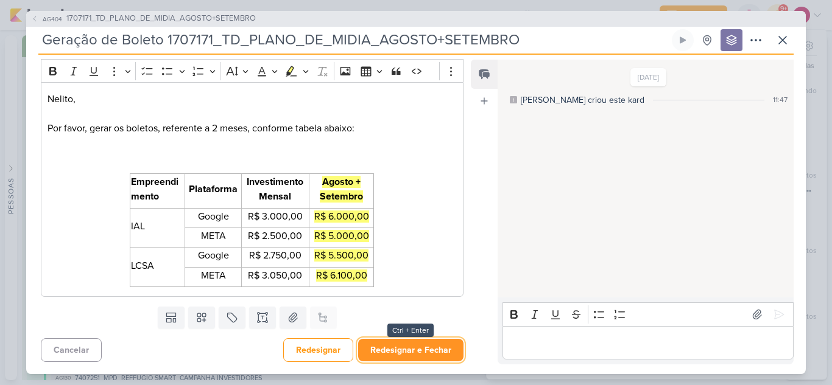
click at [412, 351] on button "Redesignar e Fechar" at bounding box center [410, 350] width 105 height 23
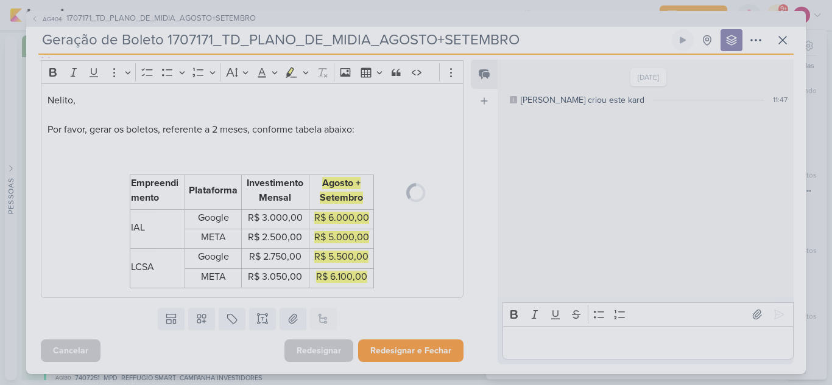
scroll to position [161, 0]
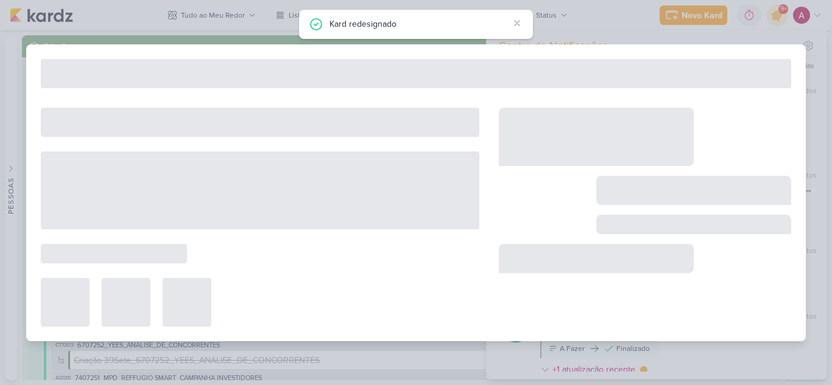
type input "1707171_TD_PLANO_DE_MIDIA_AGOSTO+SETEMBRO"
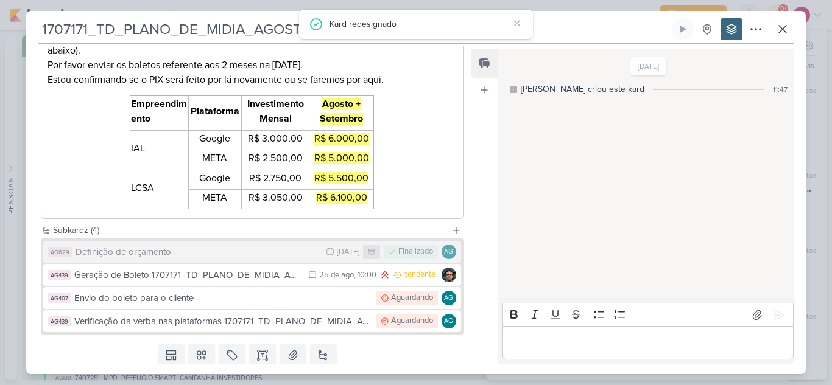
scroll to position [281, 0]
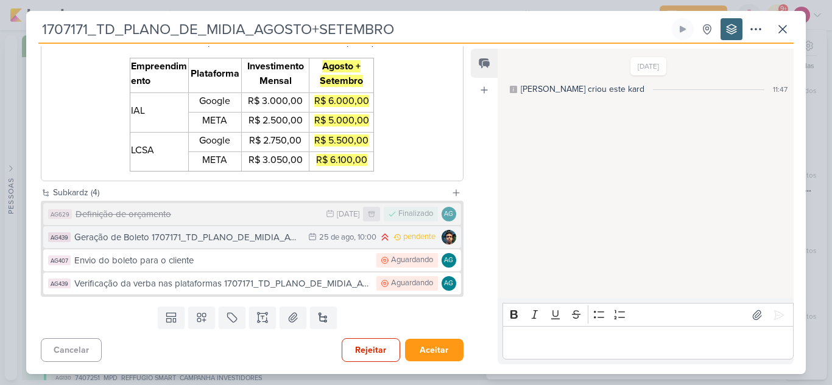
click at [272, 237] on div "Geração de Boleto 1707171_TD_PLANO_DE_MIDIA_AGOSTO+SETEMBRO" at bounding box center [188, 238] width 228 height 14
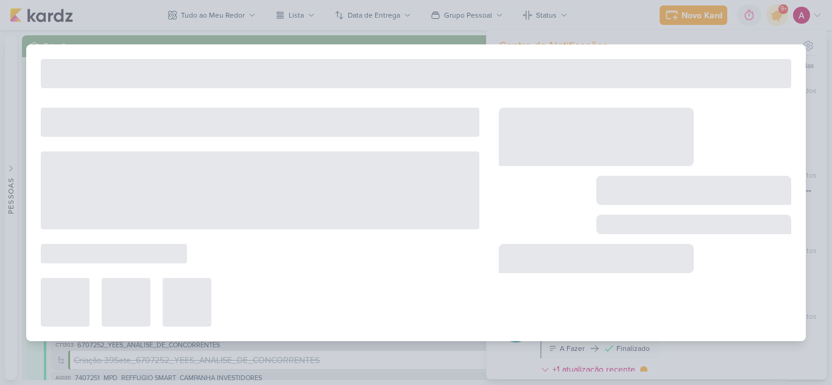
type input "Geração de Boleto 1707171_TD_PLANO_DE_MIDIA_AGOSTO+SETEMBRO"
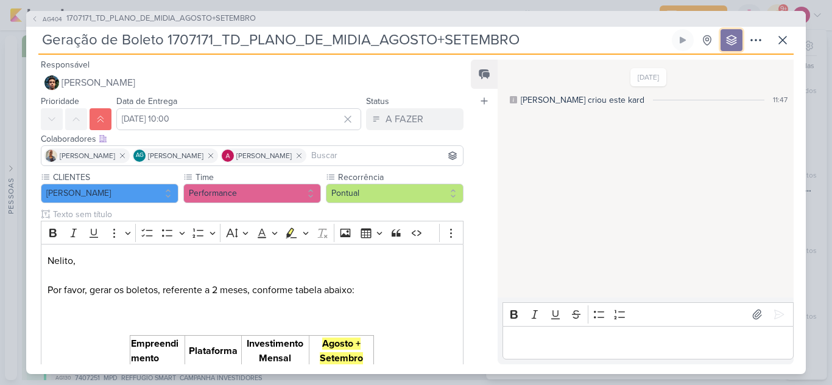
click at [726, 38] on icon at bounding box center [731, 40] width 10 height 10
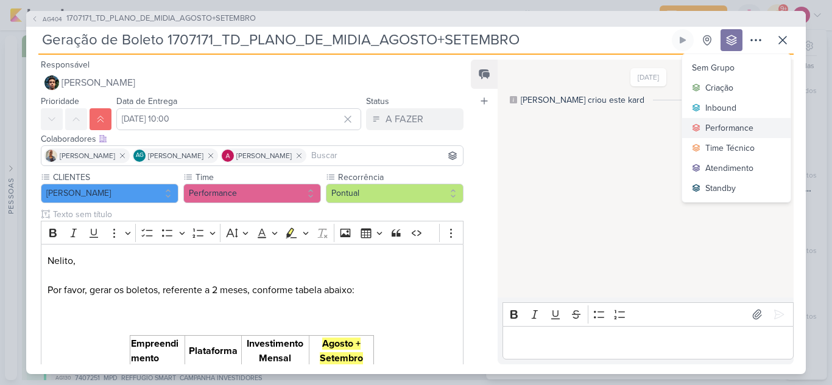
click at [719, 121] on button "Performance" at bounding box center [736, 128] width 108 height 20
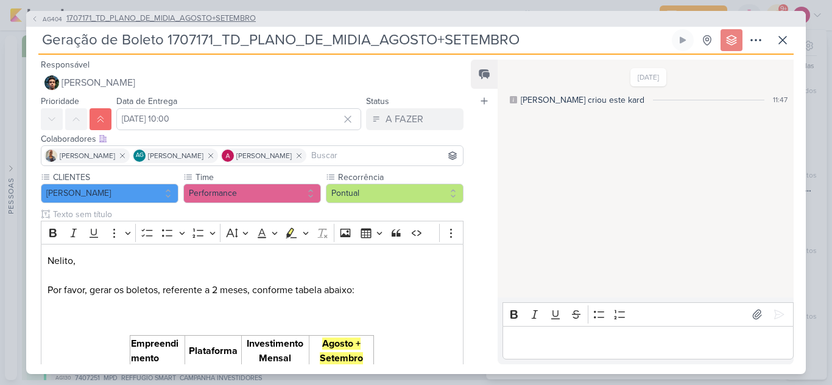
click at [48, 21] on span "AG404" at bounding box center [52, 19] width 23 height 9
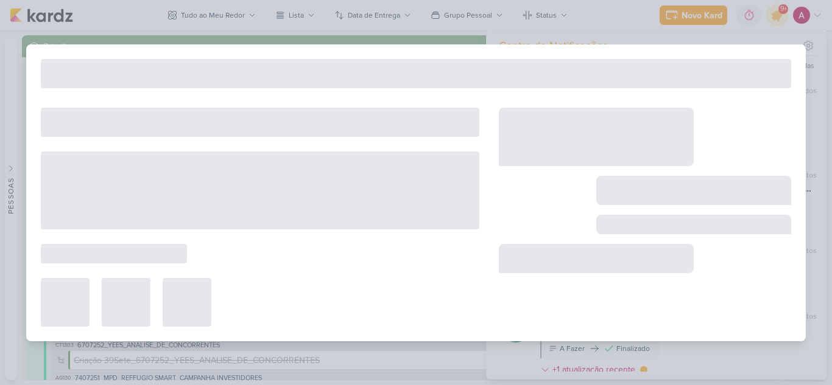
type input "1707171_TD_PLANO_DE_MIDIA_AGOSTO+SETEMBRO"
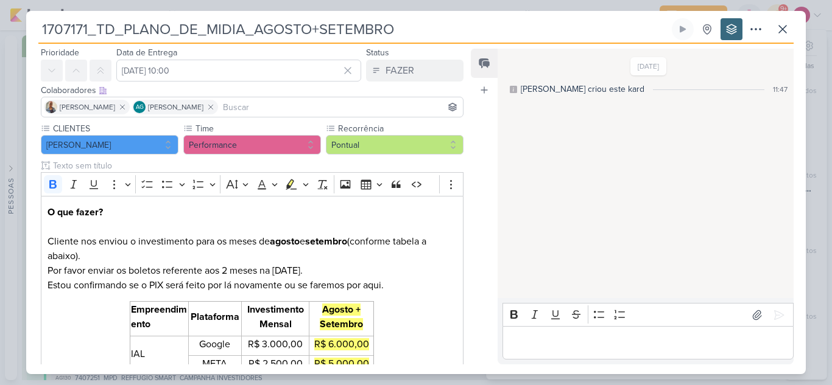
scroll to position [0, 0]
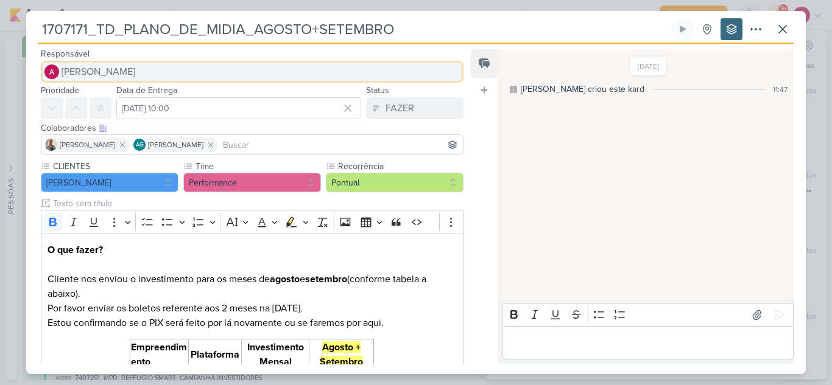
click at [135, 68] on span "[PERSON_NAME]" at bounding box center [98, 72] width 74 height 15
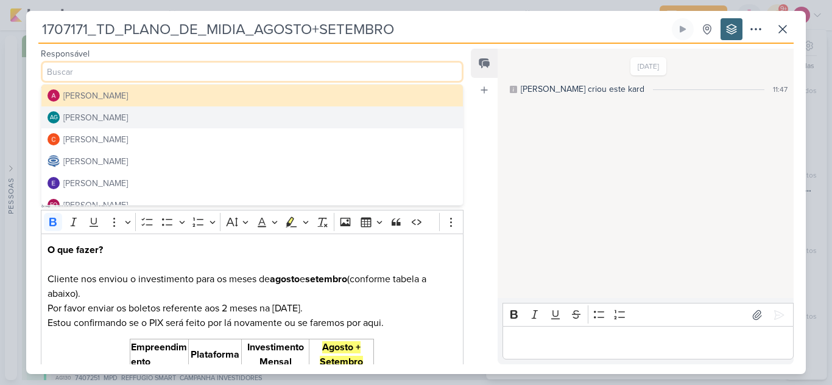
click at [128, 119] on div "[PERSON_NAME]" at bounding box center [95, 117] width 65 height 13
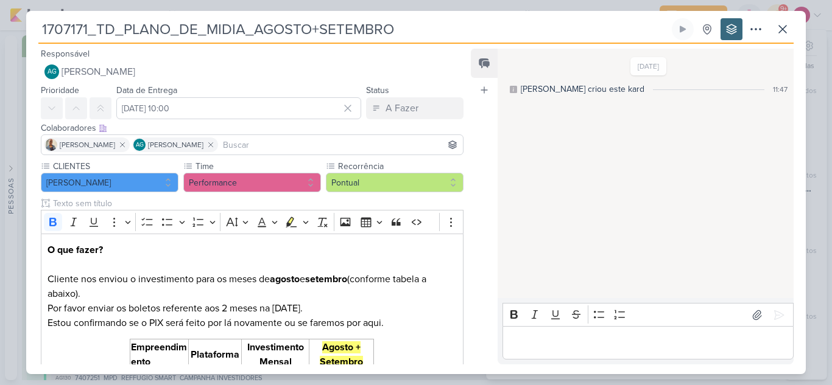
click at [258, 147] on input at bounding box center [340, 145] width 240 height 15
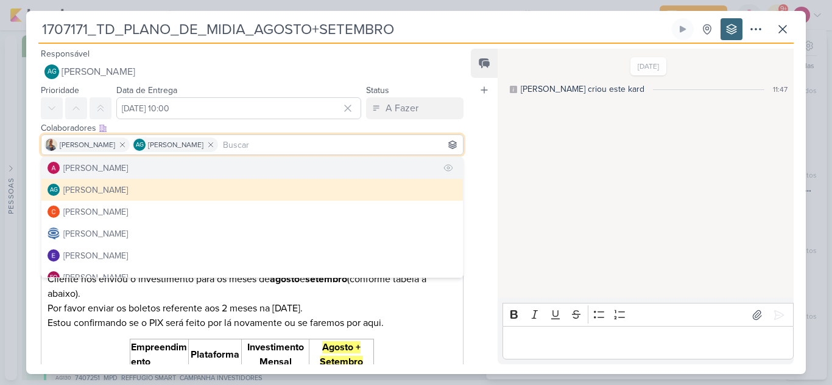
click at [162, 166] on button "[PERSON_NAME]" at bounding box center [251, 168] width 421 height 22
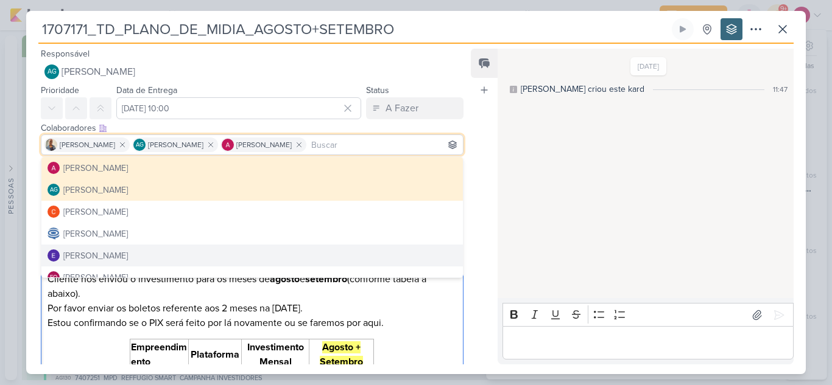
click at [418, 314] on p "O que fazer? Cliente nos enviou o investimento para os meses de agosto e setemb…" at bounding box center [251, 287] width 409 height 88
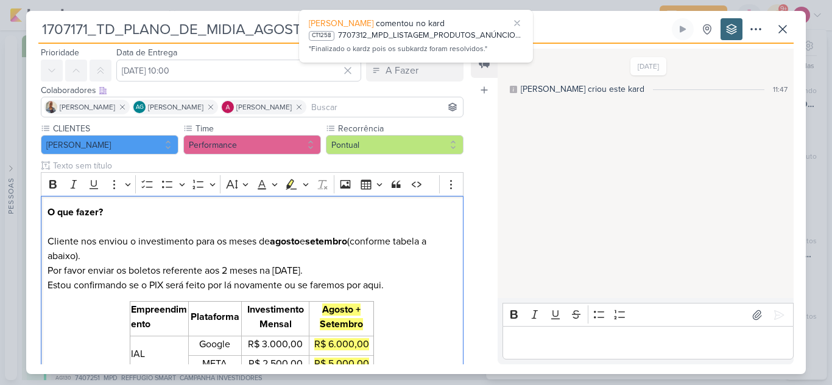
scroll to position [281, 0]
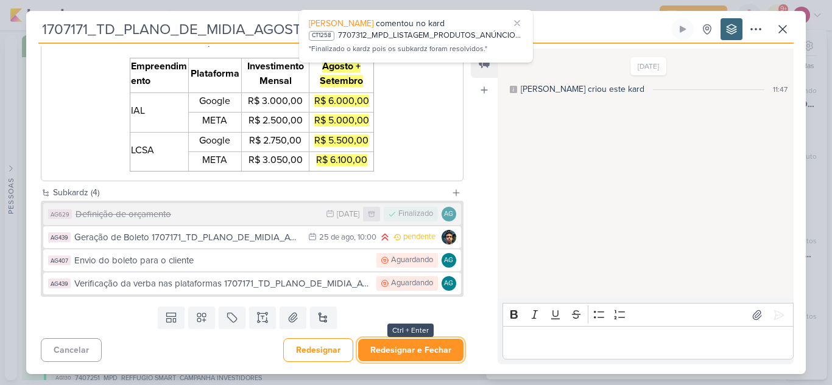
click at [429, 351] on button "Redesignar e Fechar" at bounding box center [410, 350] width 105 height 23
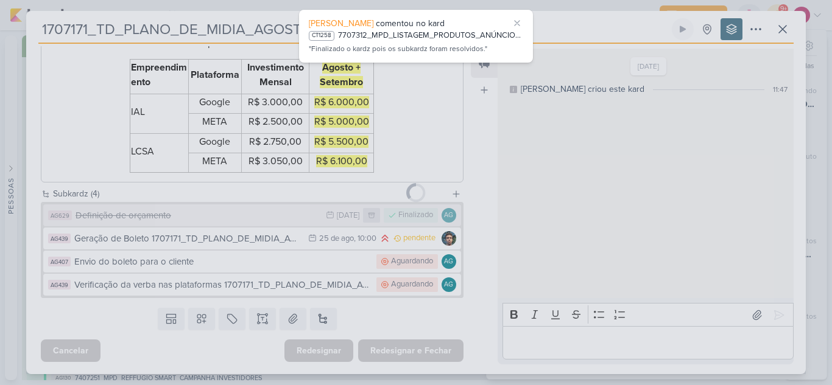
scroll to position [280, 0]
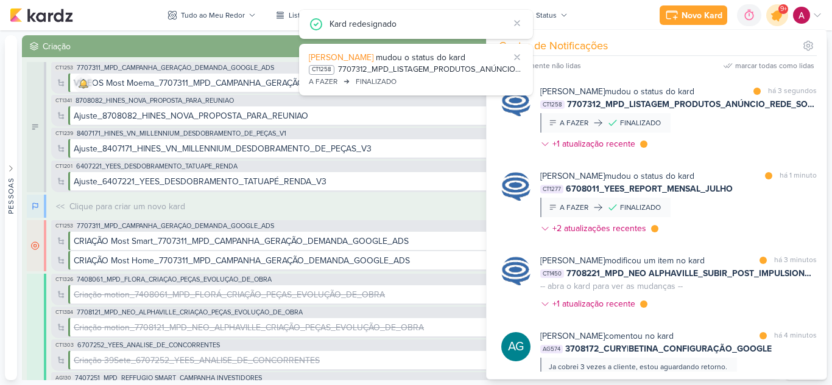
click at [775, 17] on icon at bounding box center [776, 15] width 15 height 15
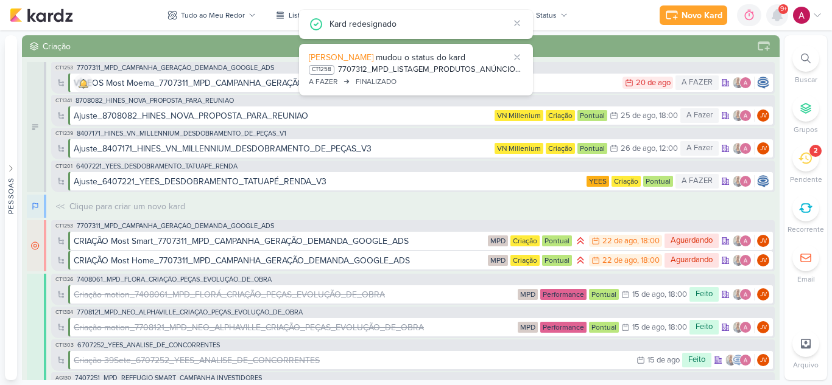
click at [775, 17] on icon at bounding box center [777, 15] width 10 height 11
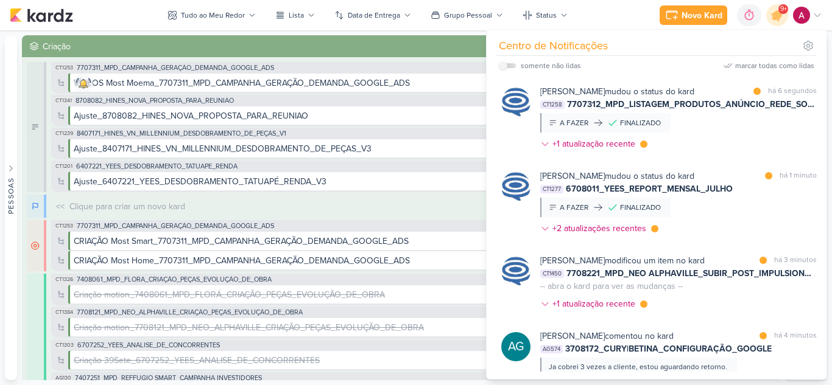
click at [731, 137] on div "Caroline Traven De Andrade mudou o status do kard marcar como lida há 6 segundo…" at bounding box center [678, 120] width 276 height 70
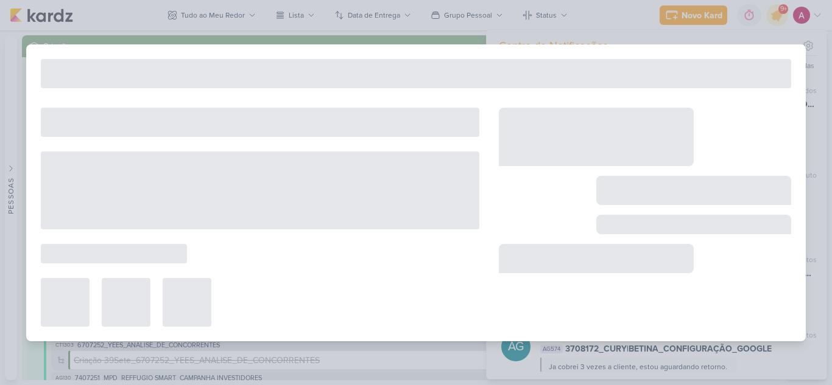
type input "7707312_MPD_LISTAGEM_PRODUTOS_ANÚNCIO_REDE_SOCIAL"
type input "4 de agosto de 2025 às 18:00"
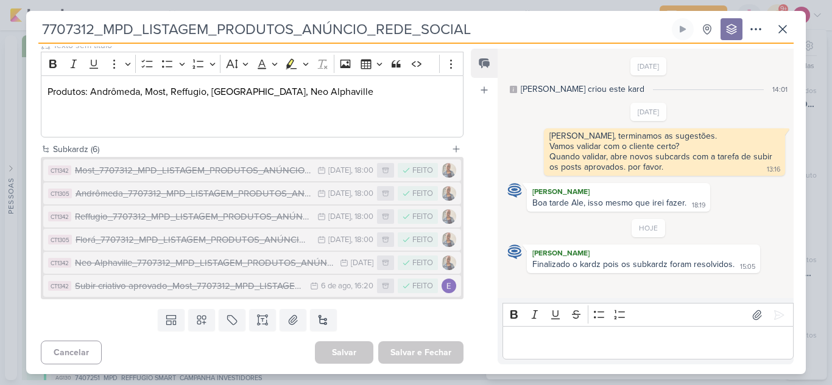
scroll to position [161, 0]
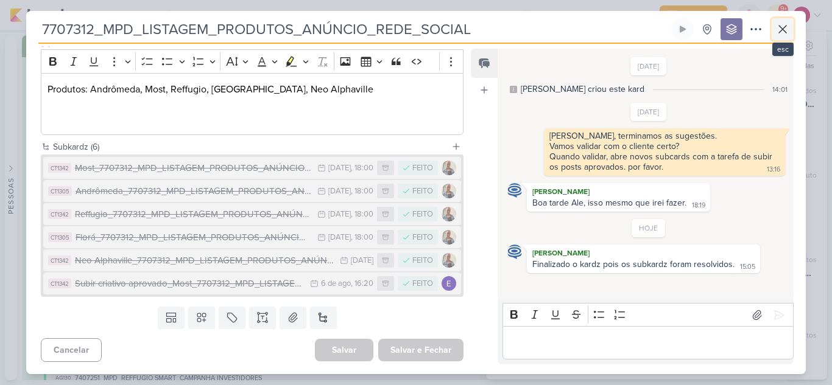
click at [782, 33] on icon at bounding box center [782, 29] width 15 height 15
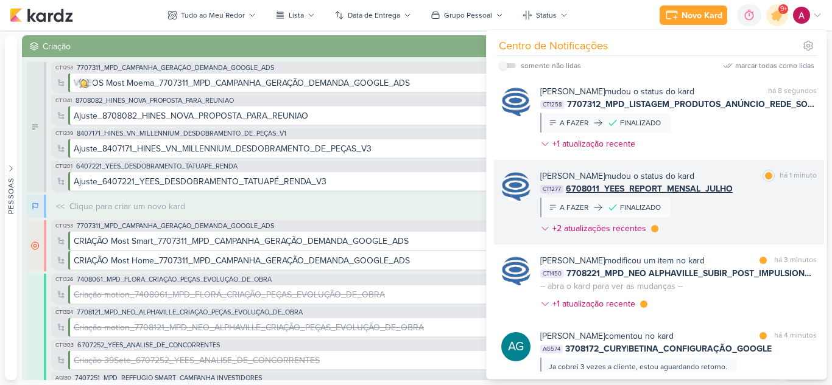
click at [751, 205] on div "Caroline Traven De Andrade mudou o status do kard marcar como lida há 1 minuto …" at bounding box center [678, 205] width 276 height 70
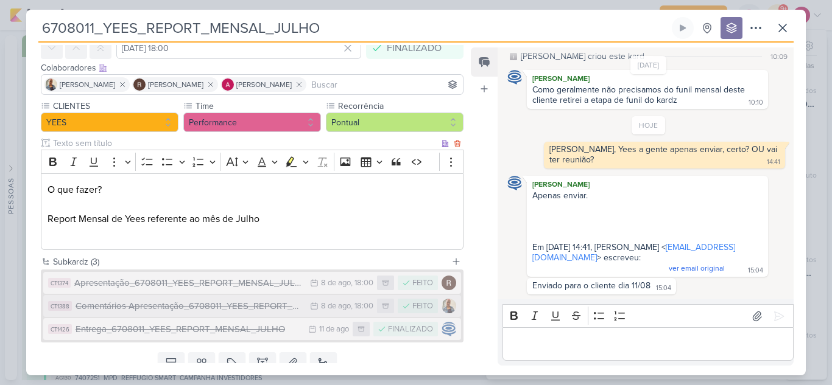
scroll to position [106, 0]
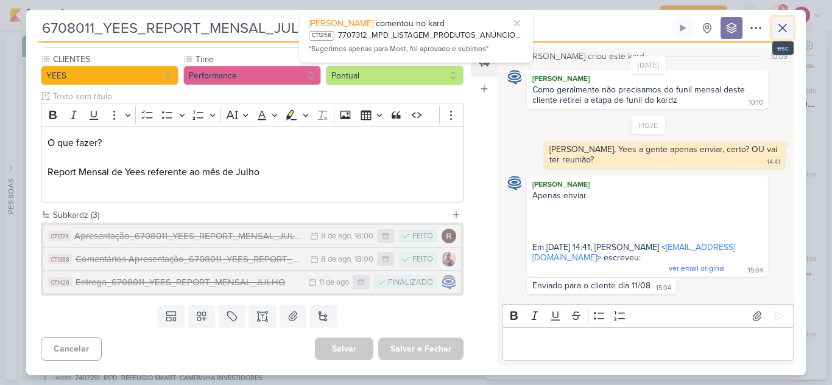
click at [783, 29] on icon at bounding box center [782, 27] width 7 height 7
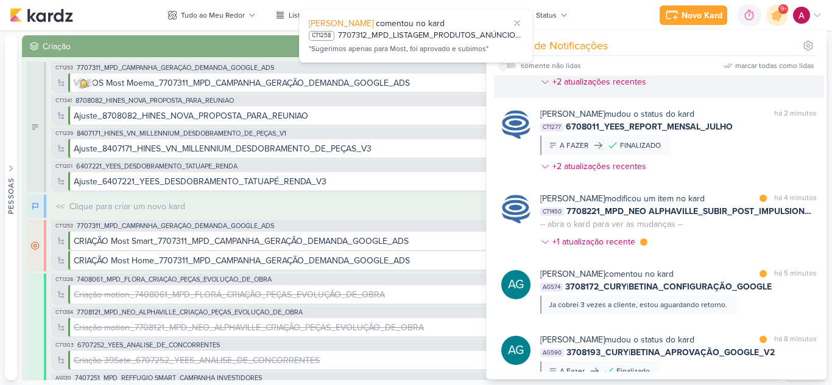
scroll to position [122, 0]
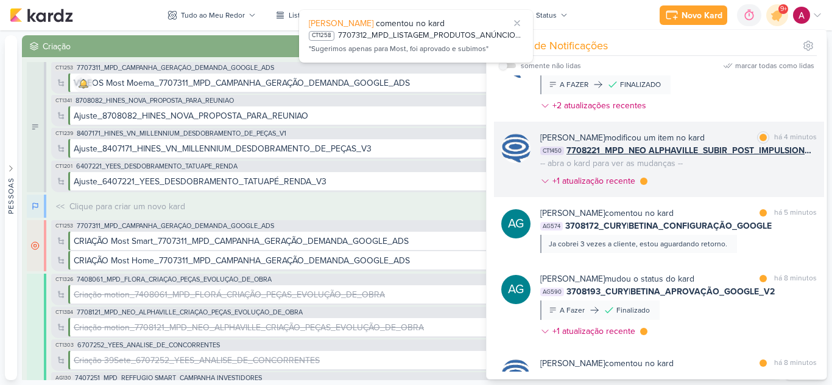
click at [722, 161] on div "Caroline Traven De Andrade modificou um item no kard marcar como lida há 4 minu…" at bounding box center [678, 161] width 276 height 61
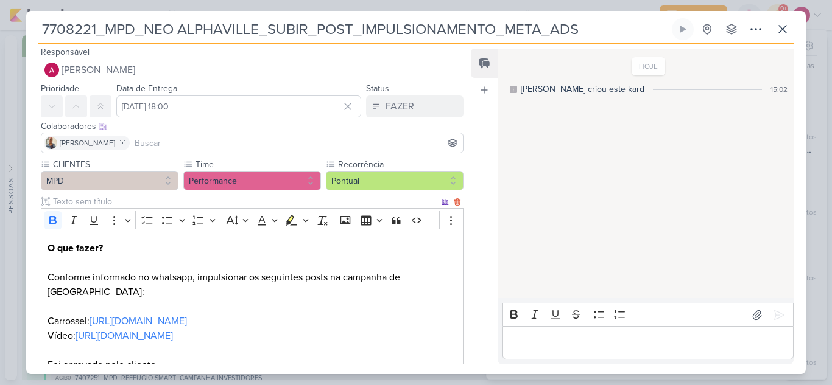
scroll to position [0, 0]
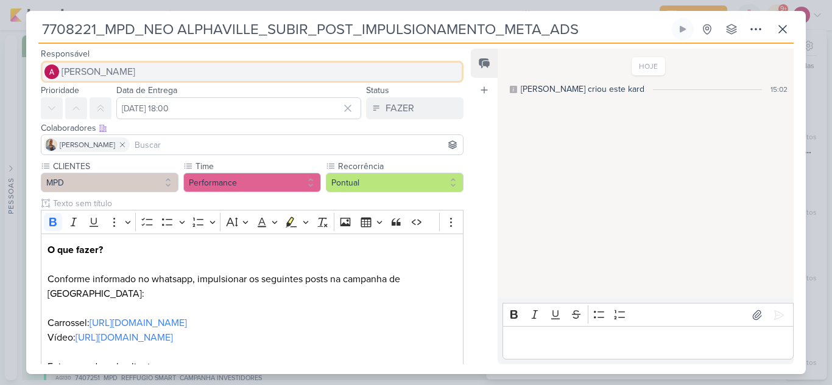
click at [127, 74] on span "[PERSON_NAME]" at bounding box center [98, 72] width 74 height 15
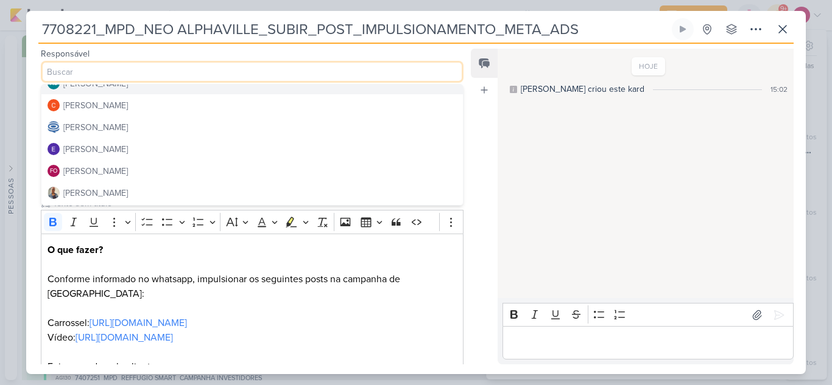
scroll to position [61, 0]
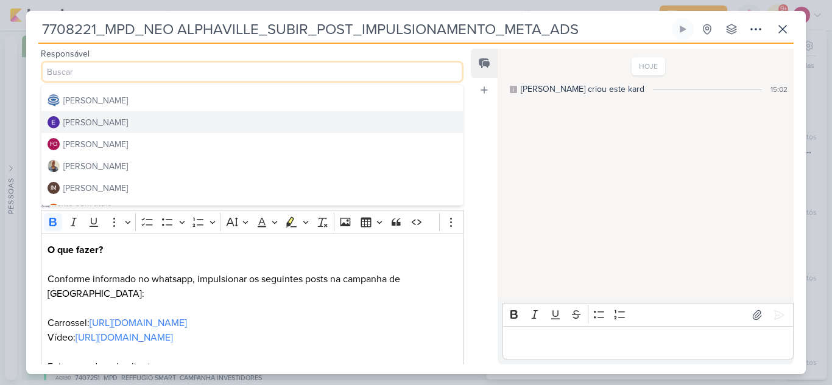
click at [125, 122] on div "[PERSON_NAME]" at bounding box center [95, 122] width 65 height 13
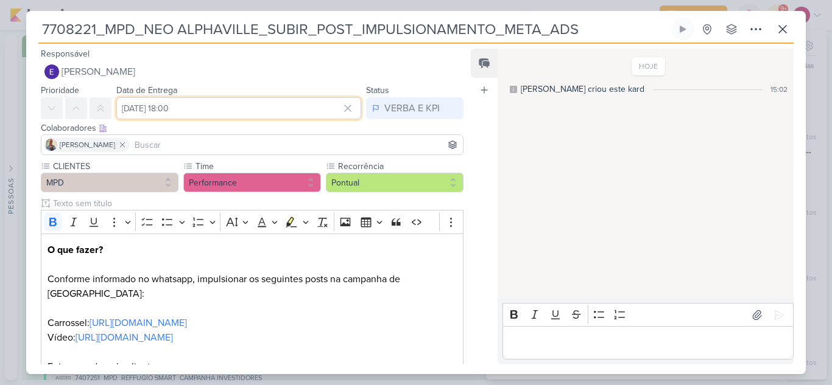
click at [159, 107] on input "[DATE] 18:00" at bounding box center [238, 108] width 245 height 22
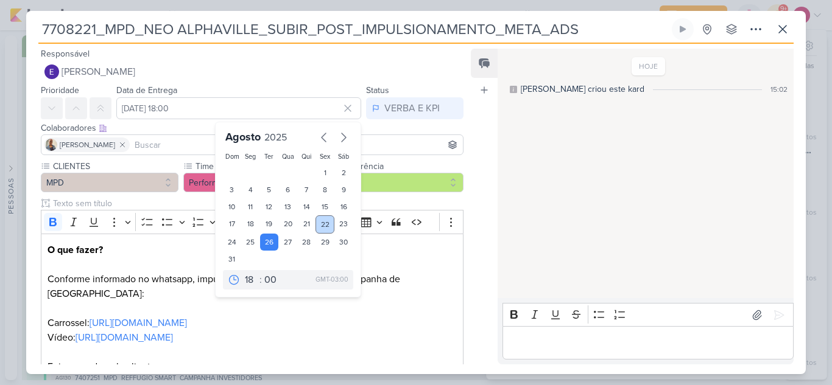
click at [322, 225] on div "22" at bounding box center [324, 224] width 19 height 18
type input "[DATE] 18:00"
click at [138, 127] on div "Colaboradores Este kard pode ser visível a usuários da sua organização Este kar…" at bounding box center [252, 128] width 422 height 13
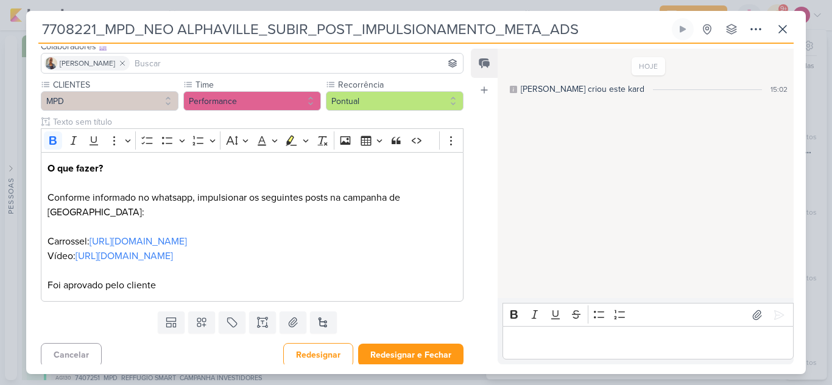
scroll to position [86, 0]
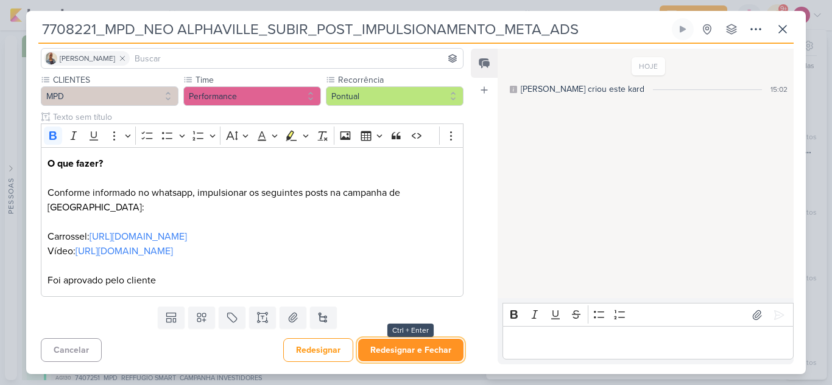
click at [415, 352] on button "Redesignar e Fechar" at bounding box center [410, 350] width 105 height 23
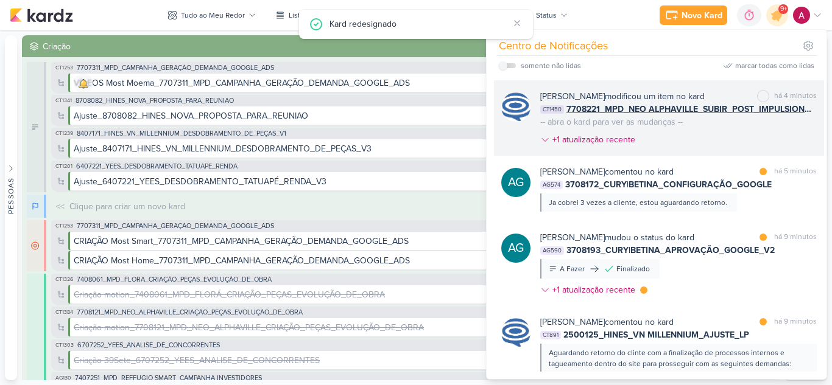
scroll to position [243, 0]
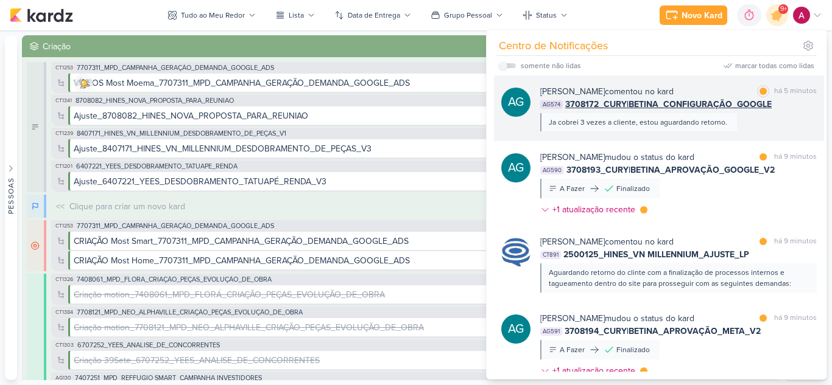
click at [778, 121] on div "Aline Gimenez Graciano comentou no kard marcar como lida há 5 minutos AG574 370…" at bounding box center [678, 108] width 276 height 46
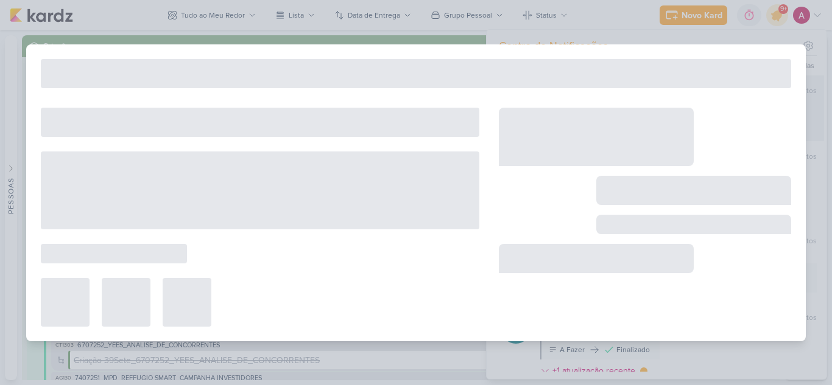
type input "3708172_CURY|BETINA_CONFIGURAÇÃO_GOOGLE"
type input "[DATE] 23:59"
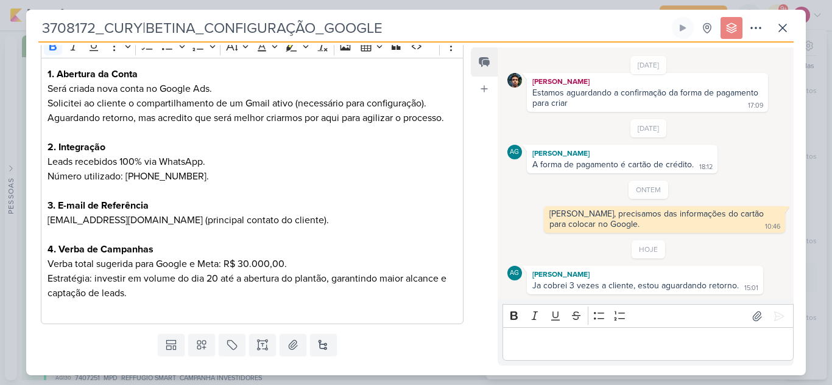
scroll to position [203, 0]
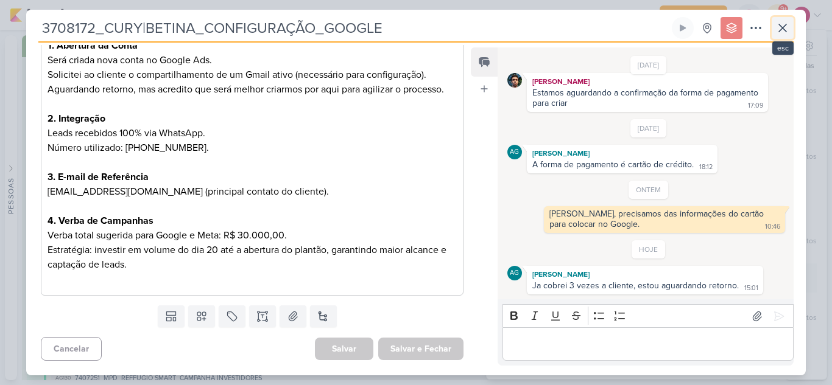
click at [782, 28] on icon at bounding box center [782, 27] width 7 height 7
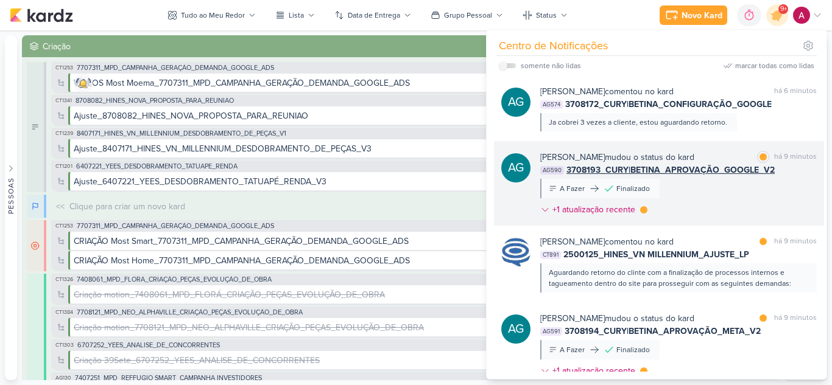
click at [740, 199] on div "Aline Gimenez Graciano mudou o status do kard marcar como lida há 9 minutos AG5…" at bounding box center [678, 186] width 276 height 70
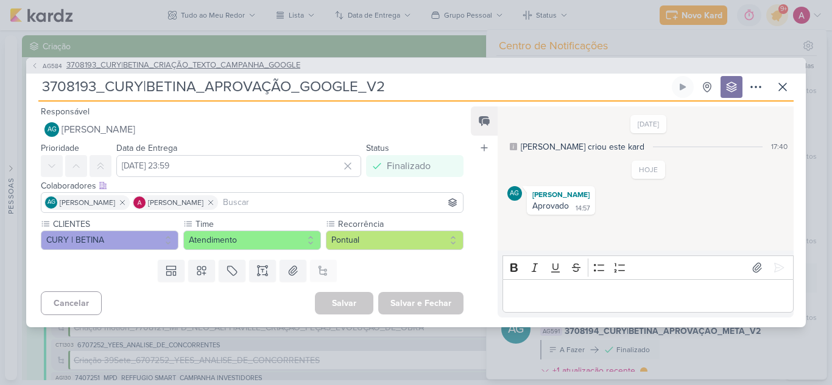
click at [38, 68] on button "AG584 3708193_CURY|BETINA_CRIAÇÃO_TEXTO_CAMPANHA_GOOGLE" at bounding box center [165, 66] width 269 height 12
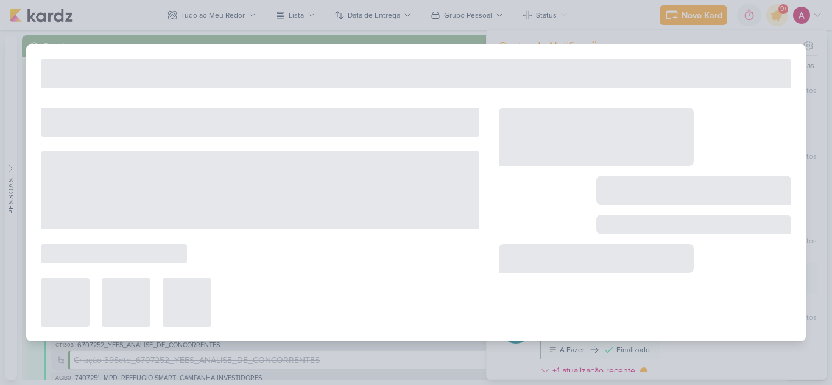
type input "3708193_CURY|BETINA_CRIAÇÃO_TEXTO_CAMPANHA_GOOGLE"
type input "21 de agosto de 2025 às 23:59"
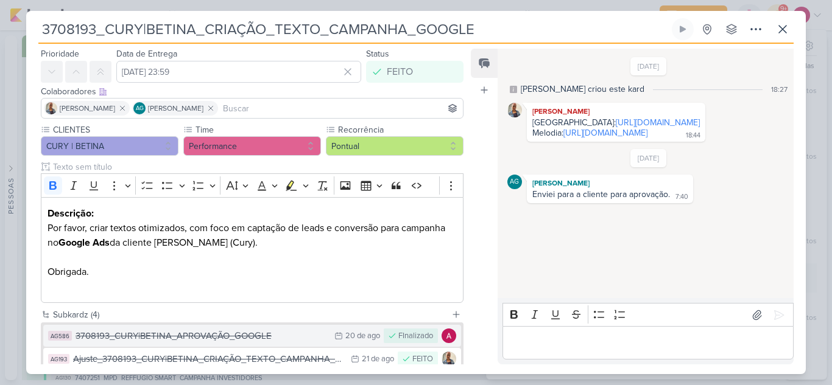
scroll to position [158, 0]
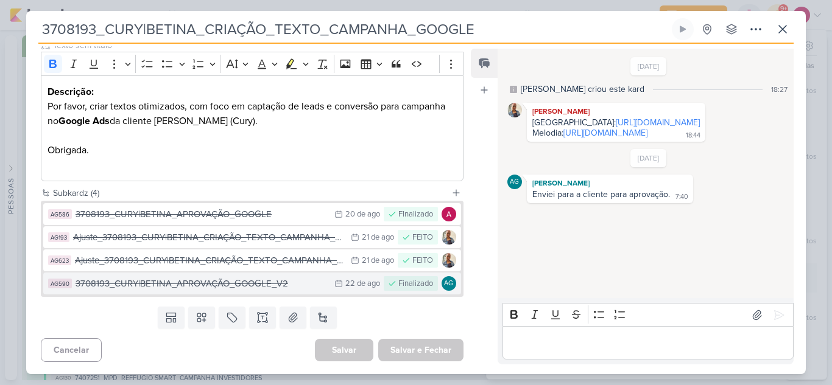
click at [284, 284] on div "3708193_CURY|BETINA_APROVAÇÃO_GOOGLE_V2" at bounding box center [201, 284] width 253 height 14
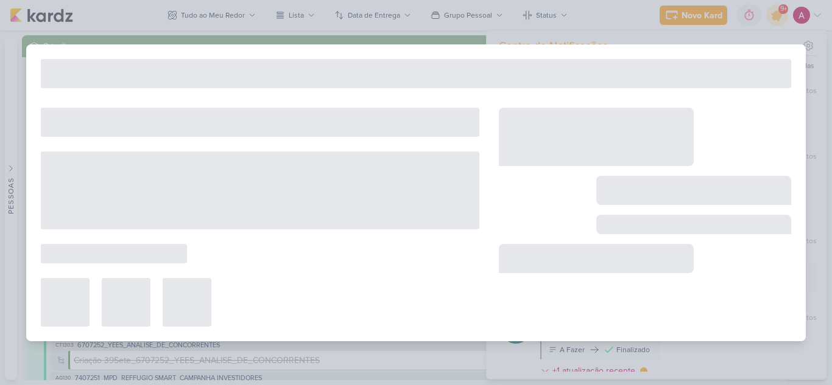
type input "3708193_CURY|BETINA_APROVAÇÃO_GOOGLE_V2"
type input "22 de agosto de 2025 às 23:59"
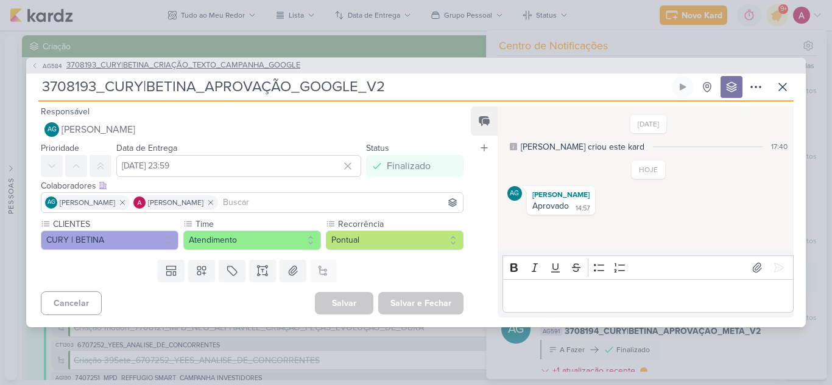
click at [34, 64] on icon at bounding box center [34, 65] width 7 height 7
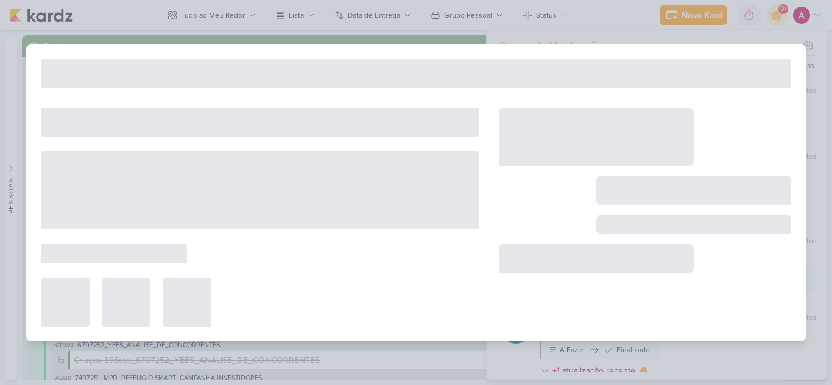
type input "3708193_CURY|BETINA_CRIAÇÃO_TEXTO_CAMPANHA_GOOGLE"
type input "21 de agosto de 2025 às 23:59"
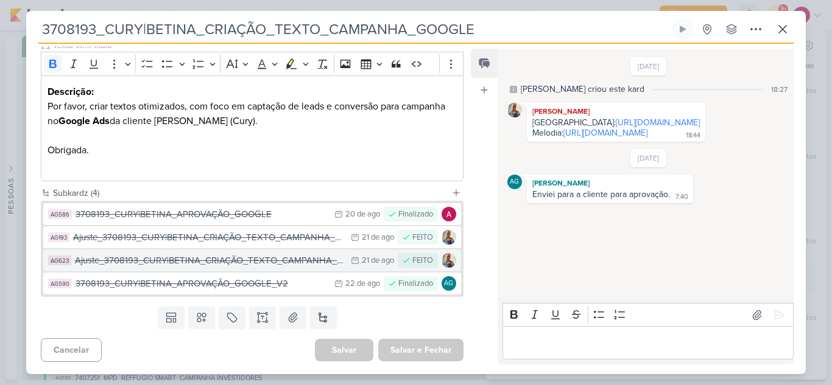
click at [271, 267] on div "Ajuste_3708193_CURY|BETINA_CRIAÇÃO_TEXTO_CAMPANHA_GOOGLE_V2" at bounding box center [210, 261] width 270 height 14
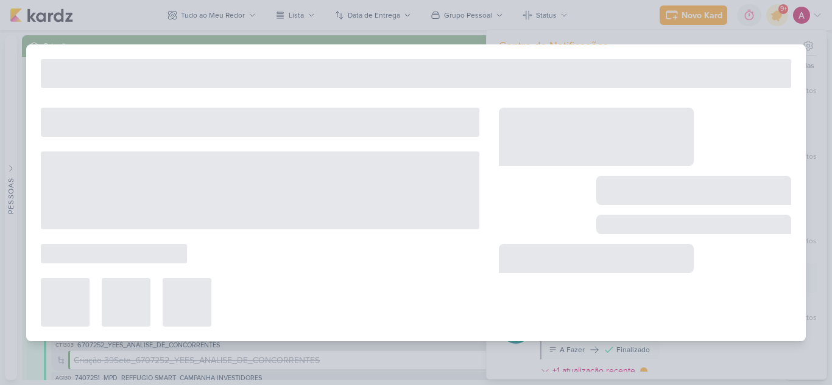
type input "Ajuste_3708193_CURY|BETINA_CRIAÇÃO_TEXTO_CAMPANHA_GOOGLE_V2"
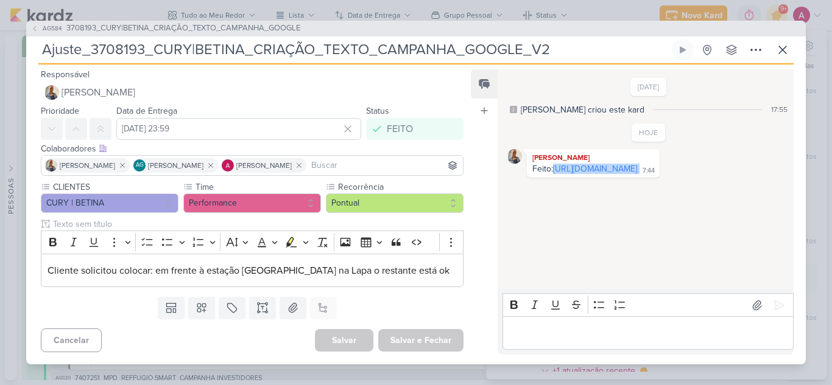
drag, startPoint x: 674, startPoint y: 187, endPoint x: 554, endPoint y: 169, distance: 121.8
click at [554, 169] on div "Feito: https://docs.google.com/spreadsheets/d/1-Aw8HYeZM4lJB-6HLggRhlxA4Z9YLdnf…" at bounding box center [593, 170] width 128 height 12
copy div "https://docs.google.com/spreadsheets/d/1-Aw8HYeZM4lJB-6HLggRhlxA4Z9YLdnf9RYjUR8…"
click at [45, 28] on span "AG584" at bounding box center [52, 28] width 23 height 9
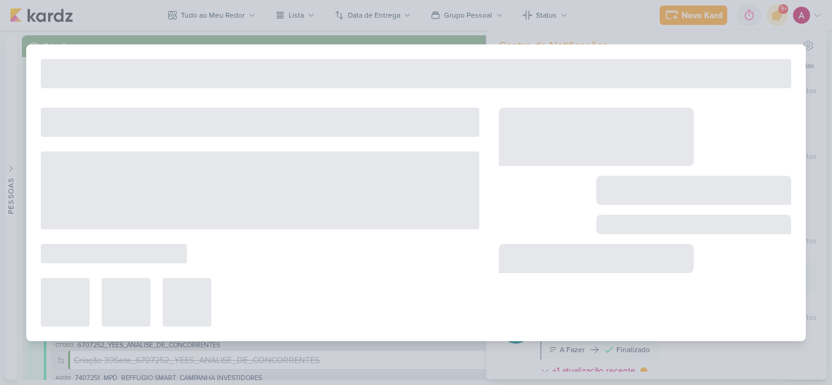
type input "3708193_CURY|BETINA_CRIAÇÃO_TEXTO_CAMPANHA_GOOGLE"
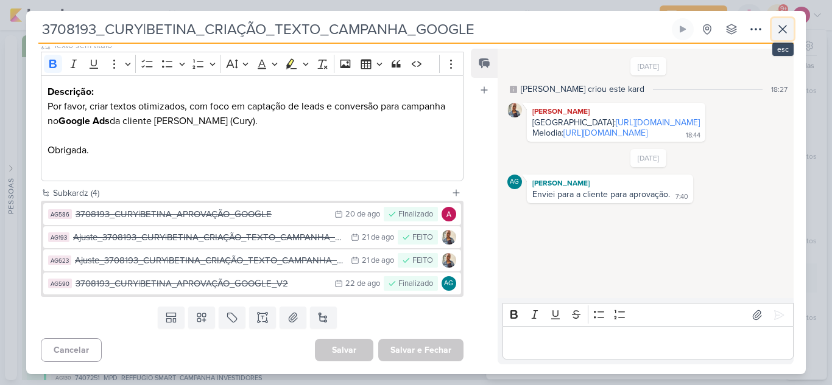
click at [776, 30] on icon at bounding box center [782, 29] width 15 height 15
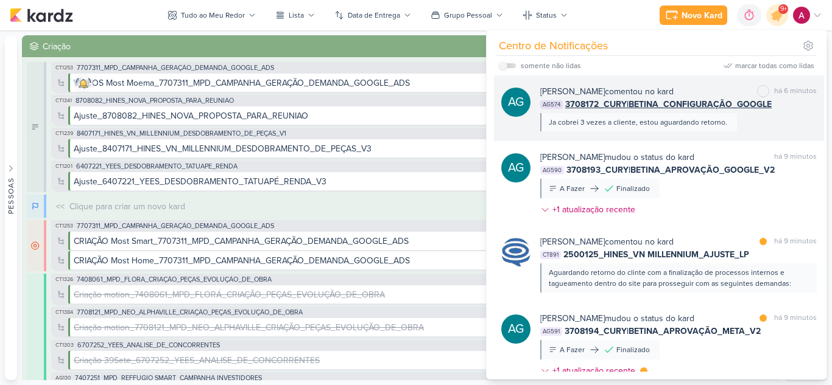
click at [749, 127] on div "Aline Gimenez Graciano comentou no kard marcar como não lida há 6 minutos AG574…" at bounding box center [678, 108] width 276 height 46
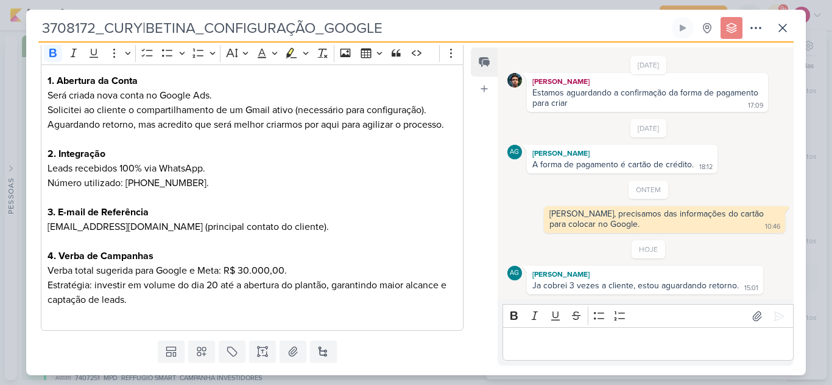
scroll to position [203, 0]
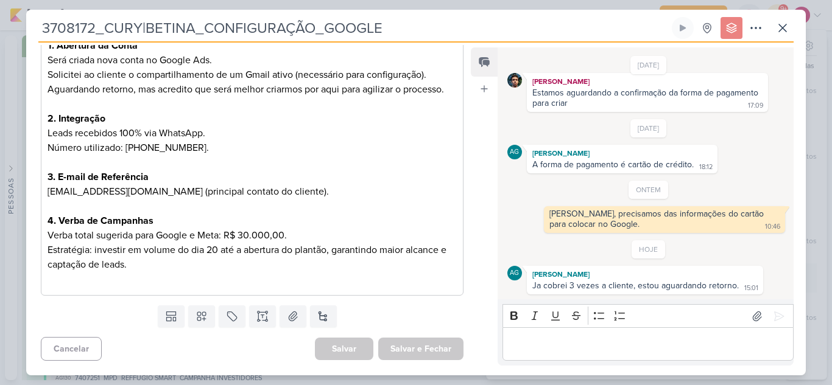
click at [156, 284] on p "Editor editing area: main" at bounding box center [251, 279] width 409 height 15
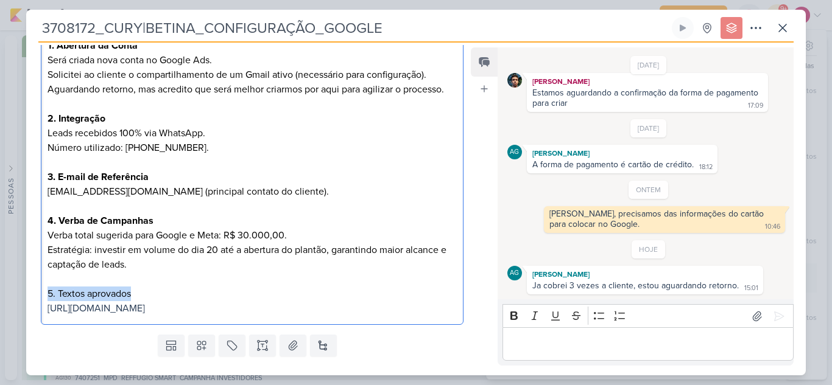
drag, startPoint x: 142, startPoint y: 290, endPoint x: 47, endPoint y: 287, distance: 94.4
click at [47, 287] on p "5. Textos aprovados https://docs.google.com/spreadsheets/d/1-Aw8HYeZM4lJB-6HLgg…" at bounding box center [251, 301] width 409 height 29
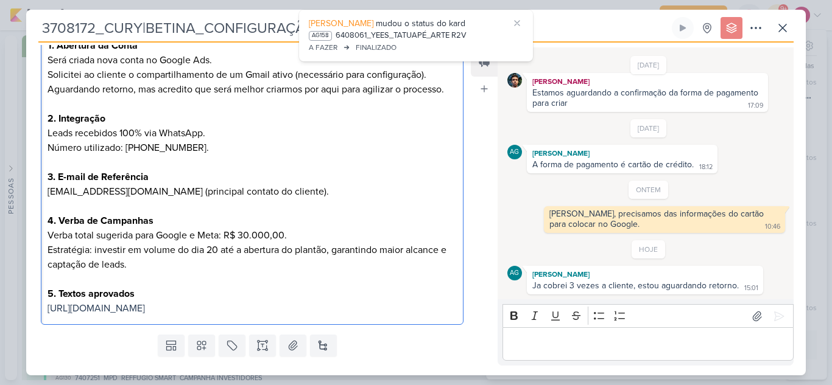
click at [399, 312] on p "5. Textos aprovados https://docs.google.com/spreadsheets/d/1-Aw8HYeZM4lJB-6HLgg…" at bounding box center [251, 301] width 409 height 29
click at [556, 348] on p "Editor editing area: main" at bounding box center [647, 344] width 278 height 15
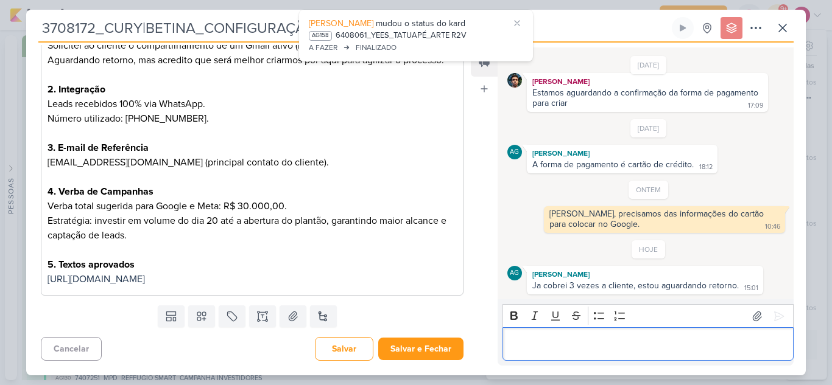
scroll to position [247, 0]
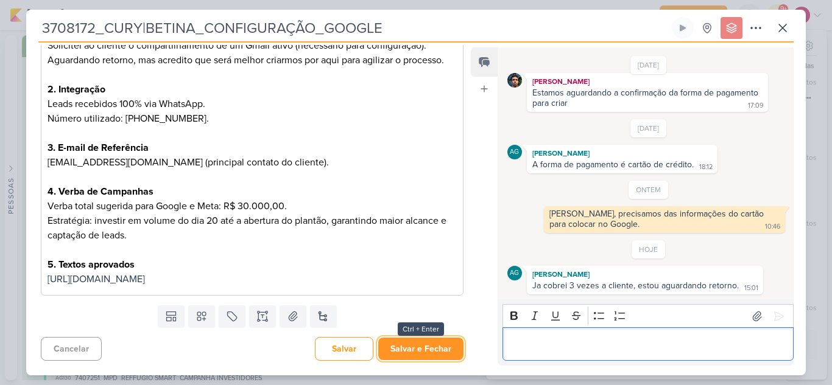
click at [408, 348] on button "Salvar e Fechar" at bounding box center [420, 349] width 85 height 23
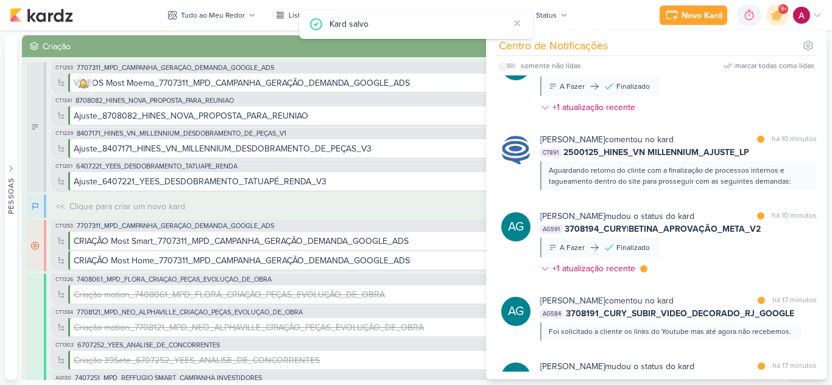
scroll to position [365, 0]
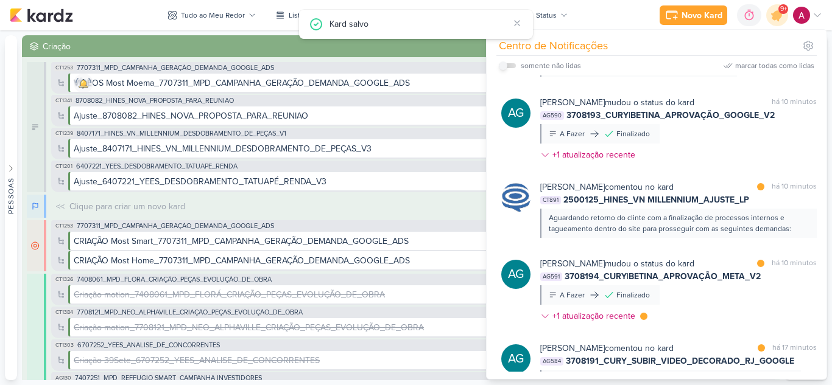
click at [506, 63] on input "checkbox" at bounding box center [503, 65] width 9 height 9
checkbox input "true"
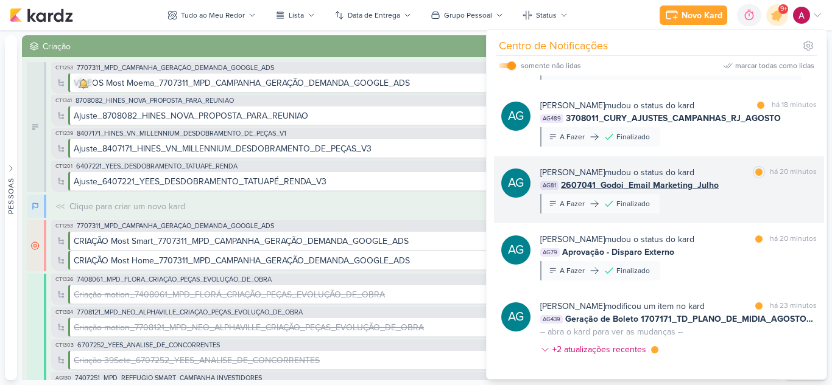
scroll to position [471, 0]
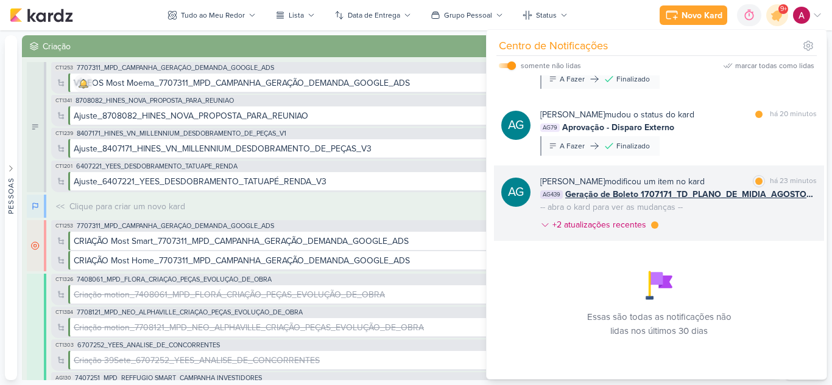
click at [720, 220] on div "Aline Gimenez Graciano modificou um item no kard marcar como lida há 23 minutos…" at bounding box center [678, 205] width 276 height 61
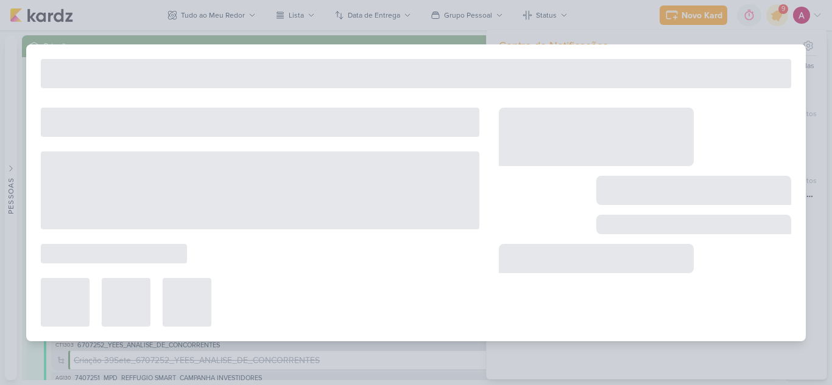
type input "Geração de Boleto 1707171_TD_PLANO_DE_MIDIA_AGOSTO+SETEMBRO"
type input "25 de agosto de 2025 às 10:00"
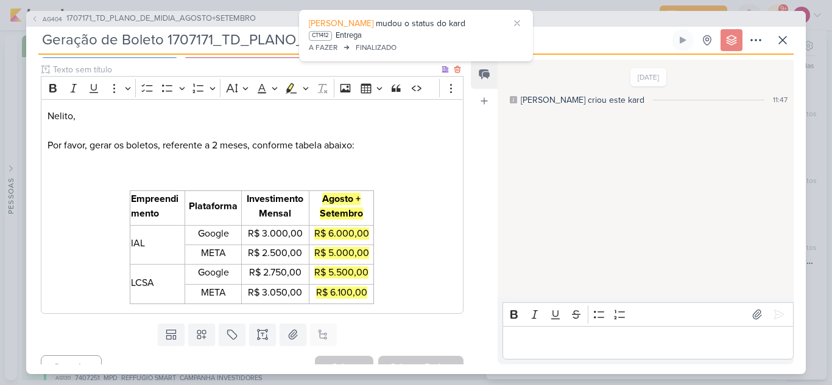
scroll to position [162, 0]
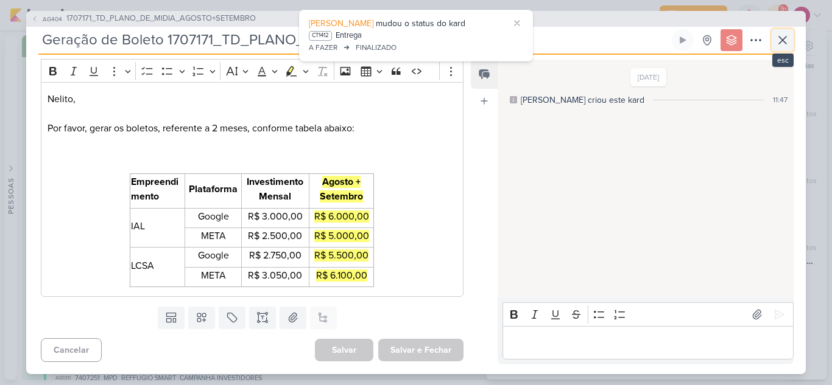
click at [783, 40] on icon at bounding box center [782, 40] width 15 height 15
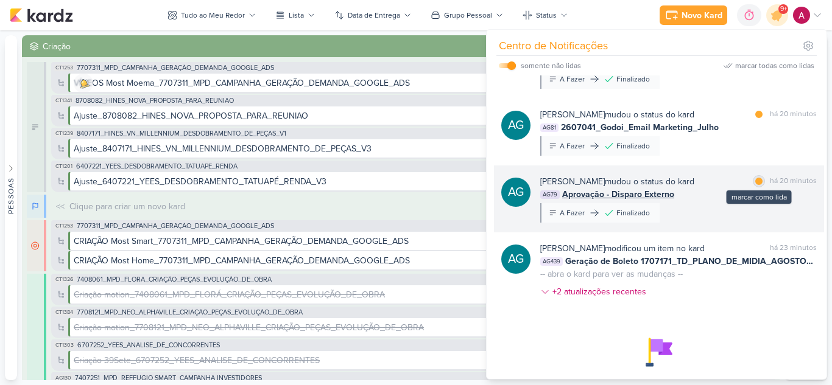
click at [755, 181] on div at bounding box center [758, 181] width 7 height 7
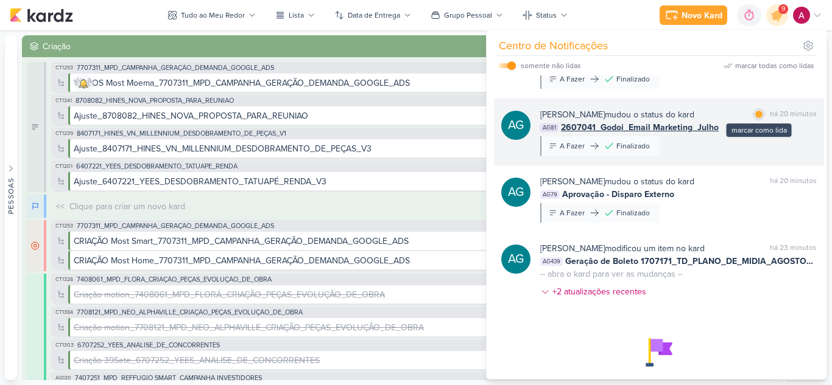
click at [756, 115] on div at bounding box center [758, 114] width 7 height 7
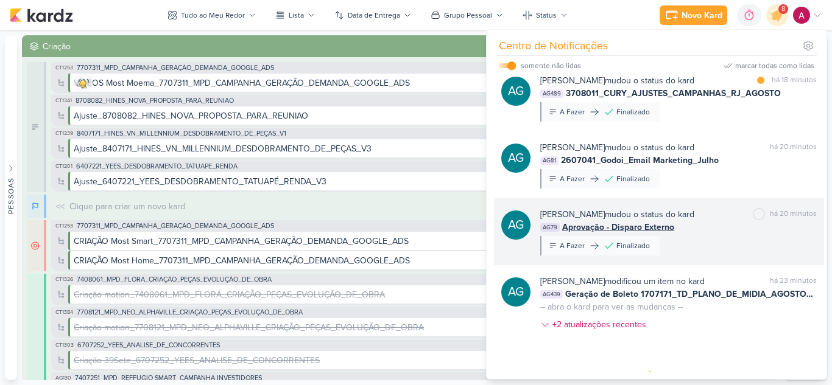
scroll to position [410, 0]
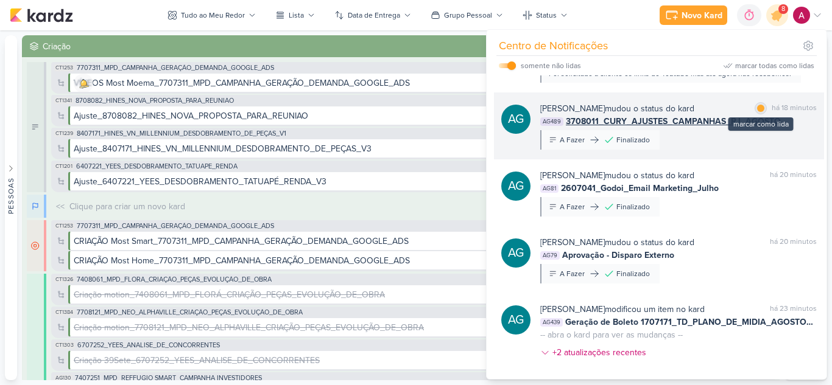
click at [757, 108] on div at bounding box center [760, 108] width 7 height 7
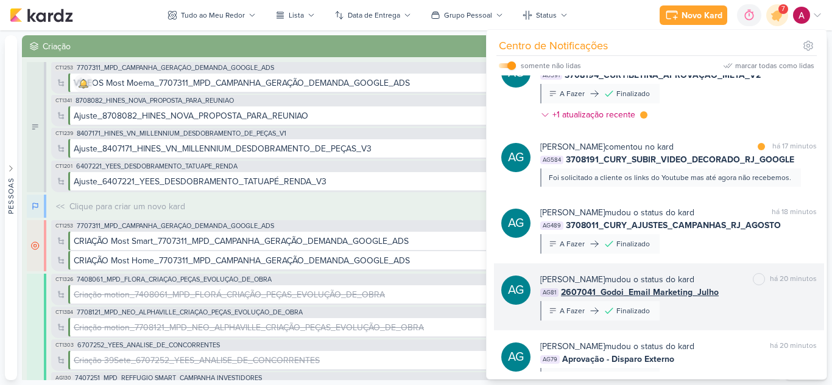
scroll to position [288, 0]
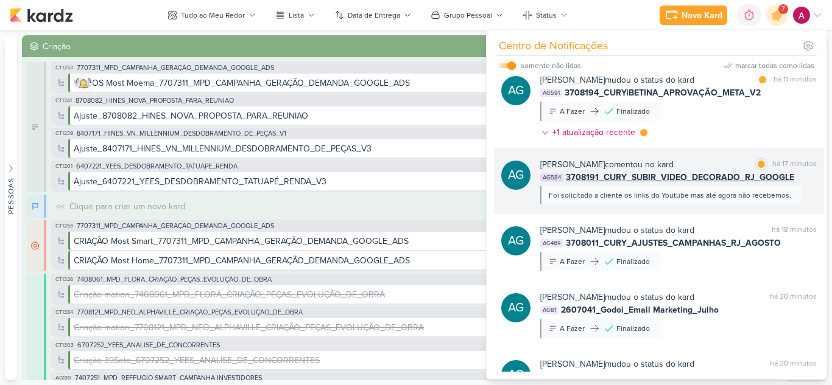
click at [794, 196] on div "Foi solicitado a cliente os links do Youtube mas até agora não recebemos." at bounding box center [670, 195] width 261 height 18
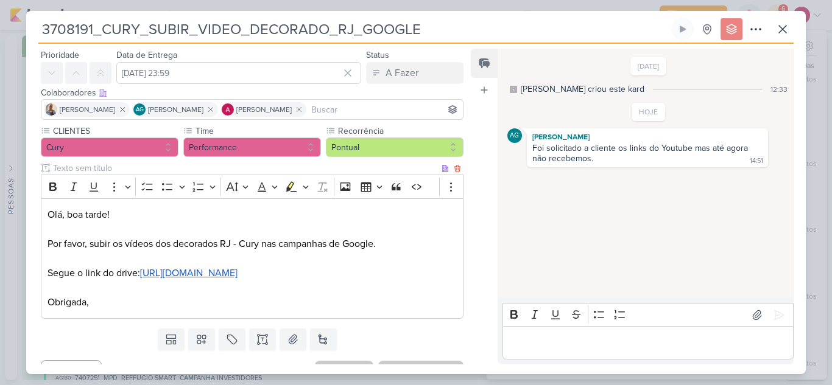
scroll to position [0, 0]
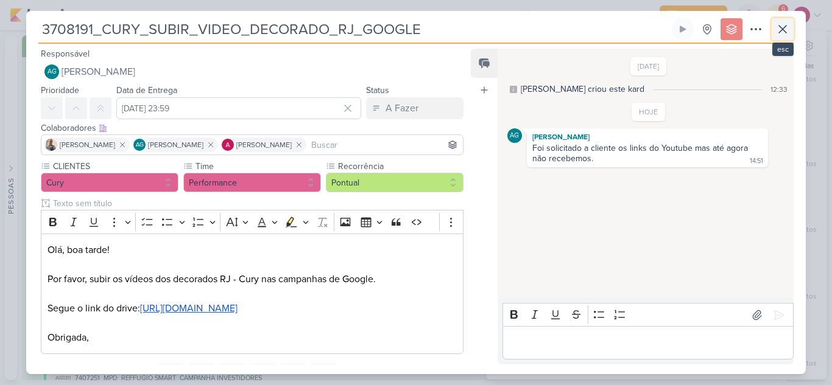
click at [786, 36] on icon at bounding box center [782, 29] width 15 height 15
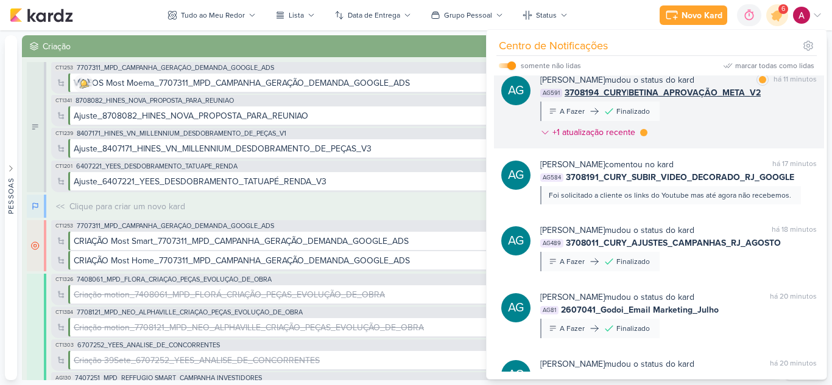
click at [733, 129] on div "Aline Gimenez Graciano mudou o status do kard marcar como lida há 11 minutos AG…" at bounding box center [678, 109] width 276 height 70
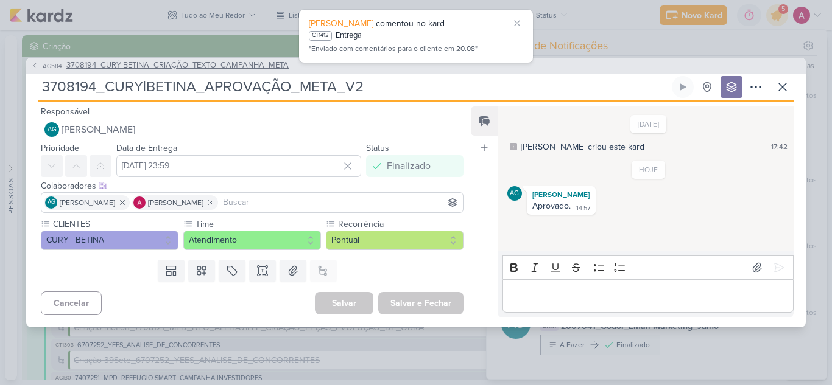
click at [42, 64] on span "AG584" at bounding box center [52, 65] width 23 height 9
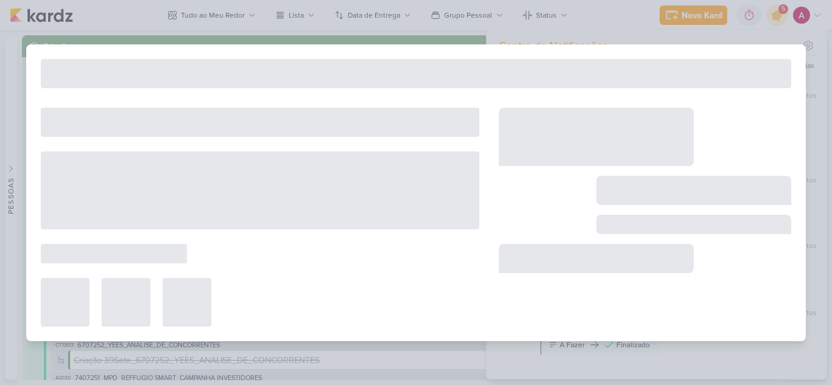
type input "3708194_CURY|BETINA_CRIAÇÃO_TEXTO_CAMPANHA_META"
type input "21 de agosto de 2025 às 23:59"
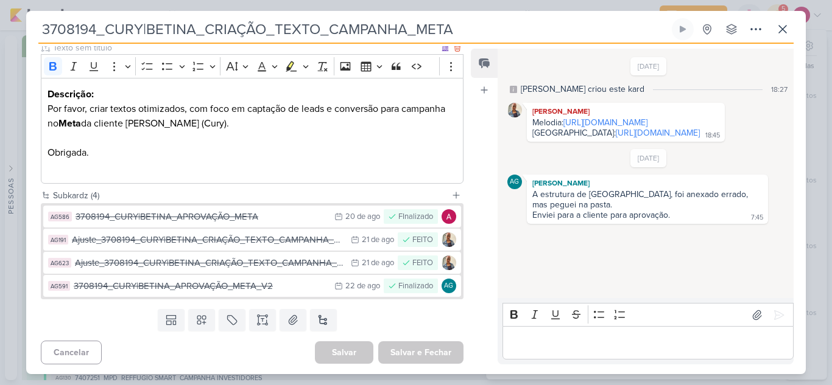
scroll to position [158, 0]
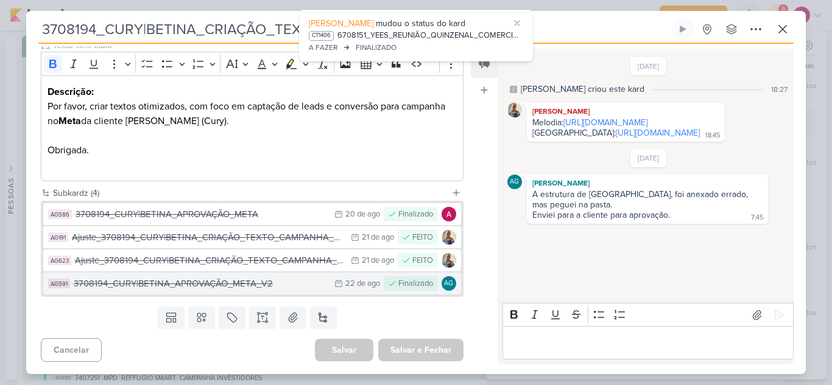
click at [279, 284] on div "3708194_CURY|BETINA_APROVAÇÃO_META_V2" at bounding box center [201, 284] width 254 height 14
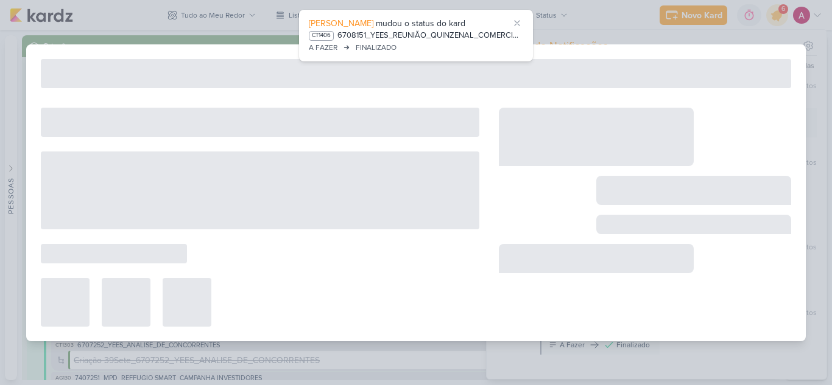
type input "3708194_CURY|BETINA_APROVAÇÃO_META_V2"
type input "22 de agosto de 2025 às 23:59"
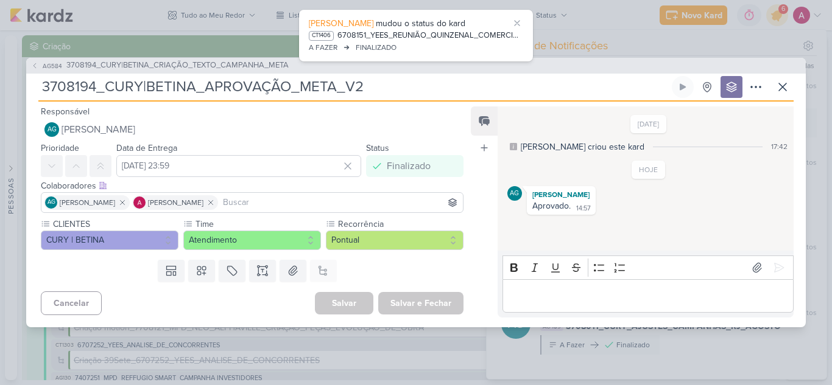
click at [573, 297] on p "Editor editing area: main" at bounding box center [647, 296] width 278 height 15
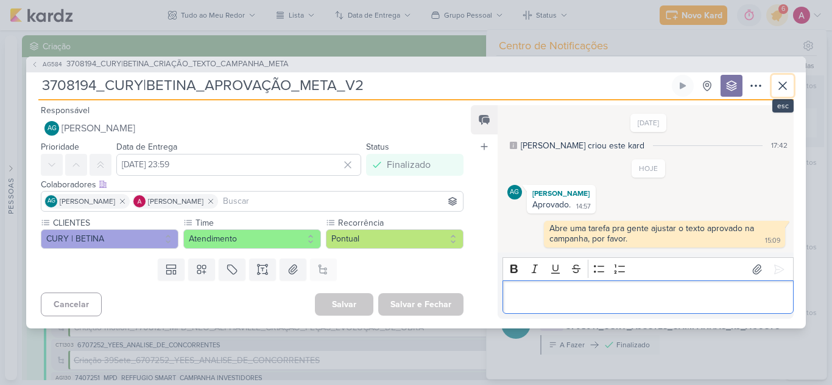
click at [782, 87] on icon at bounding box center [782, 86] width 15 height 15
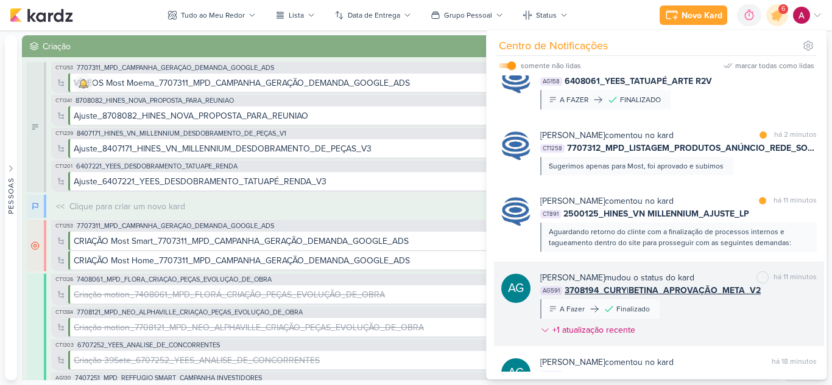
scroll to position [227, 0]
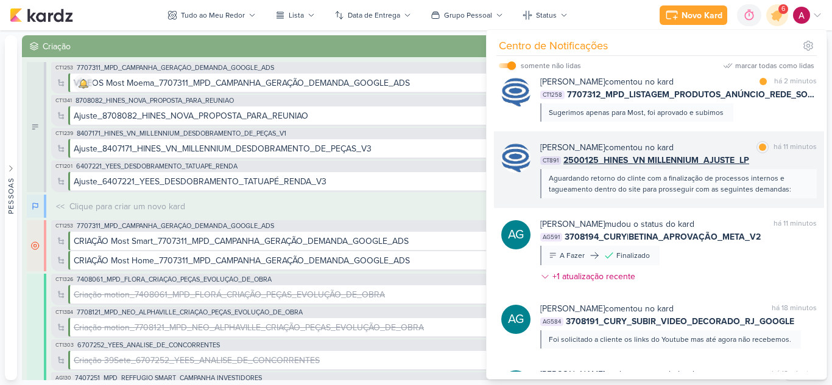
click at [793, 168] on div "Caroline Traven De Andrade comentou no kard marcar como lida há 11 minutos CT89…" at bounding box center [678, 169] width 276 height 57
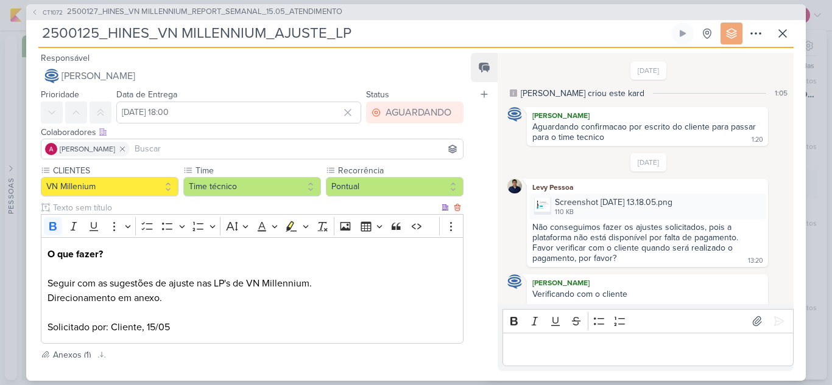
scroll to position [714, 0]
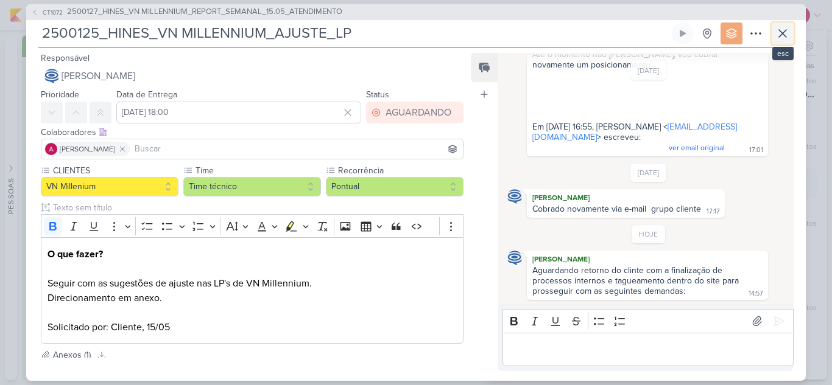
click at [788, 29] on icon at bounding box center [782, 33] width 15 height 15
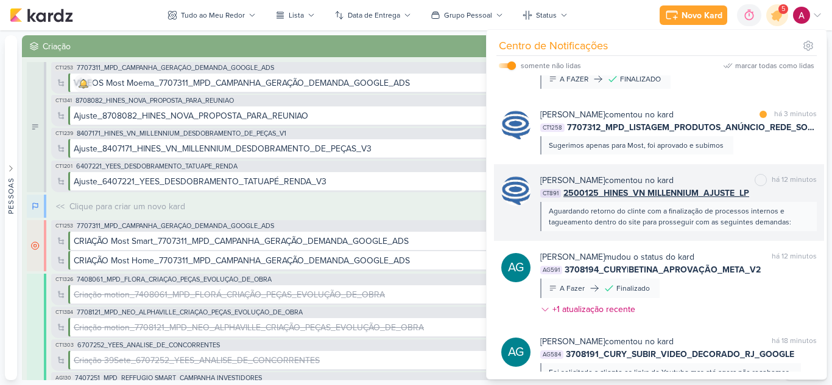
scroll to position [166, 0]
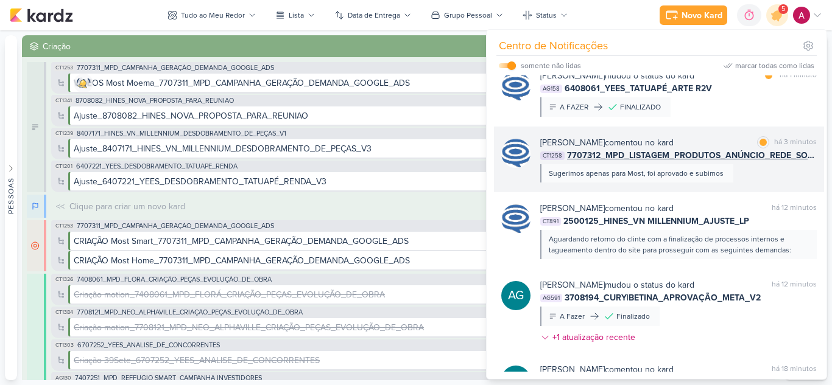
click at [748, 171] on div "Caroline Traven De Andrade comentou no kard marcar como lida há 3 minutos CT125…" at bounding box center [678, 159] width 276 height 46
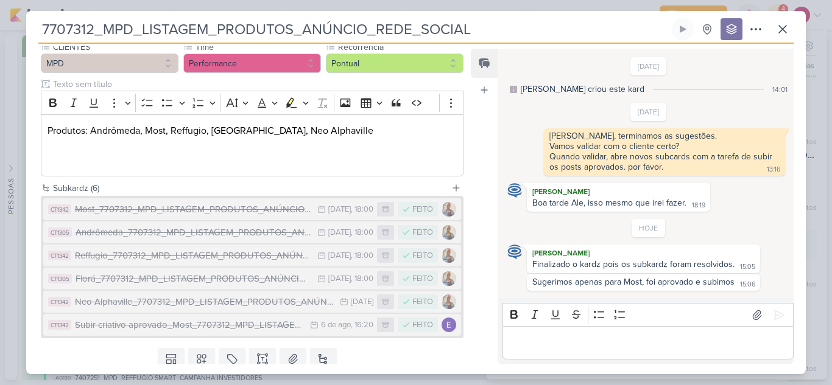
scroll to position [122, 0]
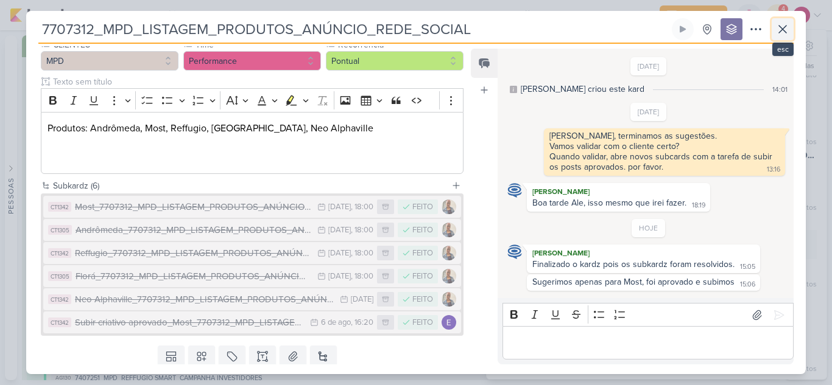
click at [780, 29] on icon at bounding box center [782, 29] width 15 height 15
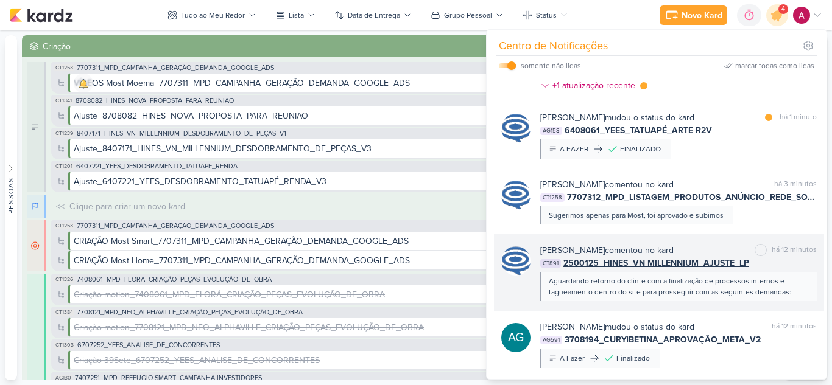
scroll to position [105, 0]
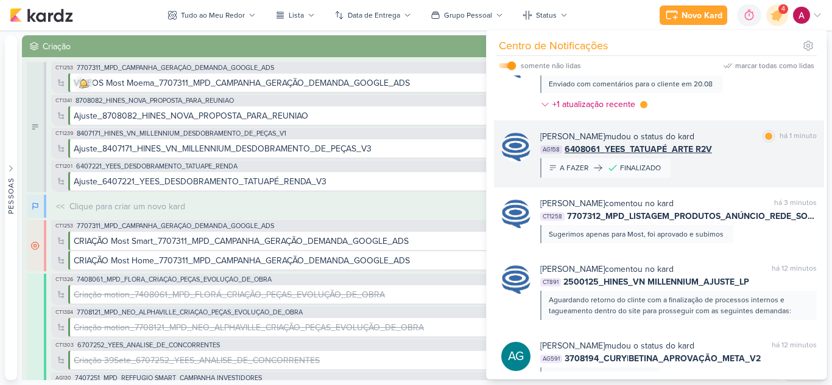
click at [745, 166] on div "Caroline Traven De Andrade mudou o status do kard marcar como lida há 1 minuto …" at bounding box center [678, 153] width 276 height 47
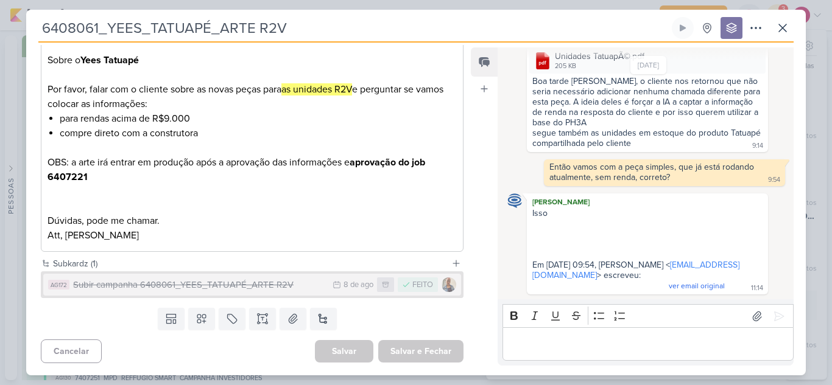
scroll to position [220, 0]
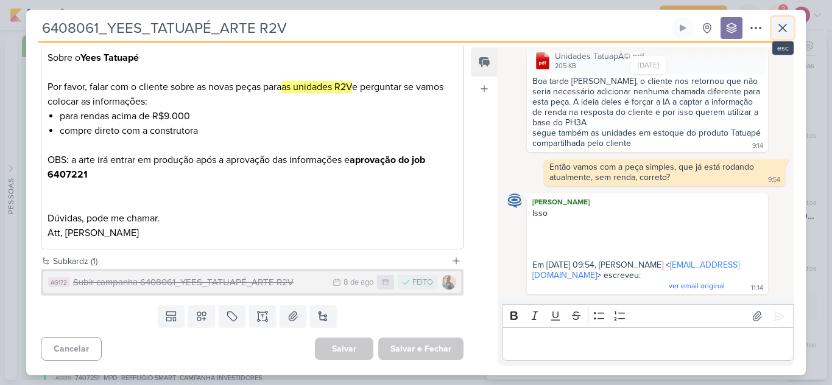
click at [778, 27] on icon at bounding box center [782, 28] width 15 height 15
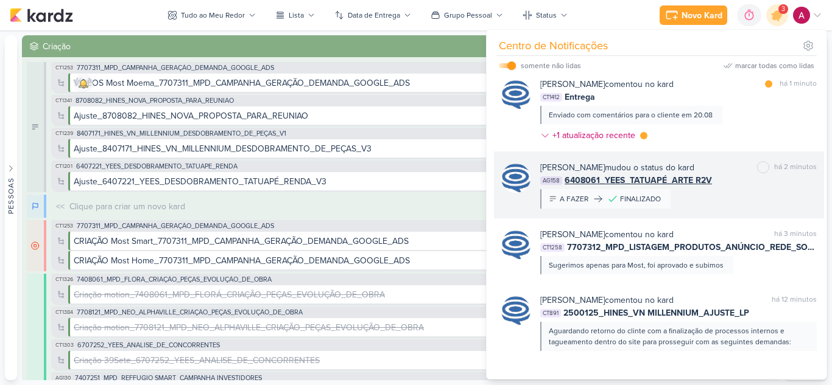
scroll to position [44, 0]
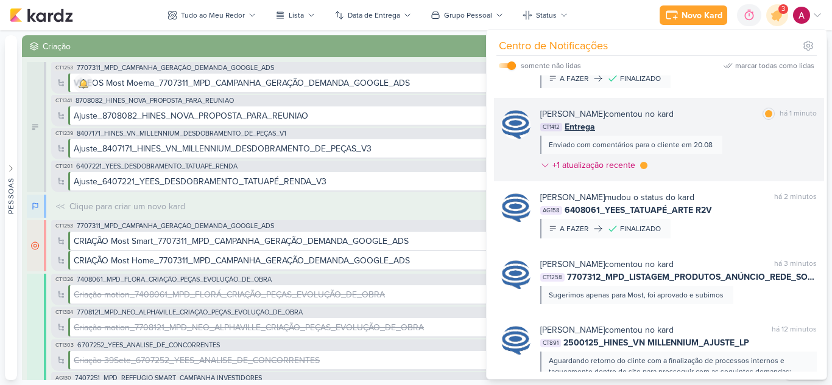
click at [755, 152] on div "Caroline Traven De Andrade comentou no kard marcar como lida há 1 minuto CT1412…" at bounding box center [678, 142] width 276 height 69
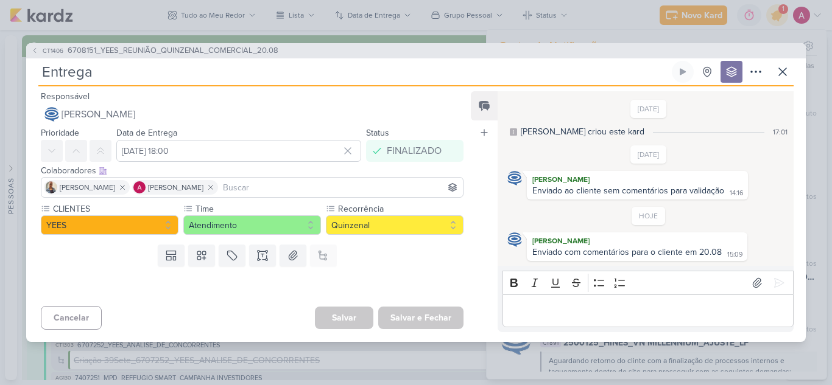
click at [30, 47] on div "CT1406 6708151_YEES_REUNIÃO_QUINZENAL_COMERCIAL_20.08" at bounding box center [415, 51] width 779 height 16
click at [38, 52] on icon at bounding box center [34, 50] width 7 height 7
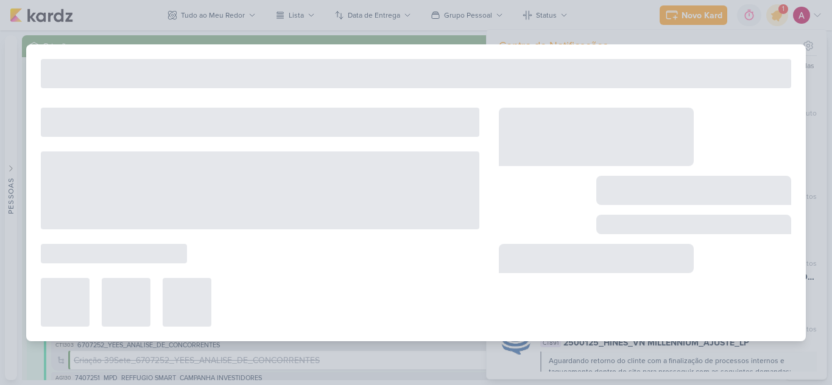
type input "6708151_YEES_REUNIÃO_QUINZENAL_COMERCIAL_20.08"
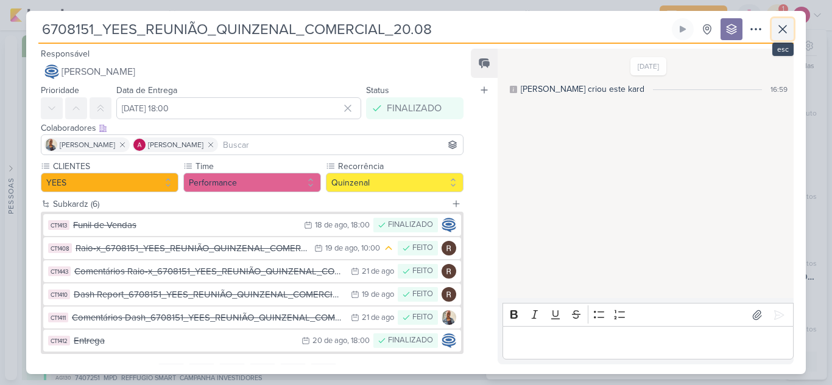
click at [781, 29] on icon at bounding box center [782, 29] width 7 height 7
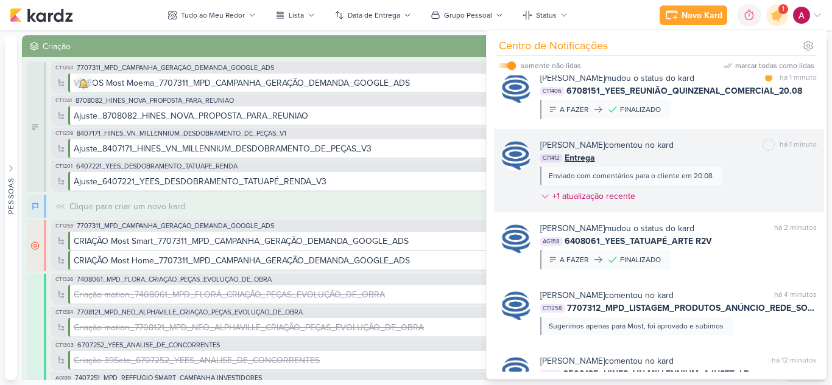
scroll to position [0, 0]
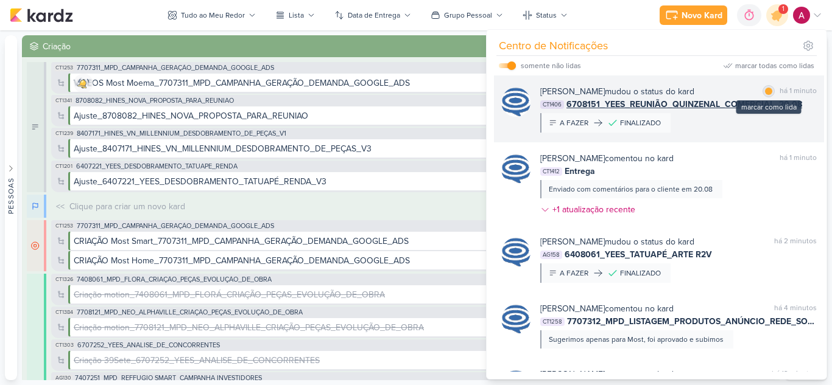
click at [765, 91] on div at bounding box center [768, 91] width 7 height 7
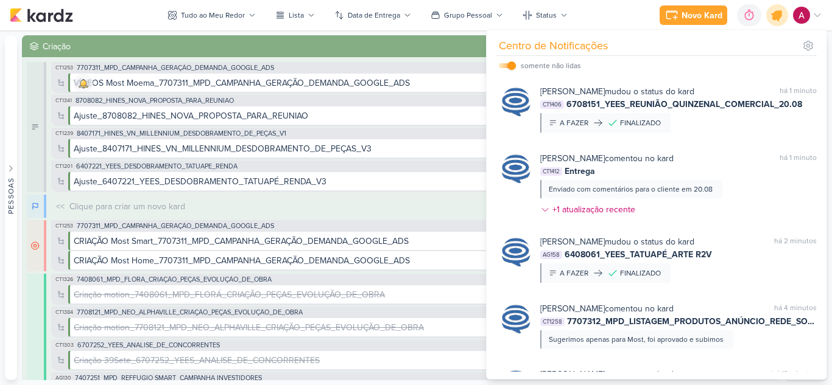
click at [772, 12] on icon at bounding box center [776, 15] width 21 height 21
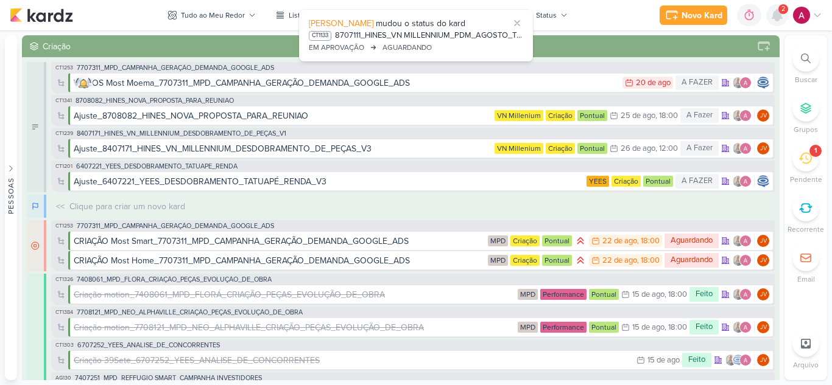
click at [774, 19] on icon at bounding box center [776, 15] width 15 height 15
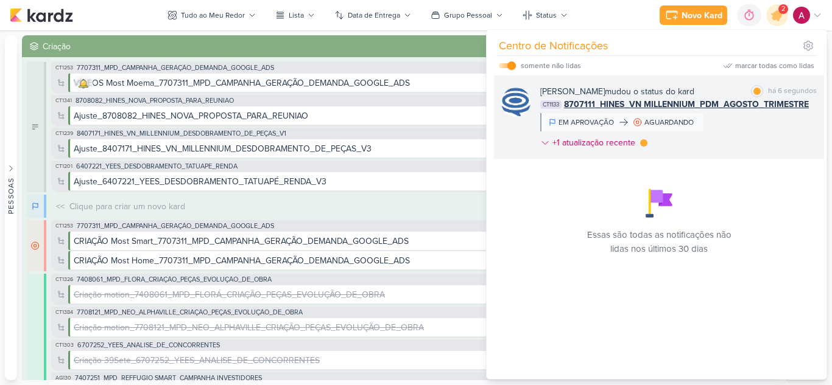
click at [732, 130] on div "Caroline Traven De Andrade mudou o status do kard marcar como lida há 6 segundo…" at bounding box center [678, 119] width 276 height 69
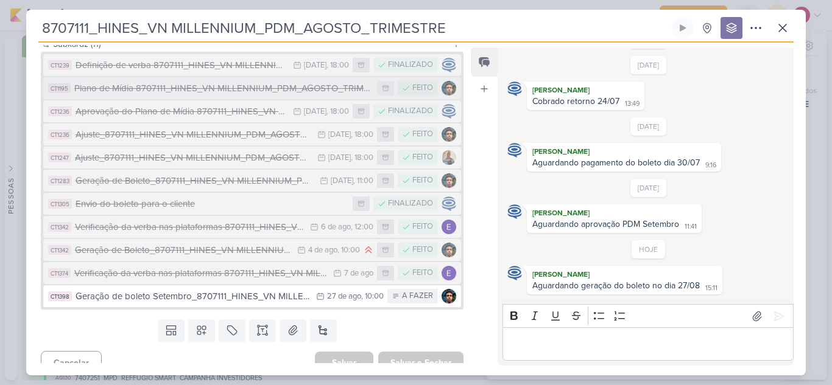
scroll to position [173, 0]
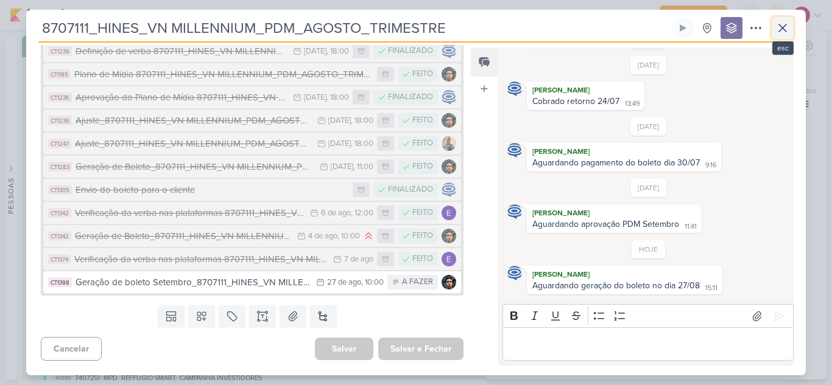
click at [782, 30] on icon at bounding box center [782, 28] width 15 height 15
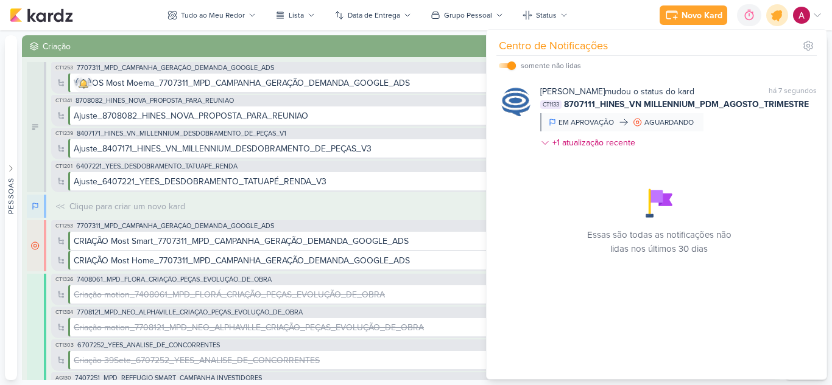
click at [780, 16] on icon at bounding box center [776, 15] width 15 height 15
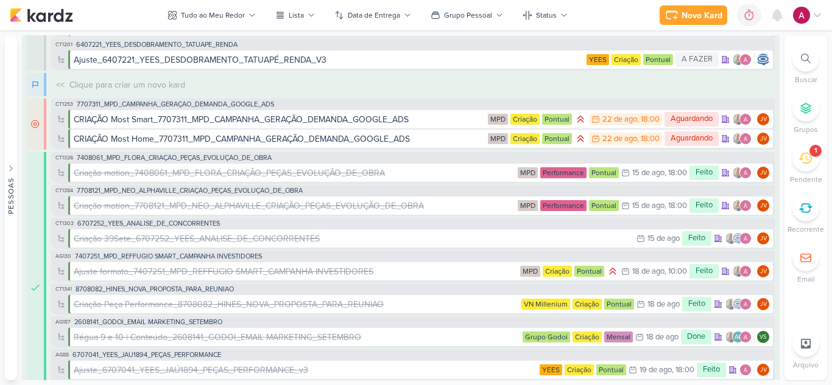
scroll to position [0, 0]
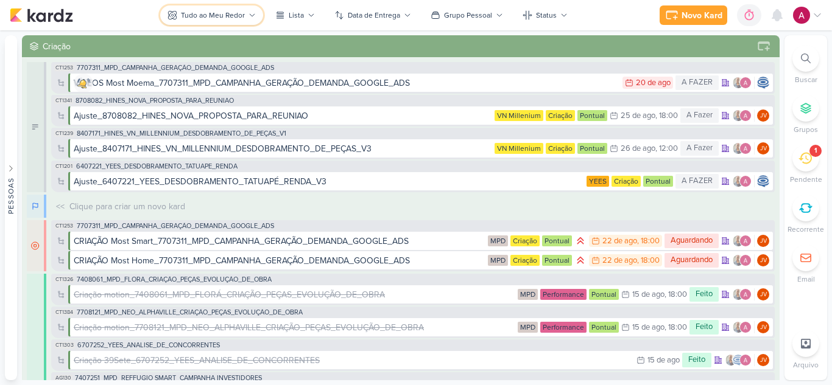
click at [211, 12] on div "Tudo ao Meu Redor" at bounding box center [213, 15] width 64 height 11
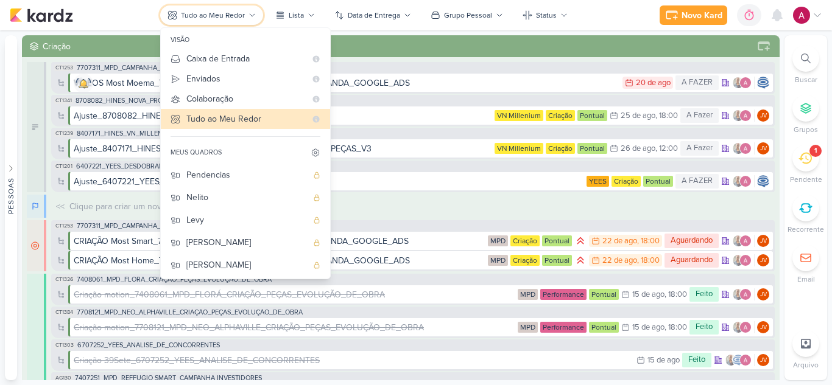
click at [211, 12] on div "Tudo ao Meu Redor" at bounding box center [213, 15] width 64 height 11
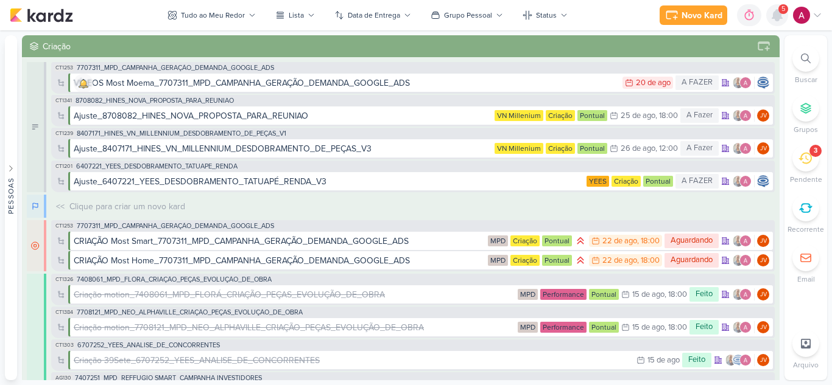
click at [779, 14] on icon at bounding box center [777, 15] width 10 height 11
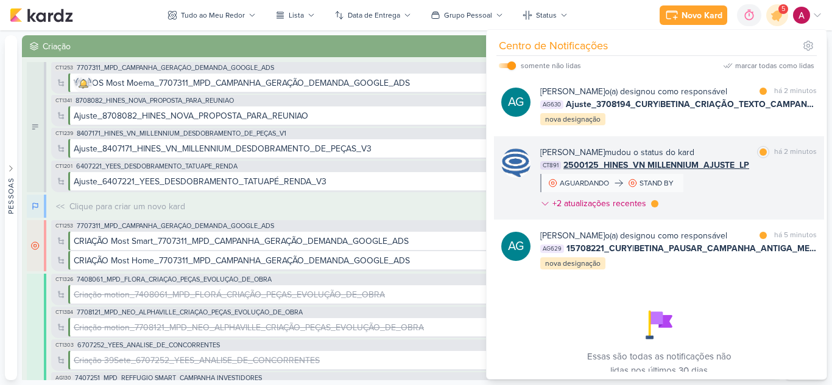
click at [776, 188] on div "Caroline Traven De Andrade mudou o status do kard marcar como lida há 2 minutos…" at bounding box center [678, 180] width 276 height 69
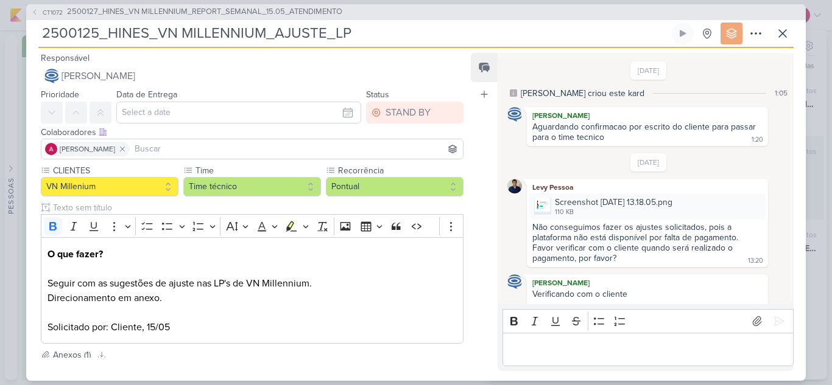
scroll to position [842, 0]
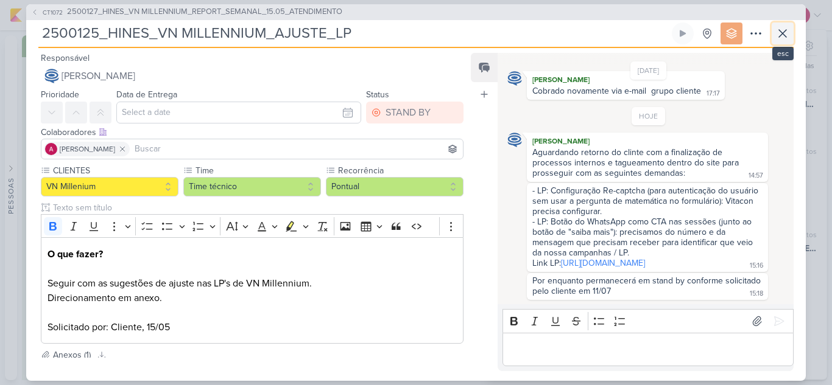
click at [782, 38] on icon at bounding box center [782, 33] width 15 height 15
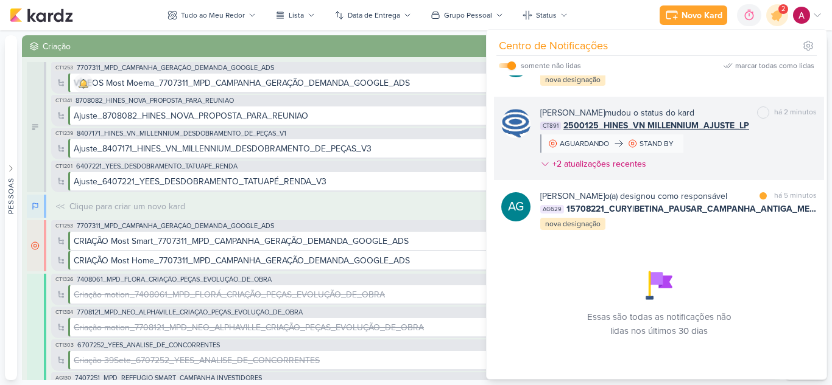
scroll to position [65, 0]
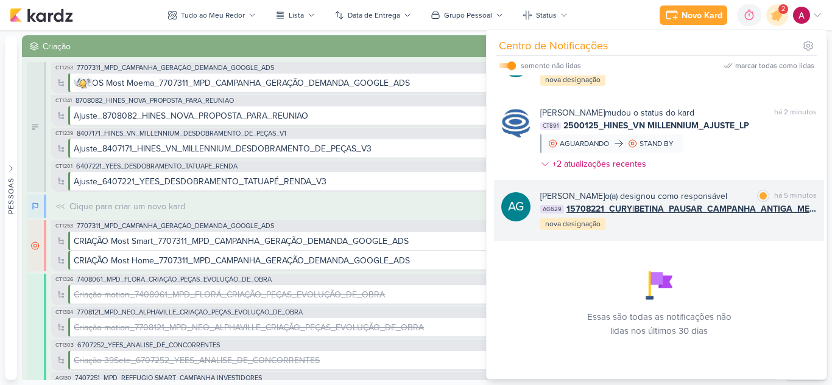
click at [723, 223] on div "Aline Gimenez Graciano o(a) designou como responsável marcar como lida há 5 min…" at bounding box center [678, 210] width 276 height 41
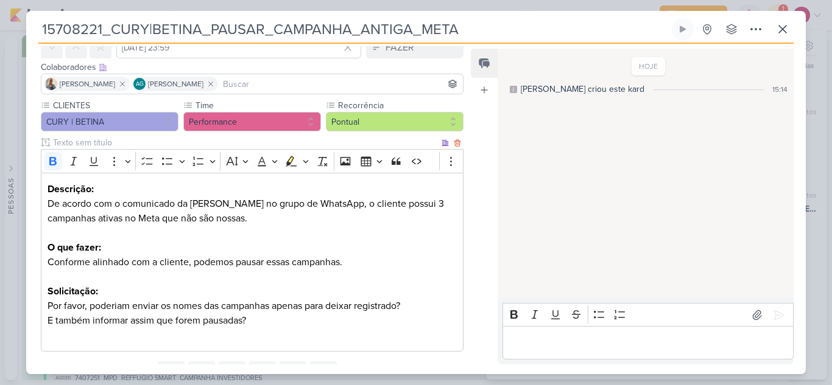
scroll to position [116, 0]
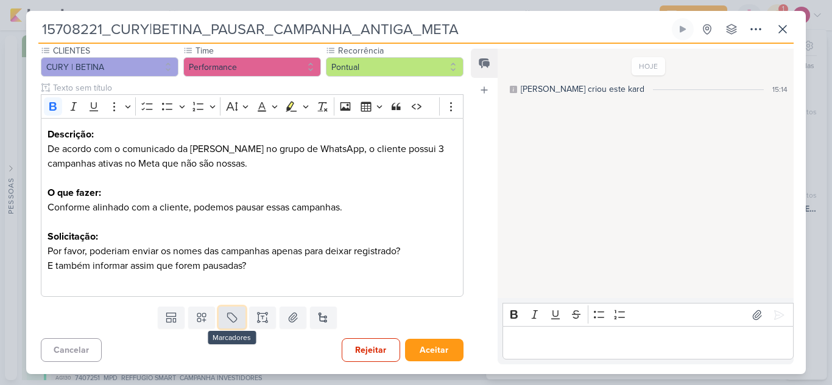
click at [226, 314] on icon at bounding box center [232, 318] width 12 height 12
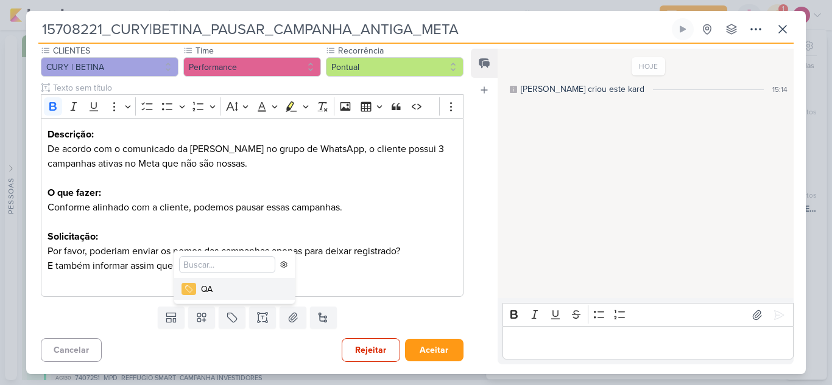
click at [217, 290] on div "QA" at bounding box center [240, 289] width 79 height 13
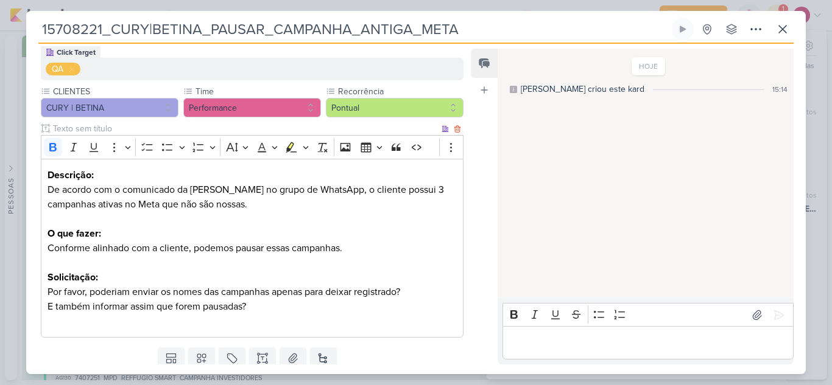
scroll to position [0, 0]
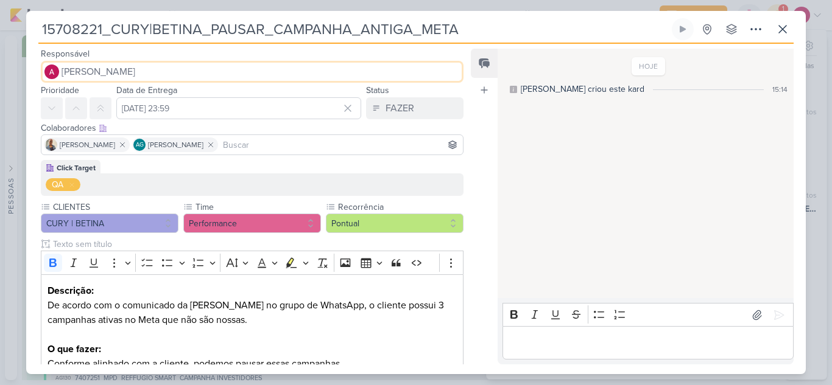
click at [108, 69] on span "[PERSON_NAME]" at bounding box center [98, 72] width 74 height 15
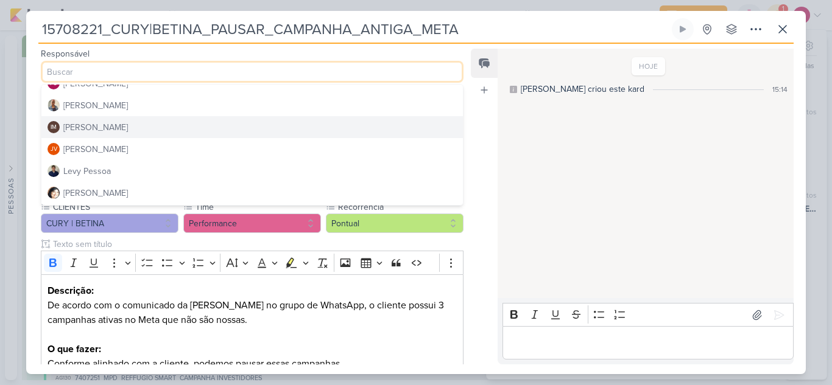
scroll to position [183, 0]
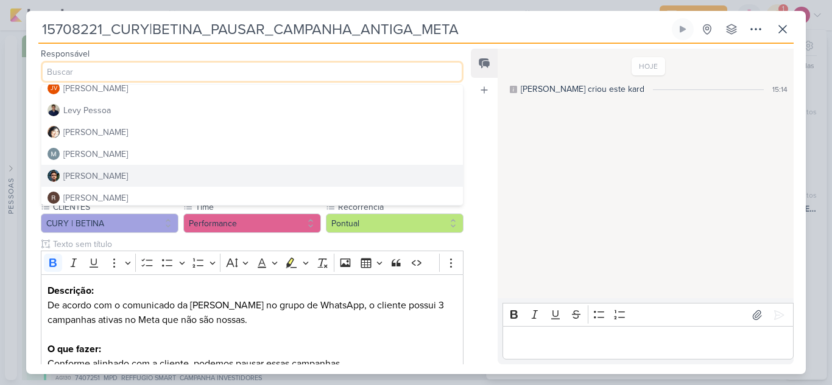
click at [114, 173] on button "Nelito Junior" at bounding box center [251, 176] width 421 height 22
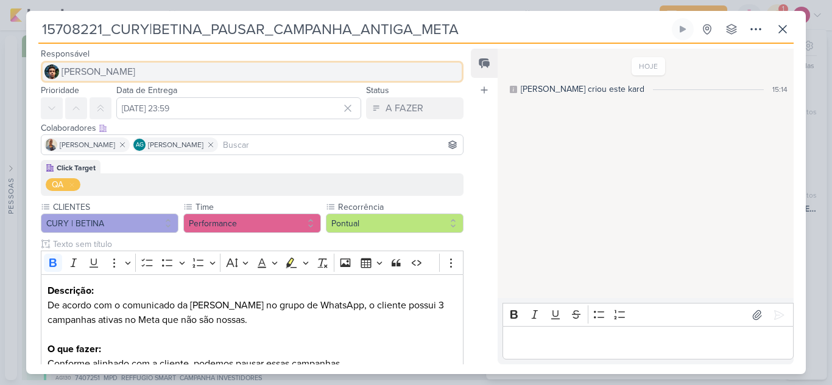
click at [86, 75] on span "Nelito Junior" at bounding box center [98, 72] width 74 height 15
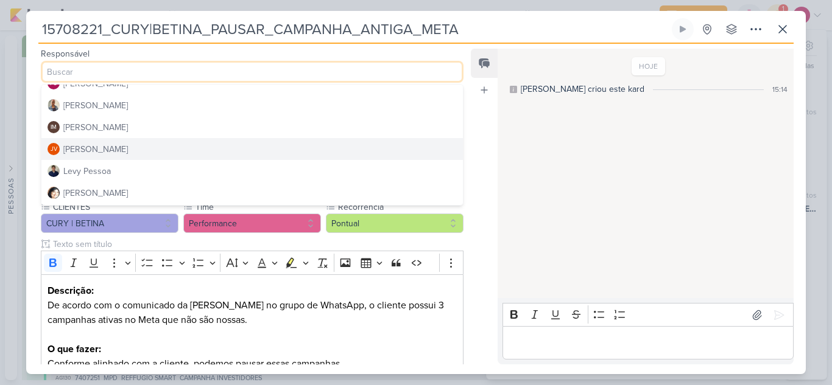
scroll to position [61, 0]
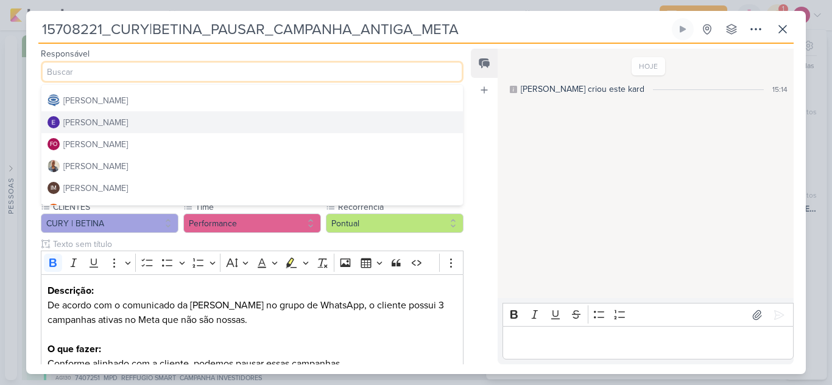
click at [112, 126] on div "Eduardo Quaresma" at bounding box center [95, 122] width 65 height 13
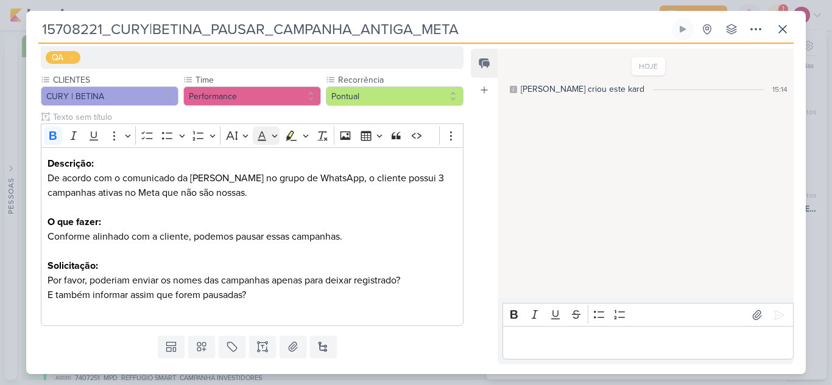
scroll to position [156, 0]
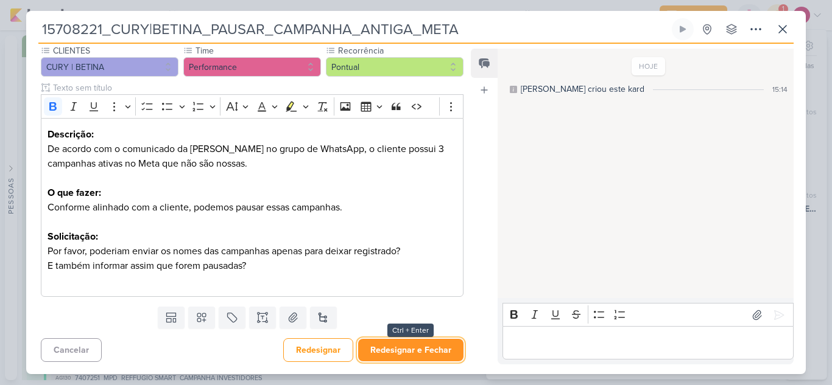
click at [413, 345] on button "Redesignar e Fechar" at bounding box center [410, 350] width 105 height 23
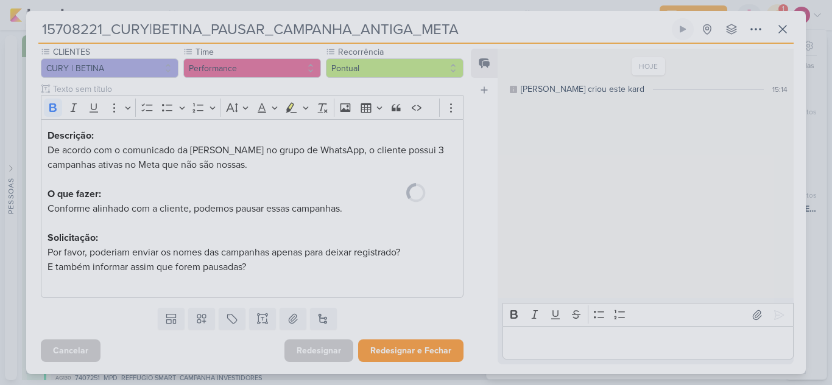
scroll to position [155, 0]
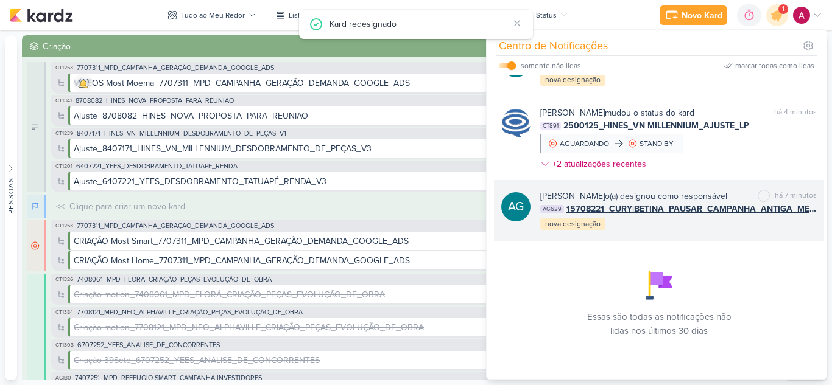
click at [716, 226] on div "Aline Gimenez Graciano o(a) designou como responsável marcar como não lida há 7…" at bounding box center [678, 210] width 276 height 41
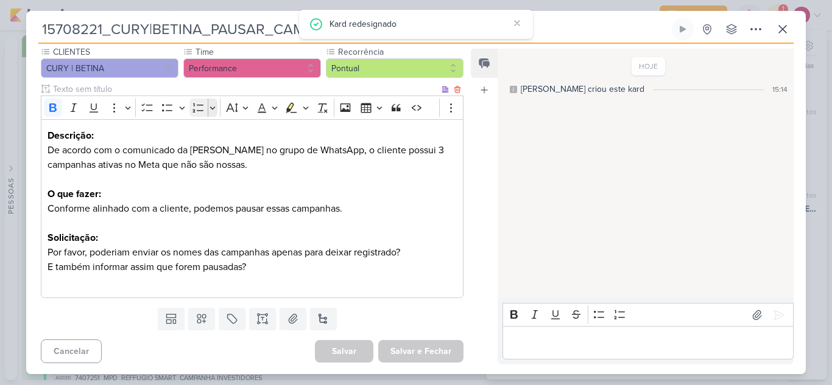
scroll to position [0, 0]
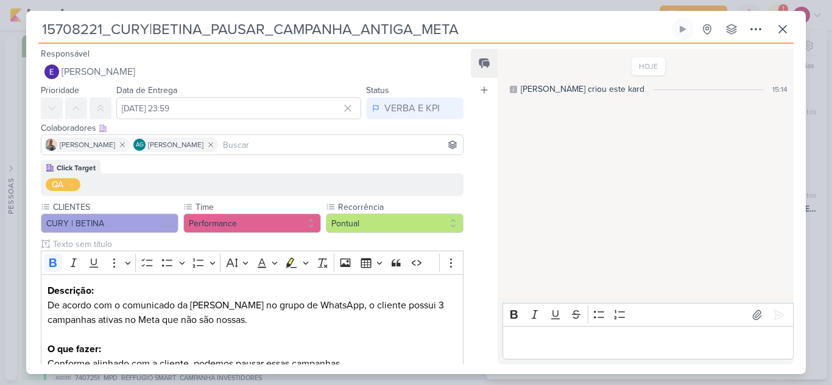
click at [264, 154] on div "Iara Santos AG Aline Gimenez Graciano" at bounding box center [252, 145] width 422 height 21
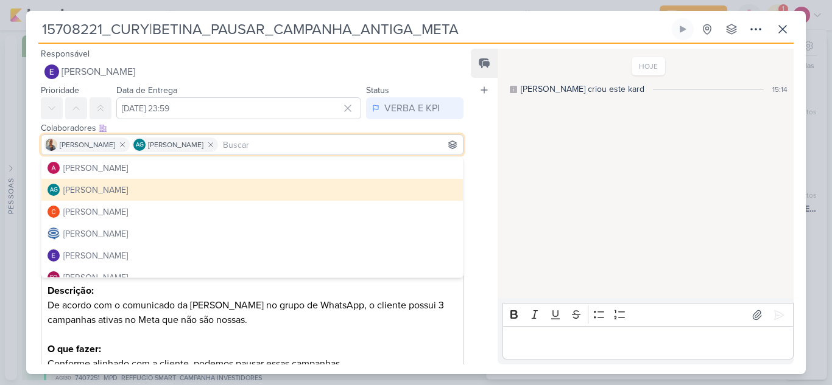
click at [263, 143] on input at bounding box center [340, 145] width 240 height 15
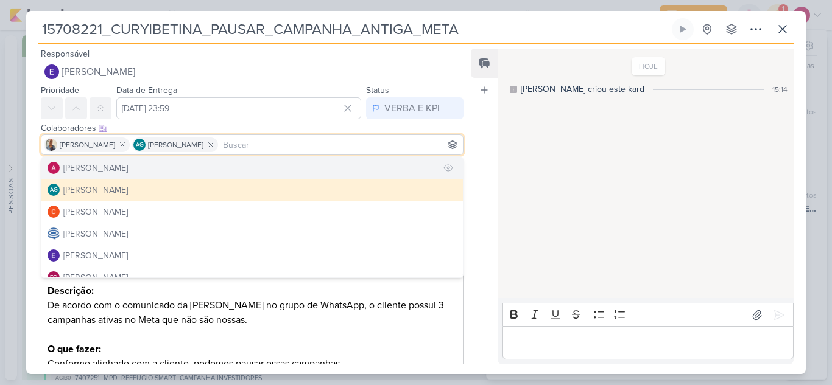
click at [253, 162] on button "[PERSON_NAME]" at bounding box center [251, 168] width 421 height 22
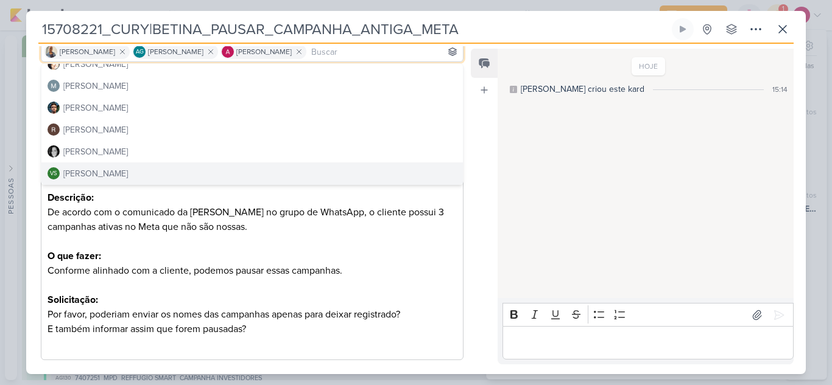
scroll to position [156, 0]
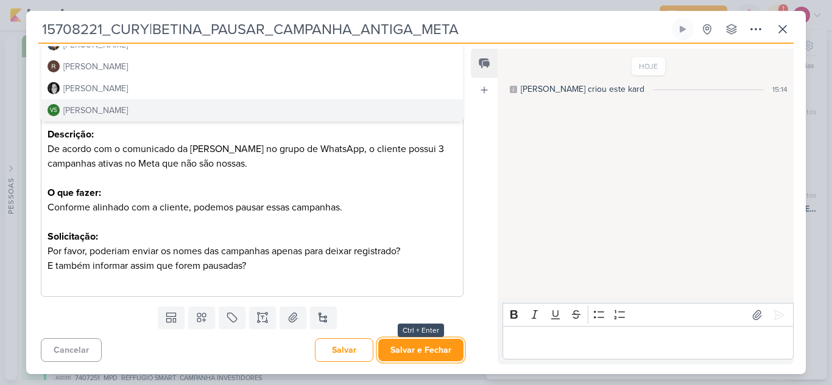
click at [435, 341] on button "Salvar e Fechar" at bounding box center [420, 350] width 85 height 23
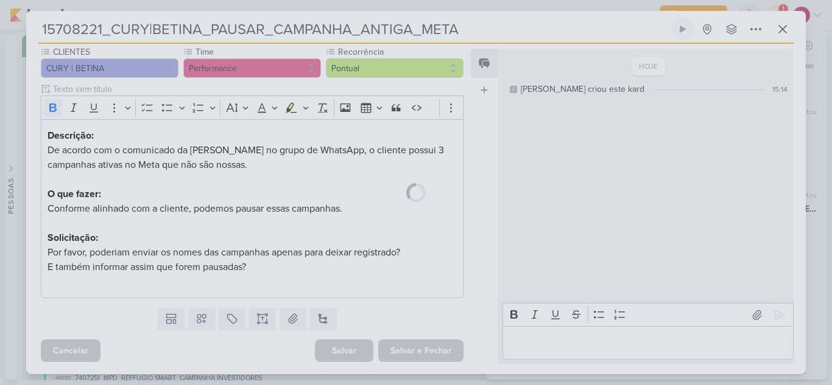
scroll to position [155, 0]
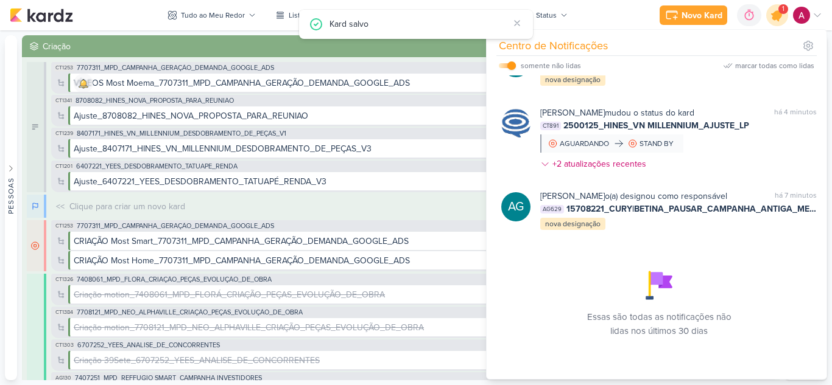
click at [774, 15] on icon at bounding box center [776, 15] width 15 height 15
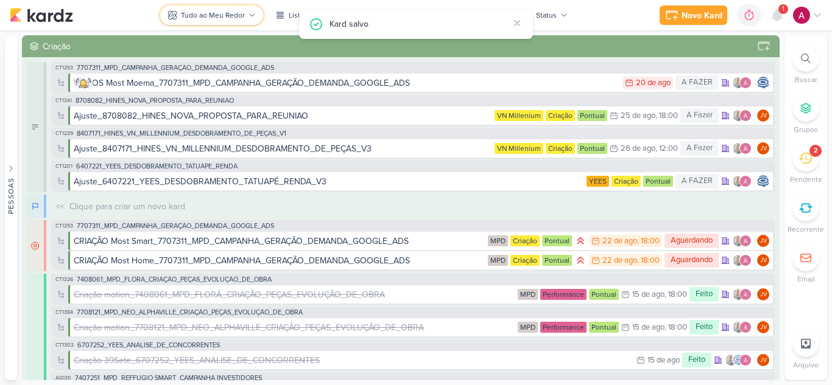
click at [231, 13] on div "Tudo ao Meu Redor" at bounding box center [213, 15] width 64 height 11
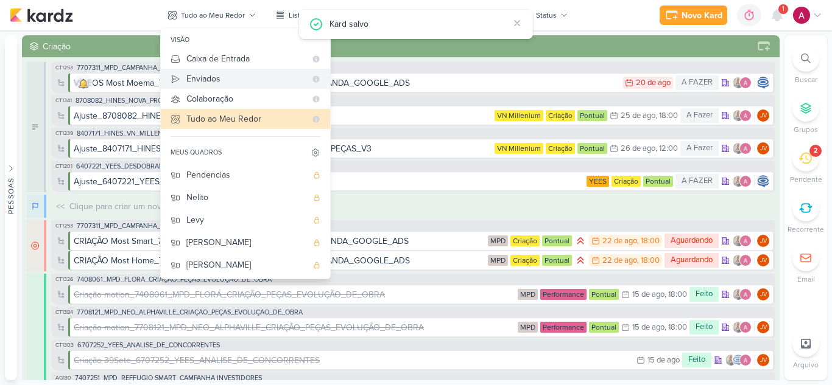
click at [230, 79] on div "Enviados" at bounding box center [245, 78] width 119 height 13
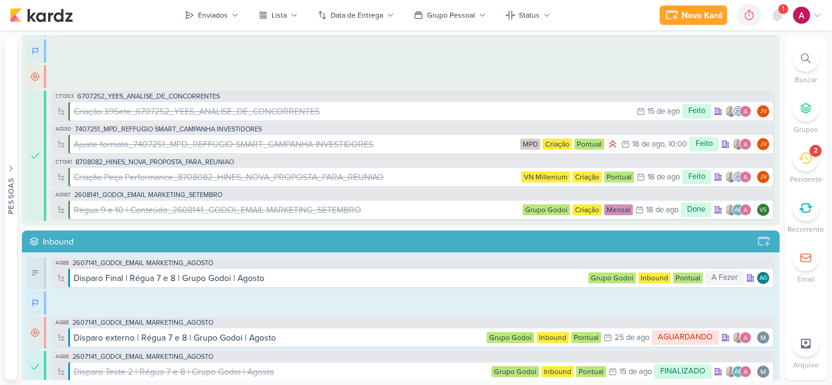
scroll to position [0, 0]
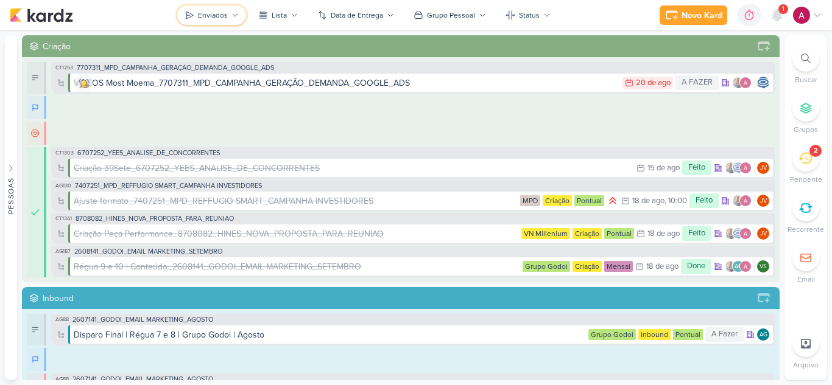
click at [224, 10] on div "Enviados" at bounding box center [213, 15] width 30 height 11
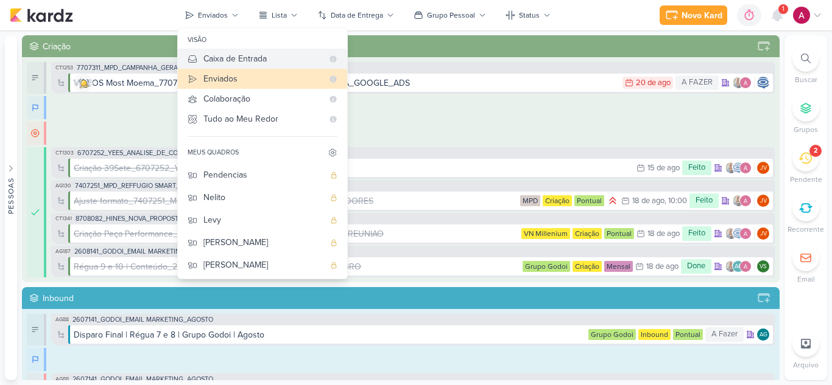
click at [240, 55] on div "Caixa de Entrada" at bounding box center [262, 58] width 119 height 13
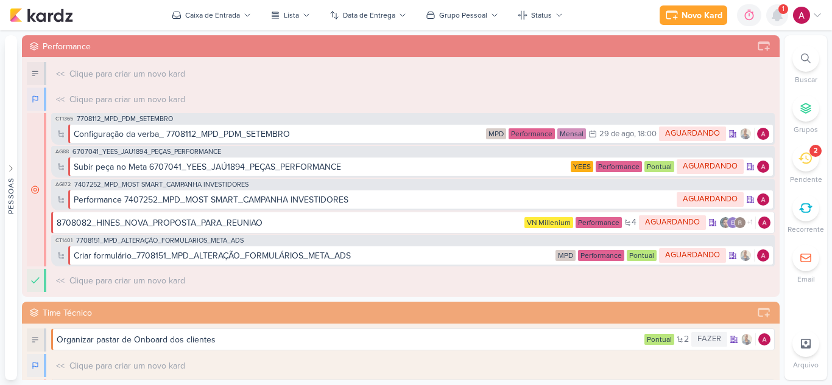
click at [776, 14] on icon at bounding box center [777, 15] width 10 height 11
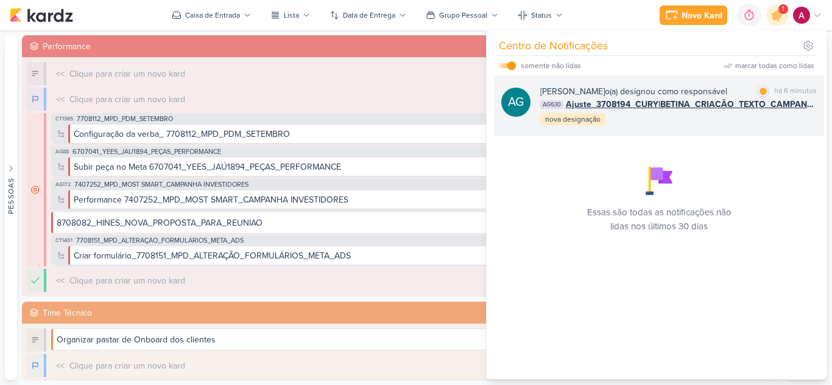
click at [677, 91] on div "Aline Gimenez Graciano o(a) designou como responsável" at bounding box center [633, 91] width 187 height 13
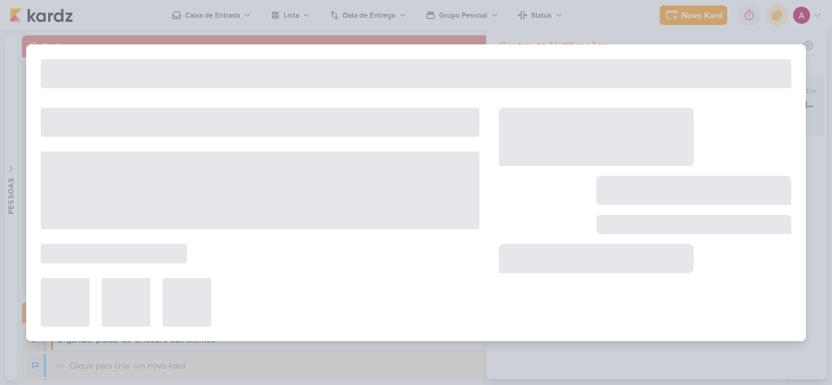
type input "Ajuste_3708194_CURY|BETINA_CRIAÇÃO_TEXTO_CAMPANHA_META_V3"
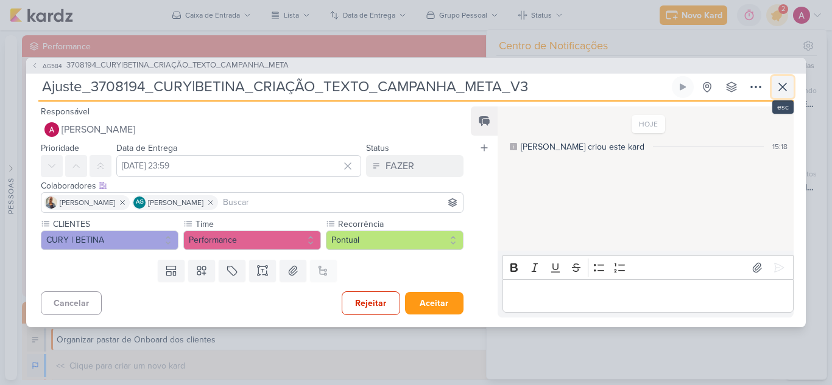
click at [782, 87] on icon at bounding box center [782, 86] width 7 height 7
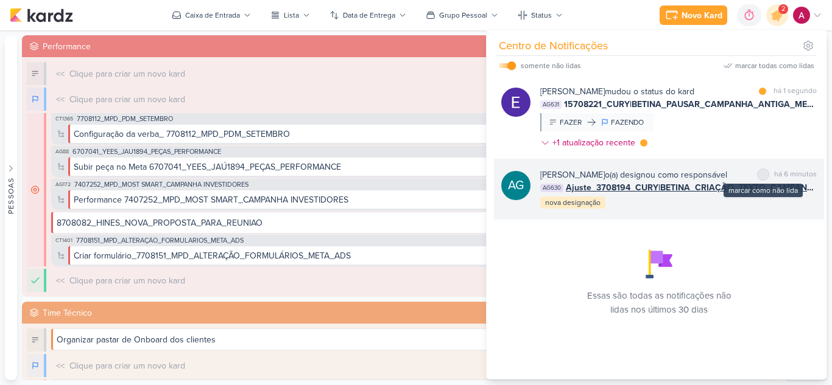
click at [757, 170] on div "marcar como não lida" at bounding box center [763, 175] width 12 height 12
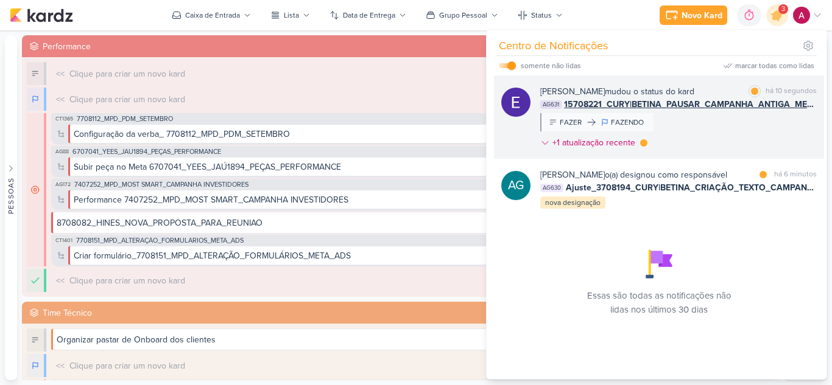
click at [692, 130] on div "[PERSON_NAME] mudou o status do kard marcar como lida há 10 segundos AG631 1570…" at bounding box center [678, 119] width 276 height 69
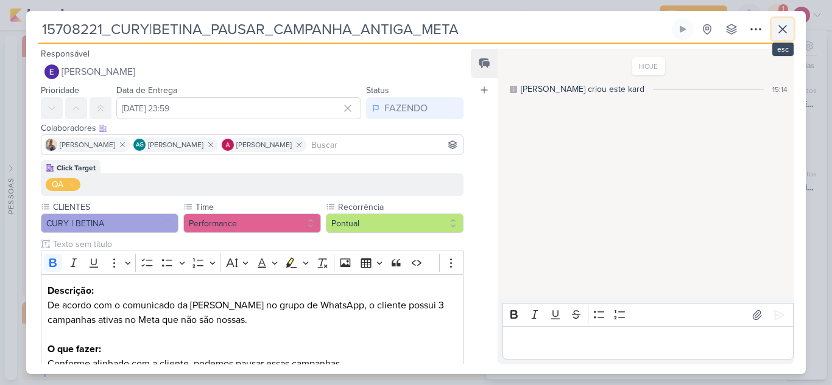
click at [786, 34] on icon at bounding box center [782, 29] width 15 height 15
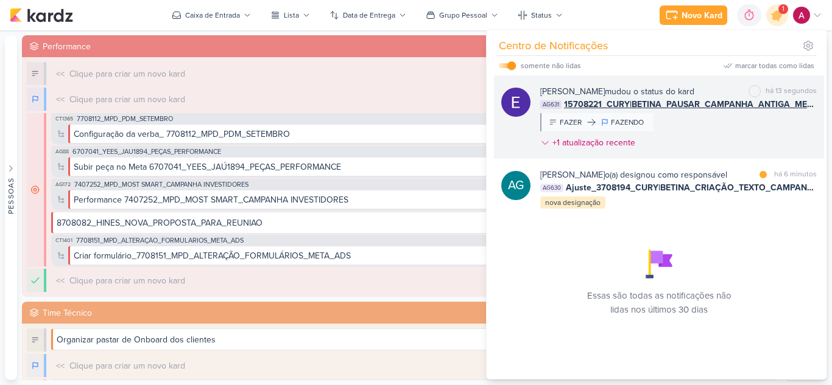
click at [716, 121] on div "[PERSON_NAME] mudou o status do kard marcar como não lida há 13 segundos AG631 …" at bounding box center [678, 119] width 276 height 69
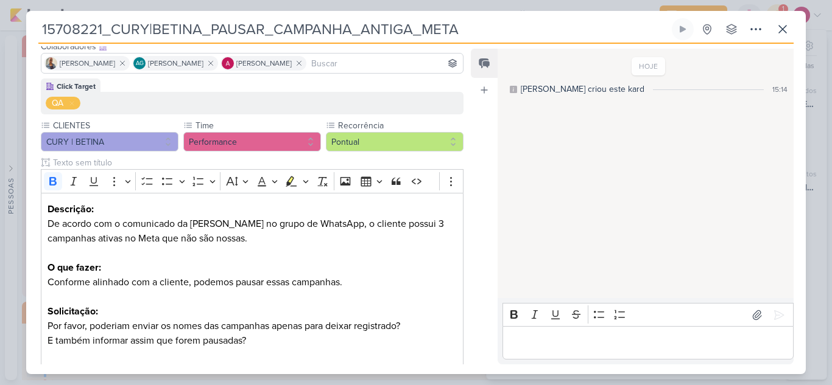
scroll to position [156, 0]
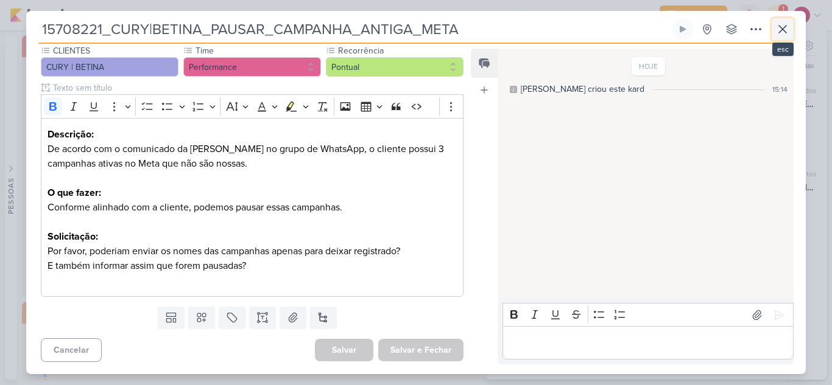
click at [780, 38] on button at bounding box center [782, 29] width 22 height 22
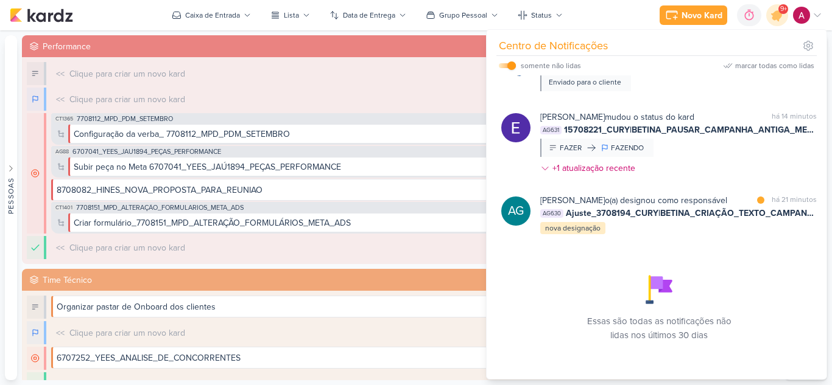
scroll to position [462, 0]
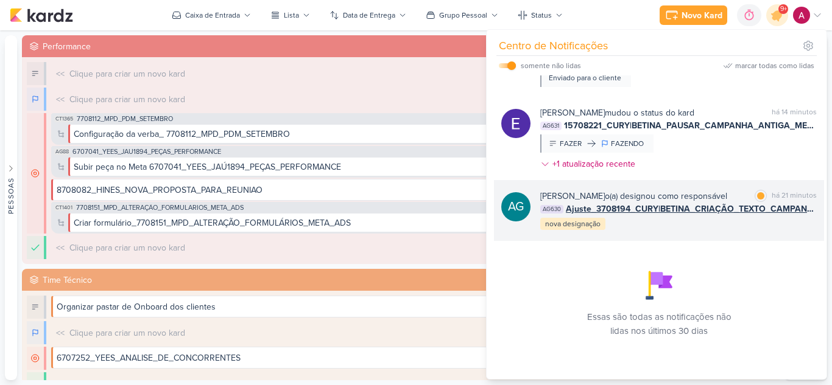
click at [717, 226] on div "[PERSON_NAME] o(a) designou como responsável marcar como lida há 21 minutos AG6…" at bounding box center [678, 210] width 276 height 41
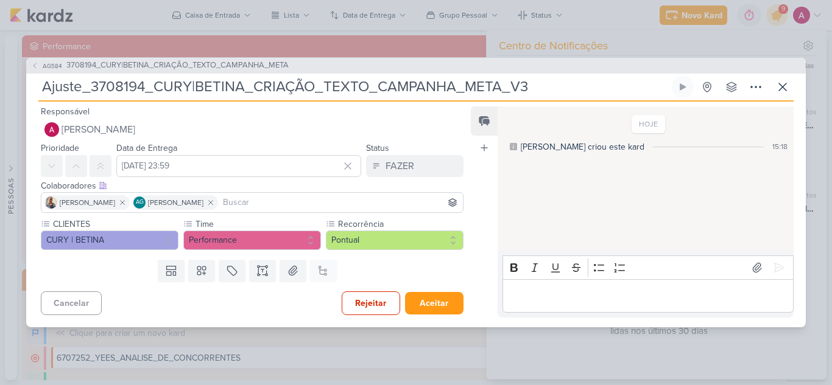
click at [550, 303] on p "Editor editing area: main" at bounding box center [647, 296] width 278 height 15
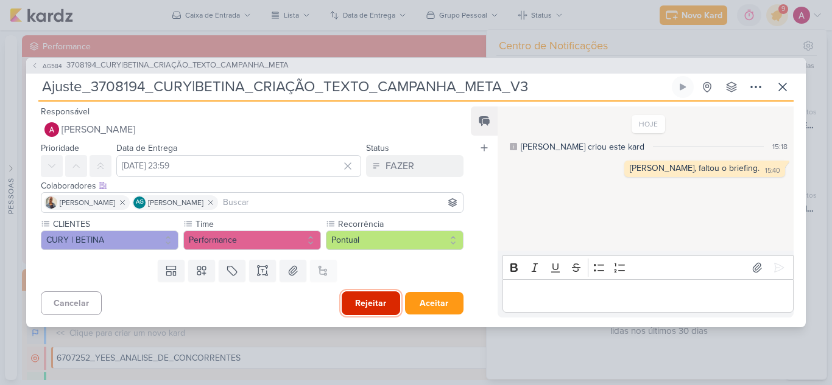
click at [373, 300] on button "Rejeitar" at bounding box center [370, 304] width 58 height 24
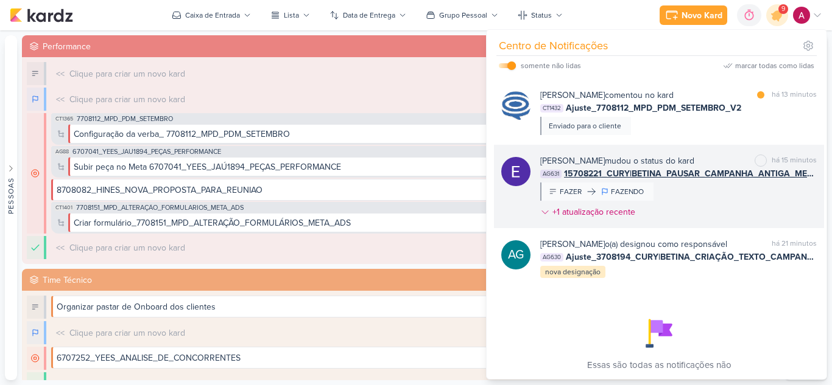
scroll to position [340, 0]
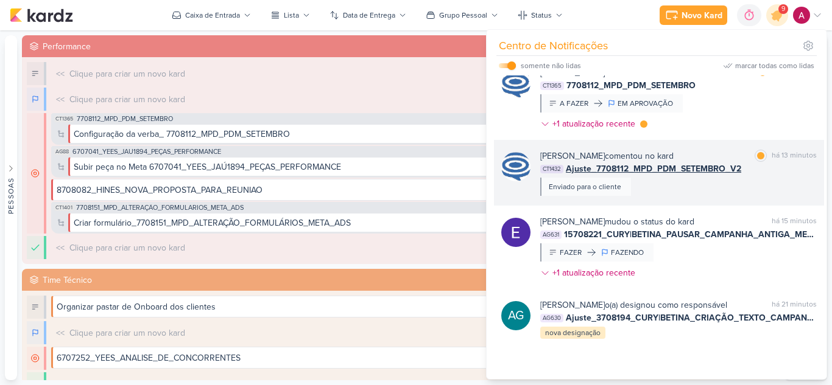
click at [685, 192] on div "[PERSON_NAME] comentou no kard marcar como lida há 13 minutos CT1432 Ajuste_770…" at bounding box center [678, 173] width 276 height 46
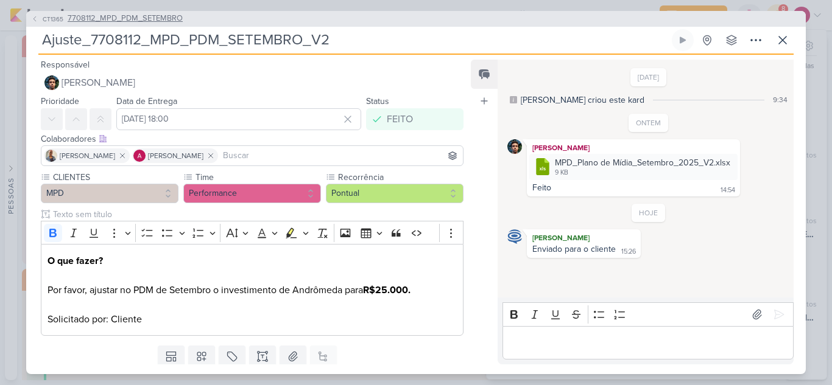
click at [38, 21] on icon at bounding box center [34, 18] width 7 height 7
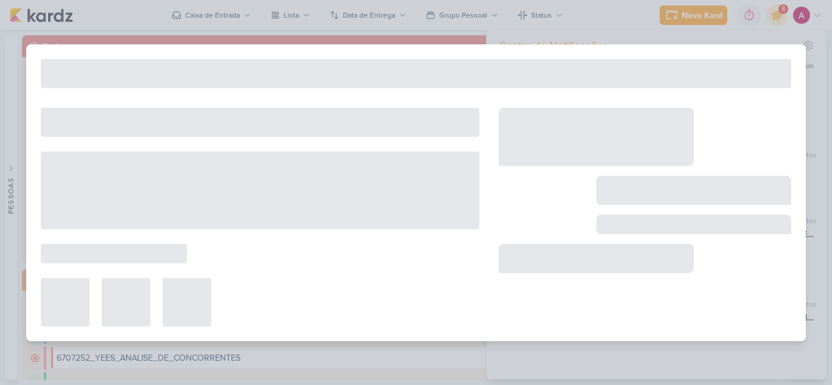
type input "7708112_MPD_PDM_SETEMBRO"
type input "[DATE] 18:00"
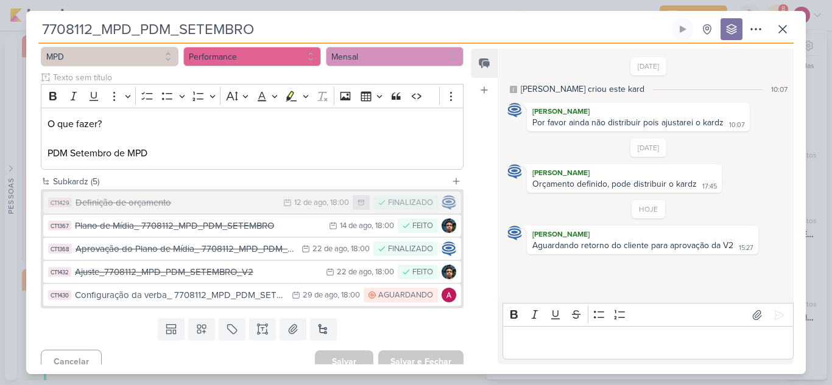
scroll to position [138, 0]
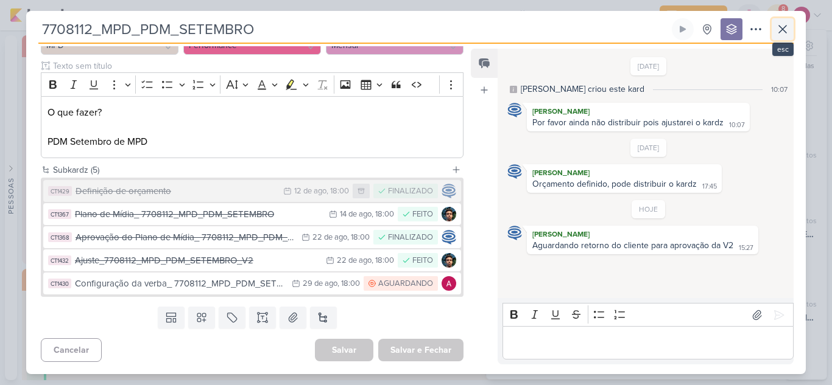
click at [789, 32] on icon at bounding box center [782, 29] width 15 height 15
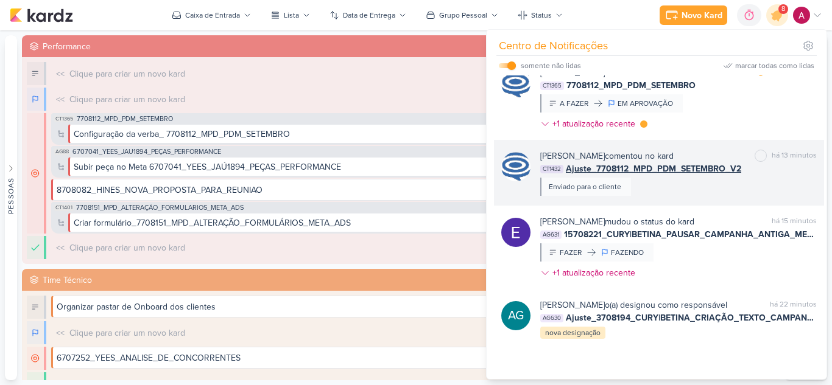
scroll to position [279, 0]
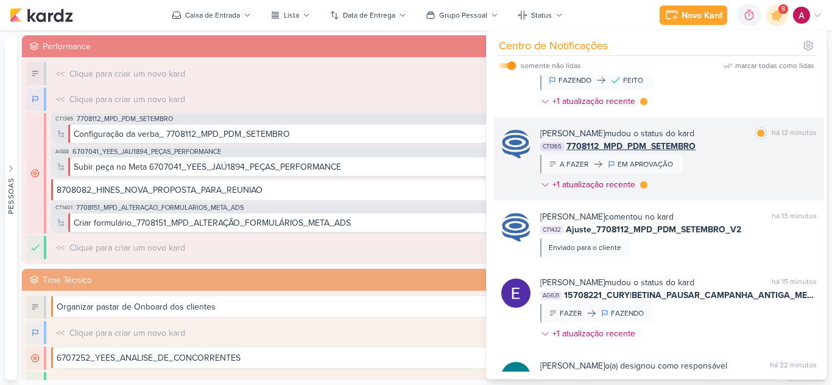
click at [729, 165] on div "[PERSON_NAME] mudou o status do kard marcar como lida há 12 minutos CT1365 7708…" at bounding box center [678, 161] width 276 height 69
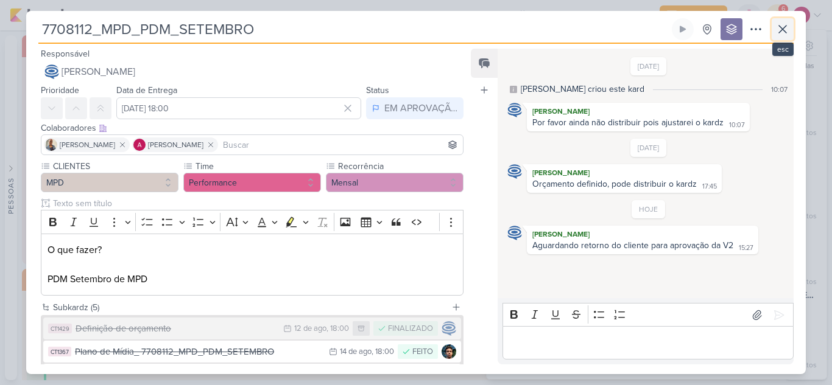
click at [783, 36] on icon at bounding box center [782, 29] width 15 height 15
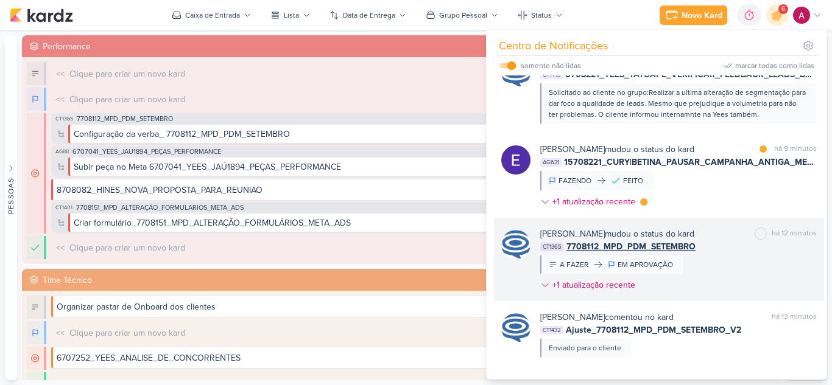
scroll to position [158, 0]
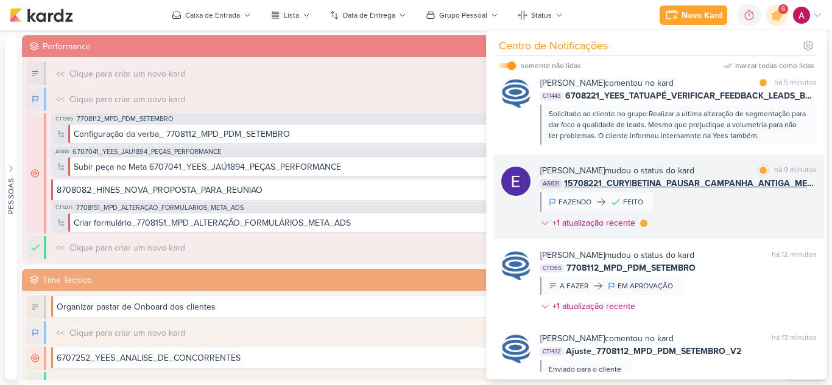
click at [706, 210] on div "[PERSON_NAME] mudou o status do kard marcar como lida há 9 minutos AG631 157082…" at bounding box center [678, 199] width 276 height 70
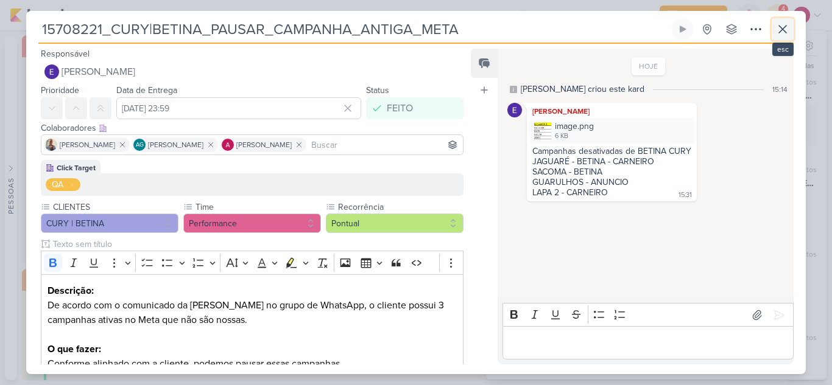
click at [785, 35] on icon at bounding box center [782, 29] width 15 height 15
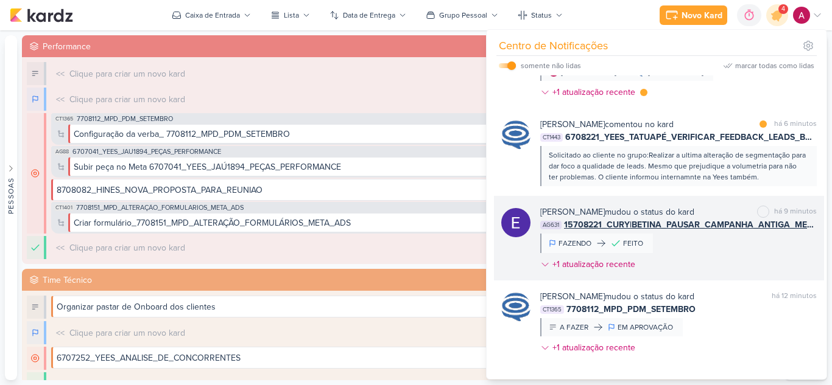
scroll to position [97, 0]
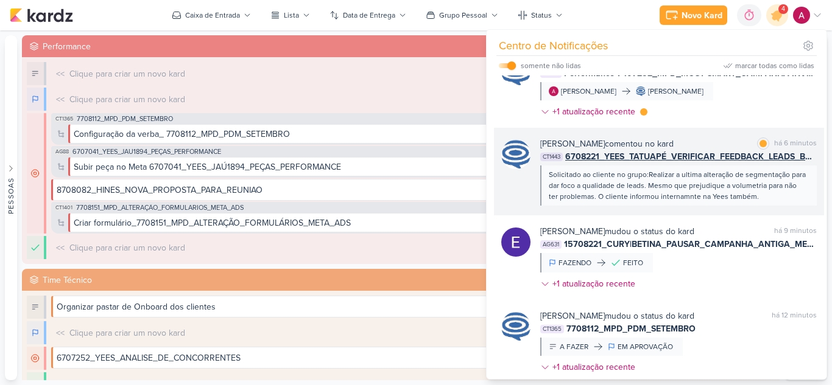
click at [790, 196] on div "Solicitado ao cliente no grupo:Realizar a ultima alteração de segmentação para …" at bounding box center [677, 185] width 258 height 33
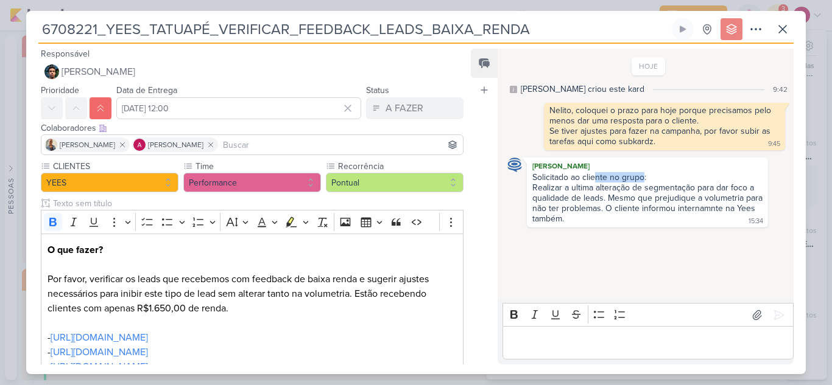
drag, startPoint x: 593, startPoint y: 179, endPoint x: 643, endPoint y: 175, distance: 50.1
click at [643, 175] on div "Solicitado ao cliente no grupo:" at bounding box center [647, 177] width 230 height 10
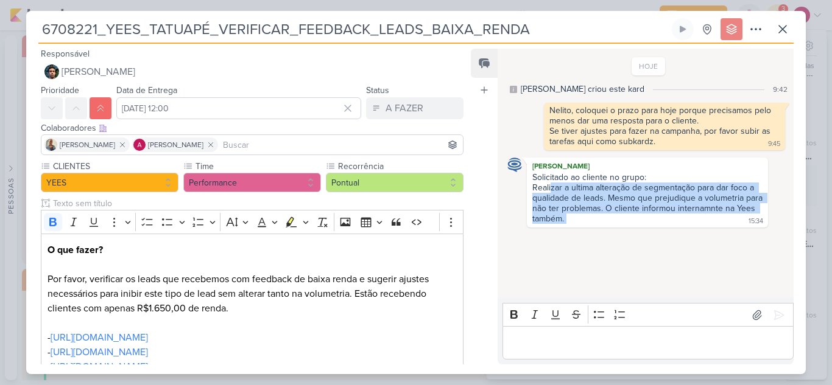
drag, startPoint x: 550, startPoint y: 189, endPoint x: 727, endPoint y: 214, distance: 179.5
click at [727, 214] on div "Solicitado ao cliente no grupo: Realizar a ultima alteração de segmentação para…" at bounding box center [647, 198] width 236 height 53
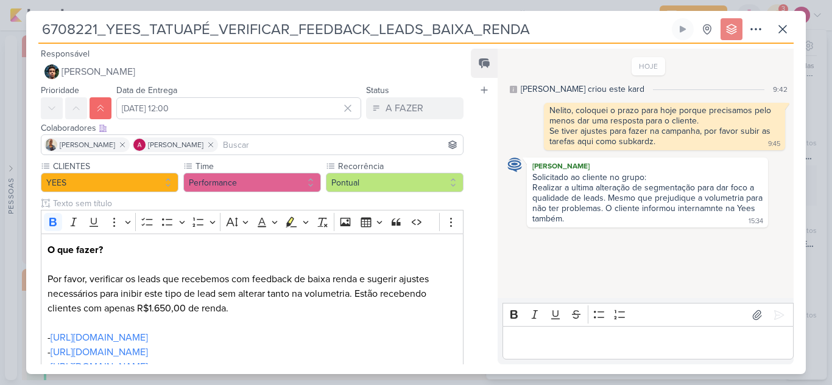
click at [643, 243] on div "HOJE [PERSON_NAME] criou este kard 9:42 Nelito, coloquei o prazo para hoje porq…" at bounding box center [644, 174] width 295 height 248
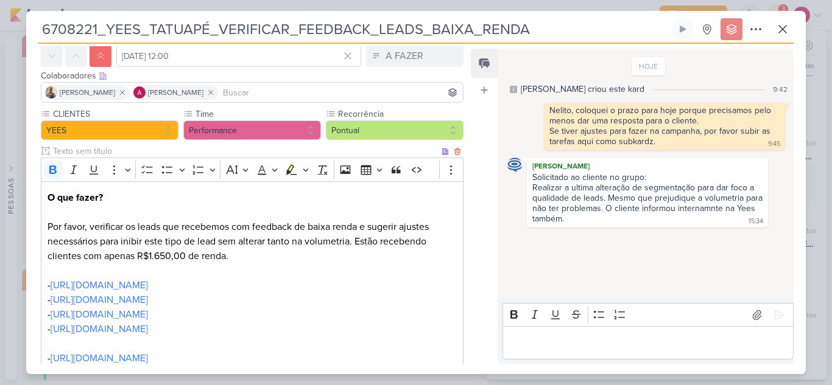
scroll to position [0, 0]
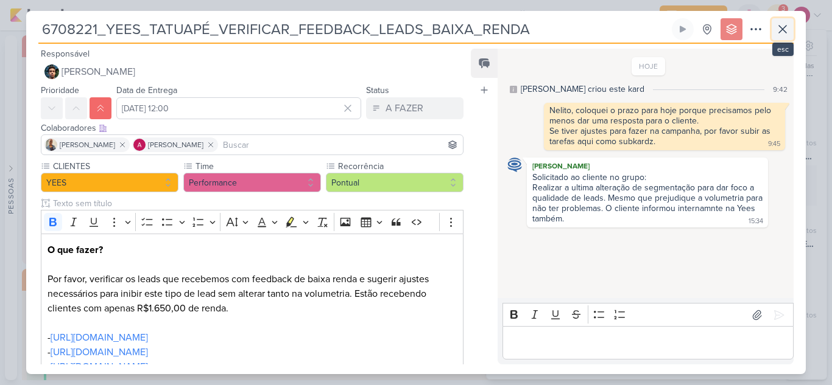
click at [784, 29] on icon at bounding box center [782, 29] width 15 height 15
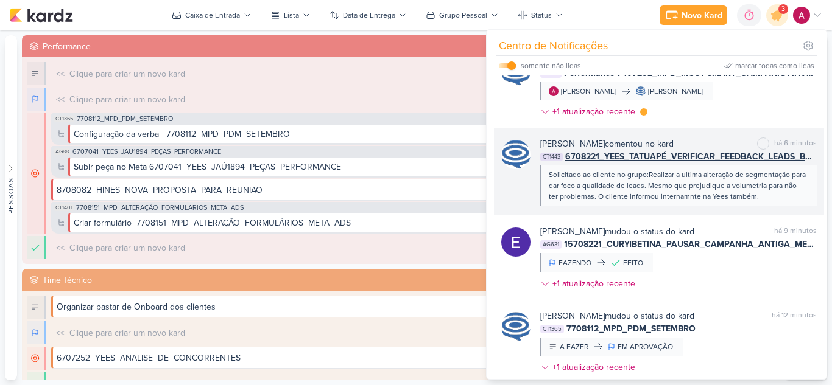
scroll to position [36, 0]
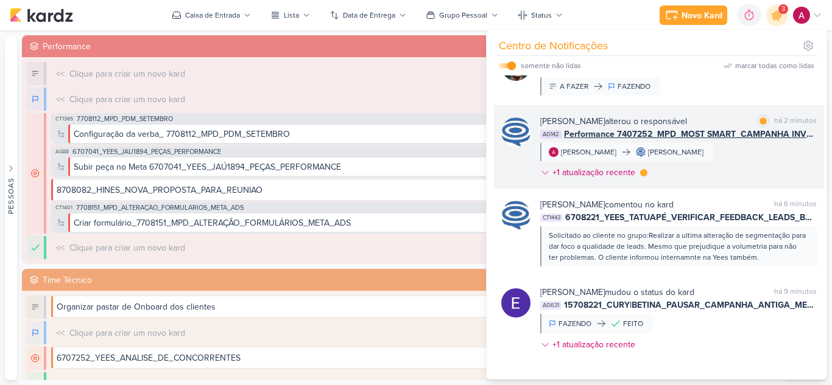
click at [706, 176] on div "[PERSON_NAME] alterou o responsável marcar como lida há 2 minutos AG142 Perform…" at bounding box center [678, 149] width 276 height 69
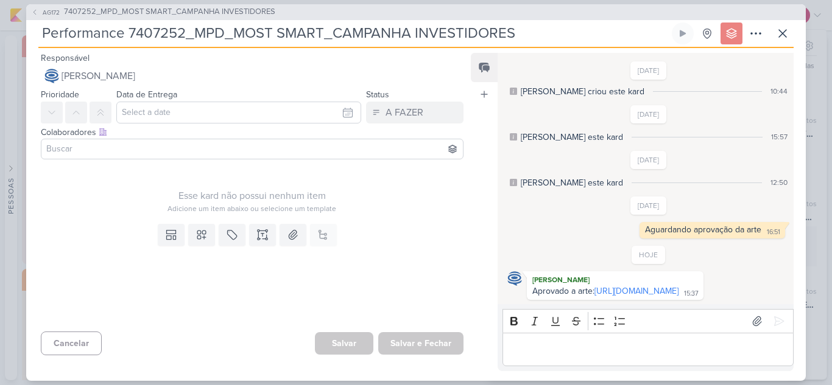
scroll to position [0, 0]
click at [45, 14] on span "AG172" at bounding box center [51, 12] width 21 height 9
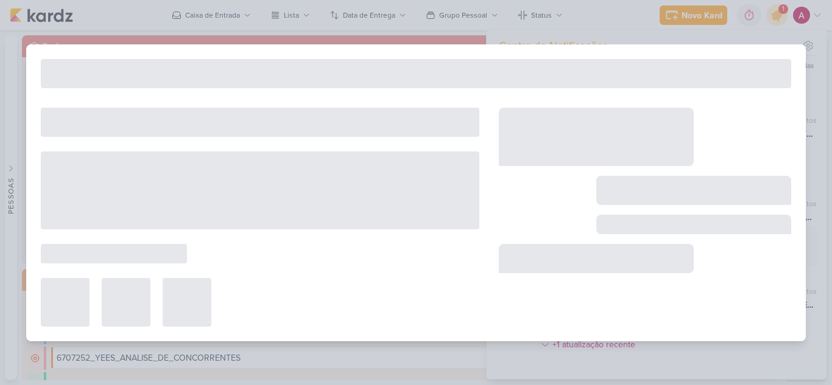
type input "7407252_MPD_MOST SMART_CAMPANHA INVESTIDORES"
type input "[DATE] 23:59"
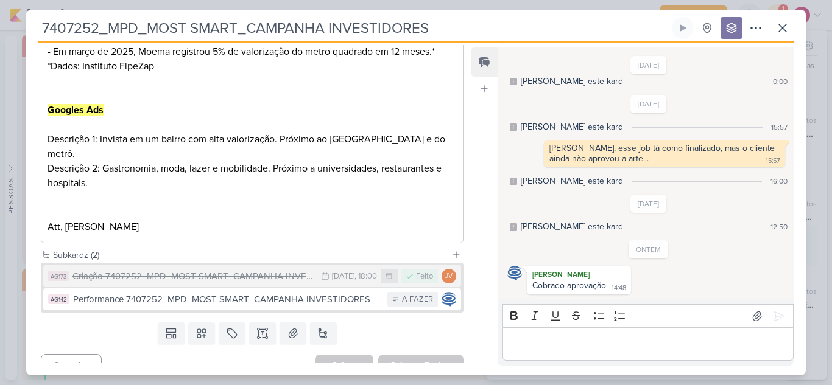
scroll to position [550, 0]
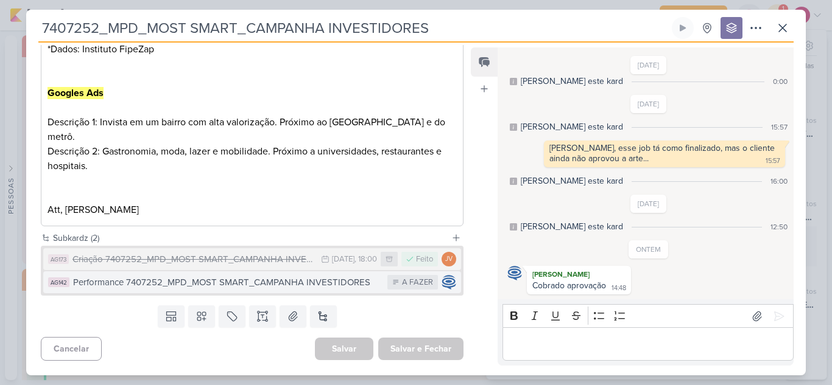
click at [324, 286] on div "Performance 7407252_MPD_MOST SMART_CAMPANHA INVESTIDORES" at bounding box center [227, 283] width 308 height 14
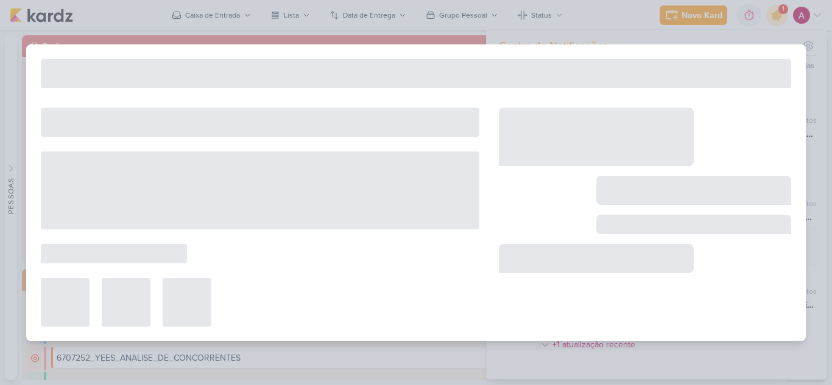
type input "Performance 7407252_MPD_MOST SMART_CAMPANHA INVESTIDORES"
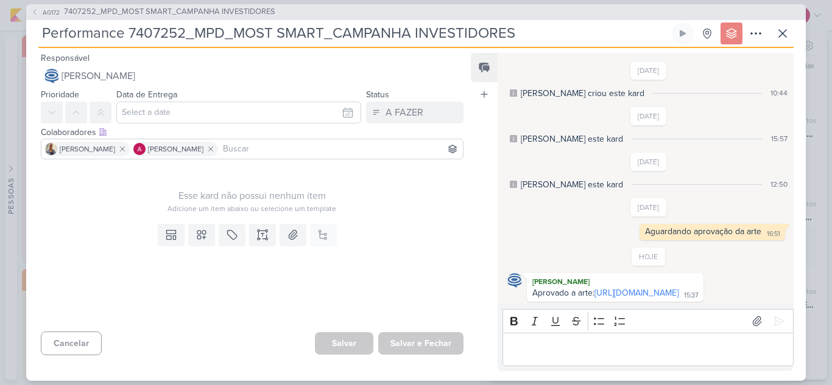
scroll to position [23, 0]
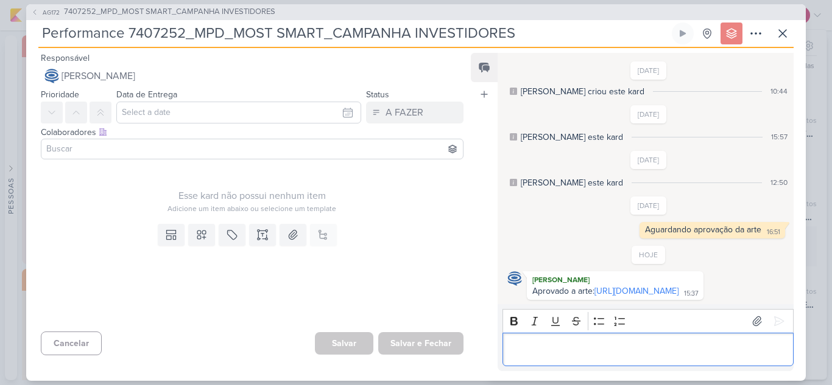
click at [577, 338] on div "Editor editing area: main" at bounding box center [647, 349] width 291 height 33
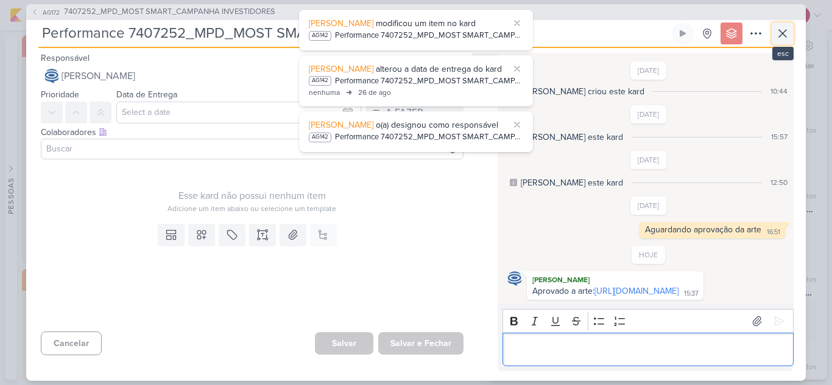
click at [782, 28] on icon at bounding box center [782, 33] width 15 height 15
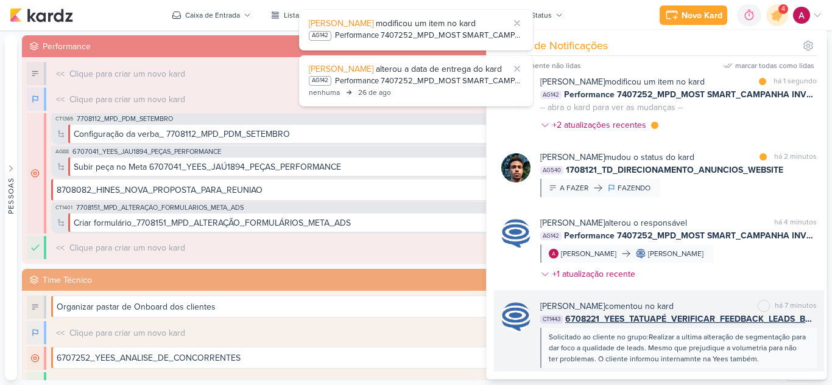
scroll to position [0, 0]
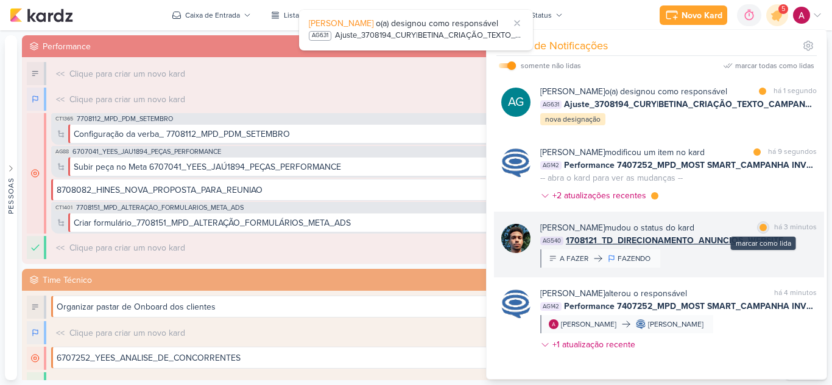
click at [759, 231] on div at bounding box center [762, 227] width 7 height 7
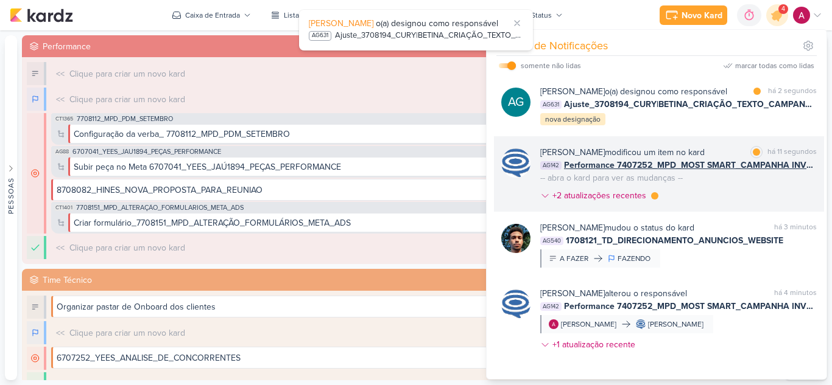
click at [721, 207] on div "[PERSON_NAME] modificou um item no kard marcar como lida há 11 segundos AG142 P…" at bounding box center [678, 176] width 276 height 61
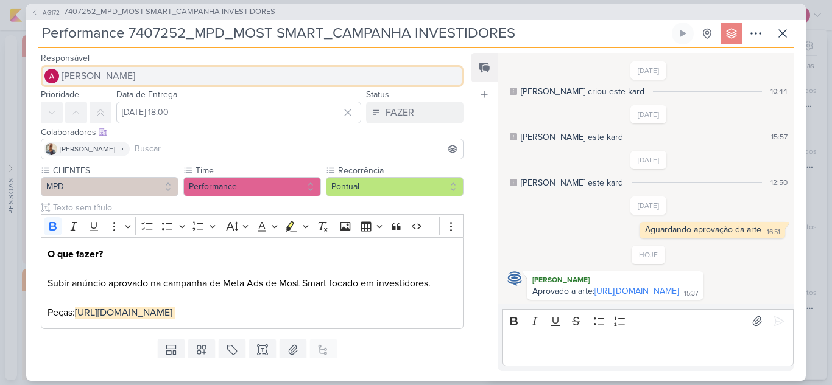
click at [133, 80] on span "[PERSON_NAME]" at bounding box center [98, 76] width 74 height 15
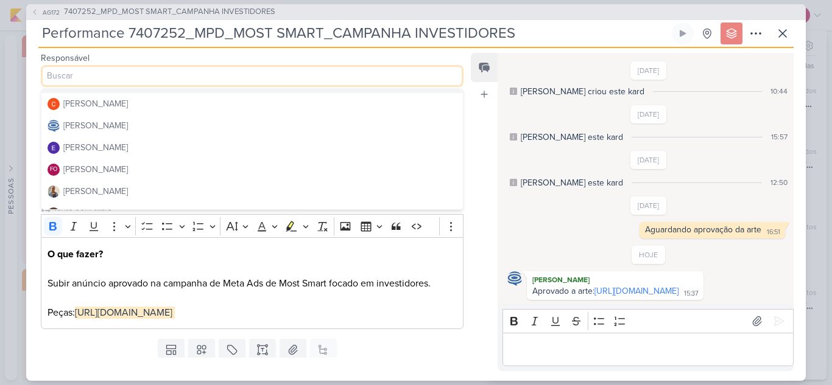
scroll to position [61, 0]
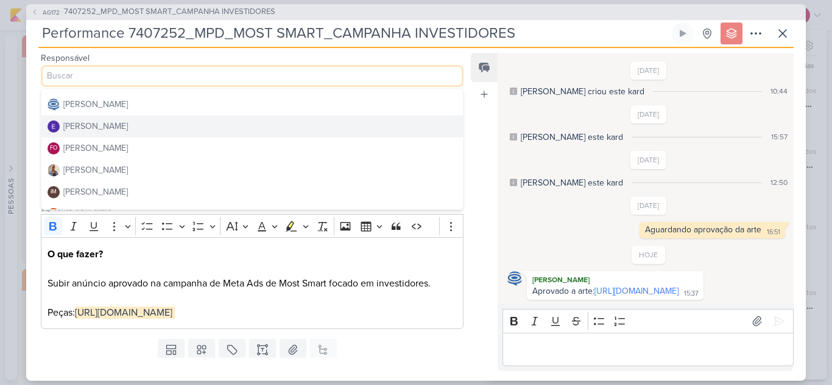
click at [114, 122] on div "[PERSON_NAME]" at bounding box center [95, 126] width 65 height 13
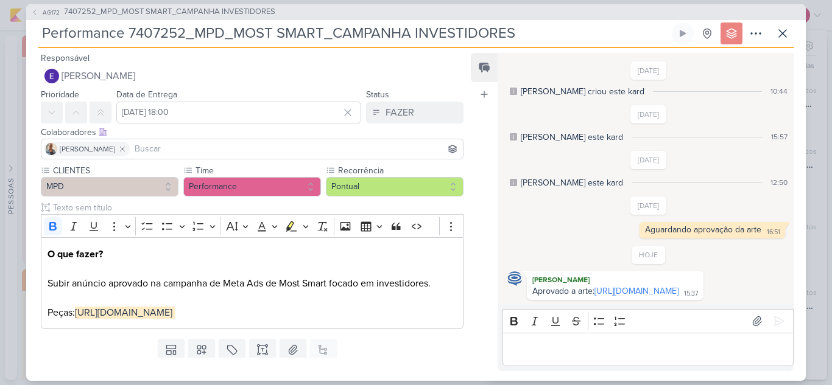
click at [143, 151] on input at bounding box center [296, 149] width 328 height 15
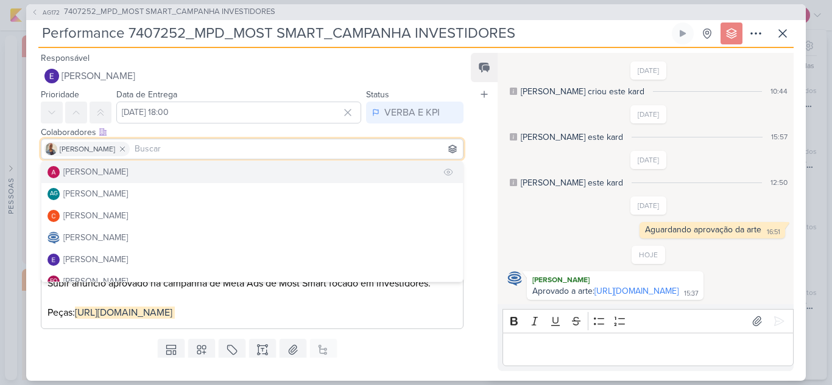
click at [138, 168] on button "[PERSON_NAME]" at bounding box center [251, 172] width 421 height 22
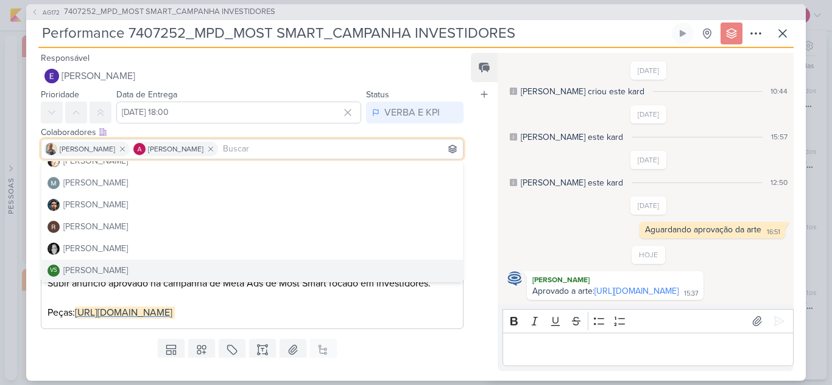
scroll to position [54, 0]
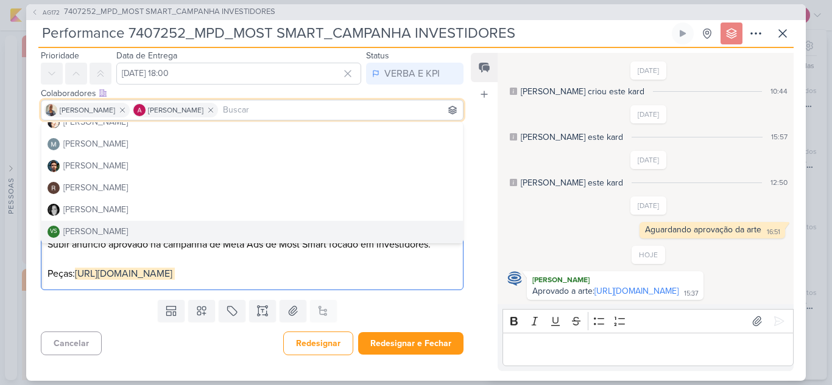
click at [404, 287] on div "O que fazer? Subir anúncio aprovado na campanha de Meta Ads de Most Smart focad…" at bounding box center [252, 244] width 422 height 92
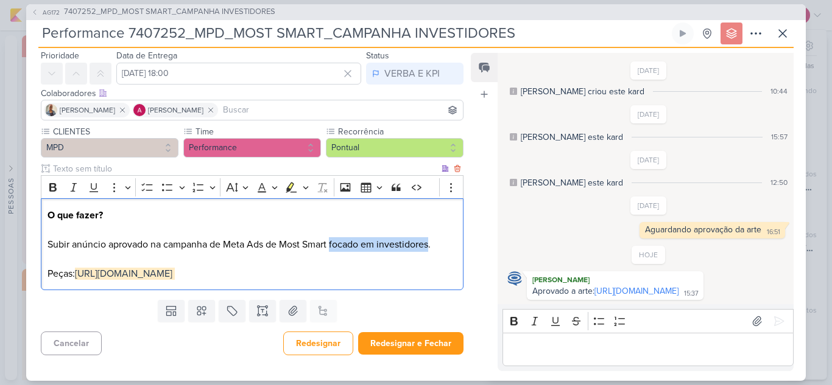
drag, startPoint x: 332, startPoint y: 228, endPoint x: 431, endPoint y: 225, distance: 98.7
click at [431, 225] on p "O que fazer? Subir anúncio aprovado na campanha de Meta Ads de Most Smart focad…" at bounding box center [251, 244] width 409 height 73
click at [416, 345] on button "Redesignar e Fechar" at bounding box center [410, 343] width 105 height 23
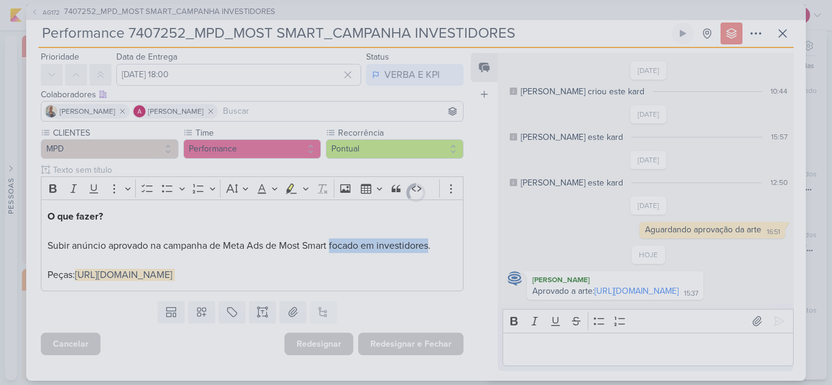
scroll to position [52, 0]
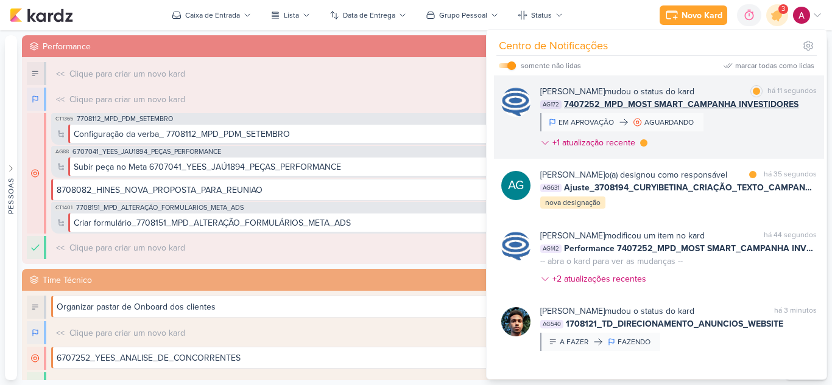
click at [730, 125] on div "[PERSON_NAME] mudou o status do kard marcar como lida há 11 segundos AG172 7407…" at bounding box center [678, 119] width 276 height 69
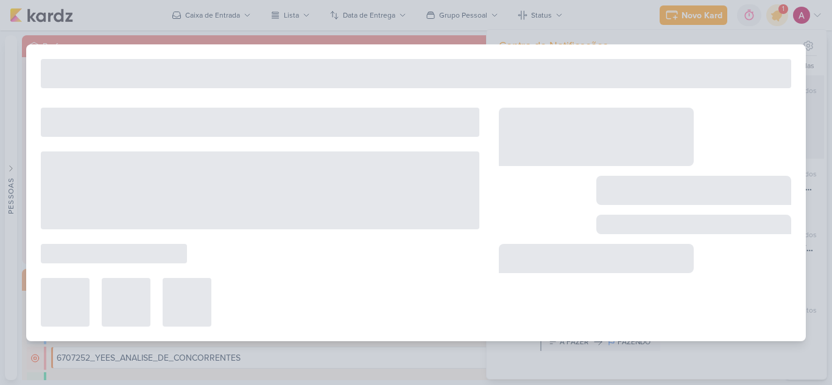
type input "7407252_MPD_MOST SMART_CAMPANHA INVESTIDORES"
type input "[DATE] 23:59"
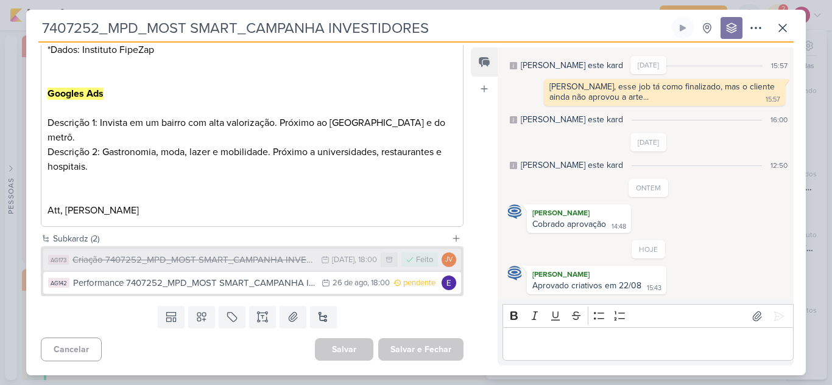
scroll to position [550, 0]
click at [779, 32] on icon at bounding box center [782, 27] width 7 height 7
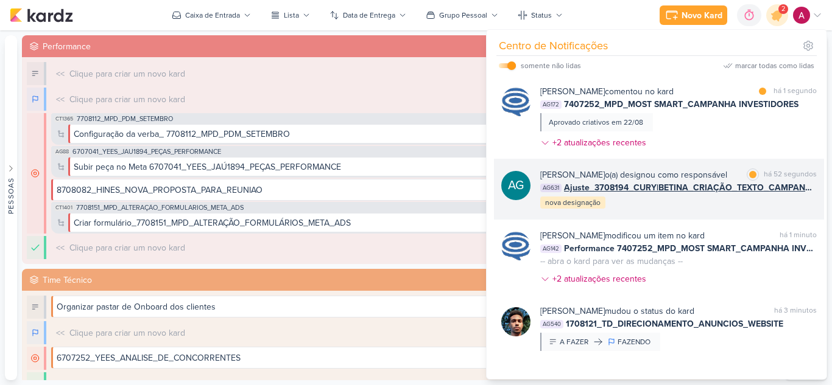
click at [706, 172] on div "[PERSON_NAME] o(a) designou como responsável" at bounding box center [633, 175] width 187 height 13
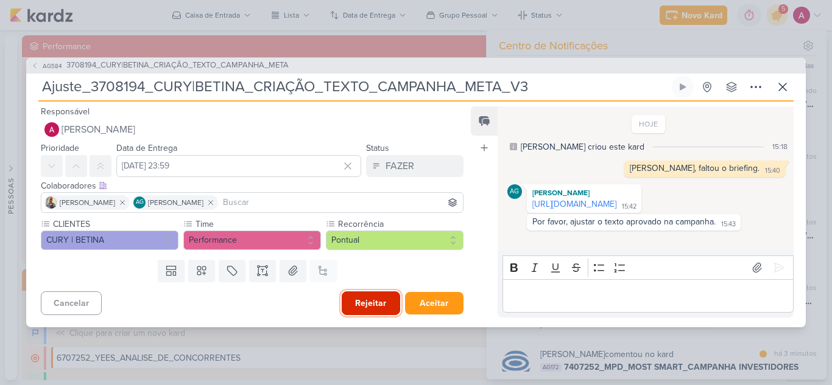
click at [342, 300] on button "Rejeitar" at bounding box center [370, 304] width 58 height 24
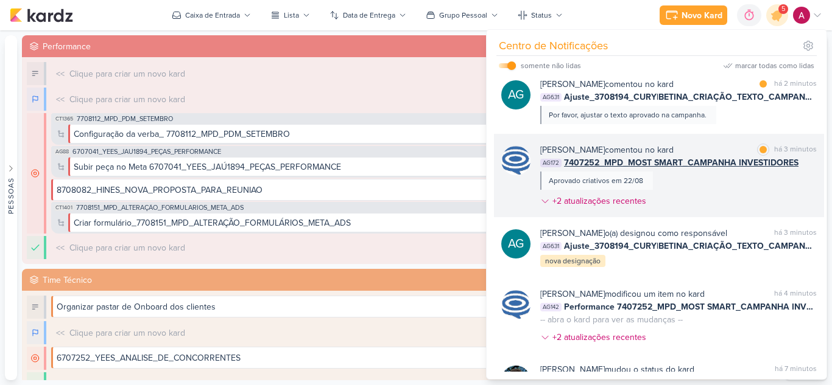
scroll to position [183, 0]
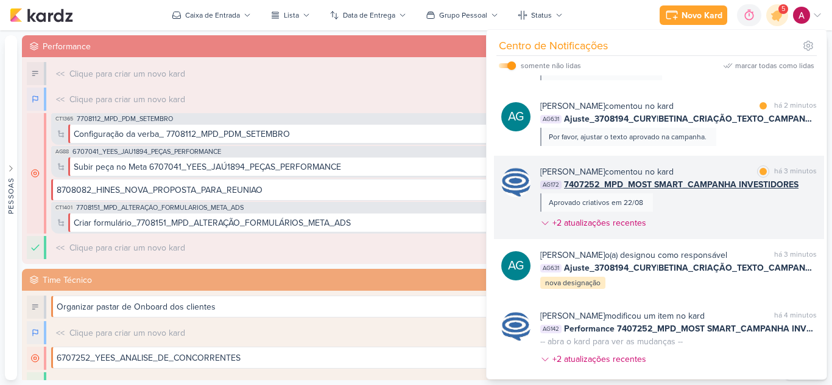
click at [696, 217] on div "[PERSON_NAME] comentou no kard marcar como lida há 3 minutos AG172 7407252_MPD_…" at bounding box center [678, 200] width 276 height 69
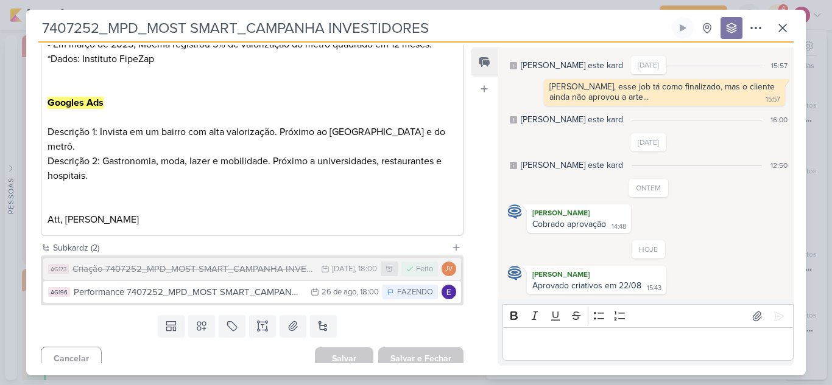
scroll to position [550, 0]
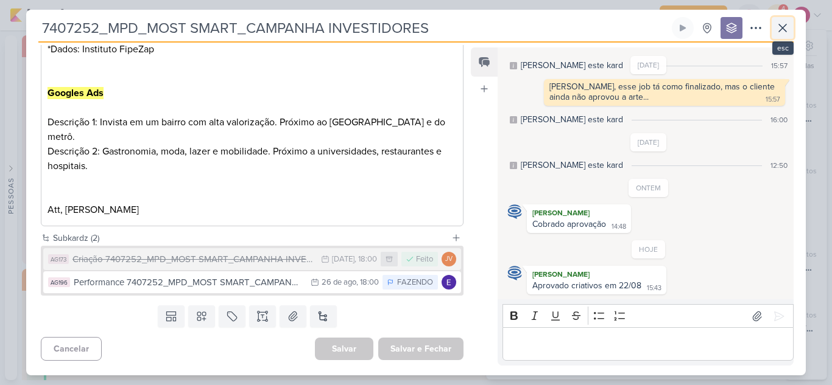
click at [783, 34] on icon at bounding box center [782, 28] width 15 height 15
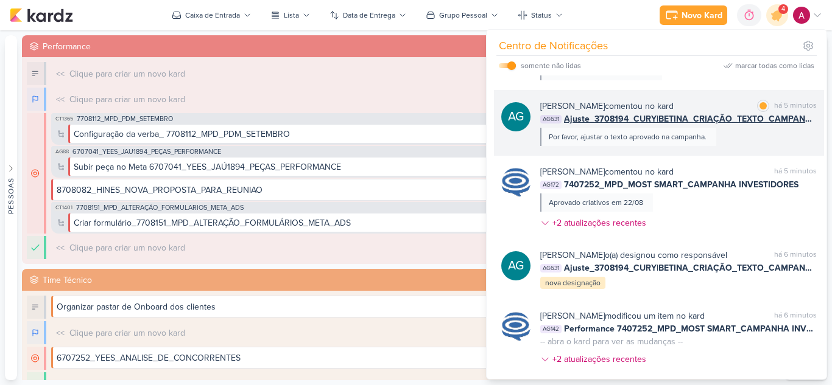
click at [734, 141] on div "[PERSON_NAME] comentou no kard marcar como lida há 5 minutos AG631 Ajuste_37081…" at bounding box center [678, 123] width 276 height 46
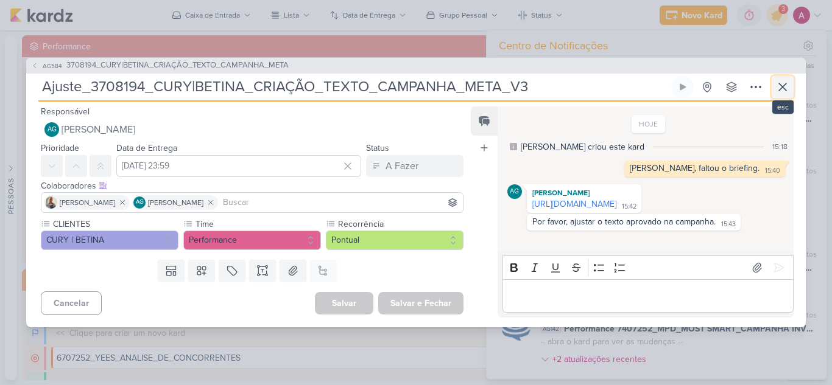
click at [784, 83] on icon at bounding box center [782, 86] width 7 height 7
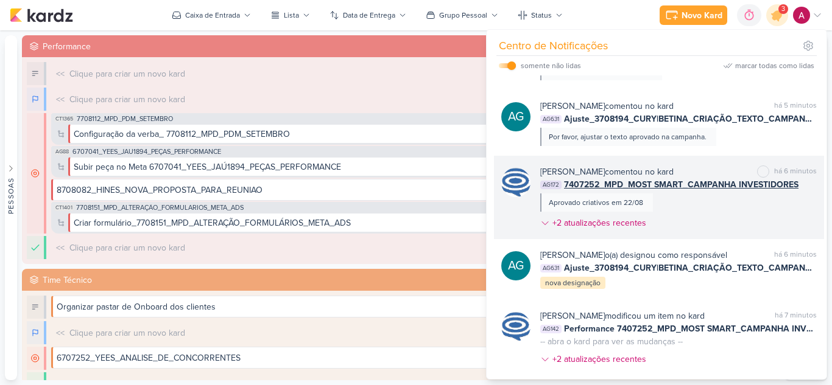
scroll to position [122, 0]
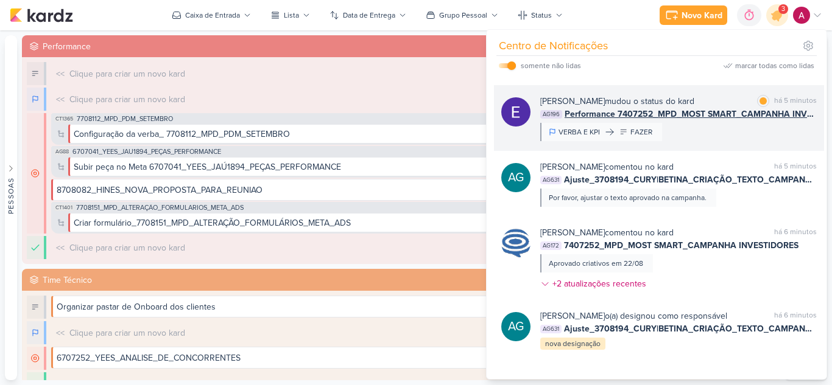
click at [732, 138] on div "[PERSON_NAME] mudou o status do kard marcar como lida há 5 minutos AG196 Perfor…" at bounding box center [678, 118] width 276 height 46
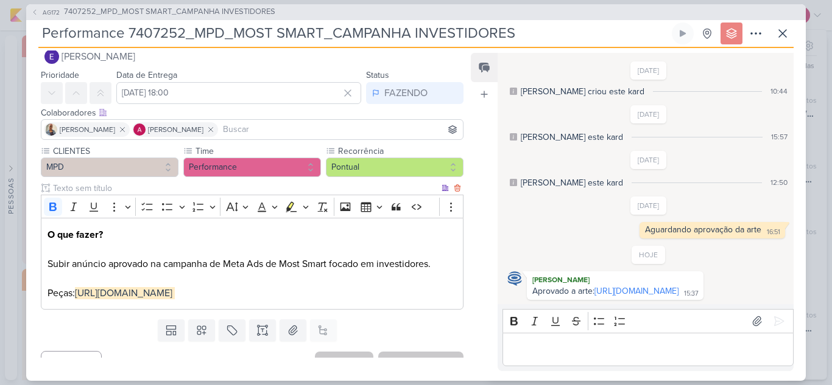
scroll to position [0, 0]
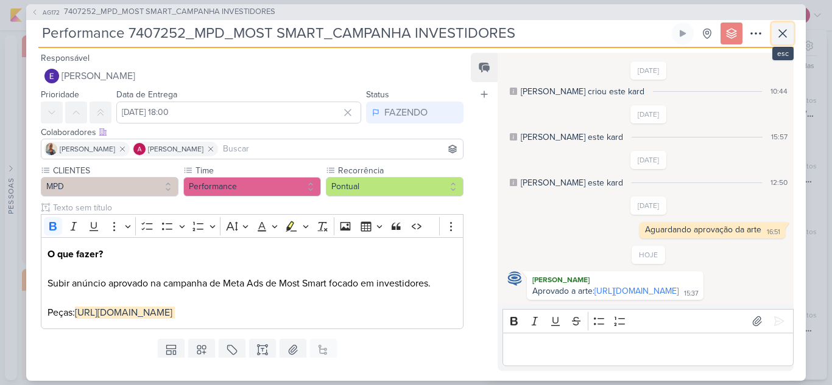
click at [785, 35] on icon at bounding box center [782, 33] width 7 height 7
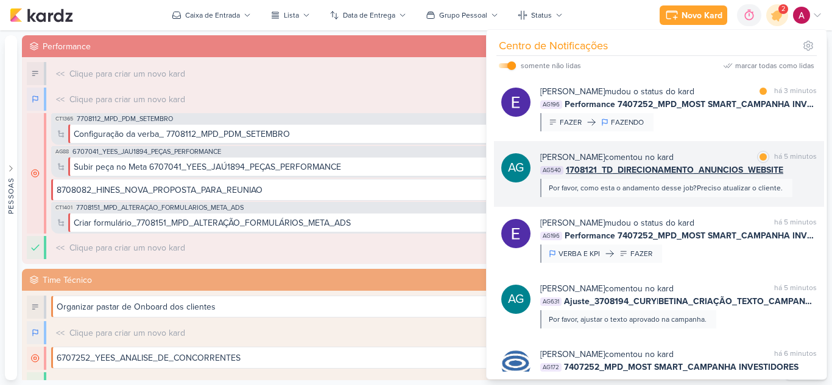
click at [795, 175] on div "AG540 1708121_TD_DIRECIONAMENTO_ANUNCIOS_WEBSITE" at bounding box center [678, 170] width 276 height 13
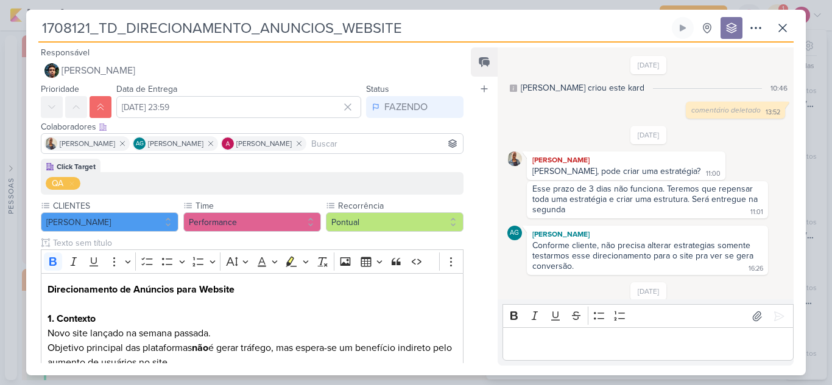
scroll to position [114, 0]
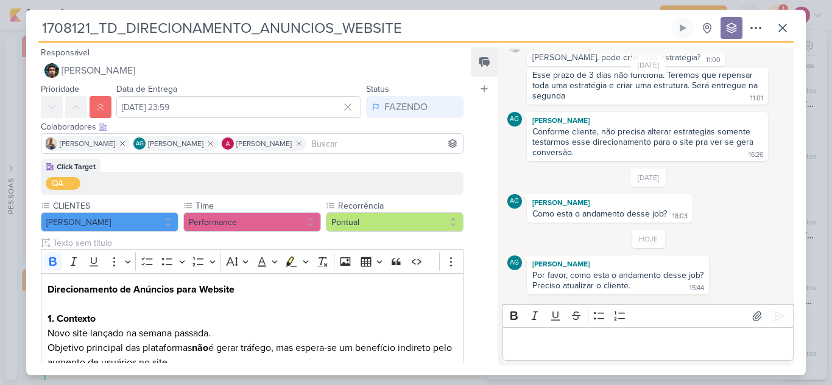
click at [544, 340] on p "Editor editing area: main" at bounding box center [647, 344] width 278 height 15
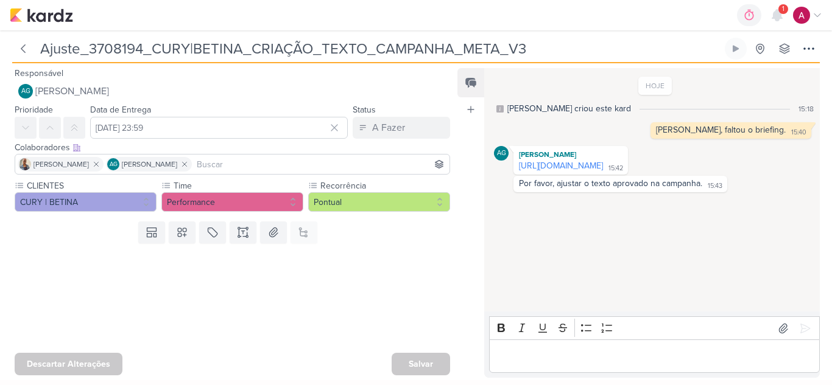
drag, startPoint x: 613, startPoint y: 172, endPoint x: 458, endPoint y: 77, distance: 181.7
click at [603, 171] on link "[URL][DOMAIN_NAME]" at bounding box center [561, 166] width 84 height 10
